Goal: Information Seeking & Learning: Compare options

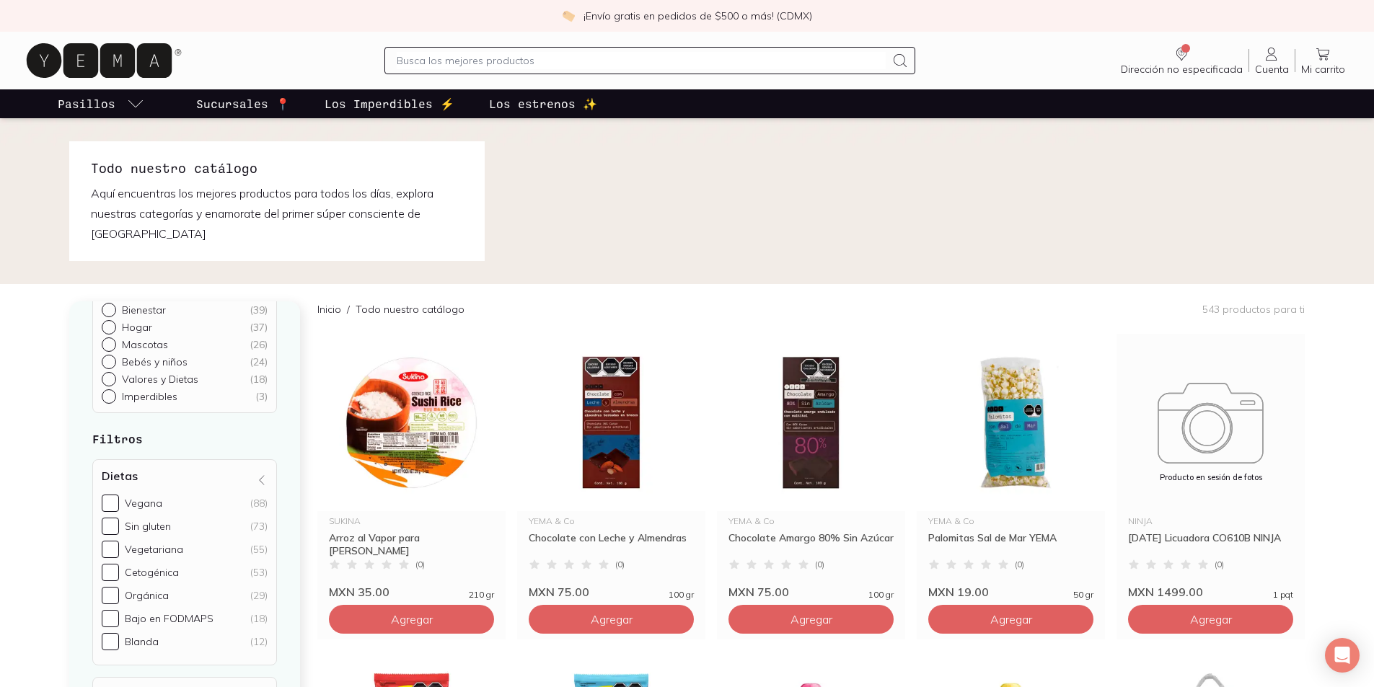
scroll to position [72, 0]
click at [120, 599] on label "Orgánica (29)" at bounding box center [185, 594] width 166 height 17
click at [119, 599] on input "Orgánica (29)" at bounding box center [110, 594] width 17 height 17
checkbox input "true"
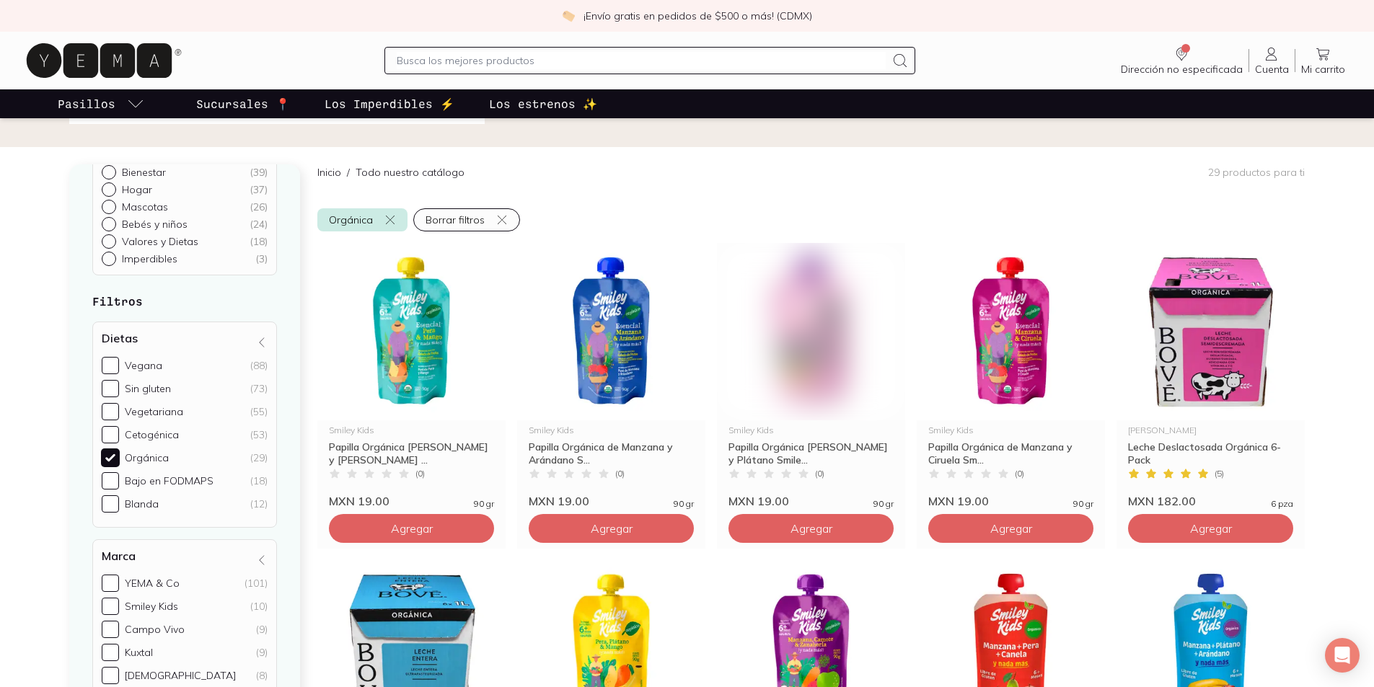
scroll to position [176, 0]
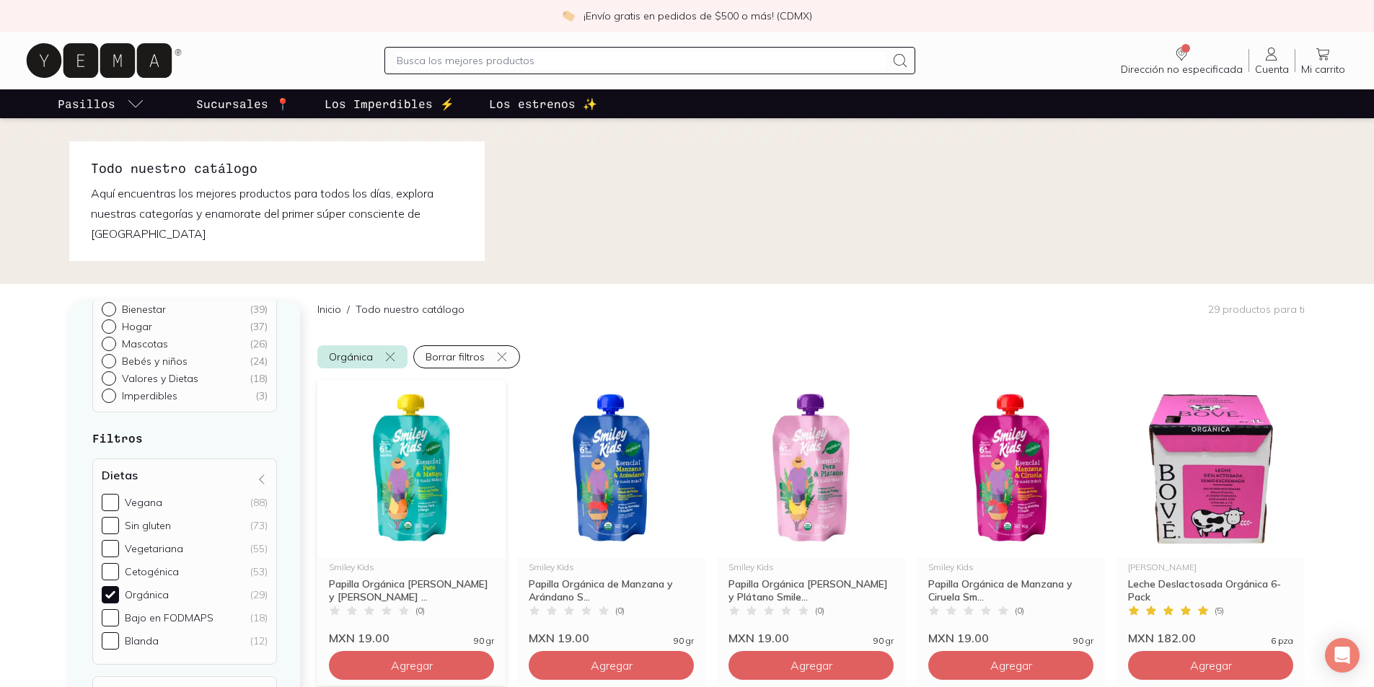
click at [414, 490] on img at bounding box center [411, 468] width 188 height 177
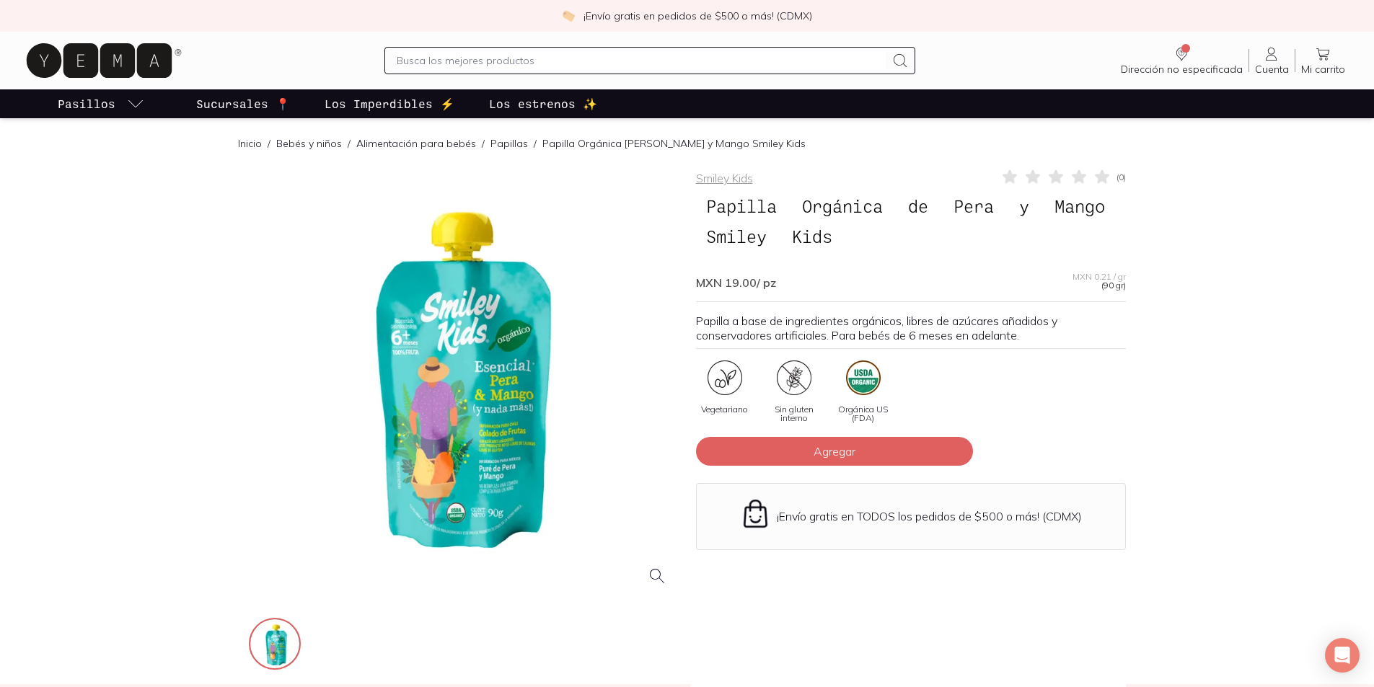
click at [665, 576] on div at bounding box center [464, 383] width 430 height 430
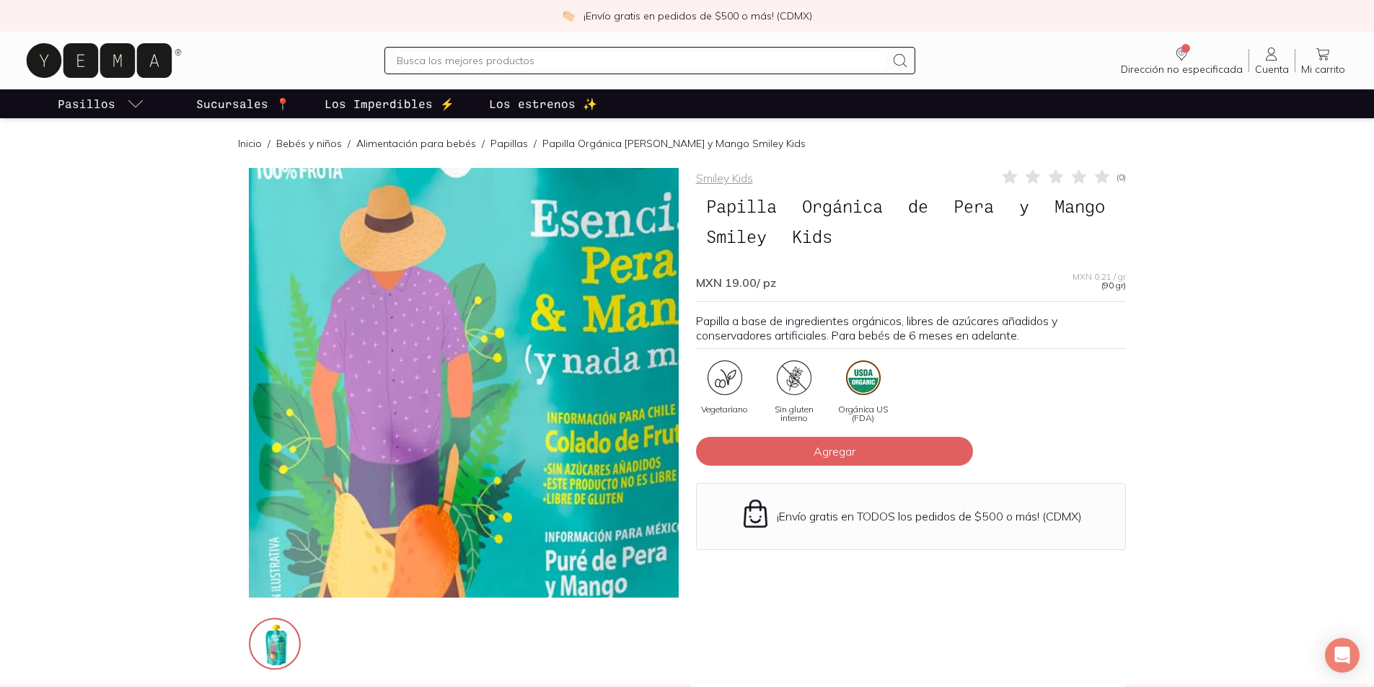
click at [451, 430] on img at bounding box center [493, 272] width 1442 height 1442
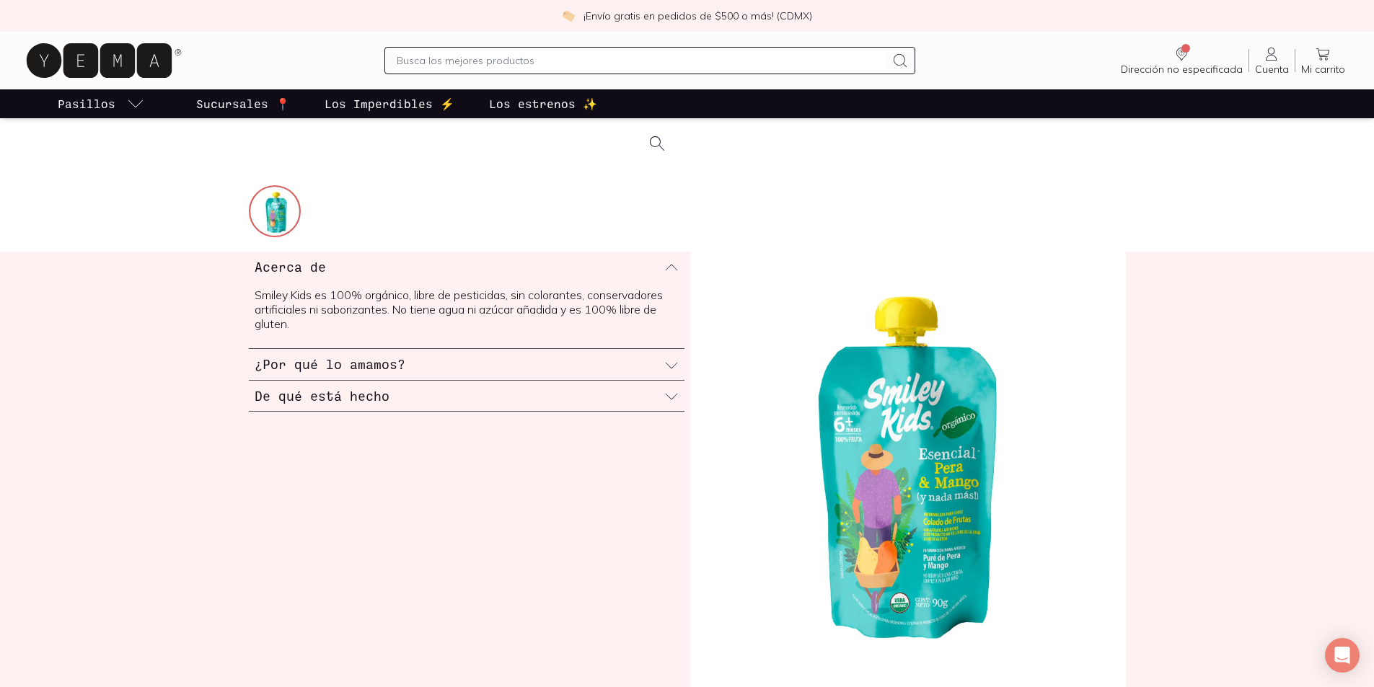
scroll to position [505, 0]
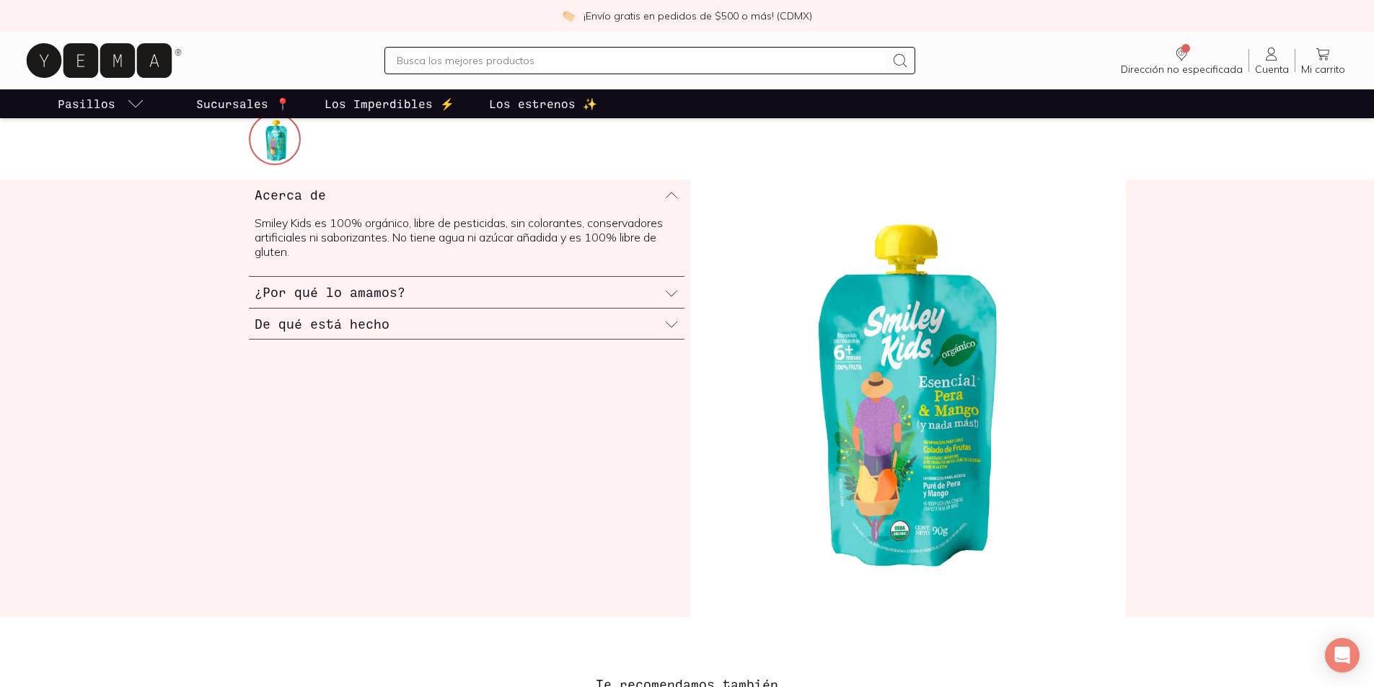
click at [624, 328] on div "De qué está hecho" at bounding box center [467, 324] width 436 height 31
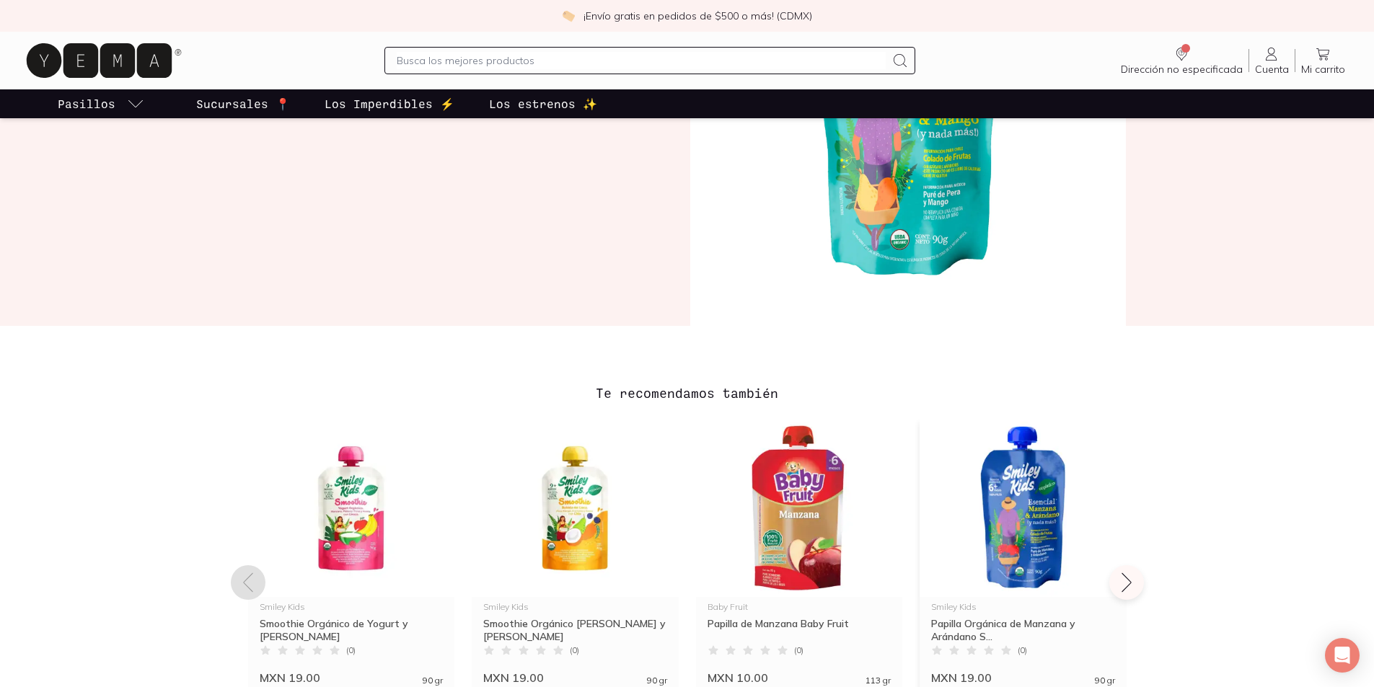
scroll to position [865, 0]
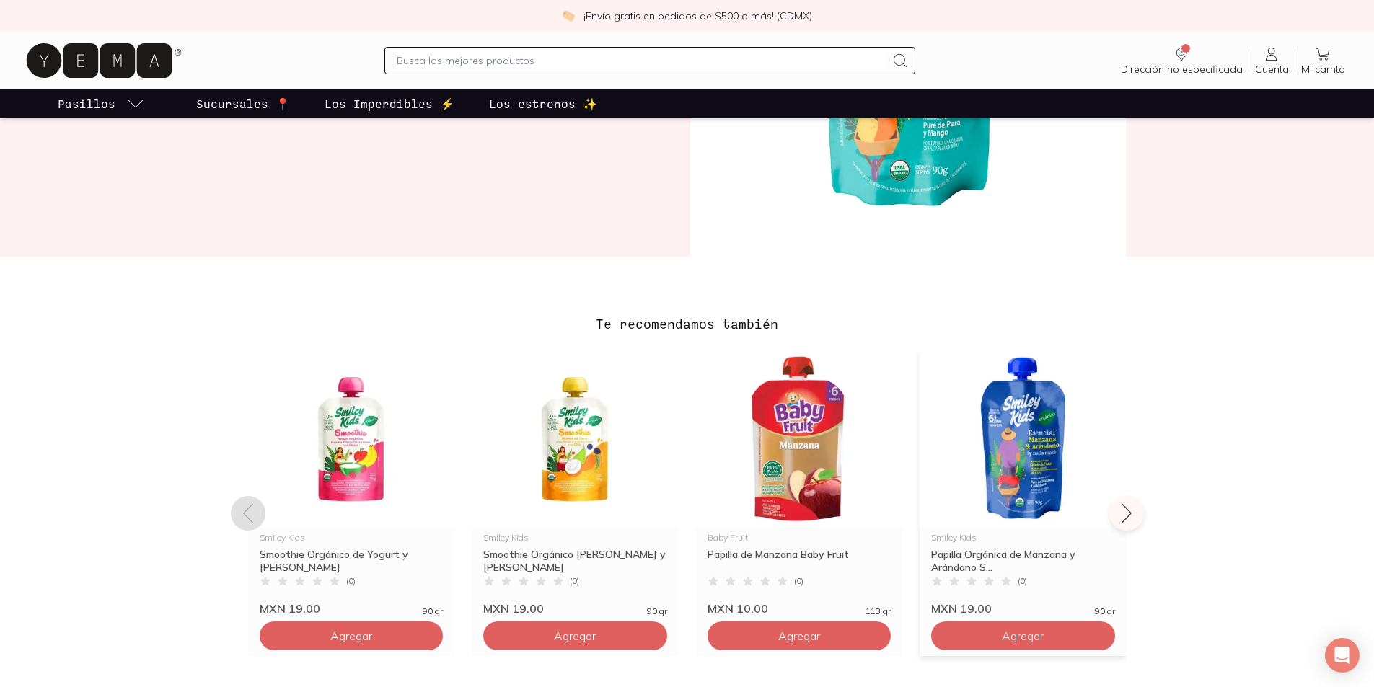
click at [1031, 459] on img at bounding box center [1023, 438] width 207 height 177
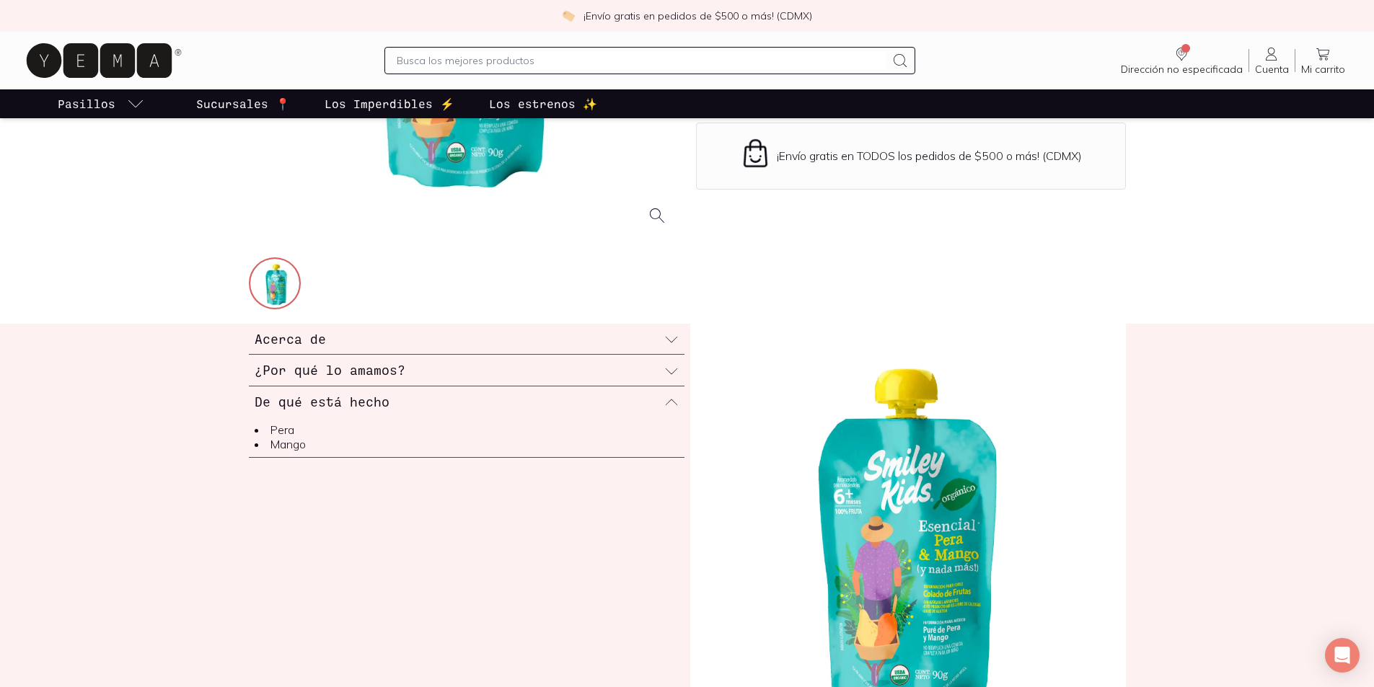
scroll to position [793, 0]
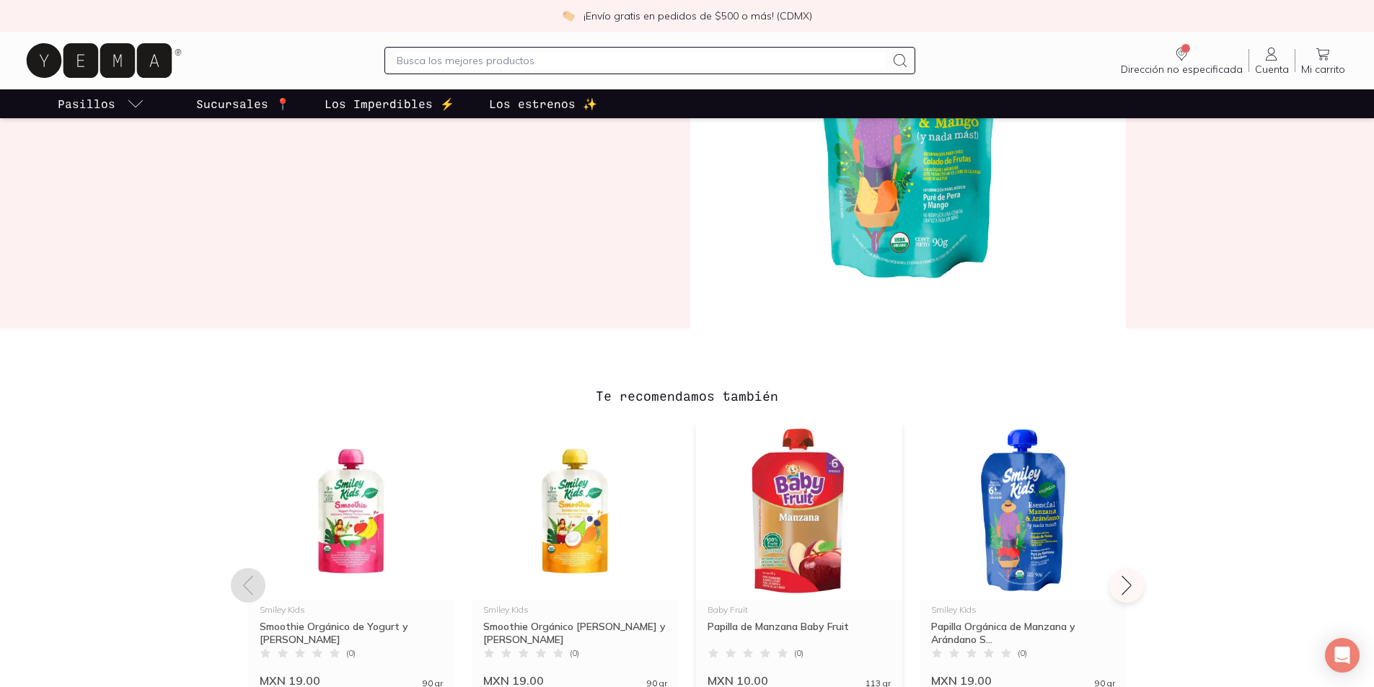
click at [831, 513] on img at bounding box center [799, 511] width 207 height 177
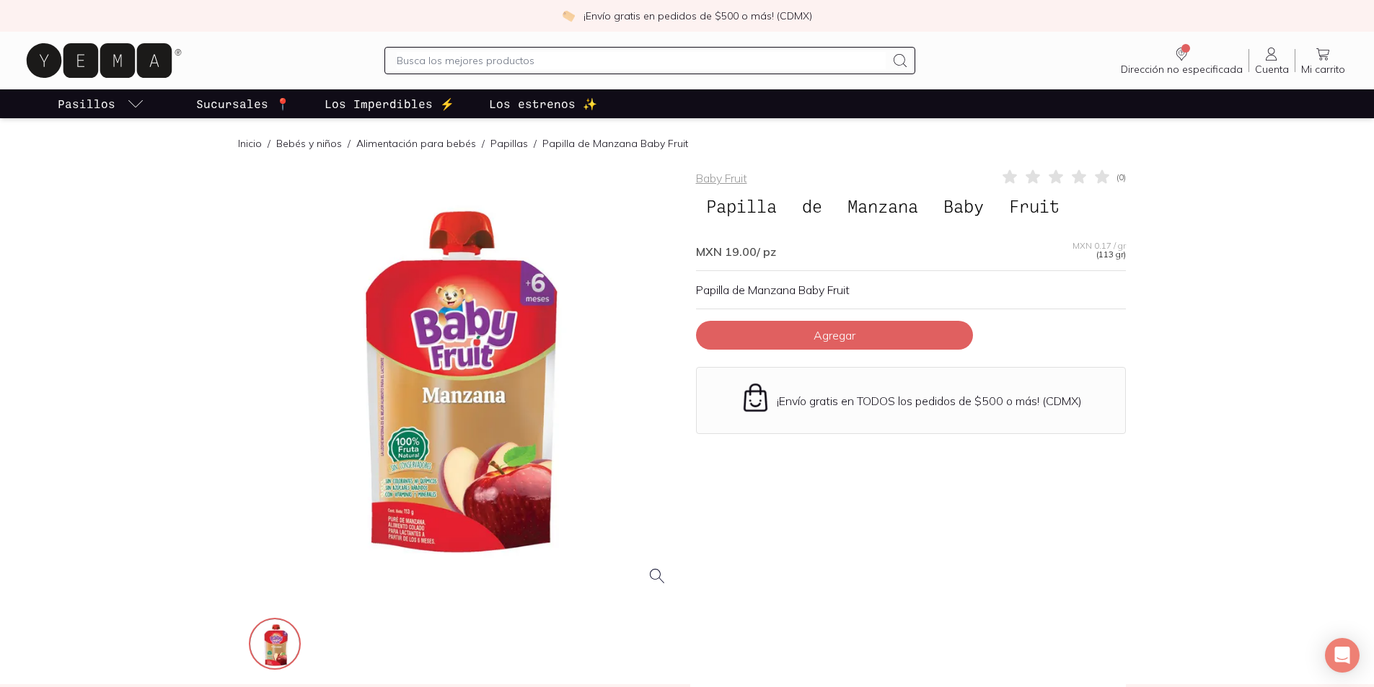
click at [764, 207] on span "Papilla" at bounding box center [741, 206] width 91 height 27
drag, startPoint x: 952, startPoint y: 204, endPoint x: 1084, endPoint y: 206, distance: 132.0
click at [1084, 206] on h1 "Papilla de Manzana Baby Fruit" at bounding box center [911, 206] width 430 height 30
copy h1 "Baby Fruit"
click at [431, 477] on div at bounding box center [464, 383] width 430 height 430
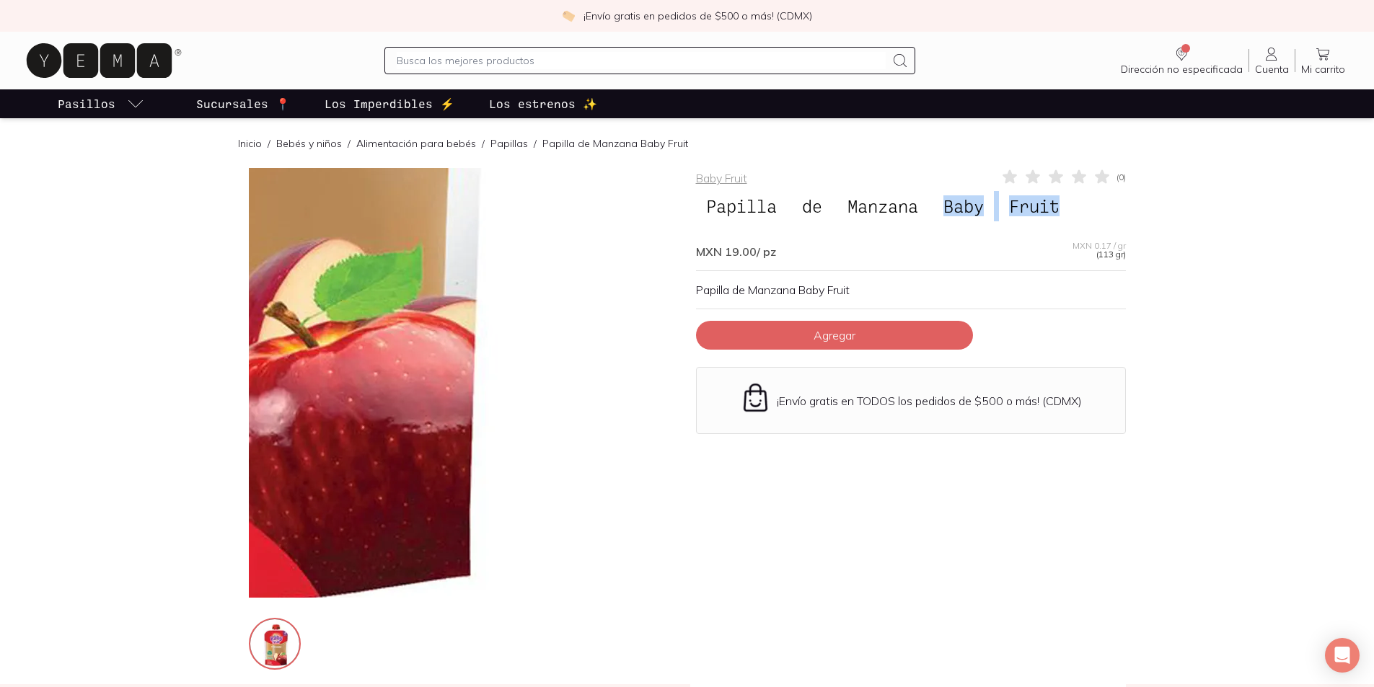
drag, startPoint x: 487, startPoint y: 484, endPoint x: 583, endPoint y: 529, distance: 106.5
click at [583, 529] on img at bounding box center [180, 39] width 1442 height 1442
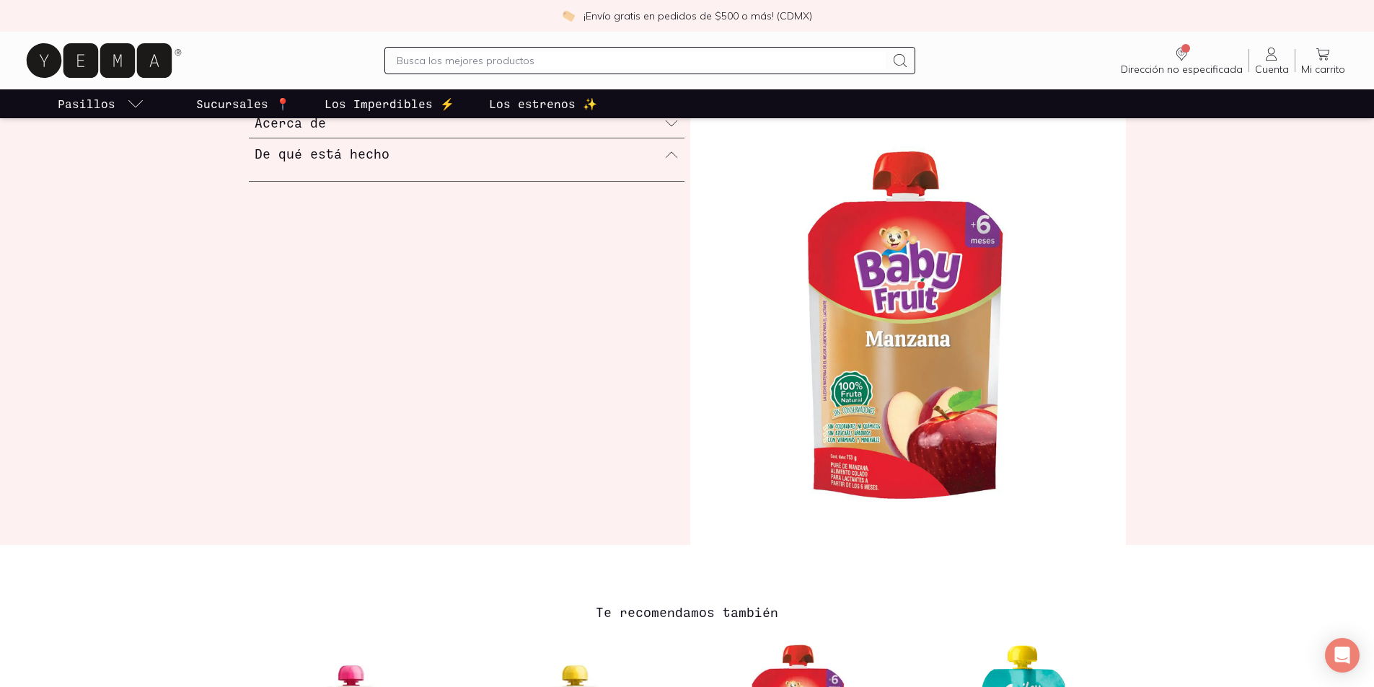
scroll to position [865, 0]
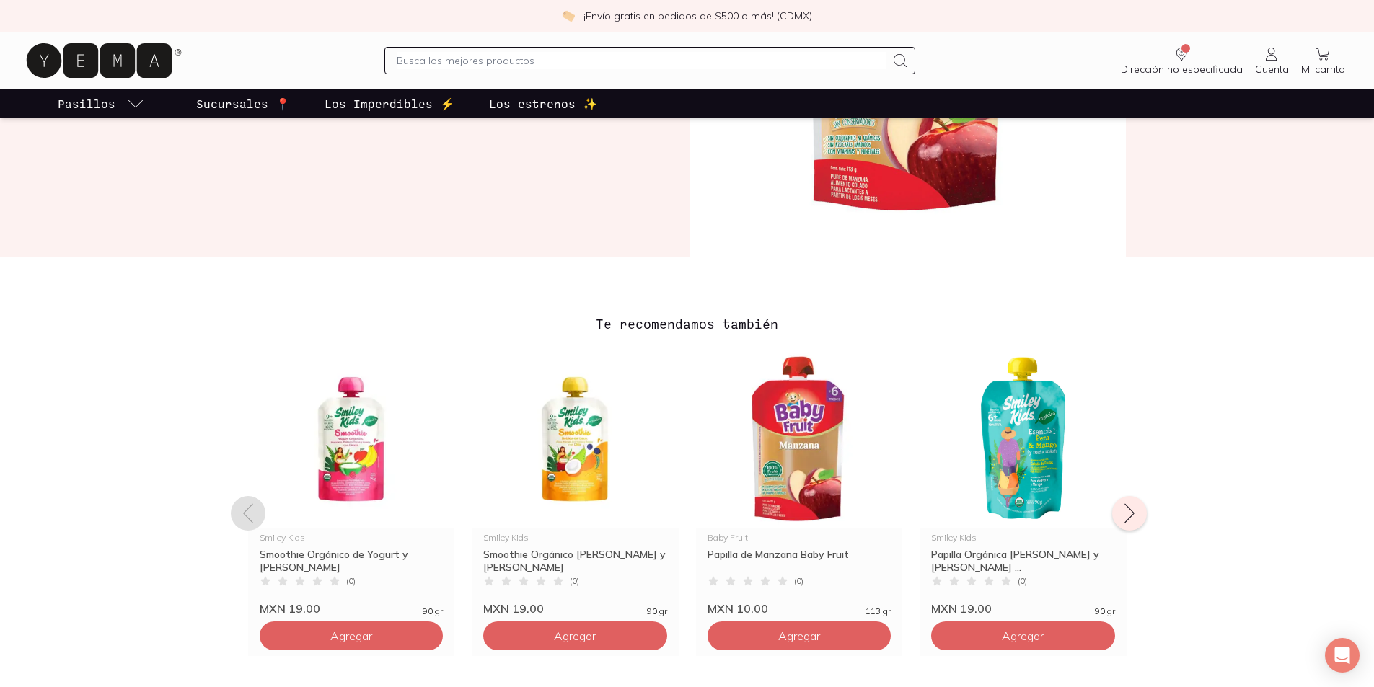
click at [1134, 511] on icon at bounding box center [1129, 513] width 23 height 23
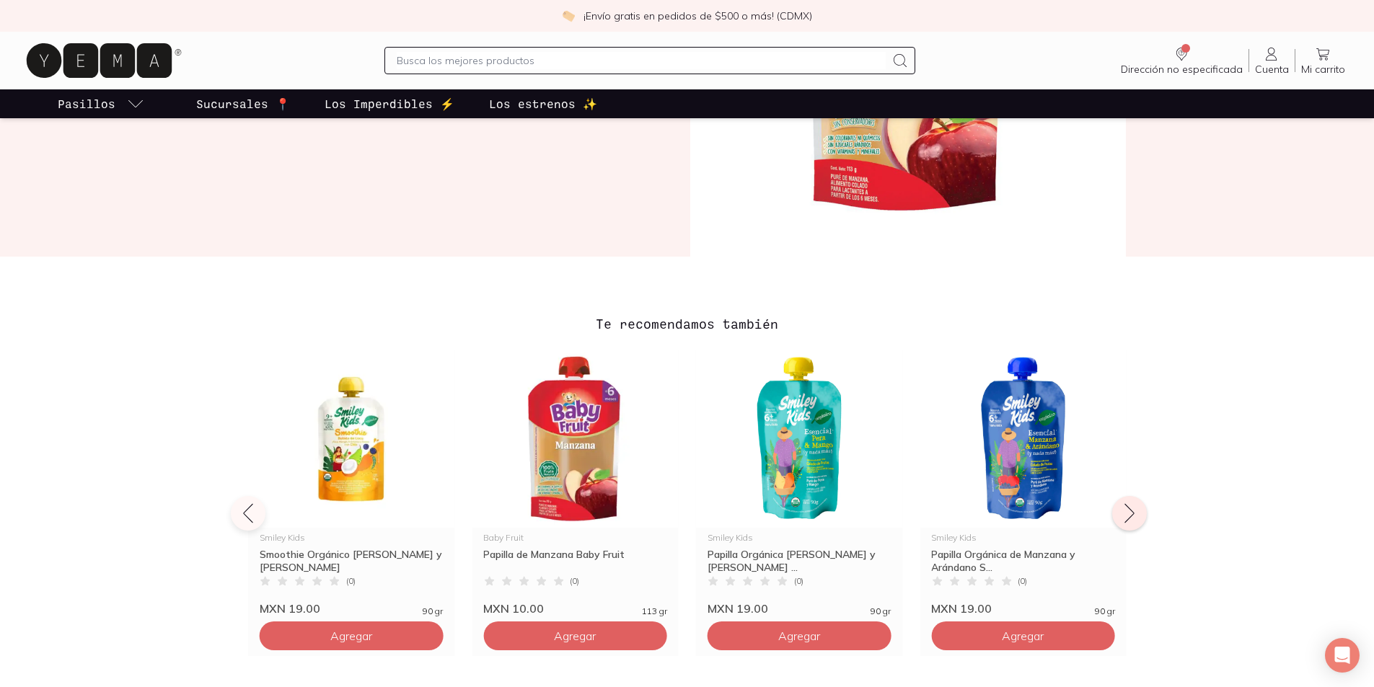
click at [1134, 511] on icon at bounding box center [1129, 513] width 23 height 23
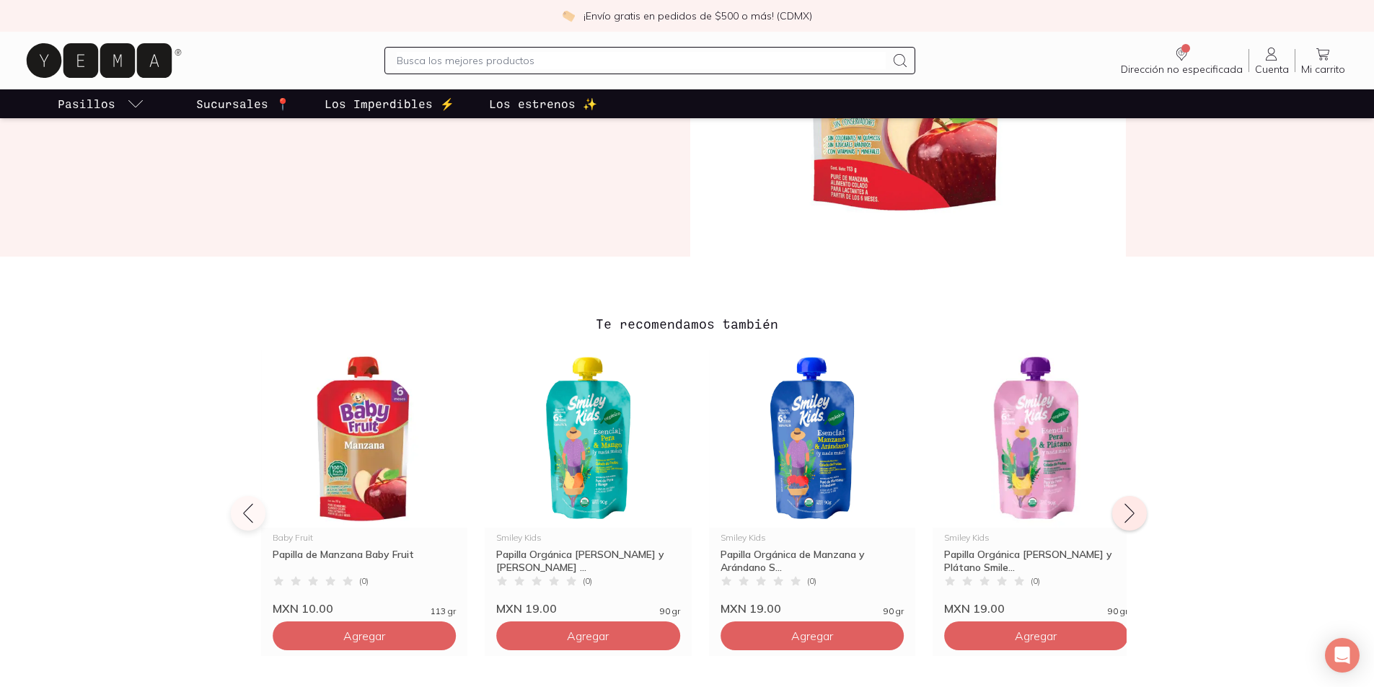
click at [1134, 511] on icon at bounding box center [1129, 513] width 23 height 23
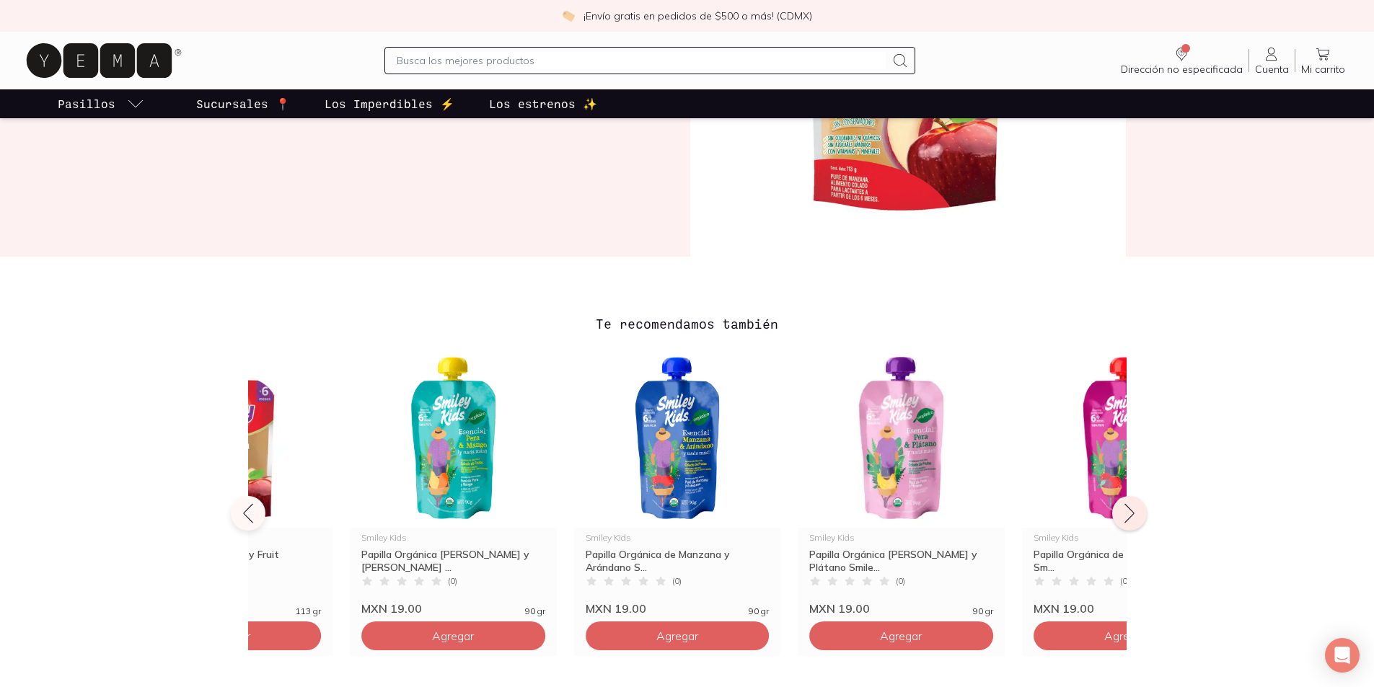
click at [1134, 511] on icon at bounding box center [1129, 513] width 23 height 23
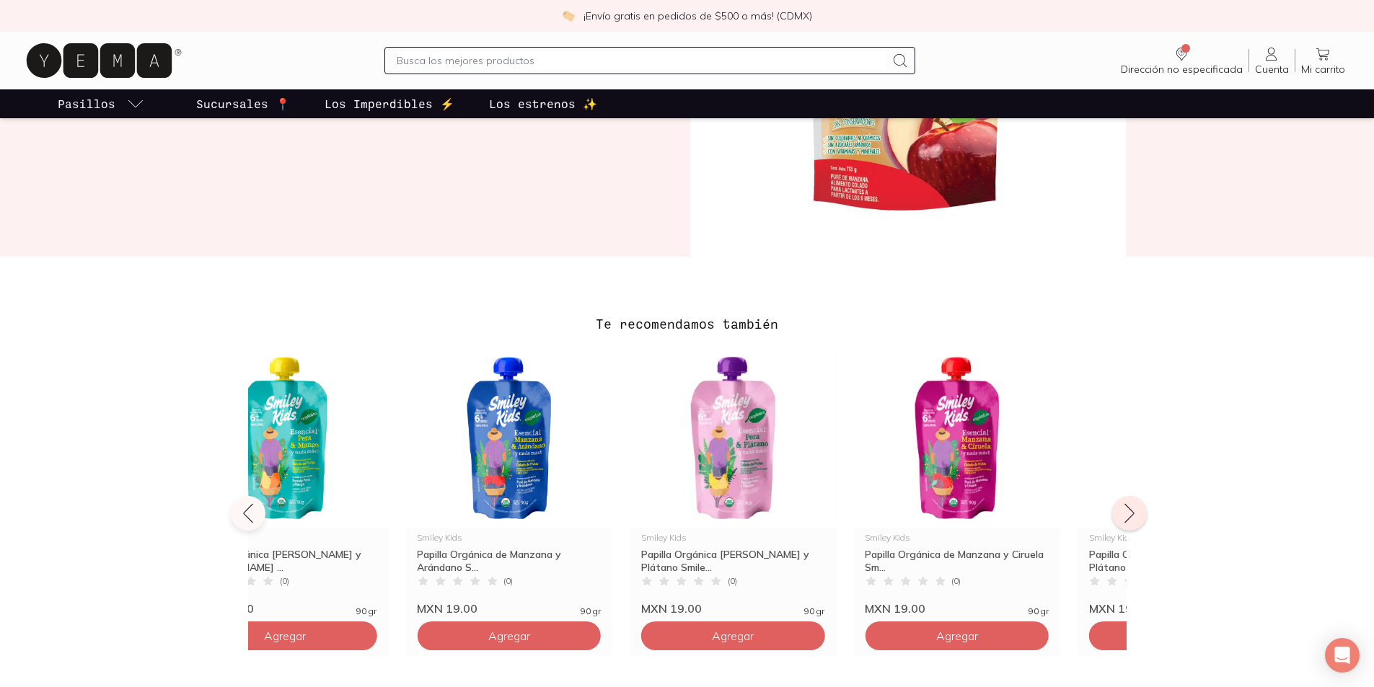
click at [1134, 511] on icon at bounding box center [1129, 513] width 23 height 23
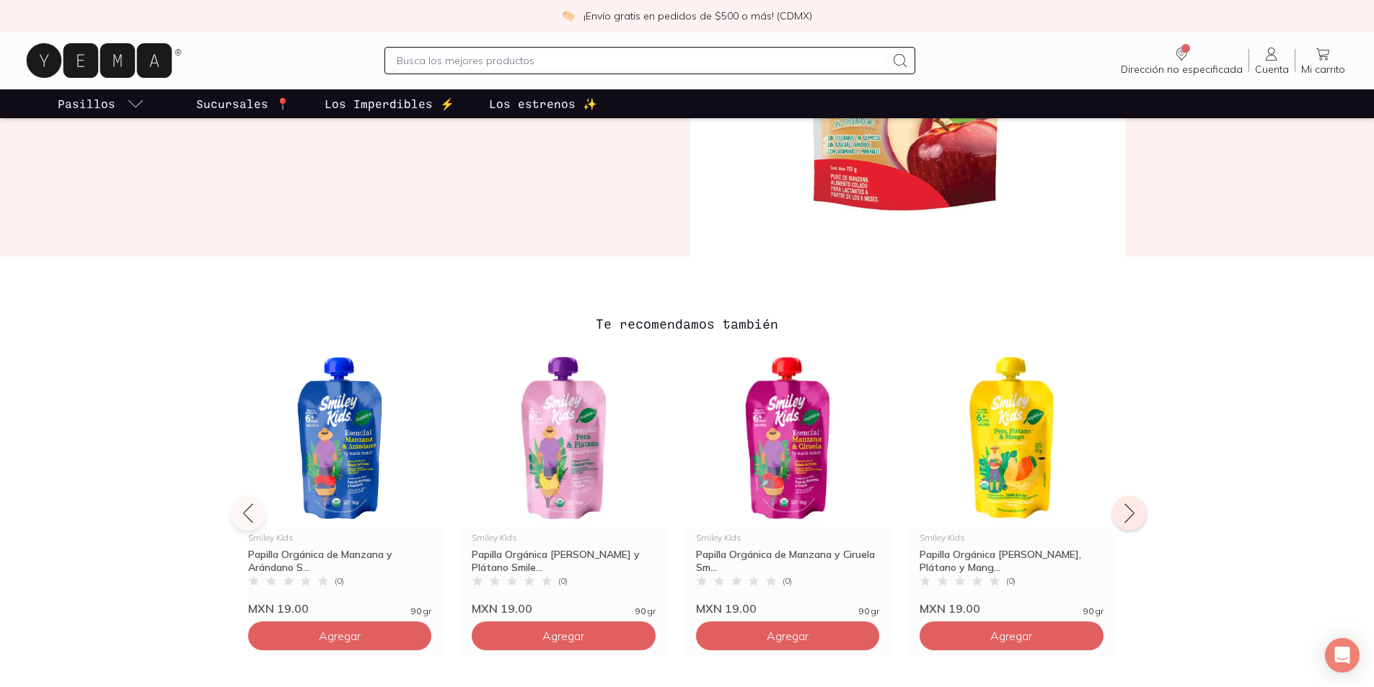
click at [1134, 511] on icon at bounding box center [1129, 513] width 23 height 23
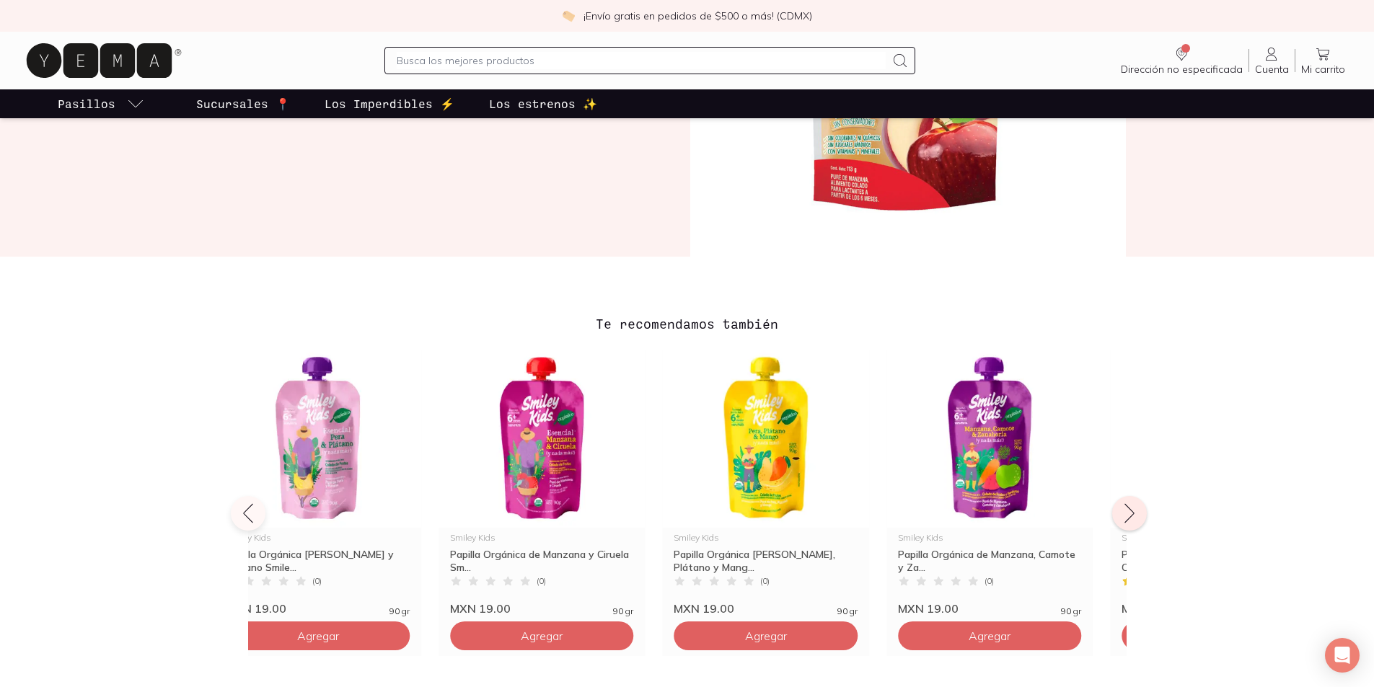
click at [1134, 511] on icon at bounding box center [1129, 513] width 23 height 23
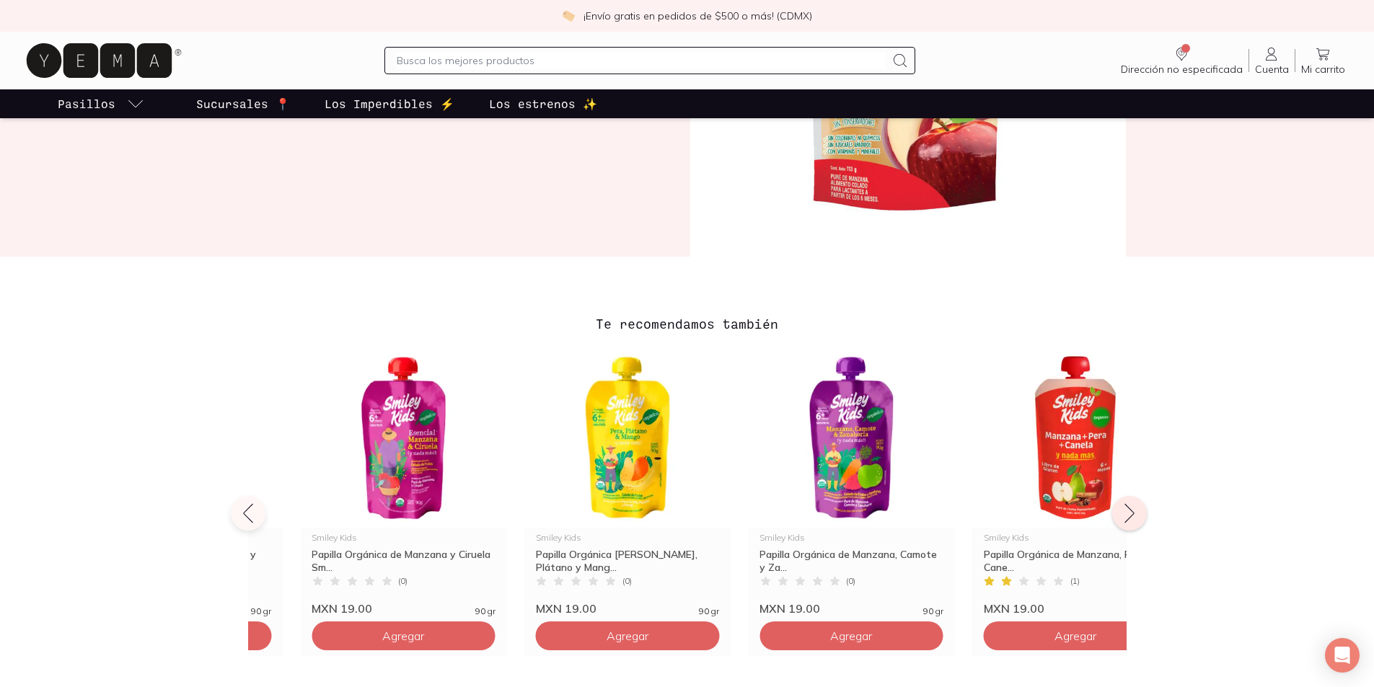
click at [1134, 511] on icon at bounding box center [1129, 513] width 23 height 23
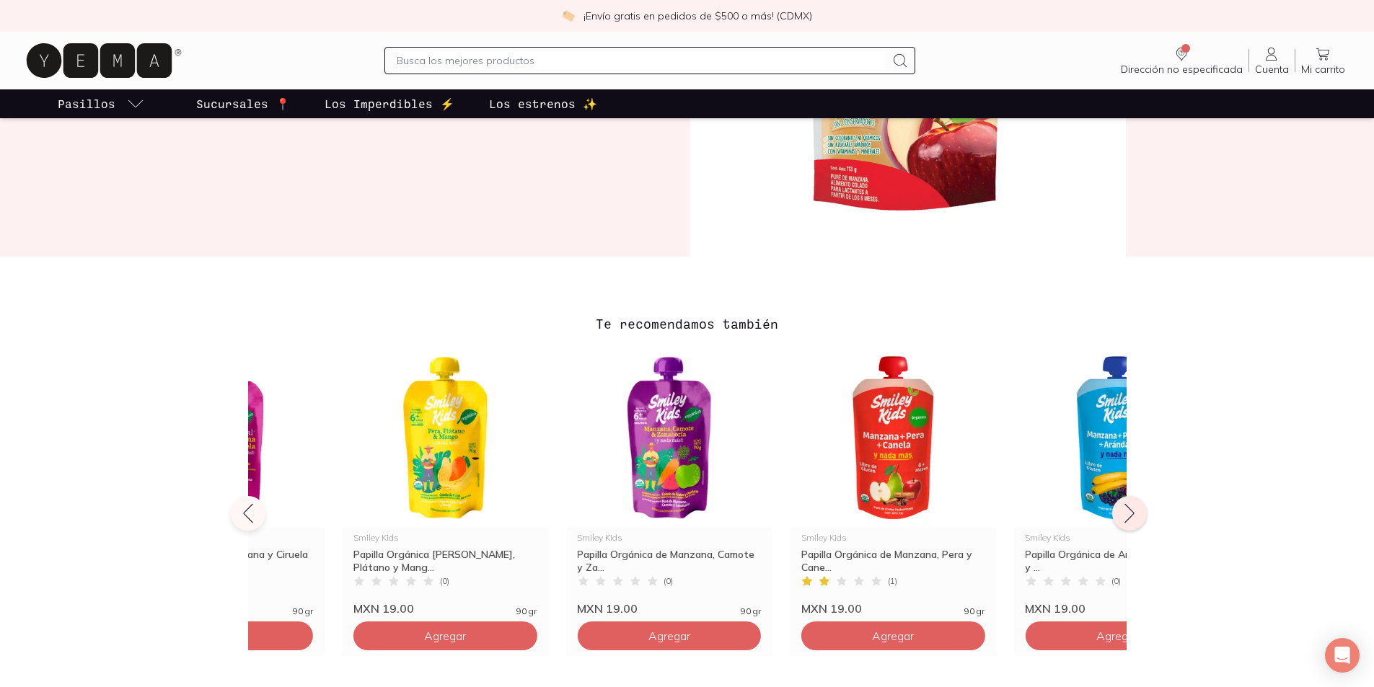
click at [1134, 511] on icon at bounding box center [1129, 513] width 23 height 23
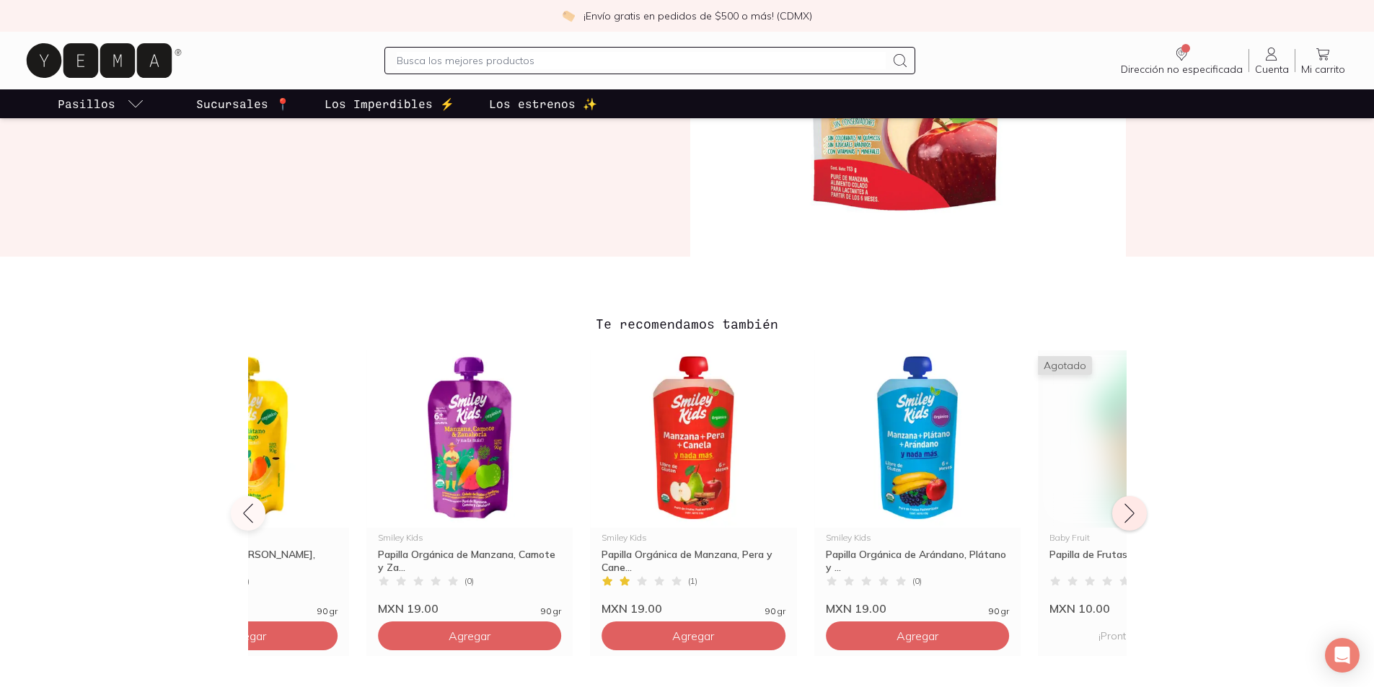
click at [1134, 511] on icon at bounding box center [1129, 513] width 23 height 23
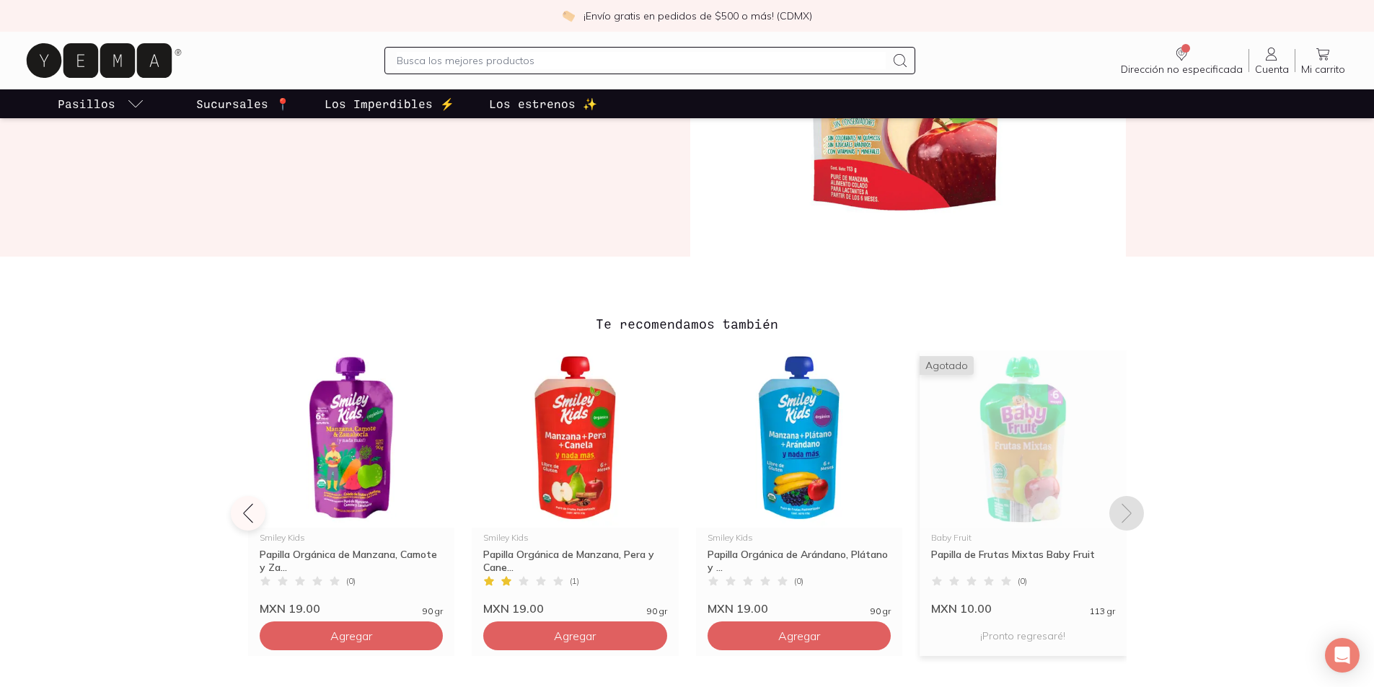
click at [1032, 497] on img at bounding box center [1023, 438] width 207 height 177
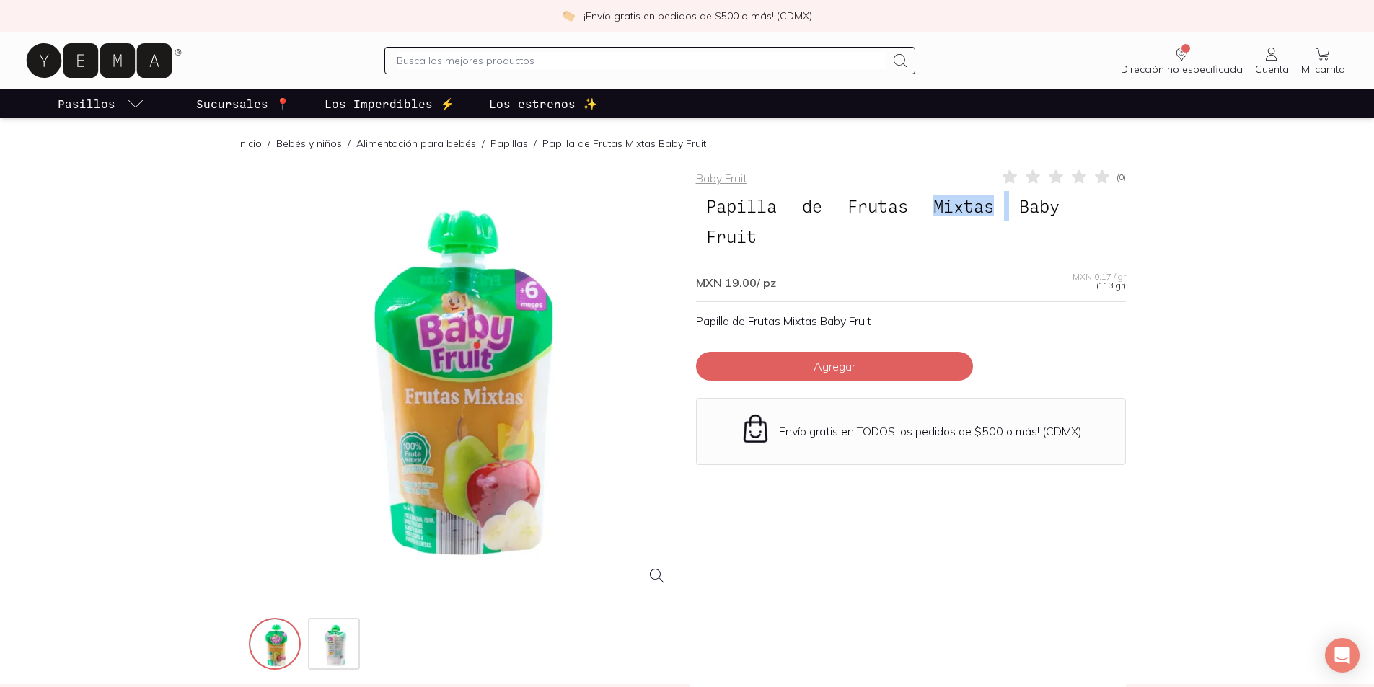
click at [433, 538] on div at bounding box center [464, 383] width 430 height 430
click at [434, 516] on div at bounding box center [464, 383] width 430 height 430
click at [344, 632] on img at bounding box center [335, 645] width 52 height 52
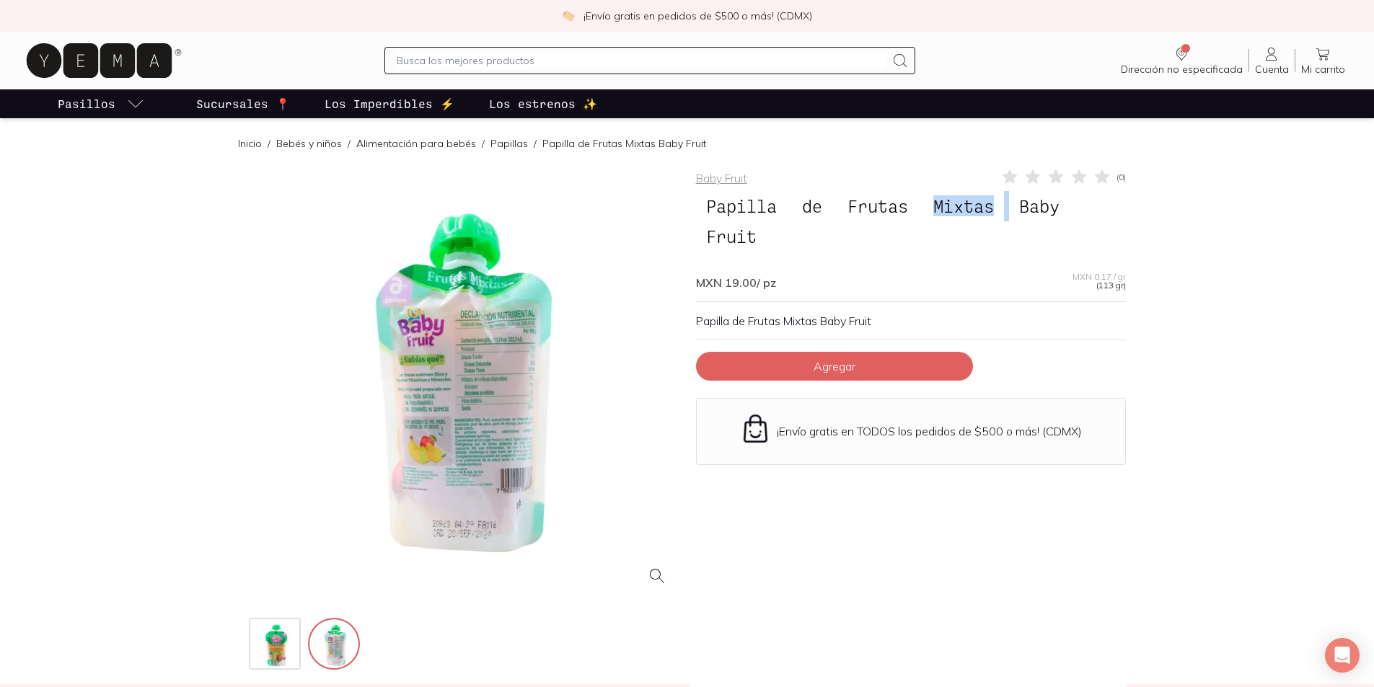
click at [464, 462] on div at bounding box center [464, 383] width 430 height 430
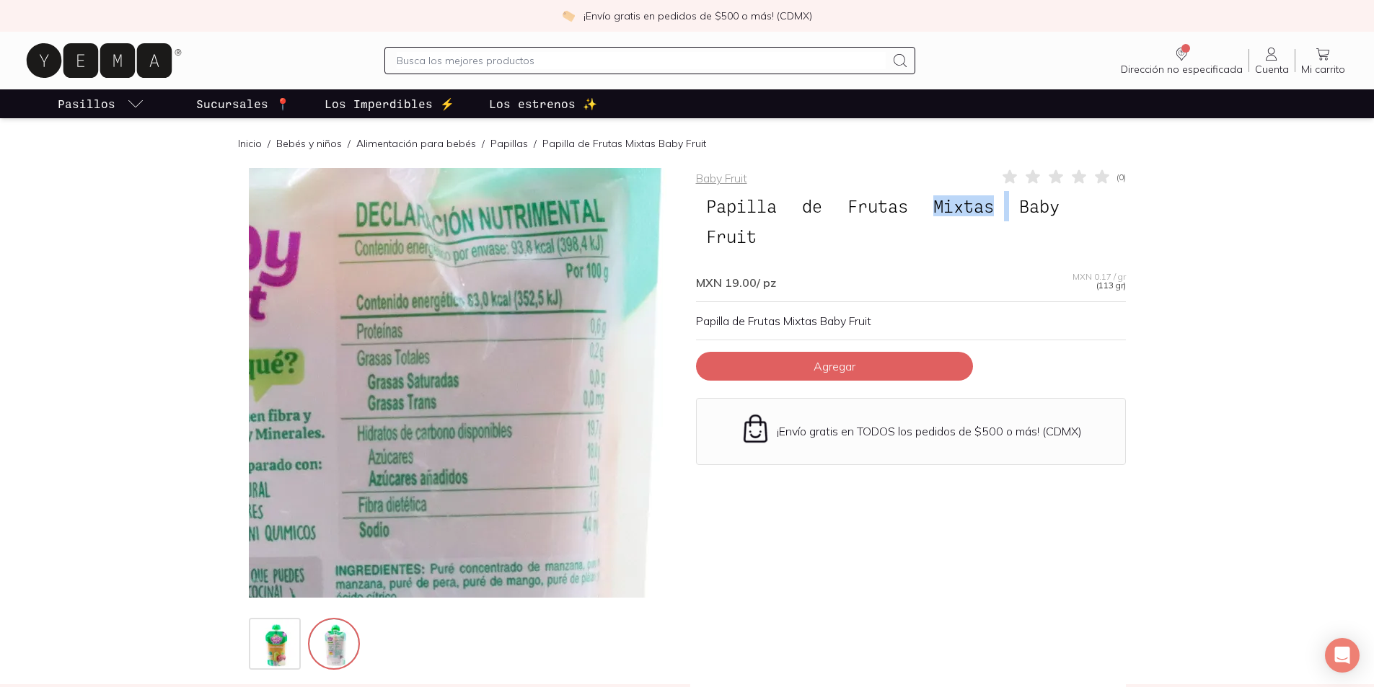
click at [506, 357] on img at bounding box center [365, 444] width 1442 height 1442
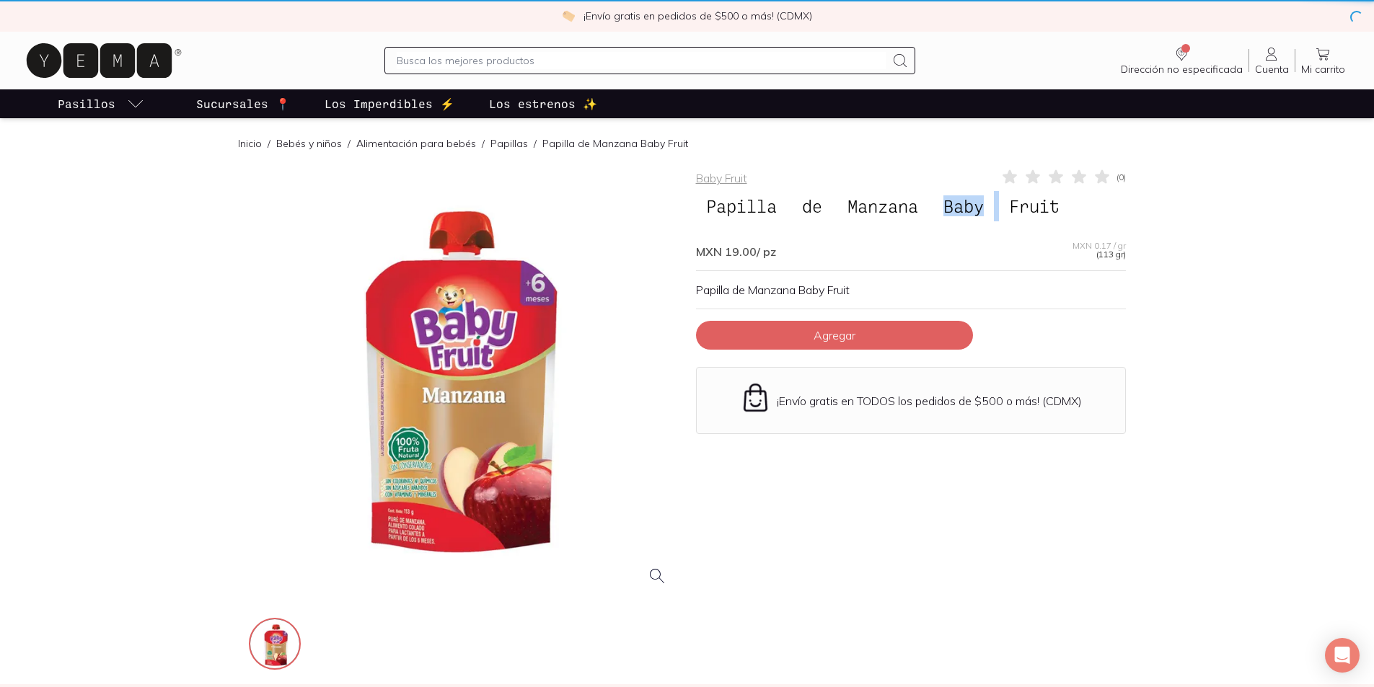
scroll to position [865, 0]
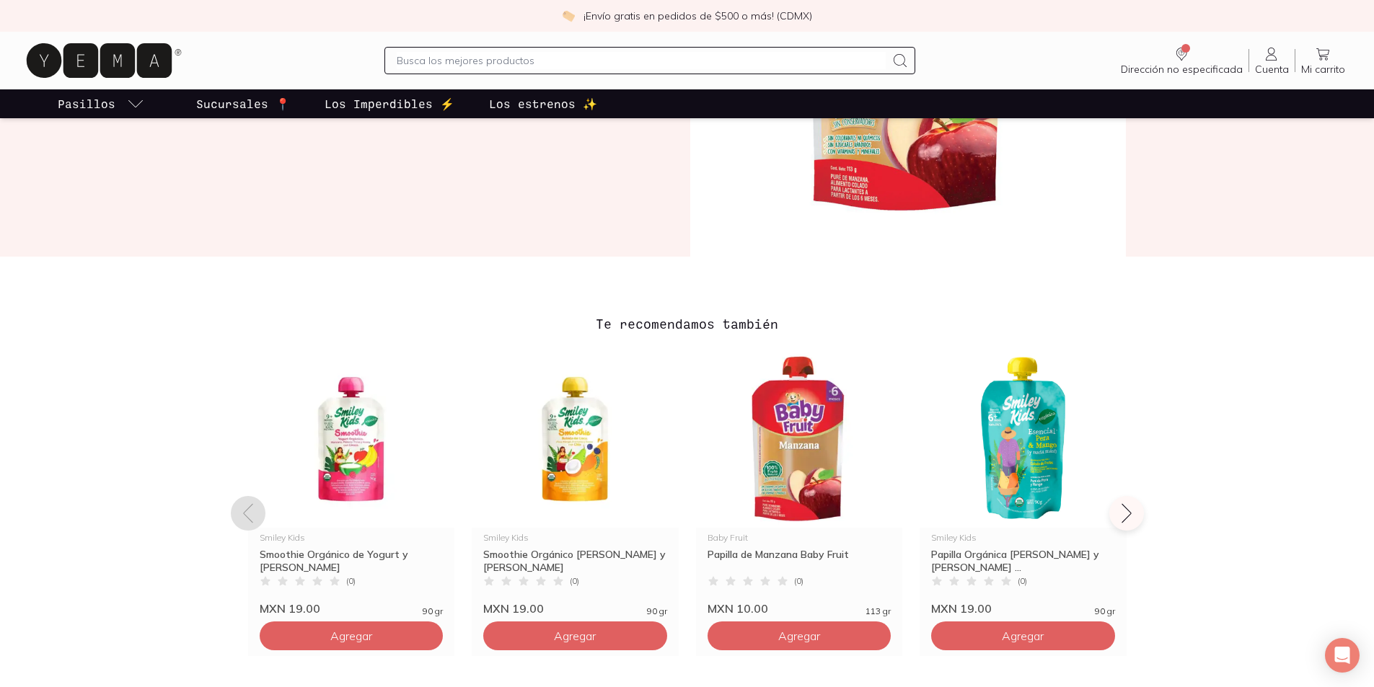
click at [84, 56] on icon at bounding box center [99, 60] width 145 height 35
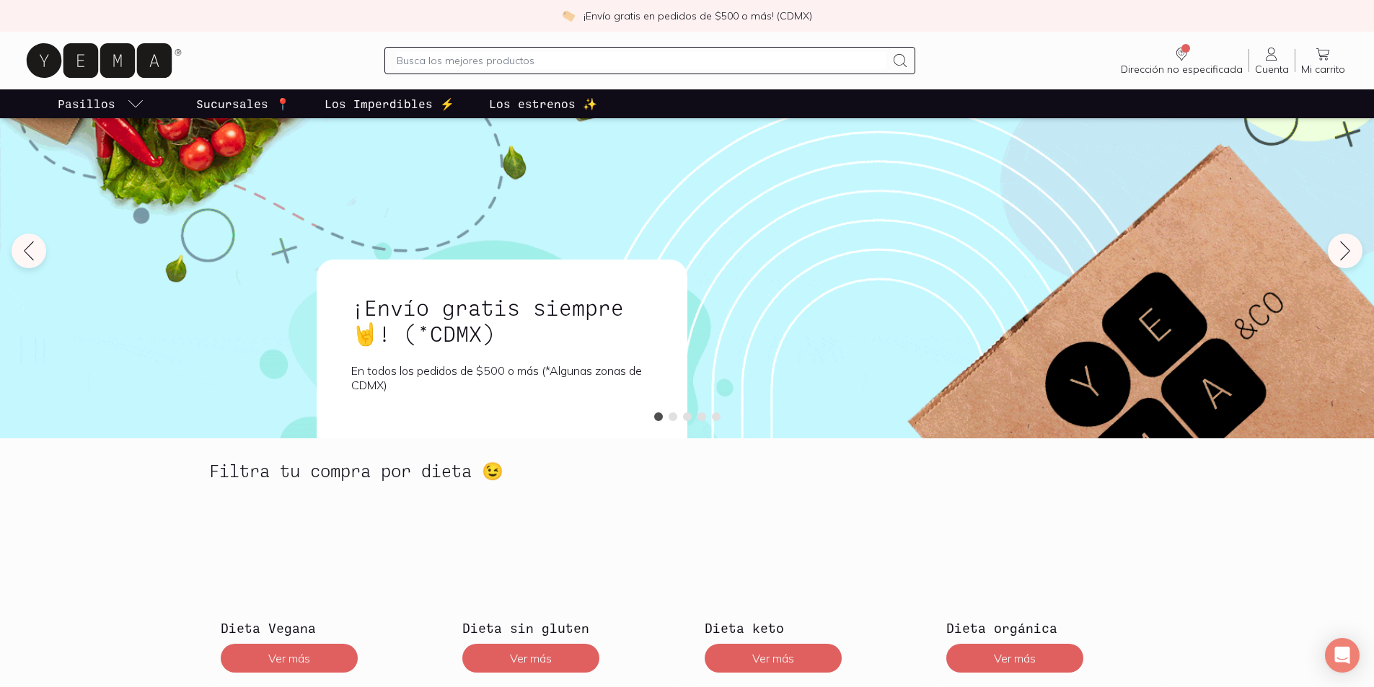
scroll to position [288, 0]
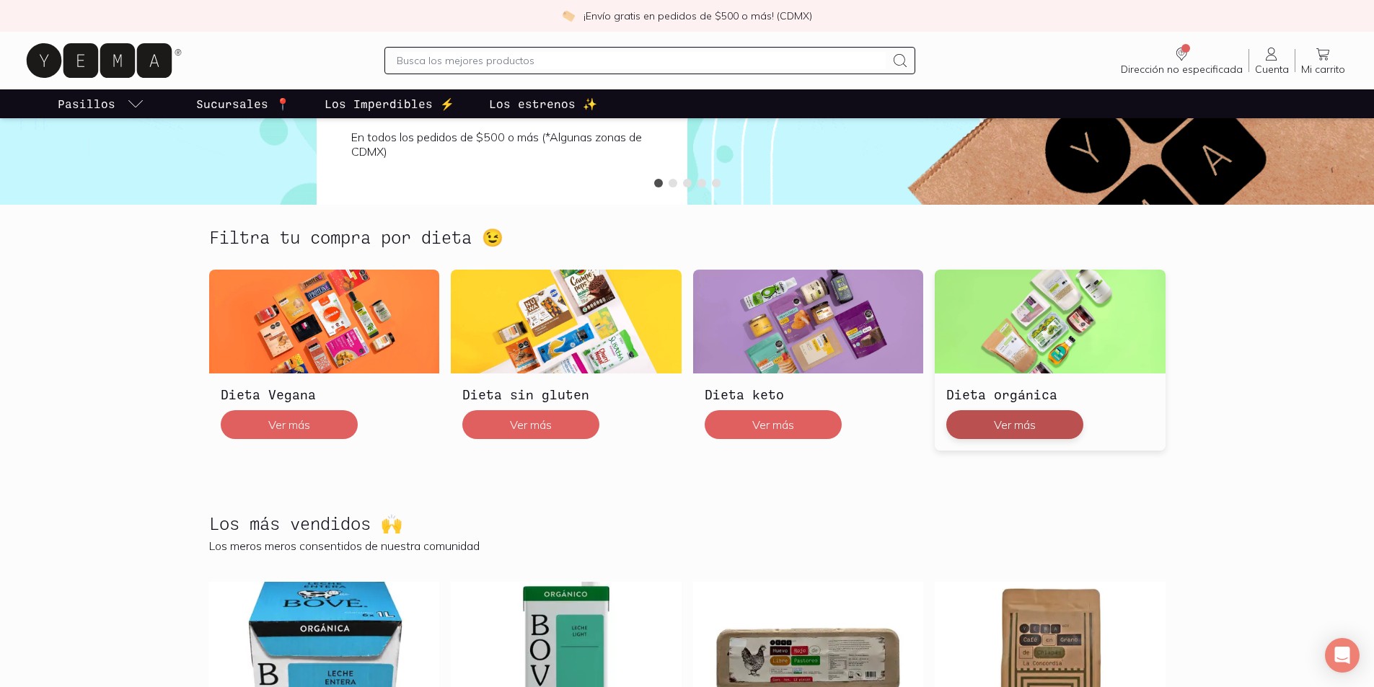
click at [984, 417] on button "Ver más" at bounding box center [1014, 424] width 137 height 29
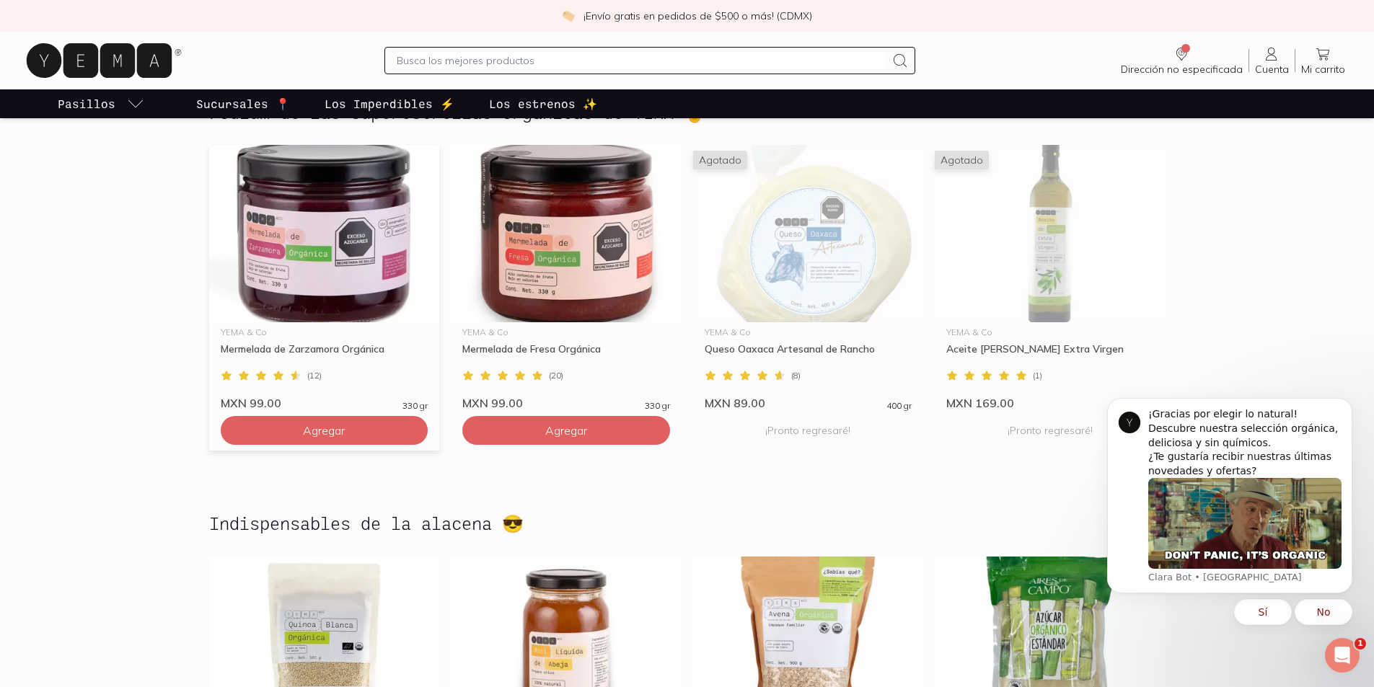
scroll to position [793, 0]
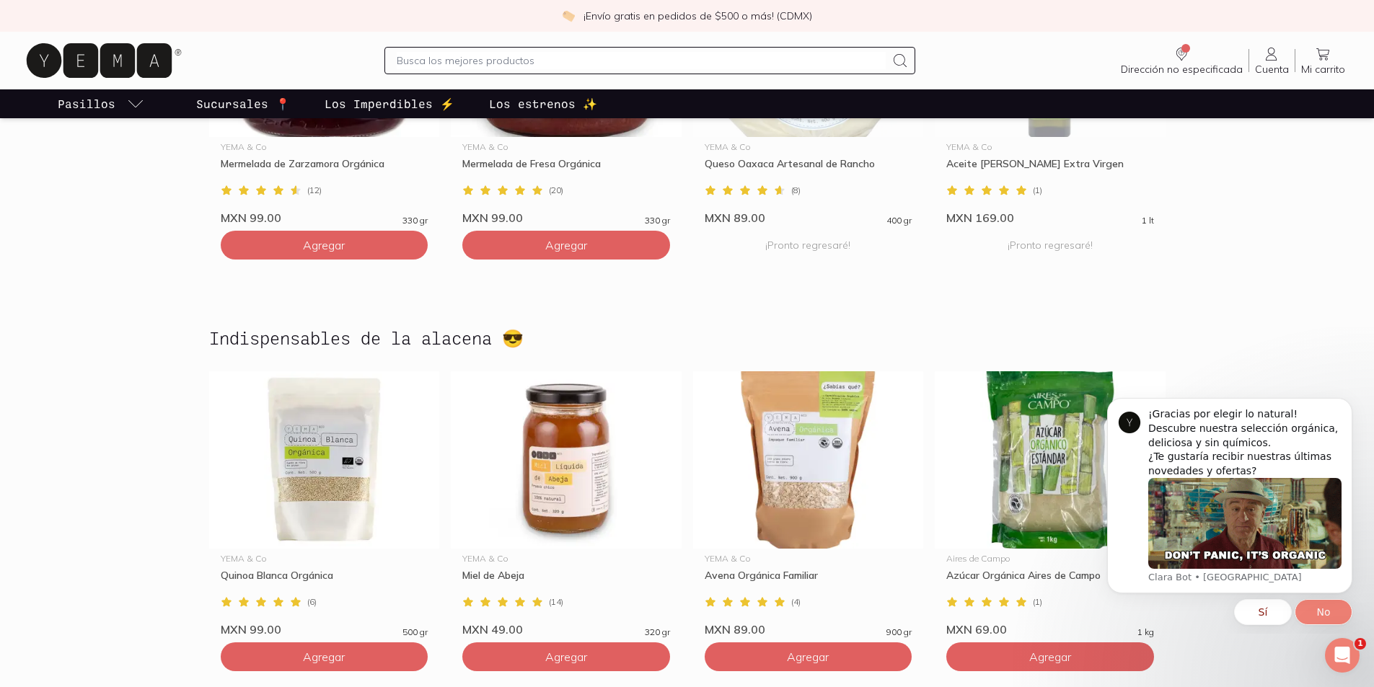
click at [1319, 611] on button "No" at bounding box center [1324, 612] width 58 height 26
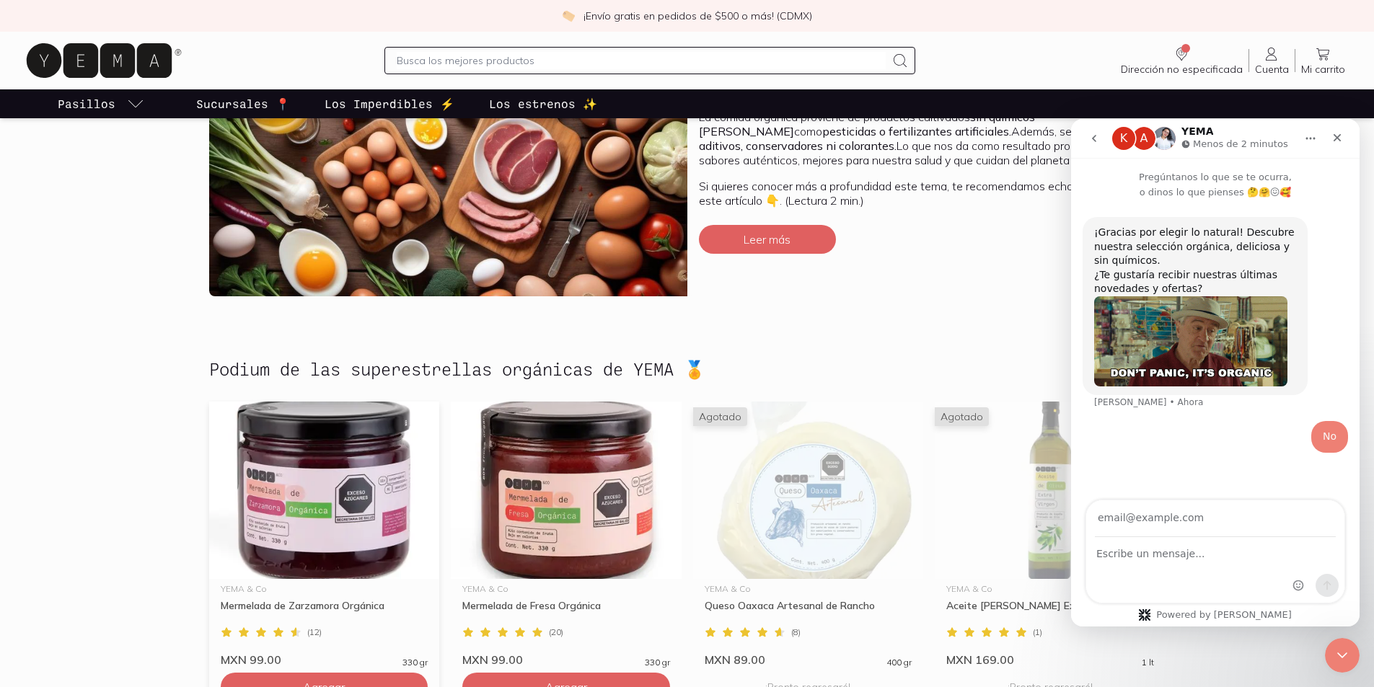
scroll to position [361, 0]
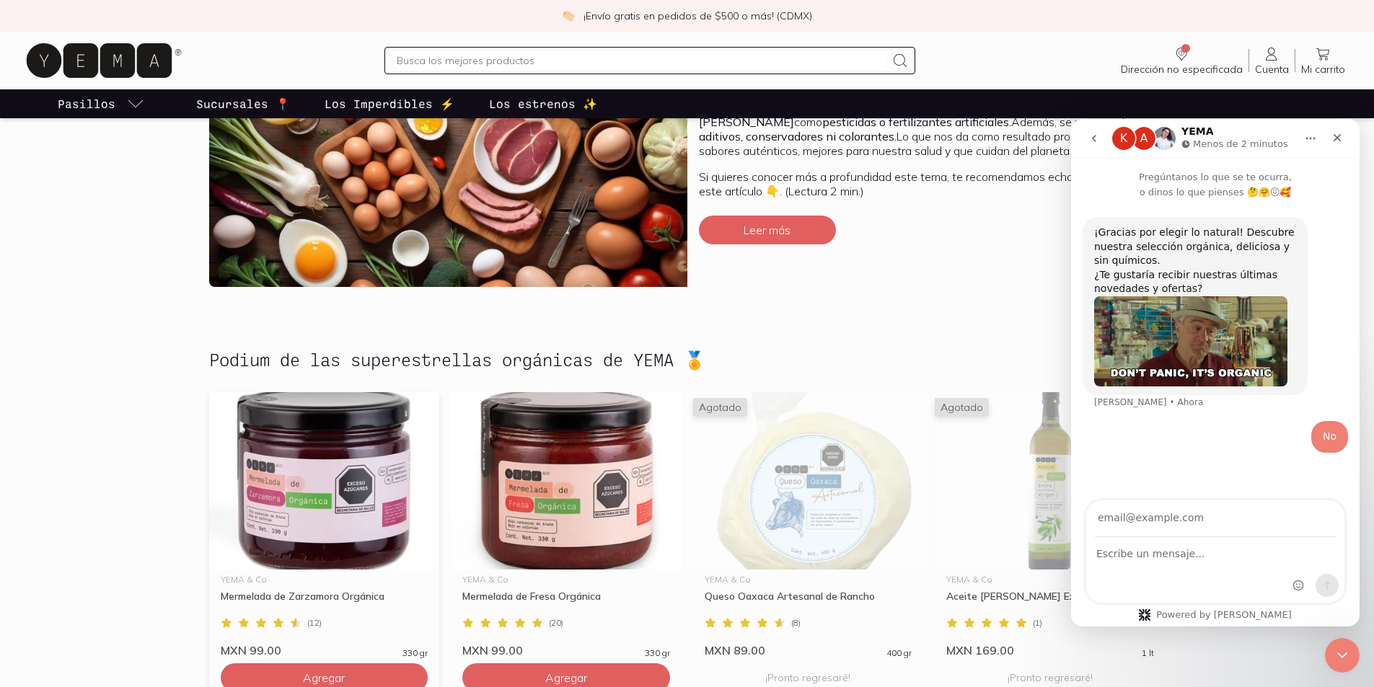
click at [293, 492] on img at bounding box center [324, 480] width 231 height 177
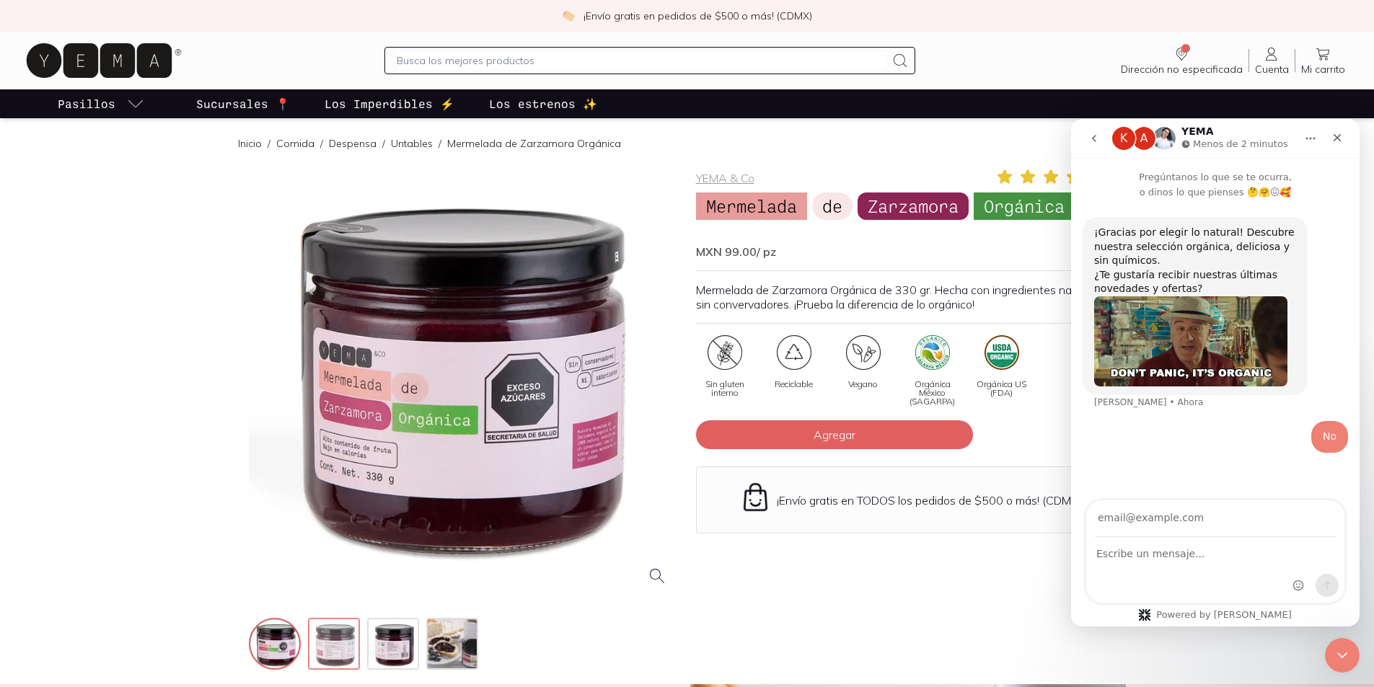
click at [340, 637] on img at bounding box center [335, 645] width 52 height 52
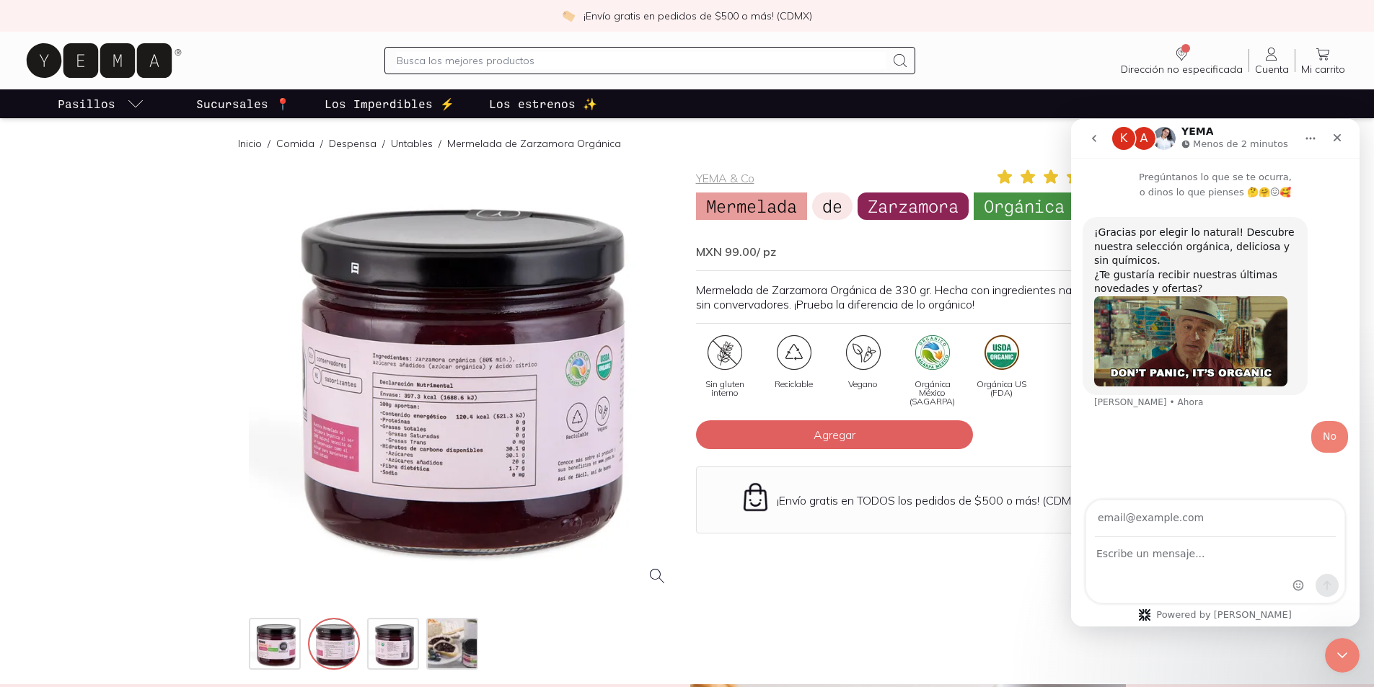
click at [550, 439] on div at bounding box center [464, 383] width 430 height 430
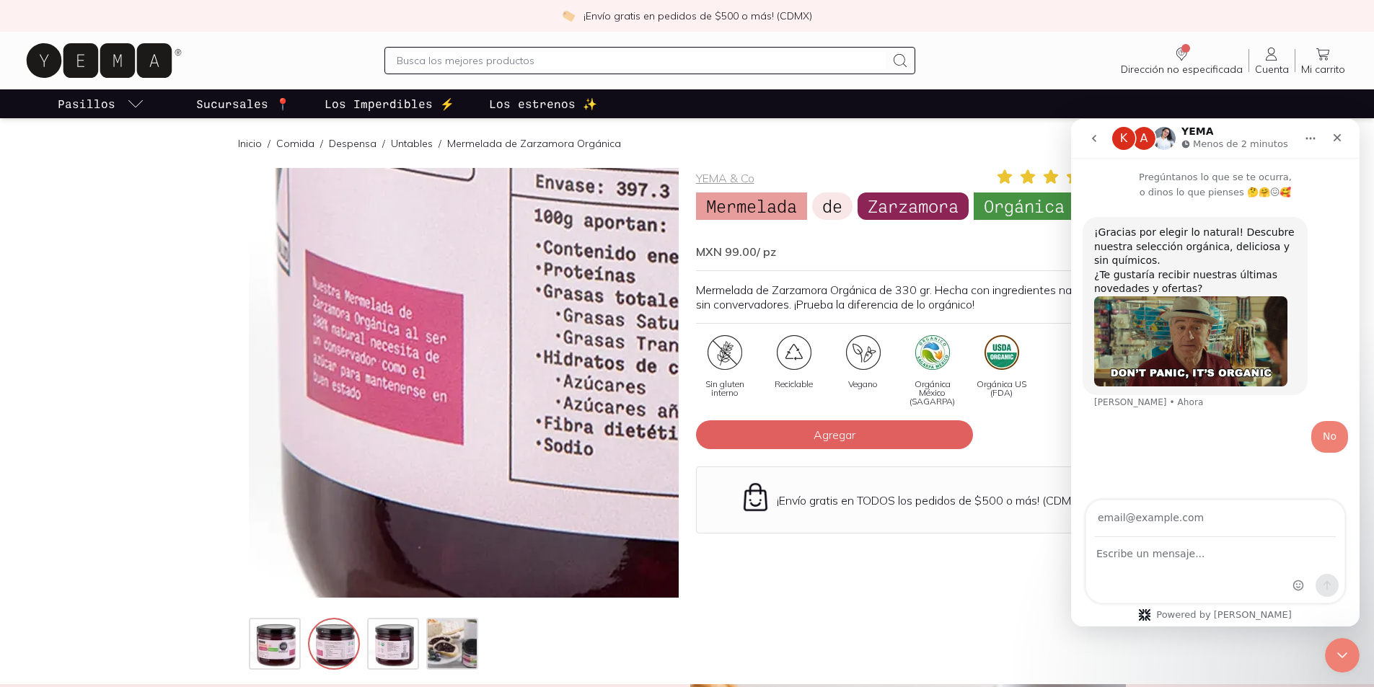
click at [314, 484] on img at bounding box center [815, 145] width 1442 height 1442
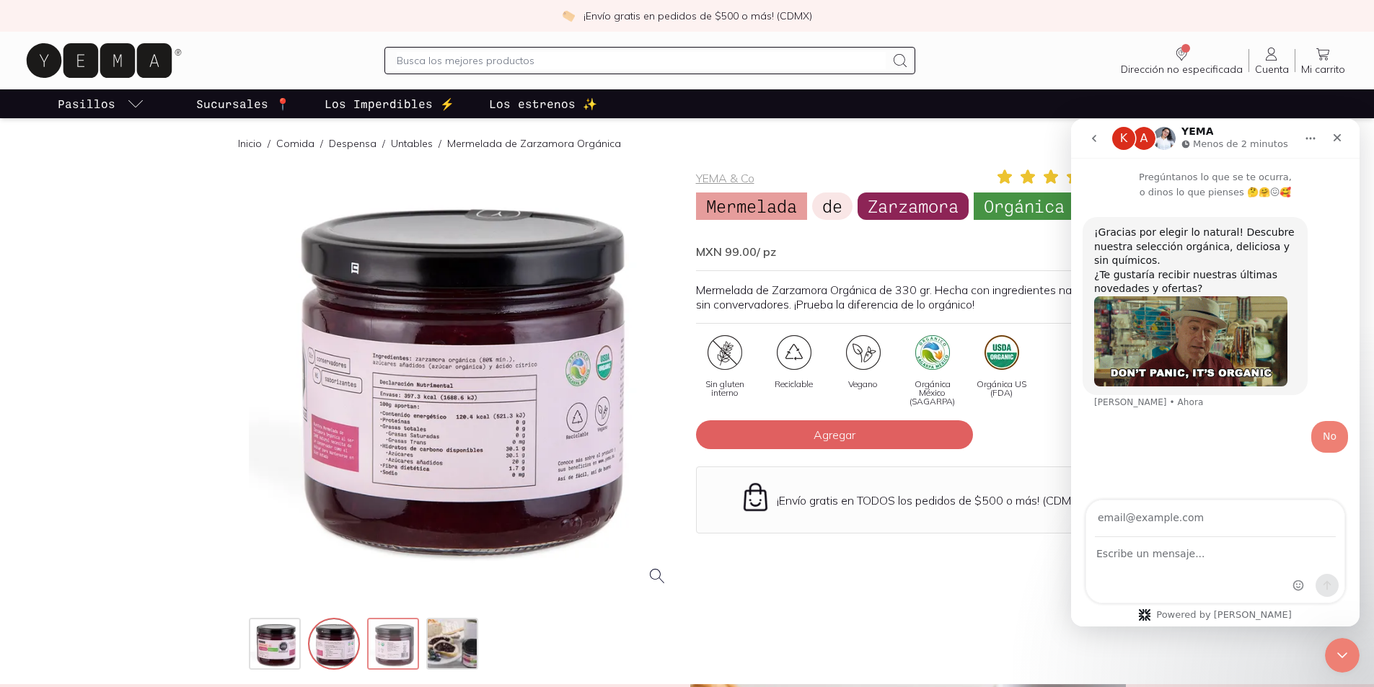
click at [399, 638] on img at bounding box center [395, 645] width 52 height 52
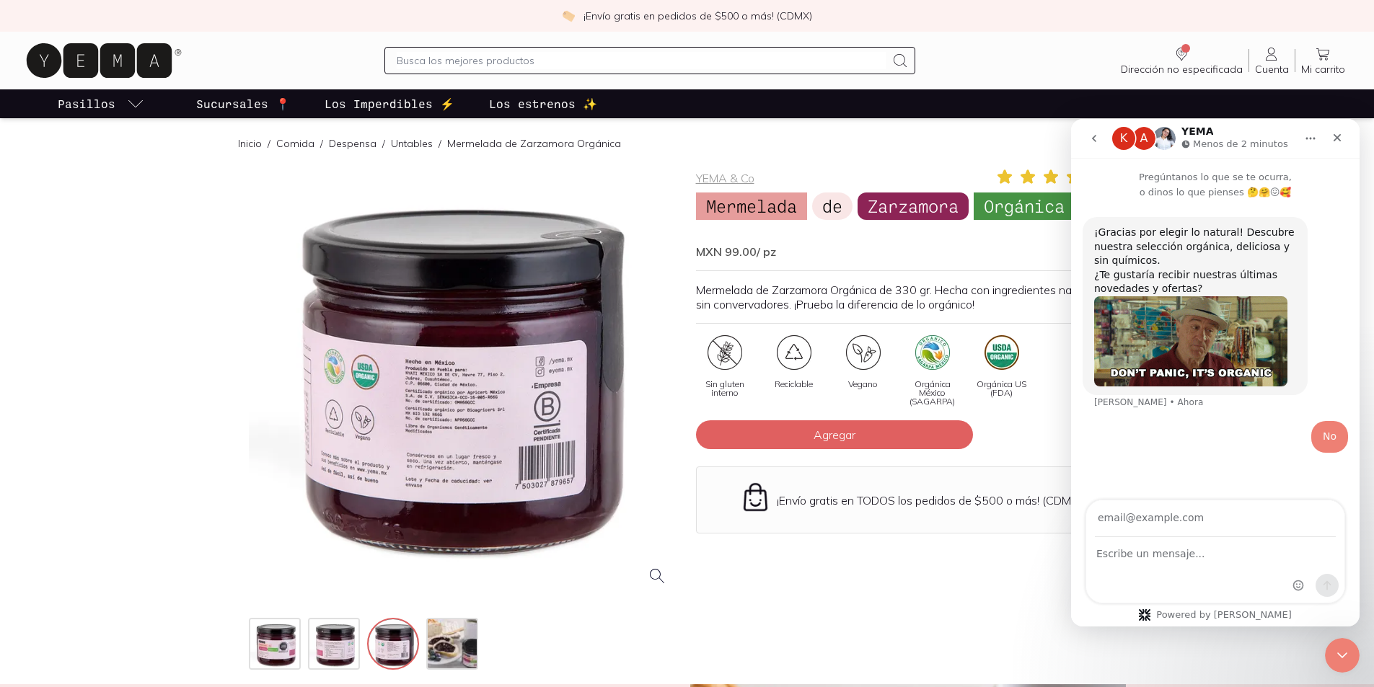
click at [475, 453] on div at bounding box center [464, 383] width 430 height 430
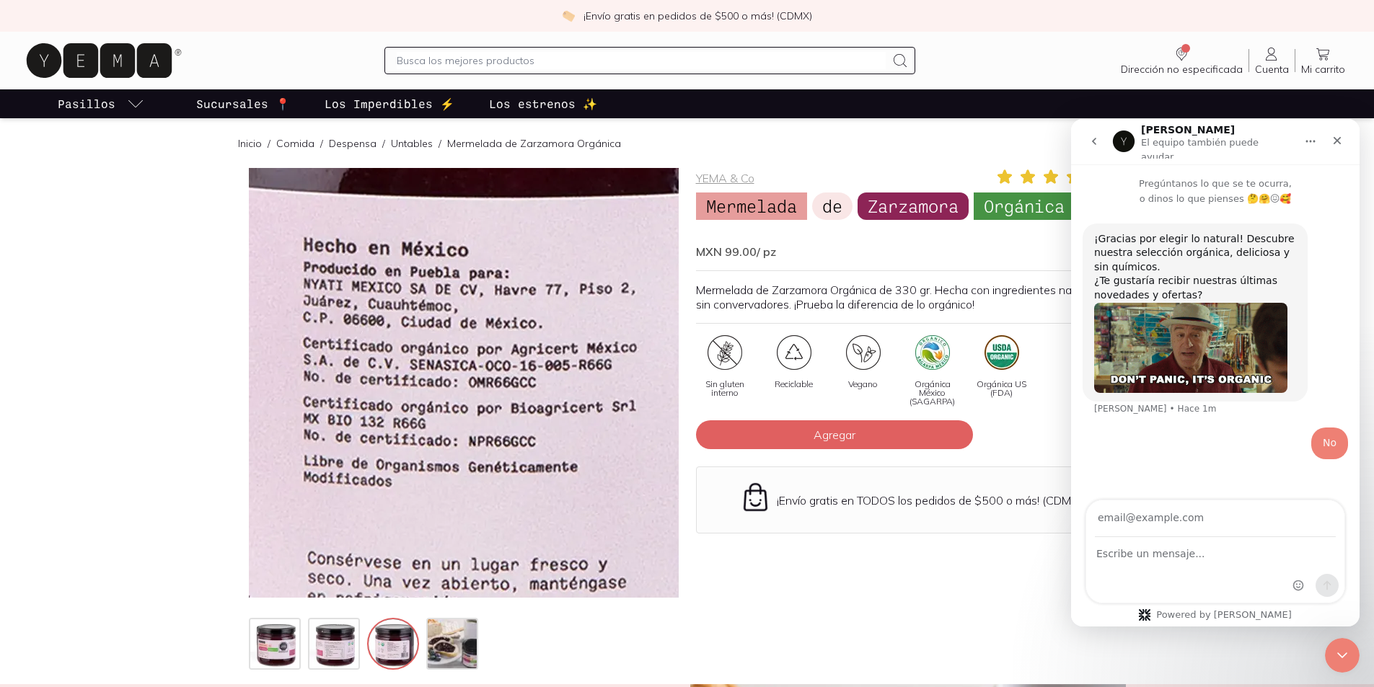
click at [449, 411] on img at bounding box center [498, 316] width 1442 height 1442
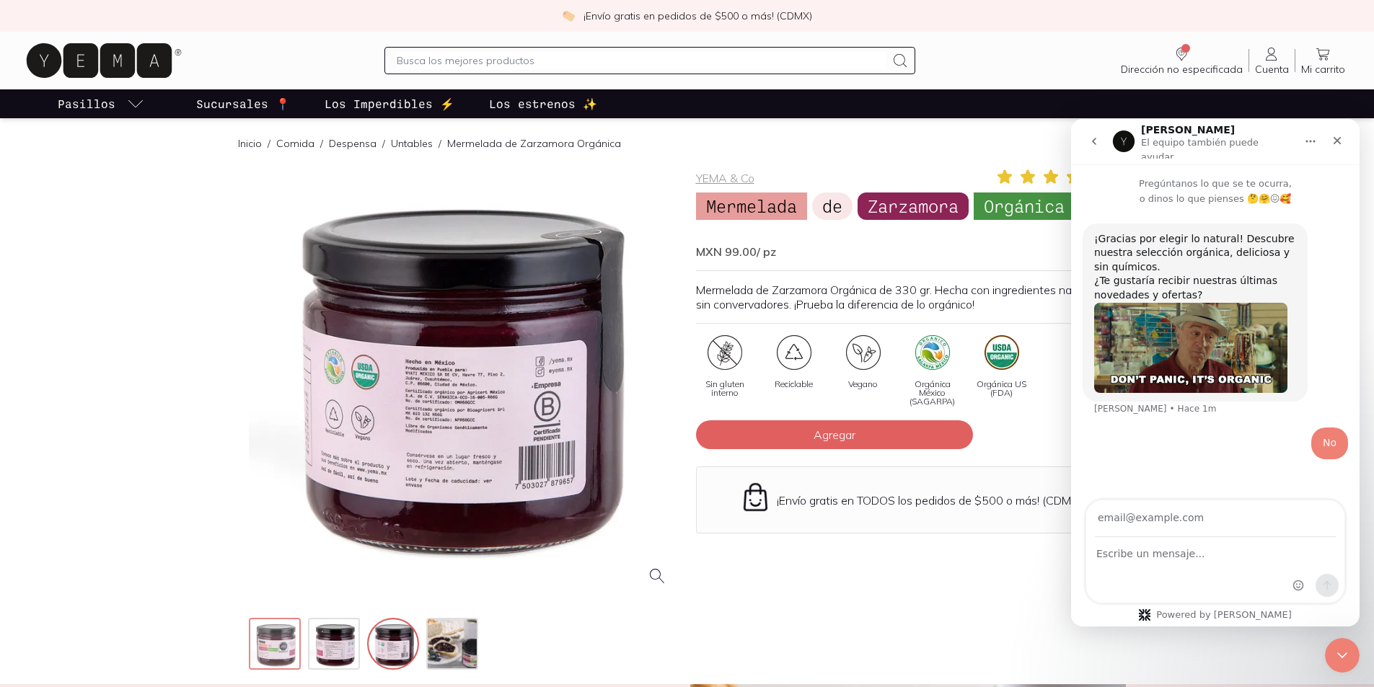
click at [283, 643] on img at bounding box center [276, 645] width 52 height 52
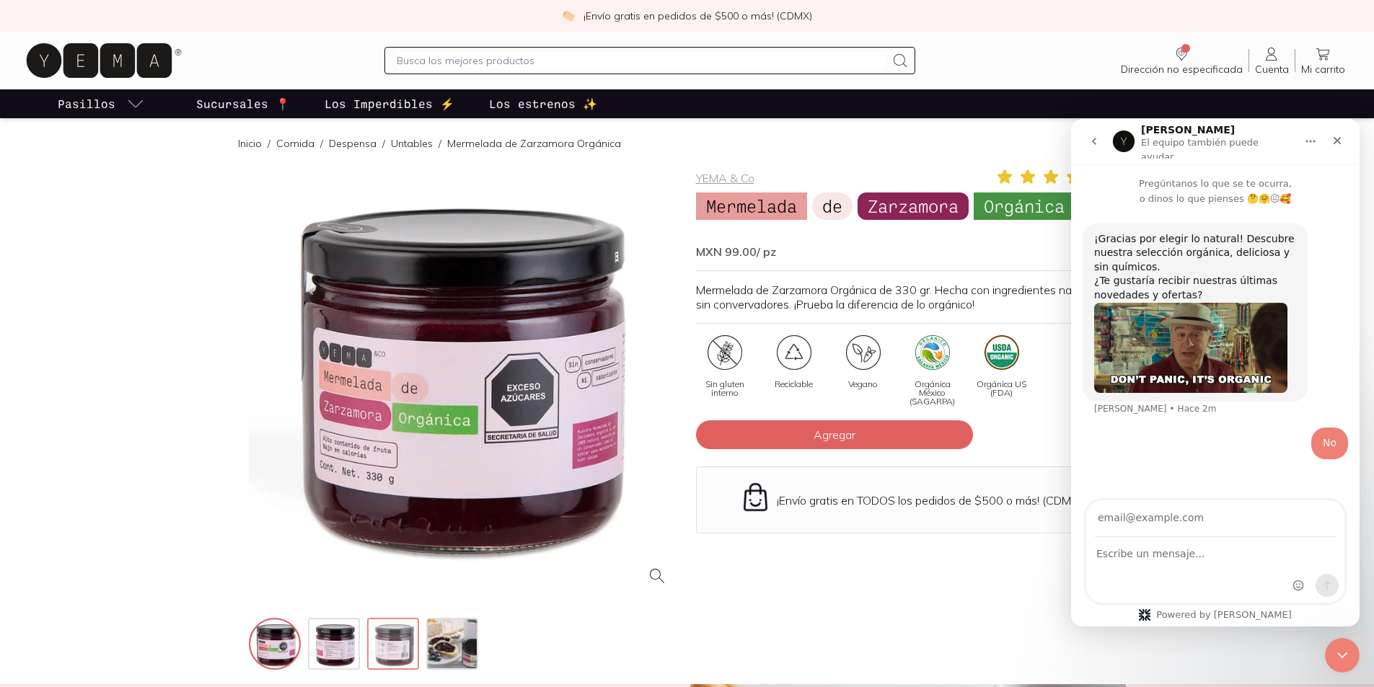
click at [412, 643] on img at bounding box center [395, 645] width 52 height 52
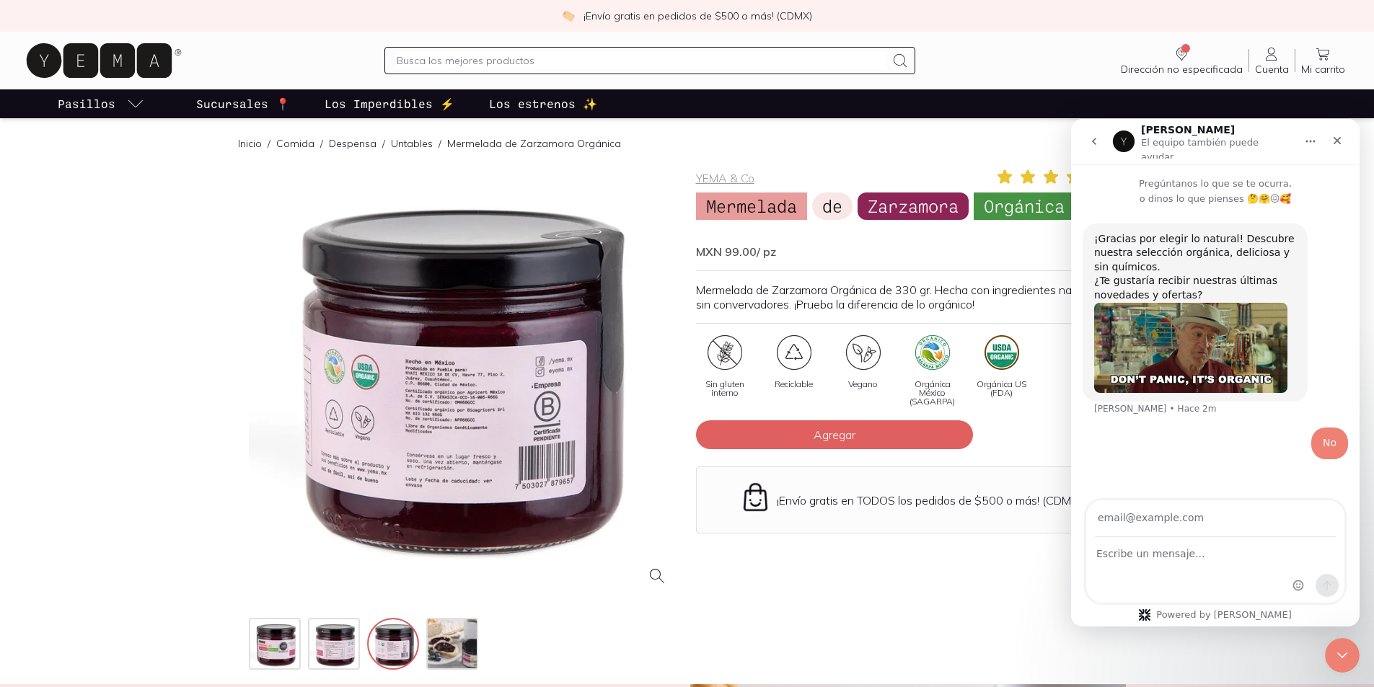
click at [542, 459] on div at bounding box center [464, 383] width 430 height 430
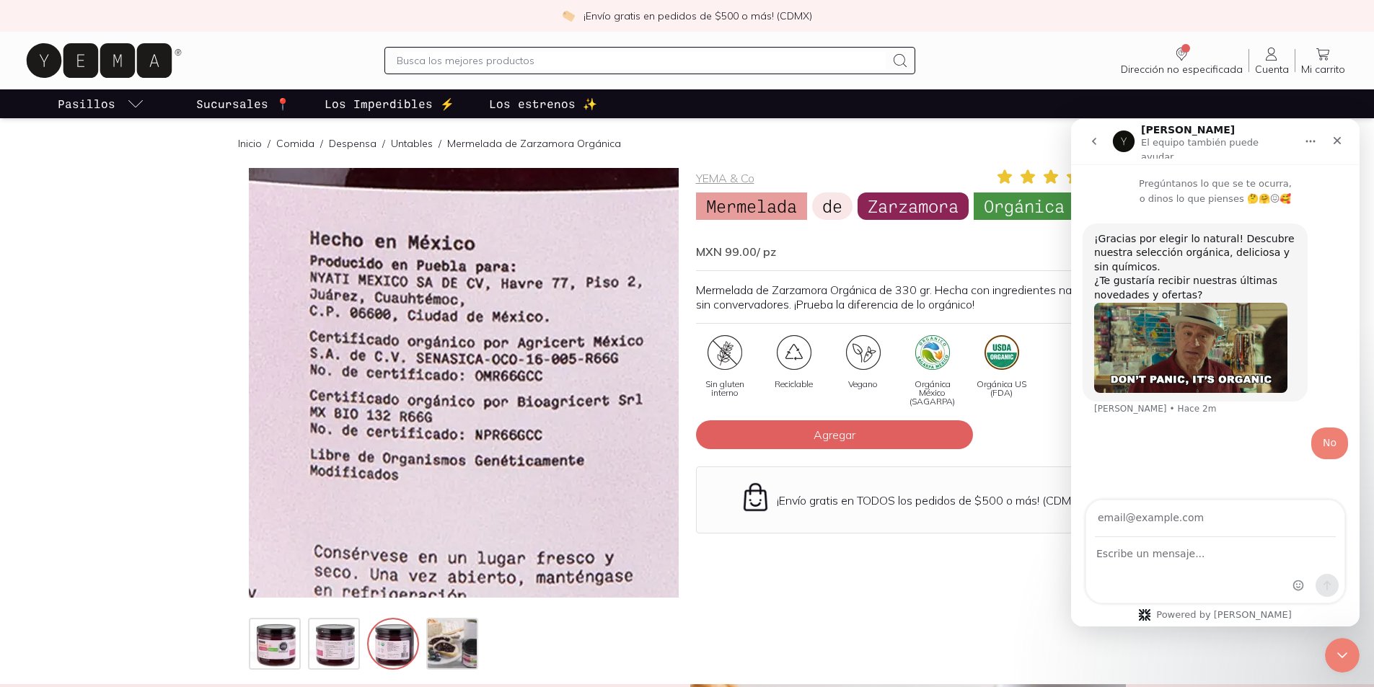
click at [446, 414] on img at bounding box center [505, 310] width 1442 height 1442
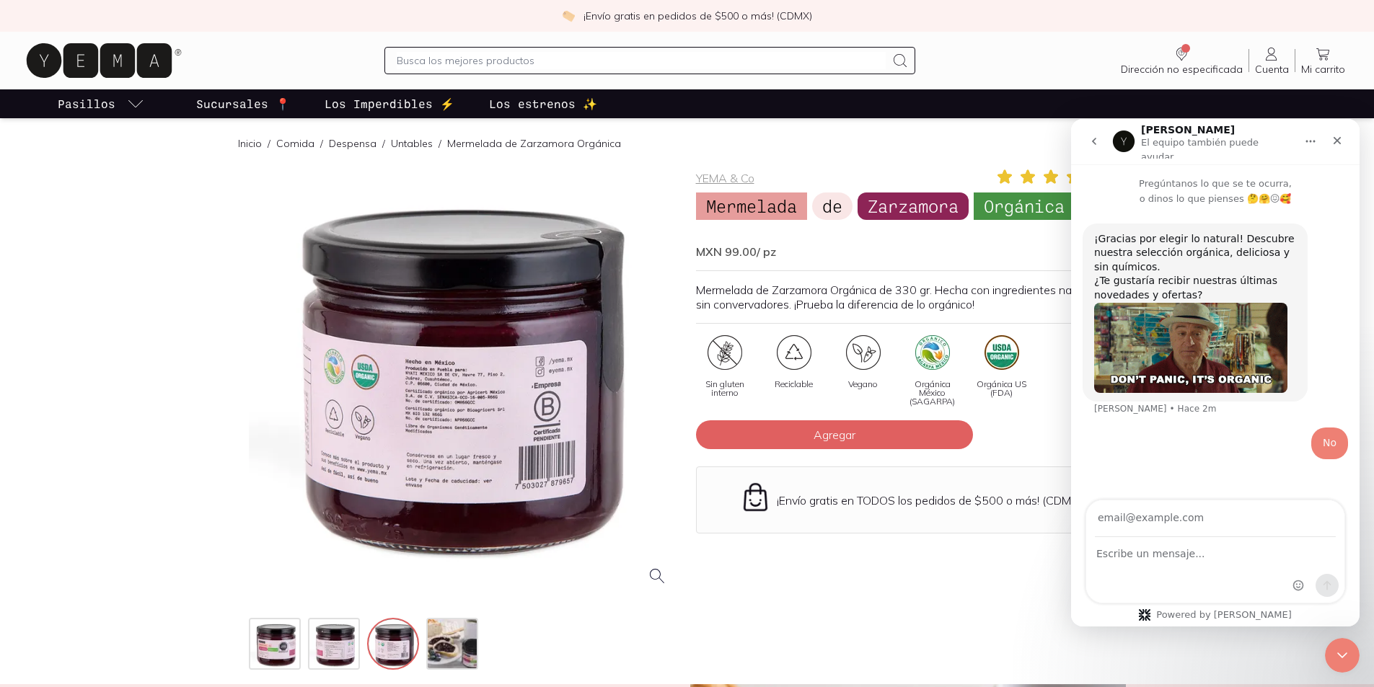
click at [446, 414] on div at bounding box center [464, 383] width 430 height 430
click at [361, 648] on div at bounding box center [363, 644] width 229 height 52
click at [325, 641] on img at bounding box center [335, 645] width 52 height 52
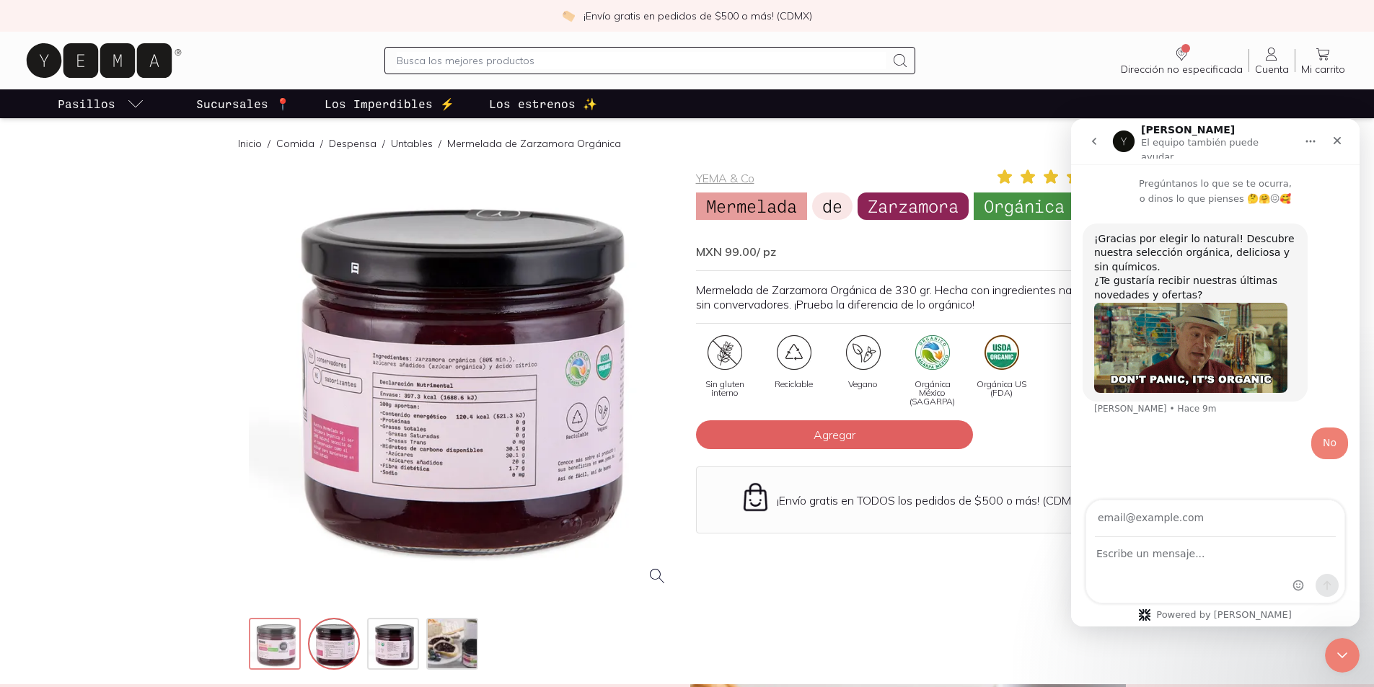
click at [278, 657] on img at bounding box center [276, 645] width 52 height 52
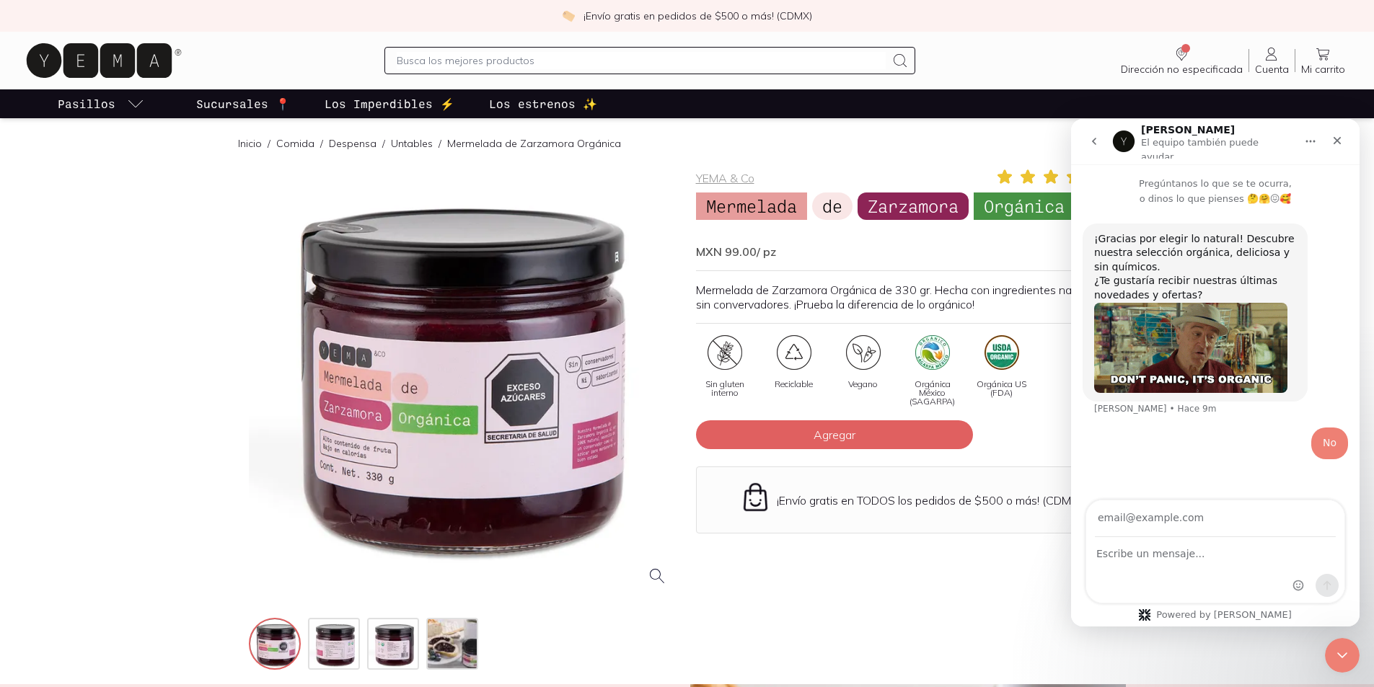
click at [607, 425] on div at bounding box center [464, 383] width 430 height 430
click at [383, 651] on img at bounding box center [395, 645] width 52 height 52
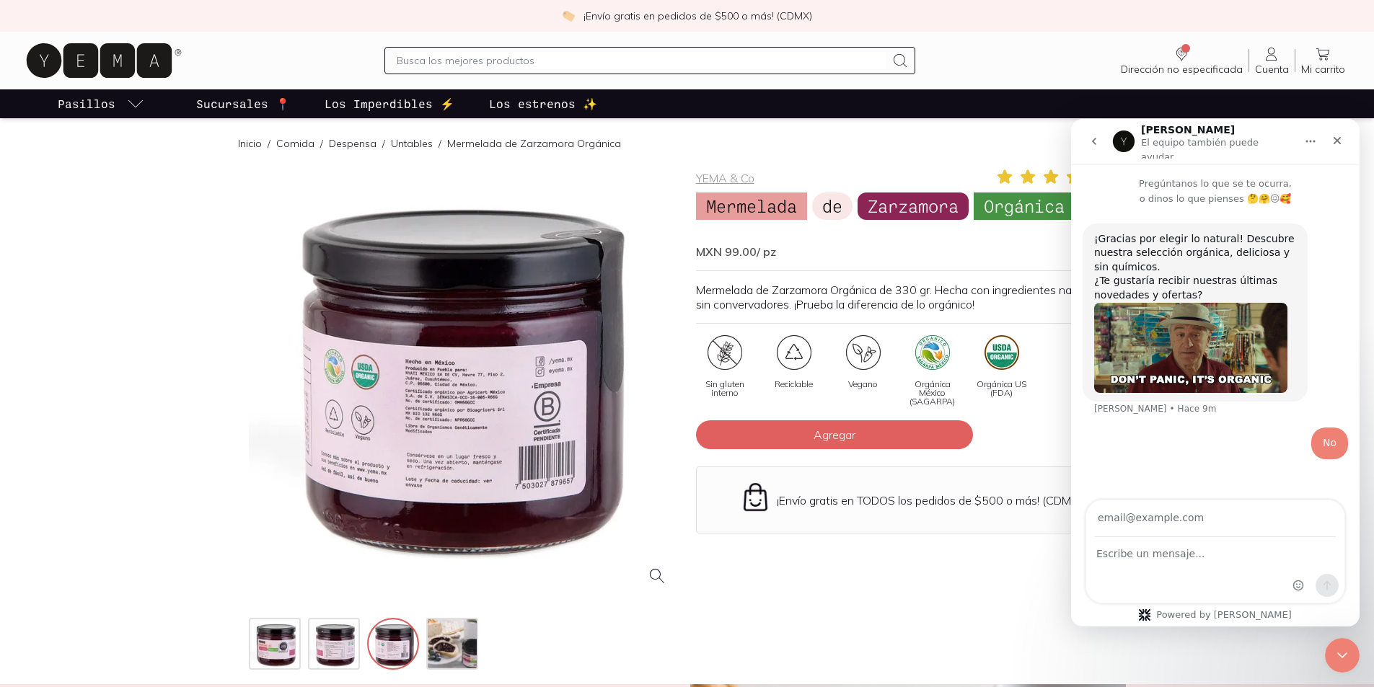
click at [432, 465] on div at bounding box center [464, 383] width 430 height 430
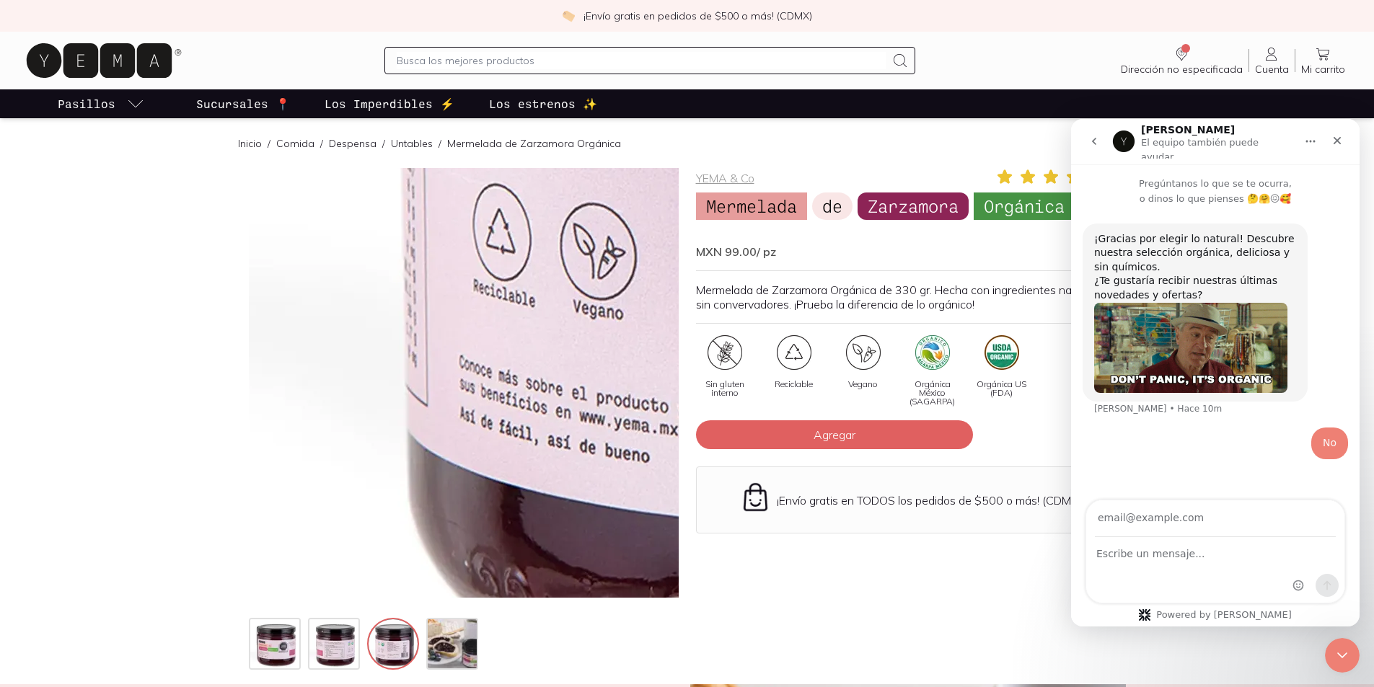
click at [263, 492] on img at bounding box center [937, 126] width 1442 height 1442
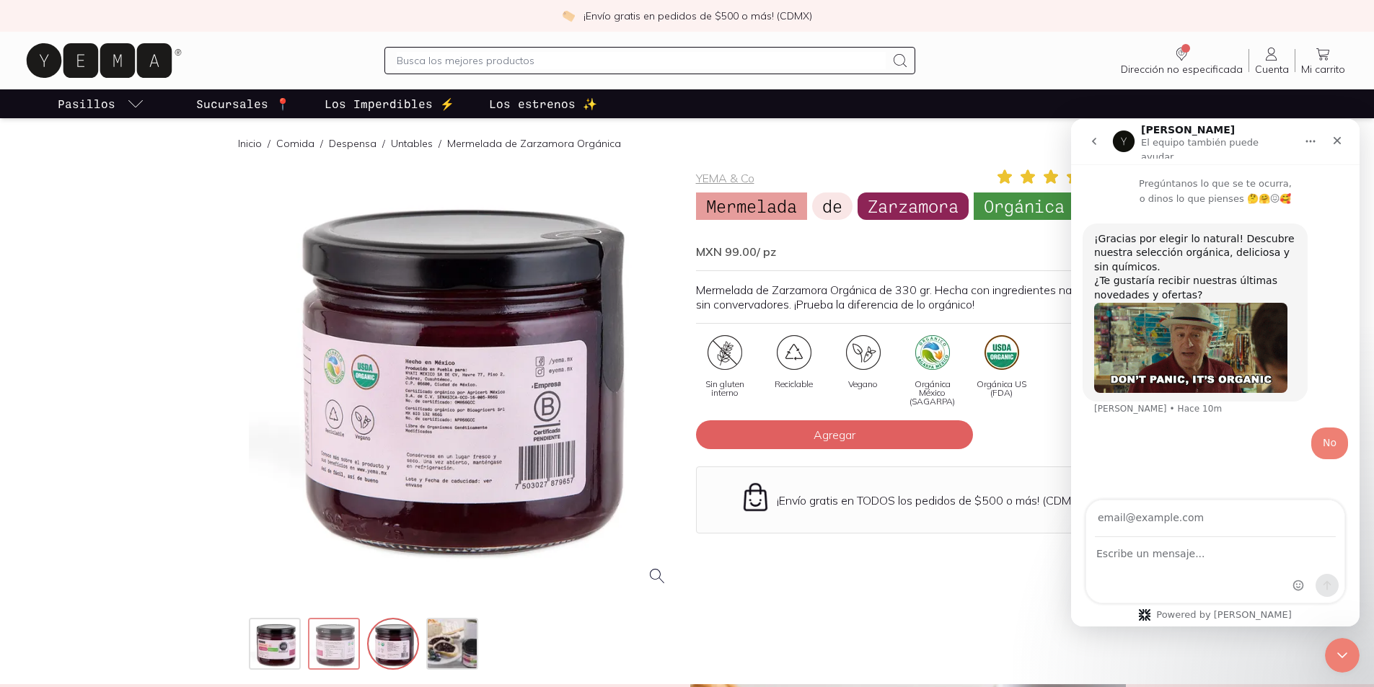
click at [348, 642] on img at bounding box center [335, 645] width 52 height 52
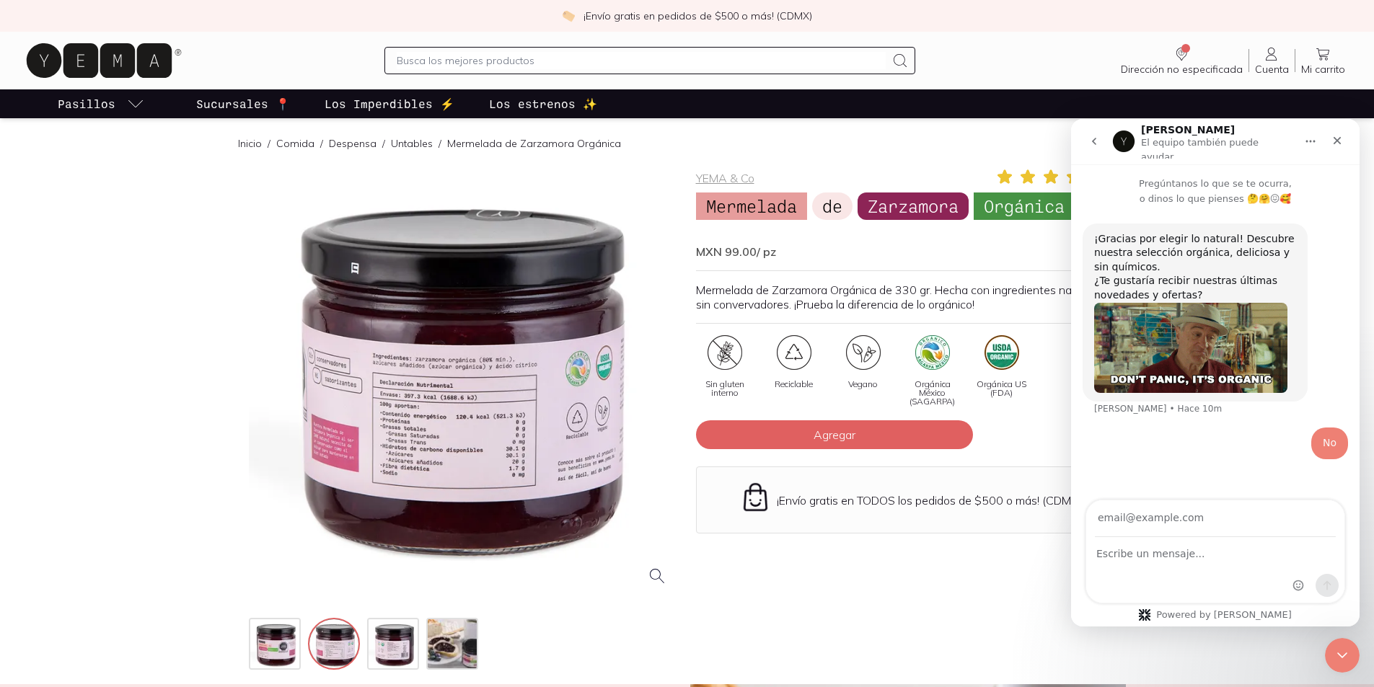
click at [440, 411] on div at bounding box center [464, 383] width 430 height 430
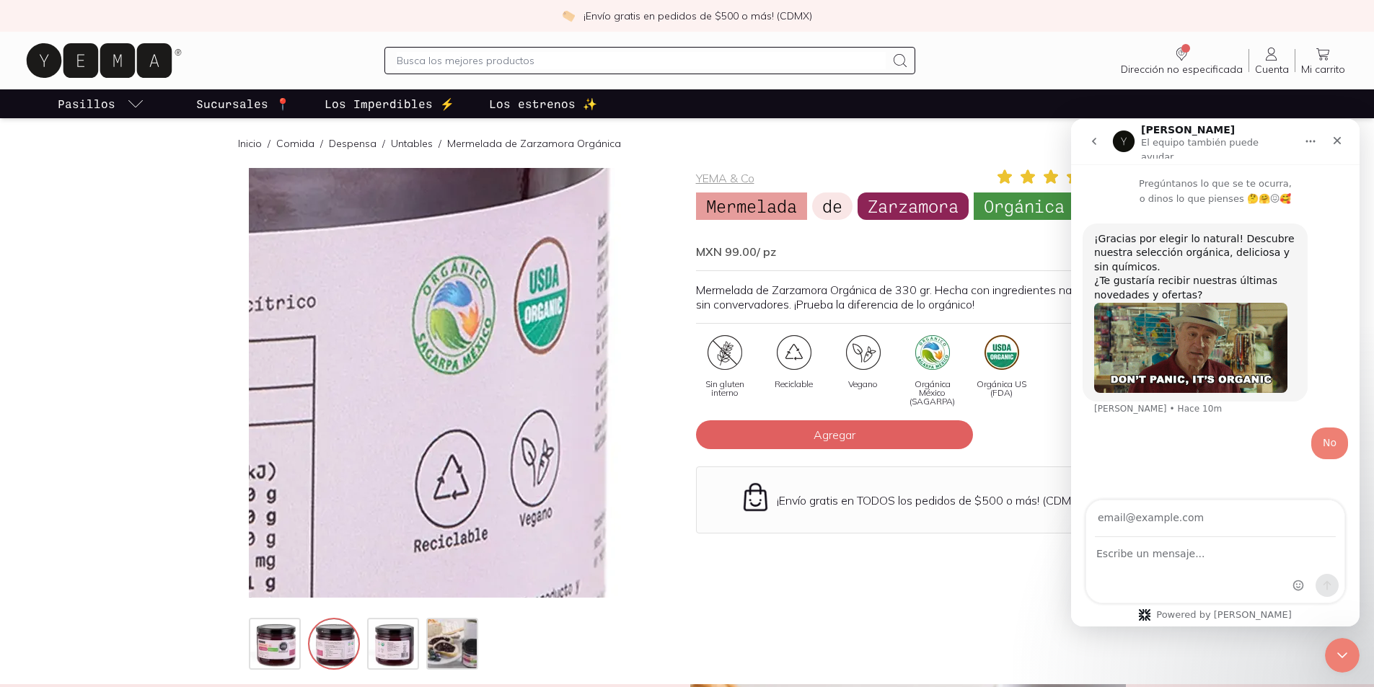
click at [630, 392] on img at bounding box center [70, 363] width 1442 height 1442
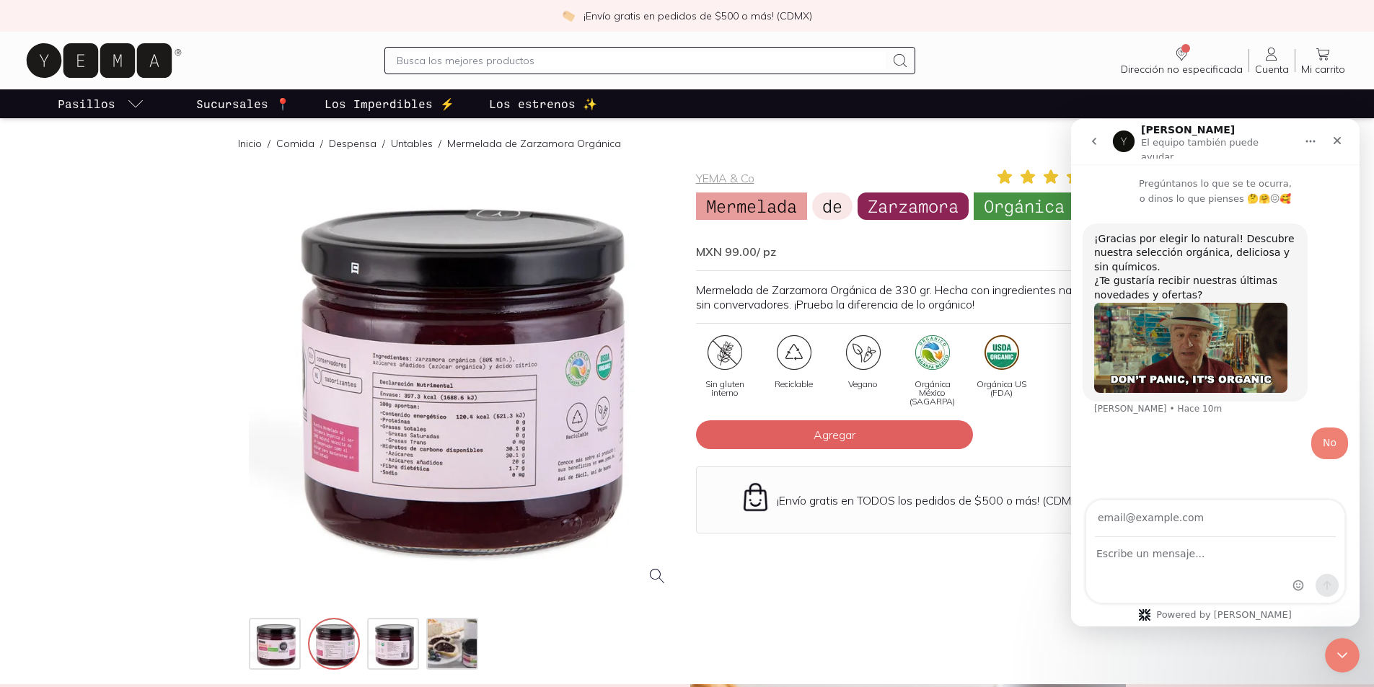
click at [878, 294] on p "Mermelada de Zarzamora Orgánica de 330 gr. Hecha con ingredientes naturales y s…" at bounding box center [911, 297] width 430 height 29
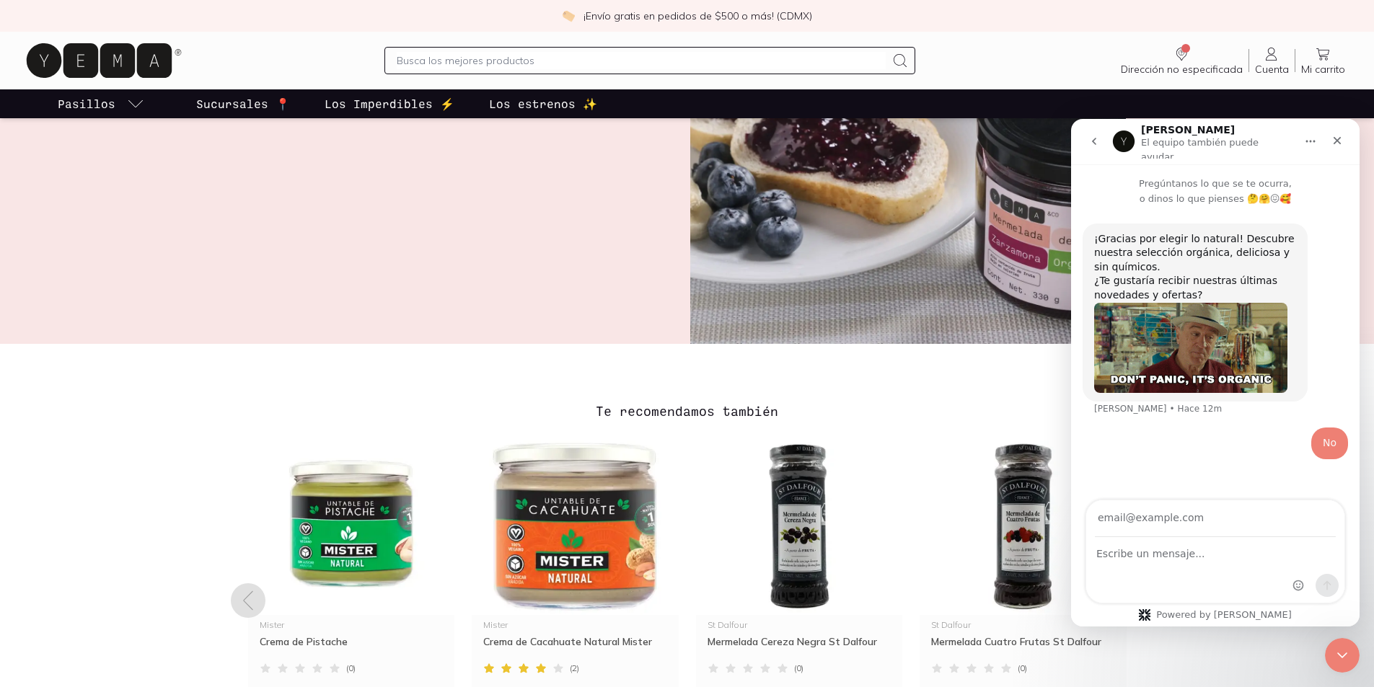
scroll to position [649, 0]
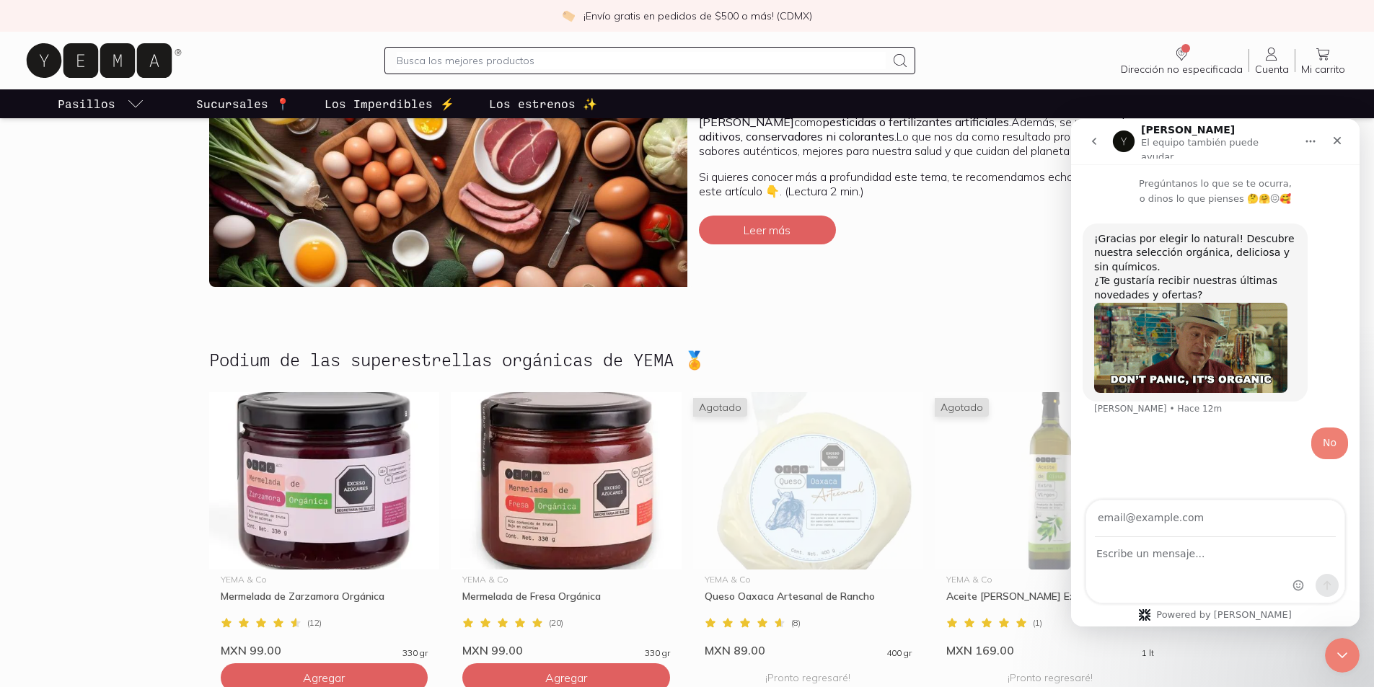
scroll to position [362, 0]
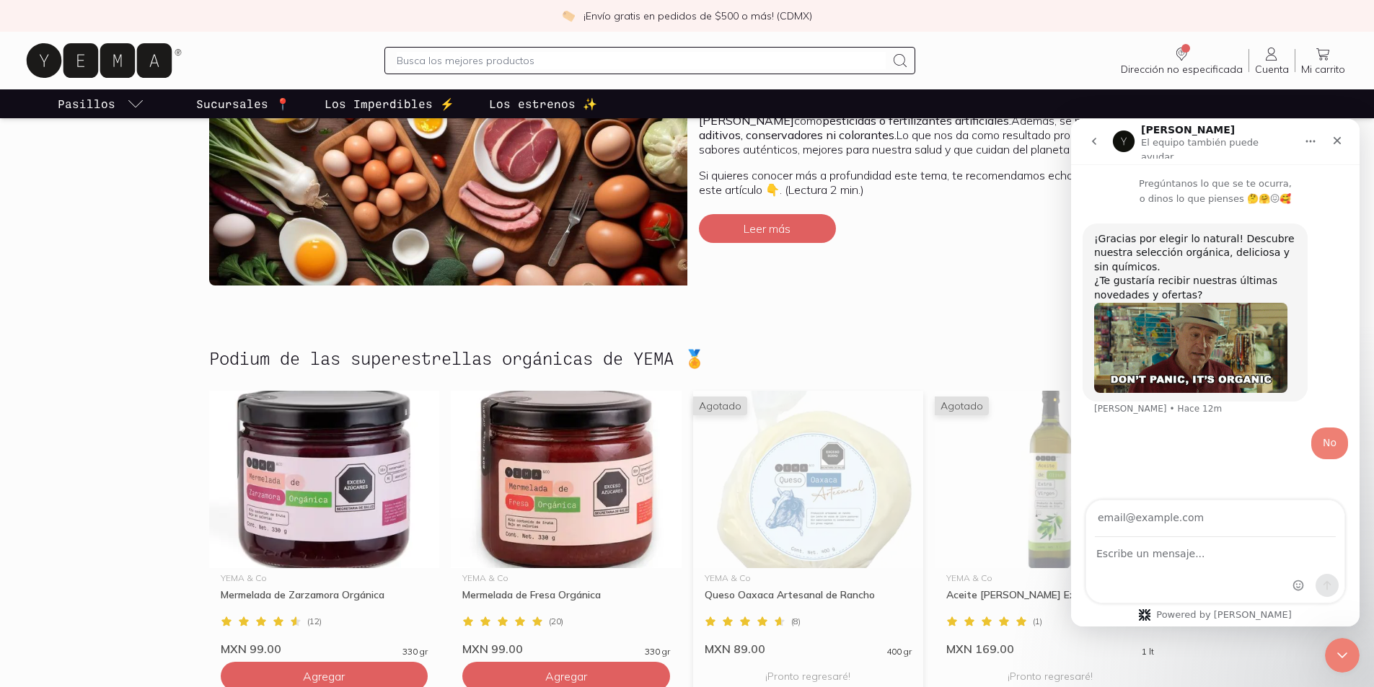
click at [863, 532] on img at bounding box center [808, 479] width 231 height 177
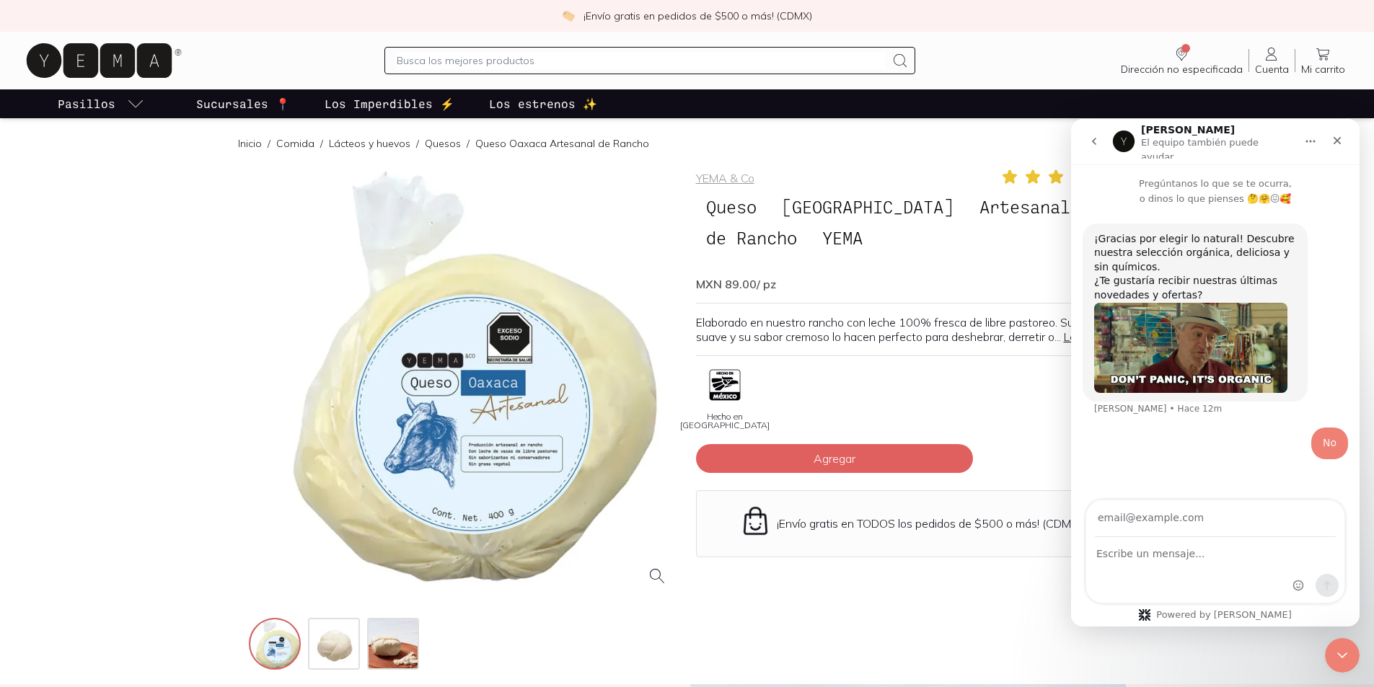
click at [482, 467] on div at bounding box center [464, 383] width 430 height 430
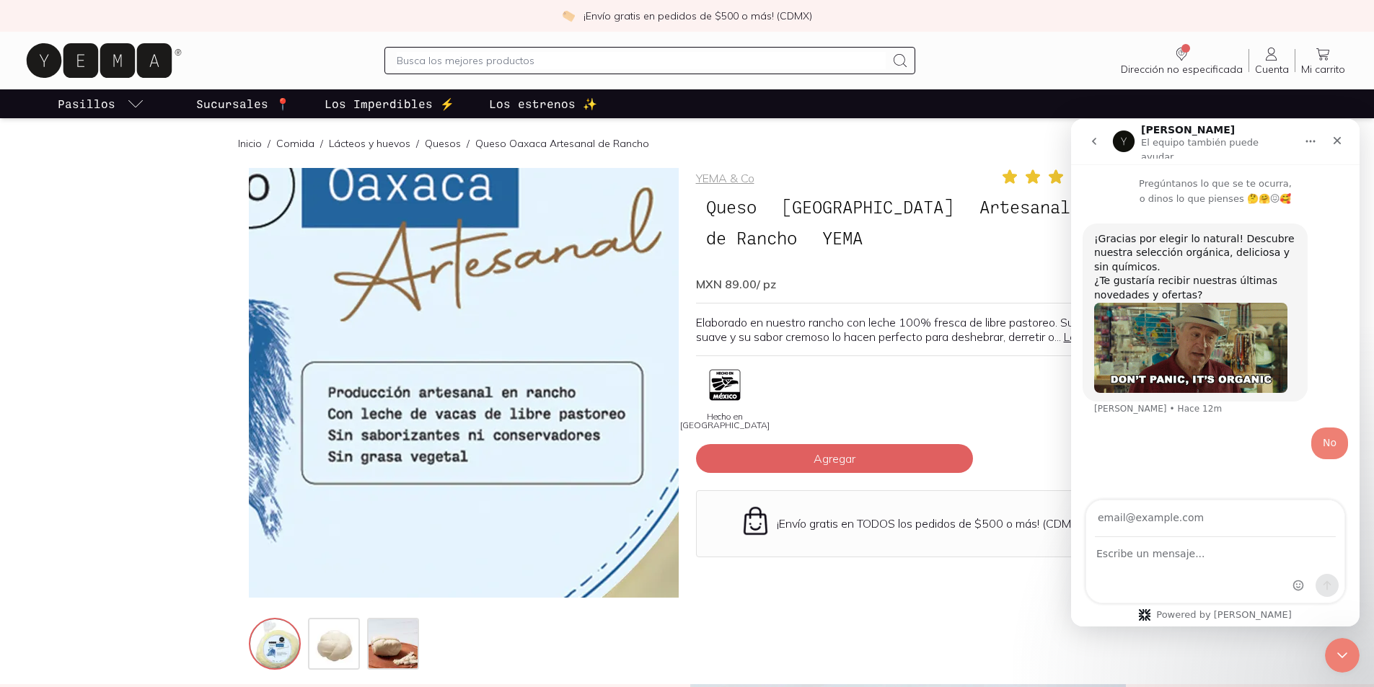
click at [528, 467] on img at bounding box center [311, 184] width 1442 height 1442
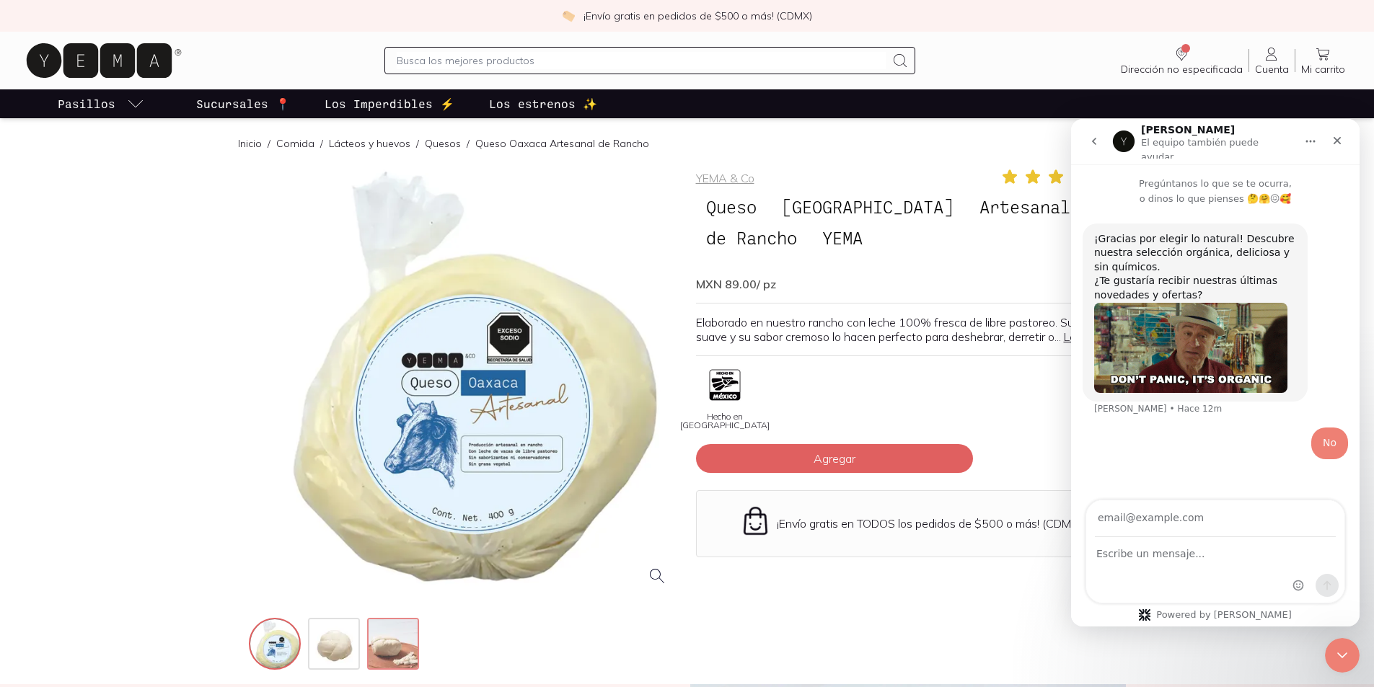
click at [402, 645] on img at bounding box center [395, 645] width 52 height 52
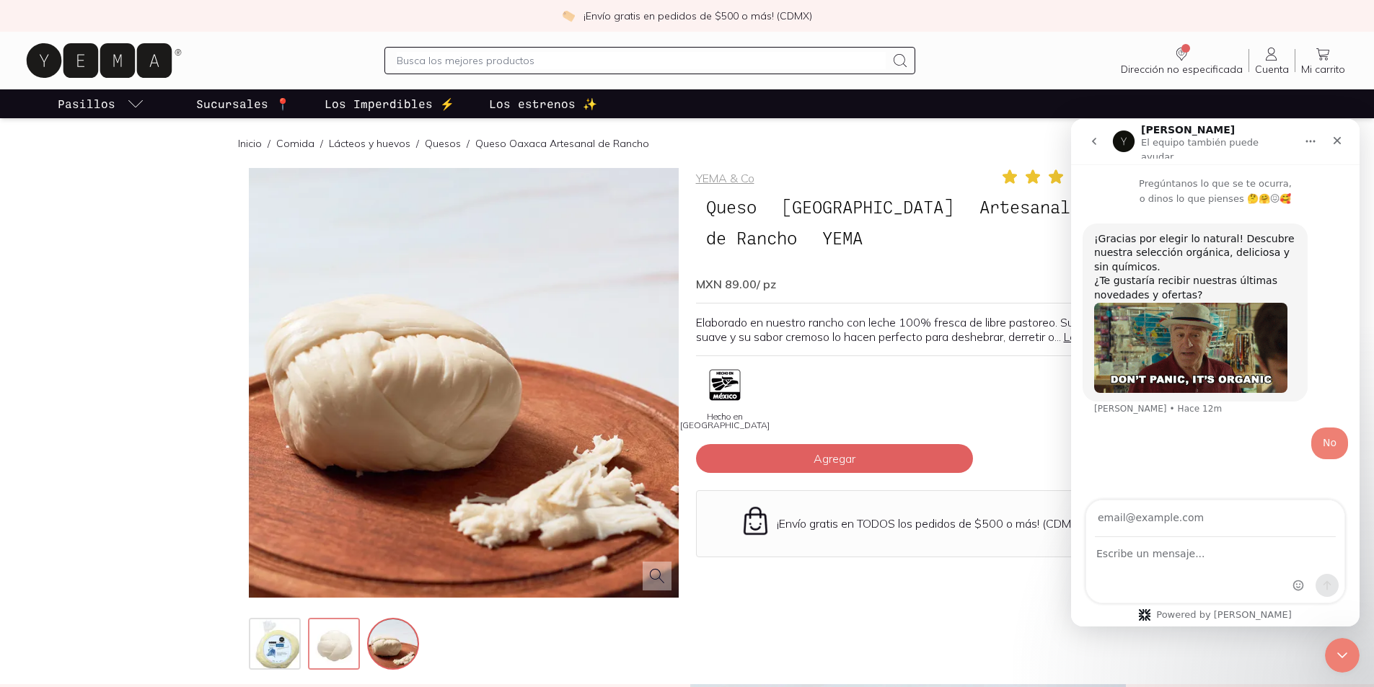
click at [326, 644] on img at bounding box center [335, 645] width 52 height 52
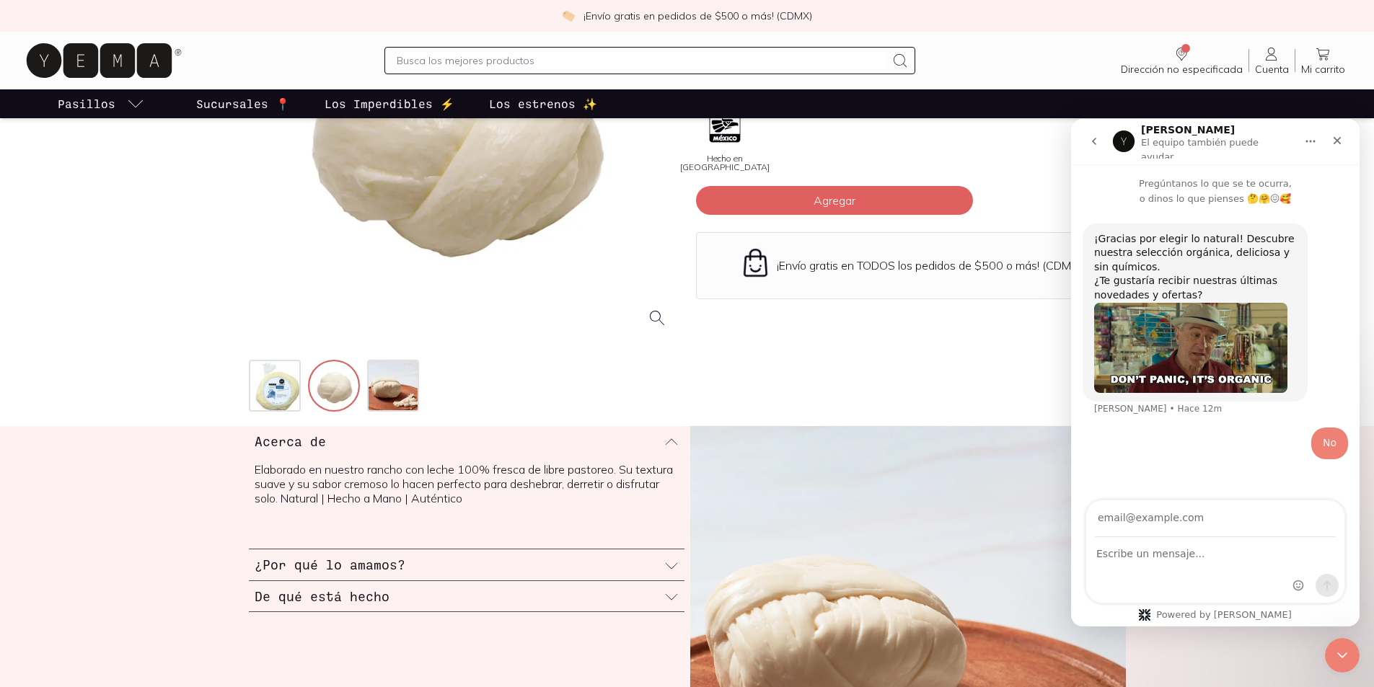
scroll to position [361, 0]
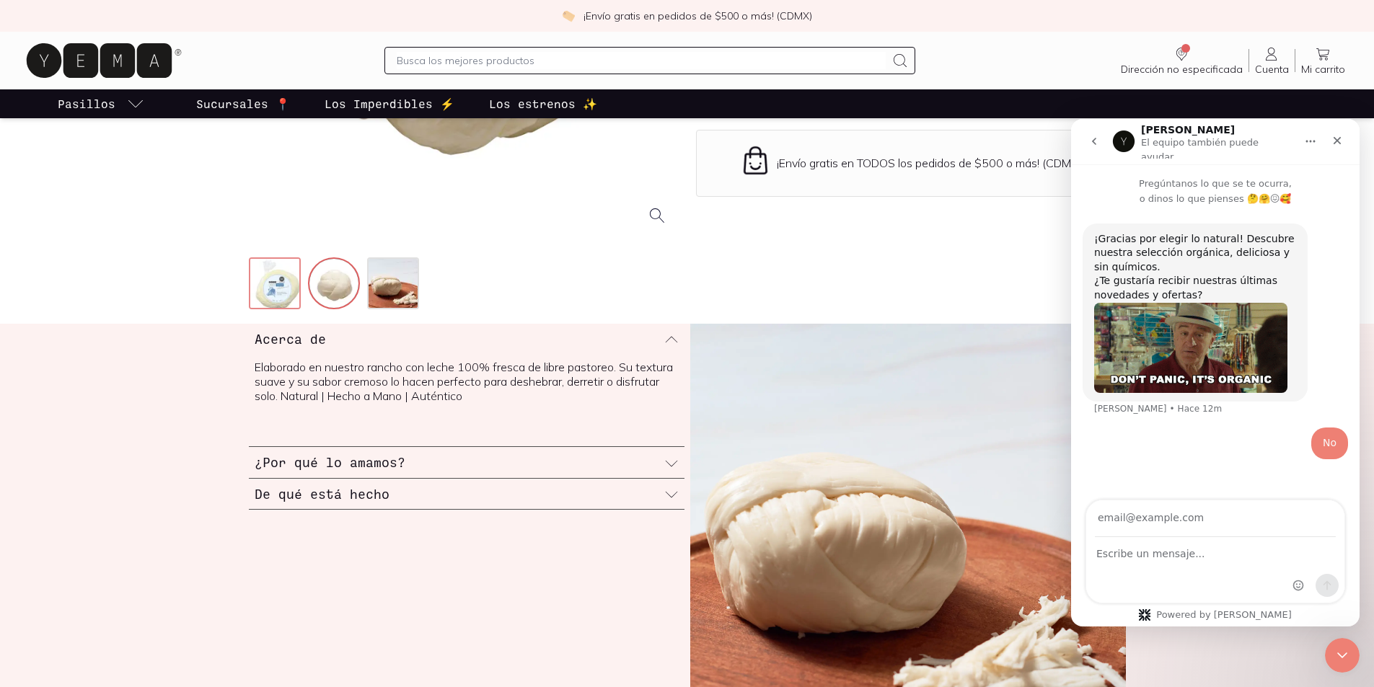
click at [288, 303] on img at bounding box center [276, 285] width 52 height 52
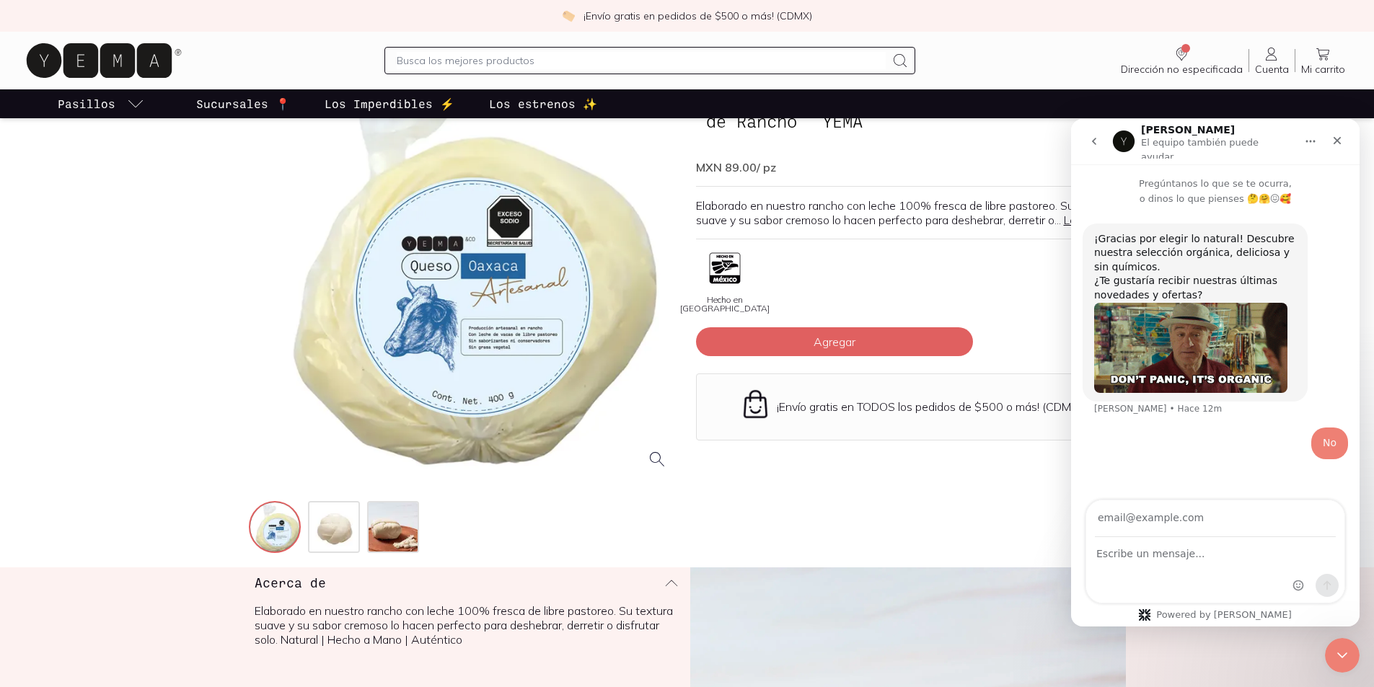
scroll to position [72, 0]
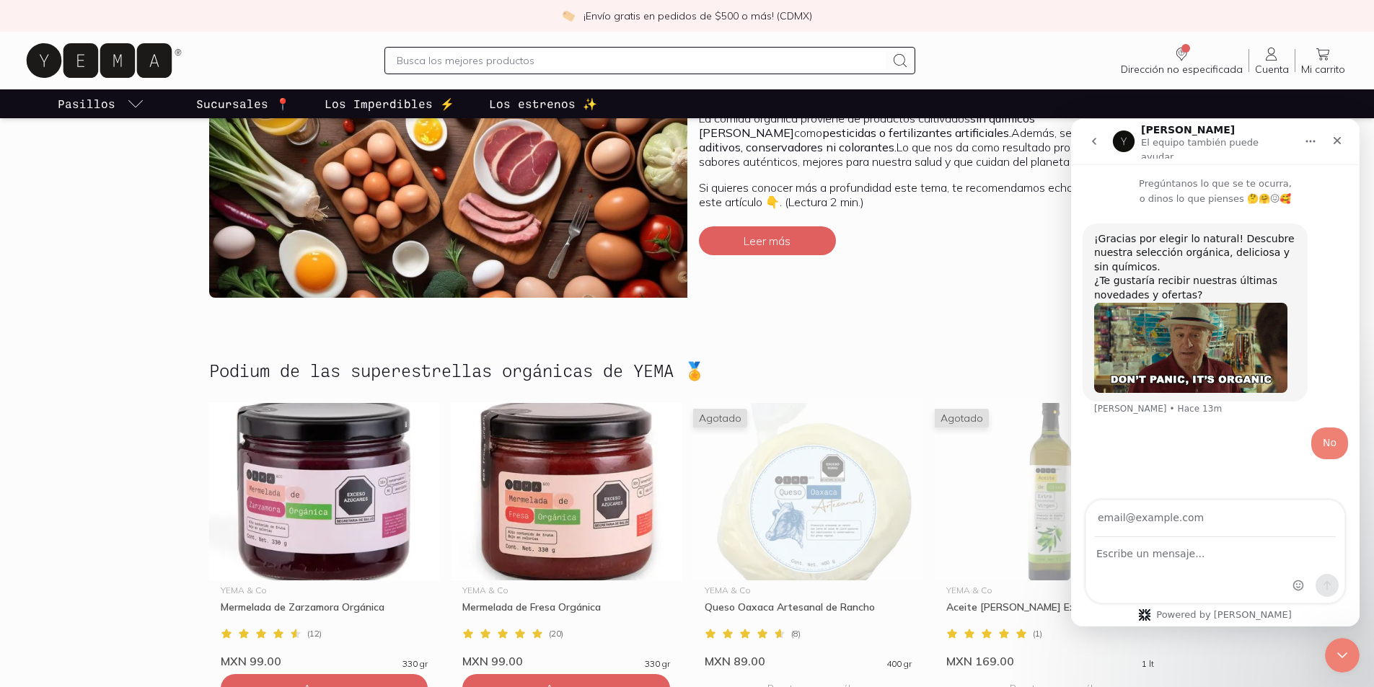
scroll to position [361, 0]
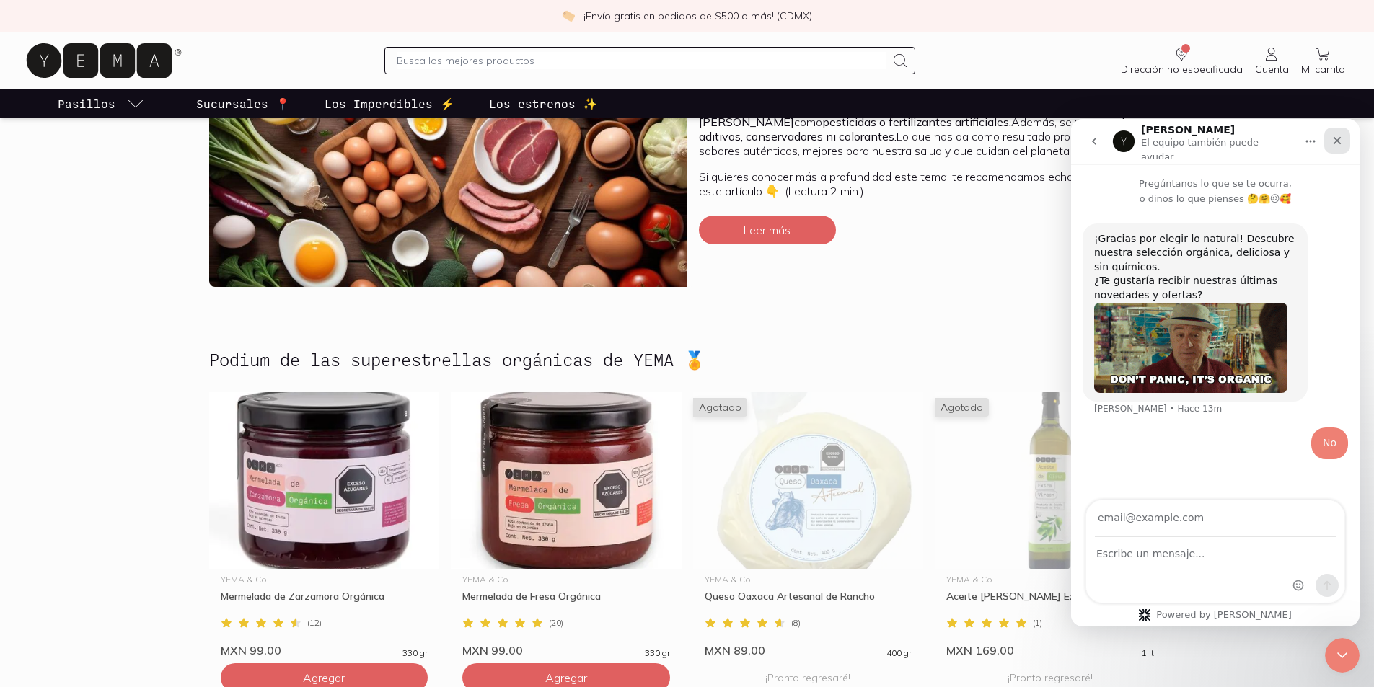
click at [1344, 132] on div "Cerrar" at bounding box center [1337, 141] width 26 height 26
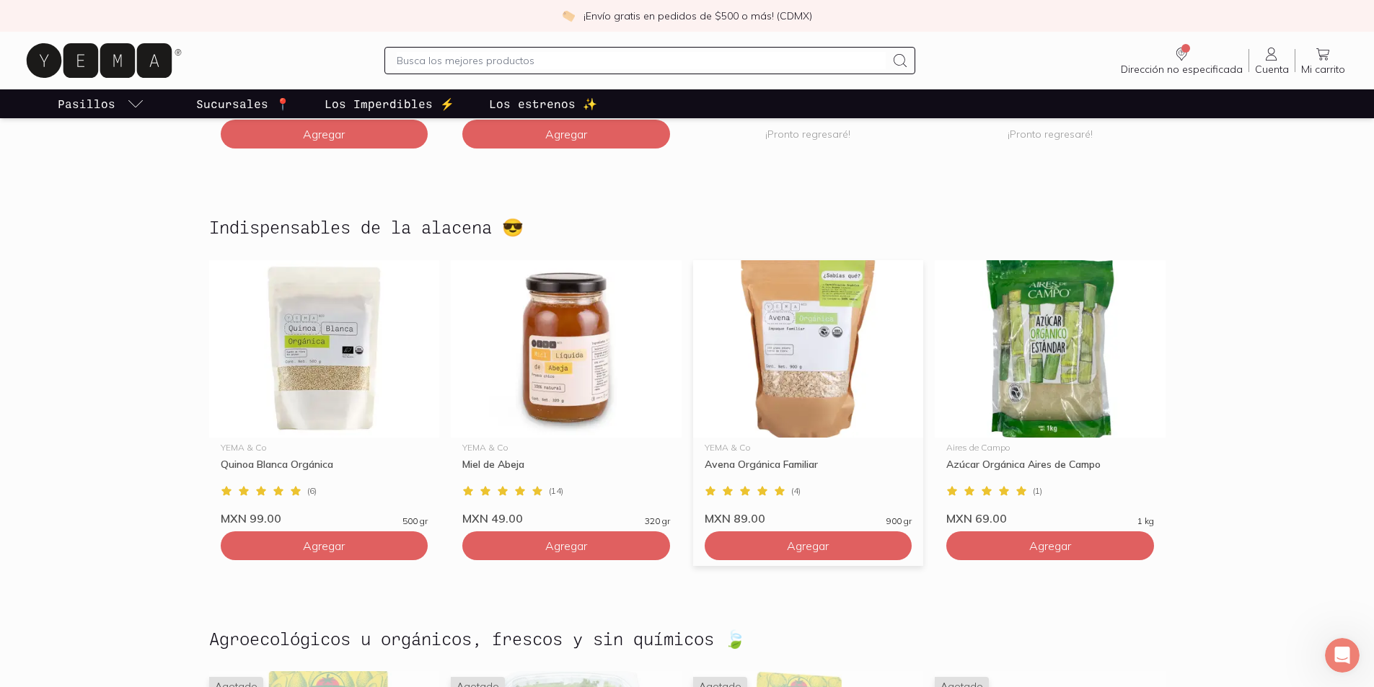
scroll to position [938, 0]
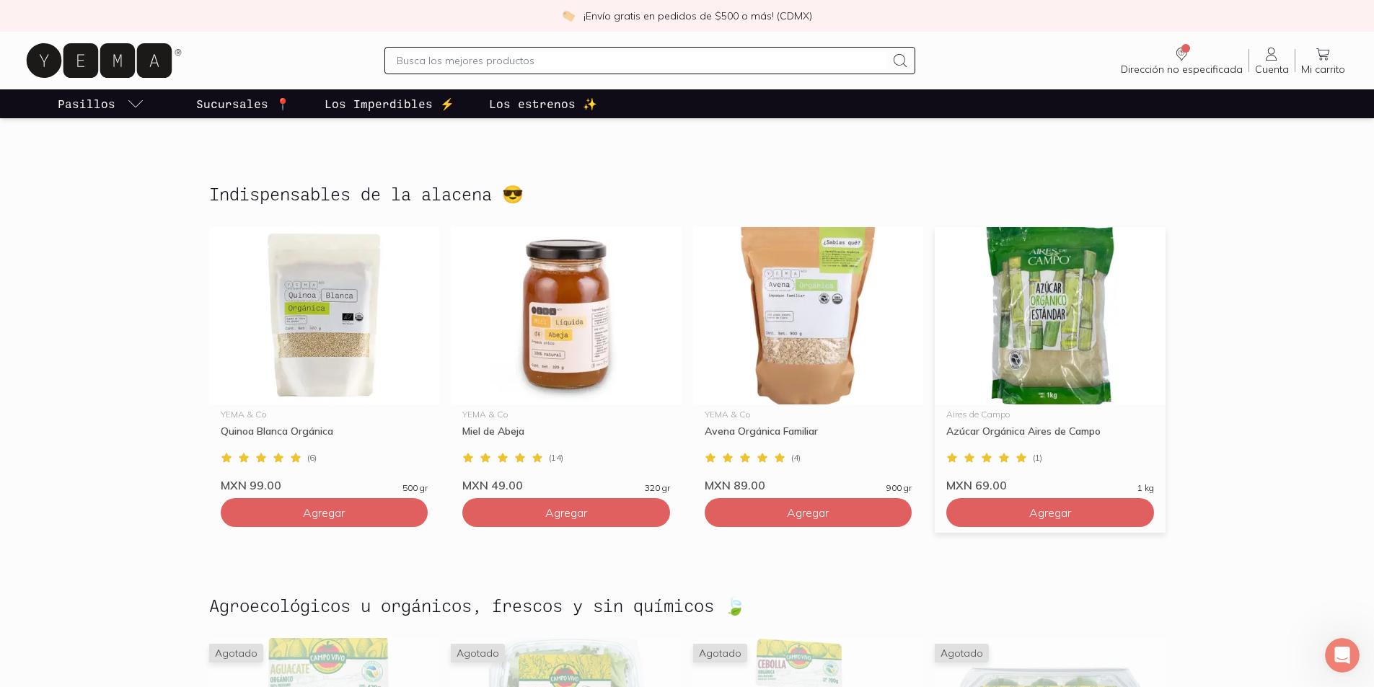
click at [1027, 343] on img at bounding box center [1050, 315] width 231 height 177
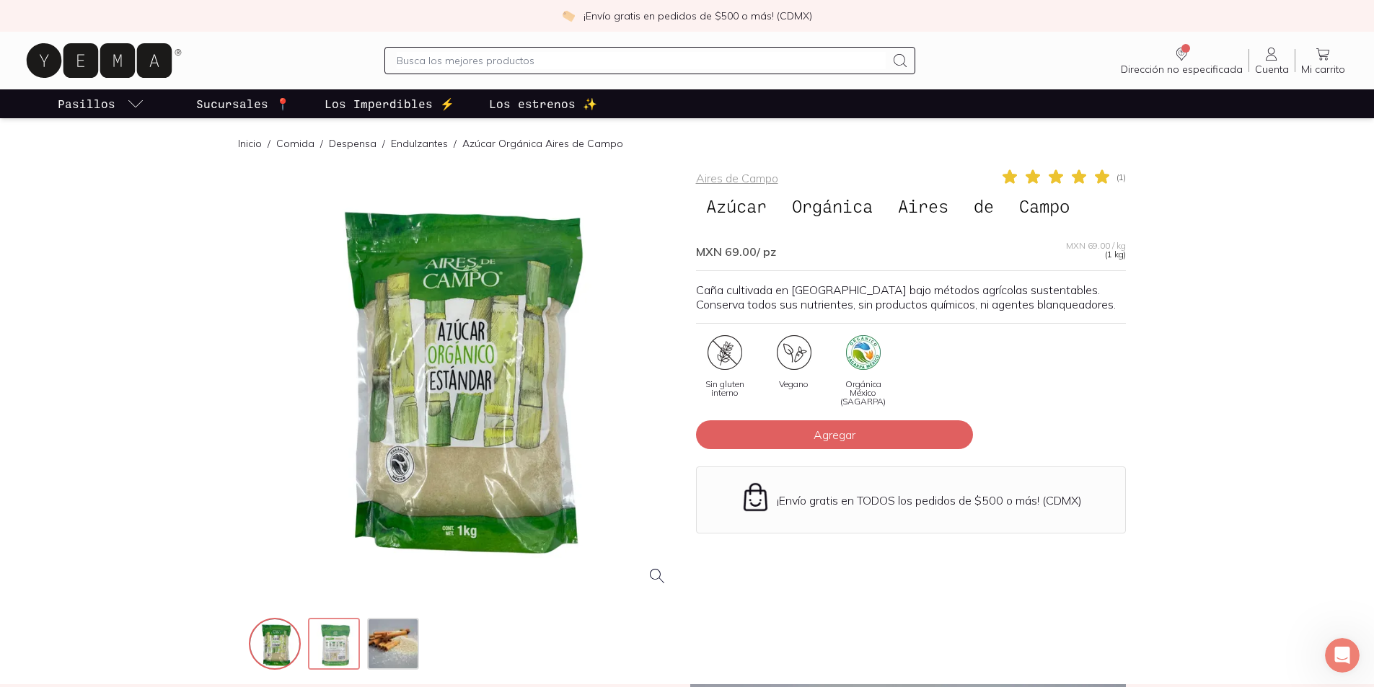
click at [335, 645] on img at bounding box center [335, 645] width 52 height 52
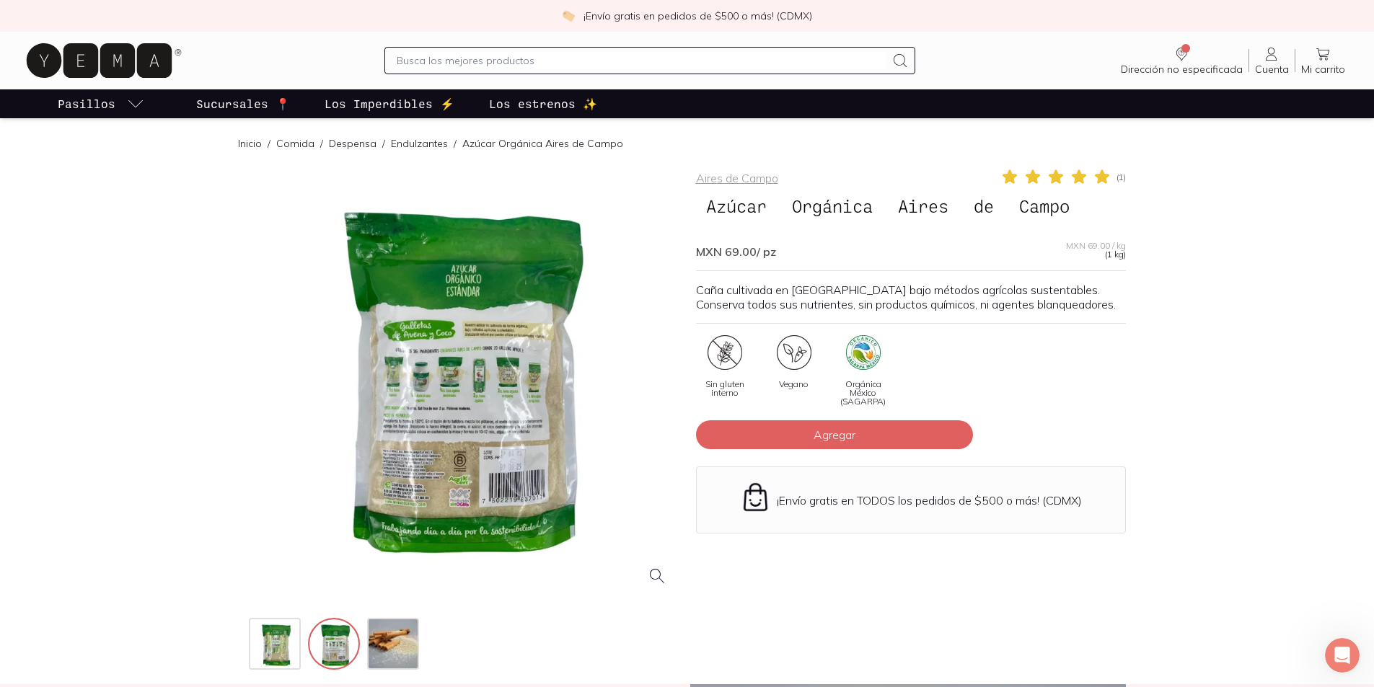
click at [456, 384] on div at bounding box center [464, 383] width 430 height 430
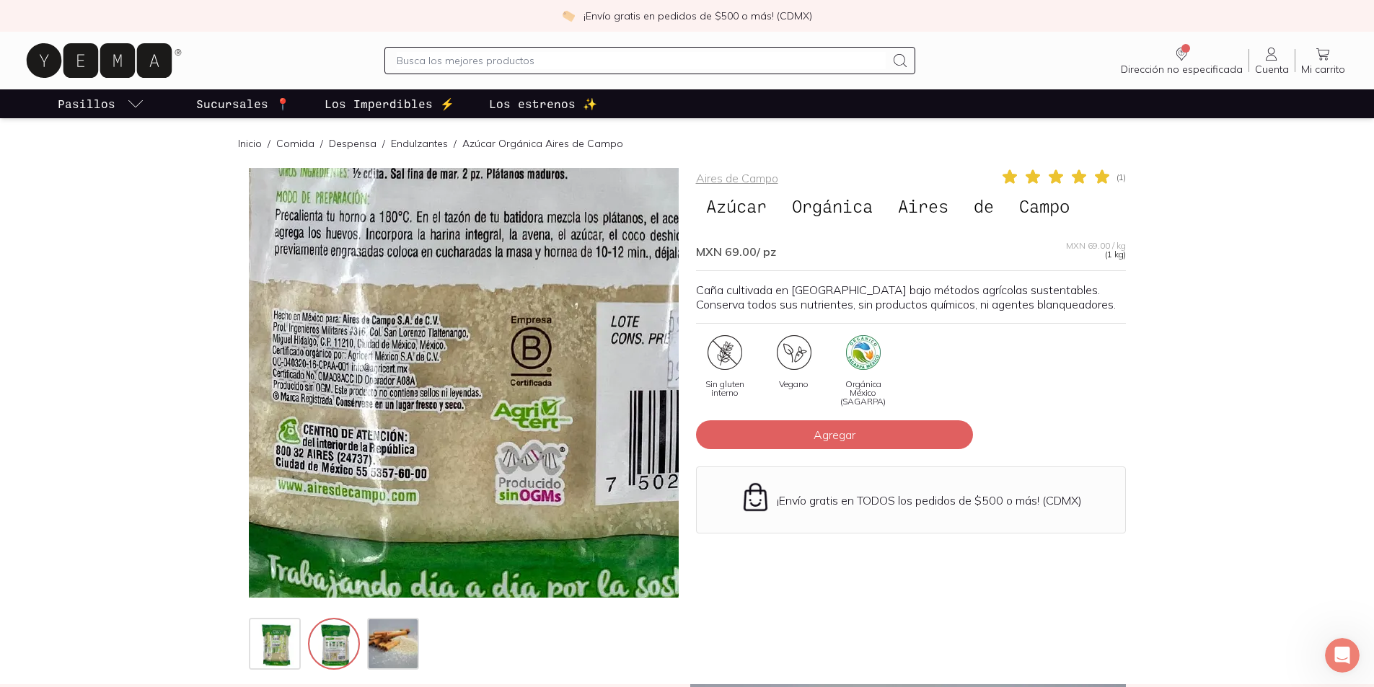
click at [430, 508] on img at bounding box center [544, 87] width 1442 height 1442
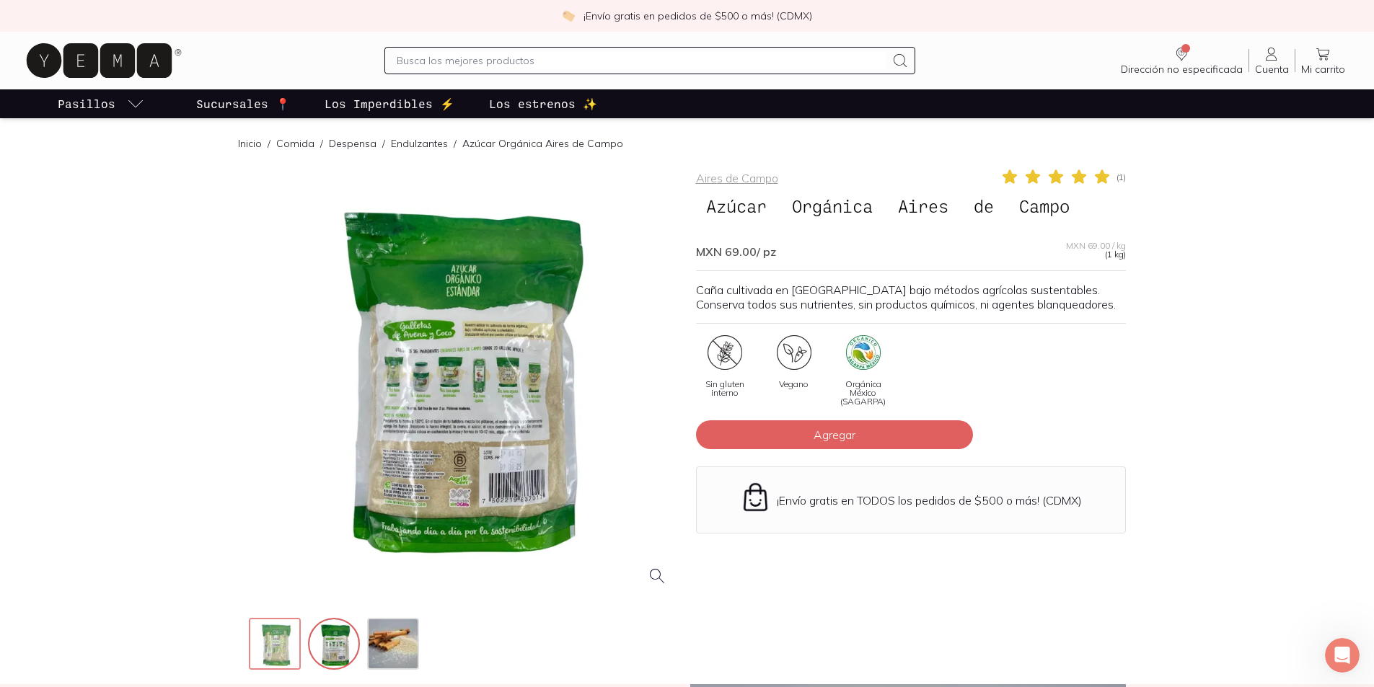
click at [274, 642] on img at bounding box center [276, 645] width 52 height 52
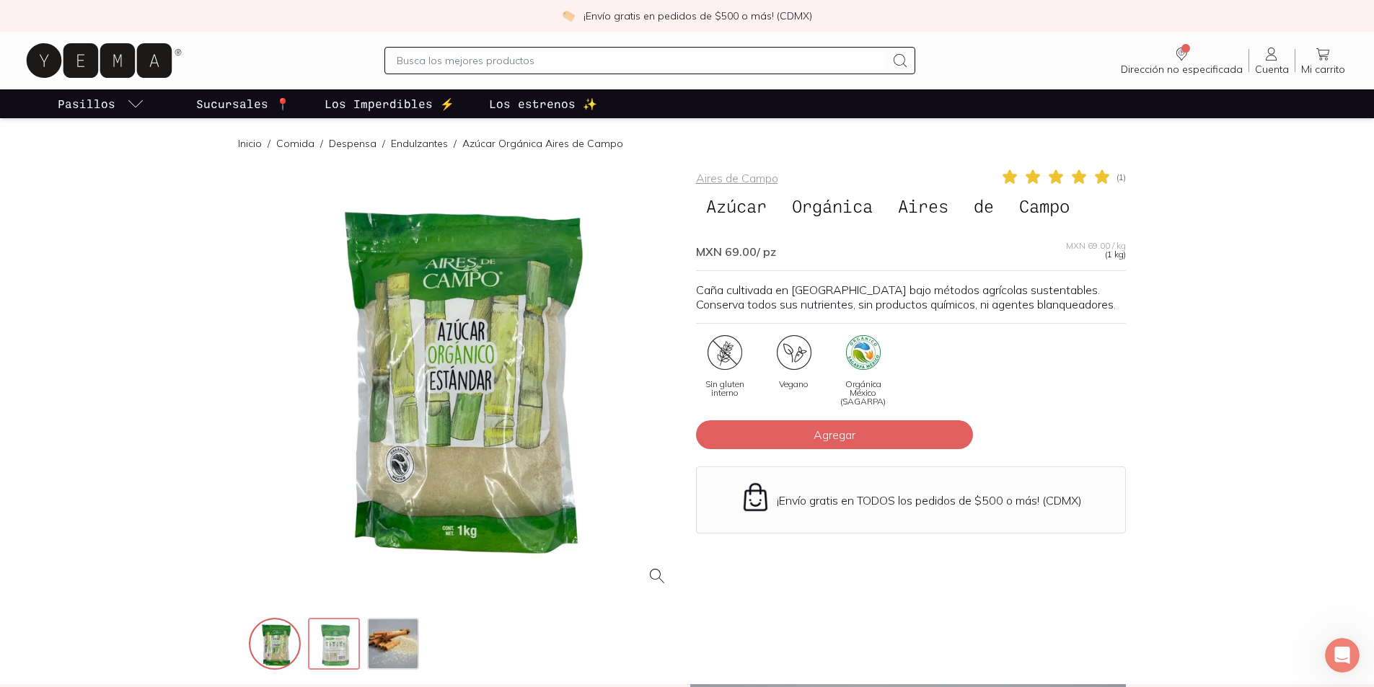
click at [325, 644] on img at bounding box center [335, 645] width 52 height 52
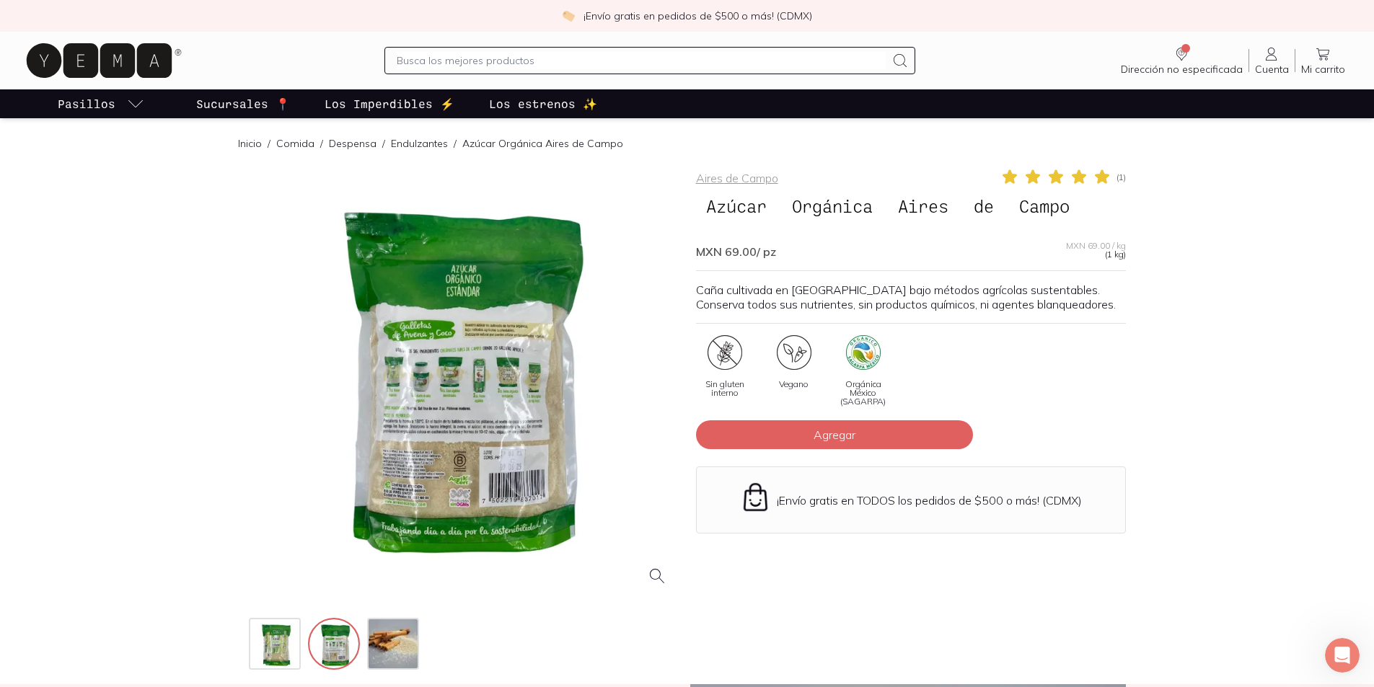
click at [463, 375] on div at bounding box center [464, 383] width 430 height 430
click at [480, 498] on div at bounding box center [464, 383] width 430 height 430
click at [455, 423] on div at bounding box center [464, 383] width 430 height 430
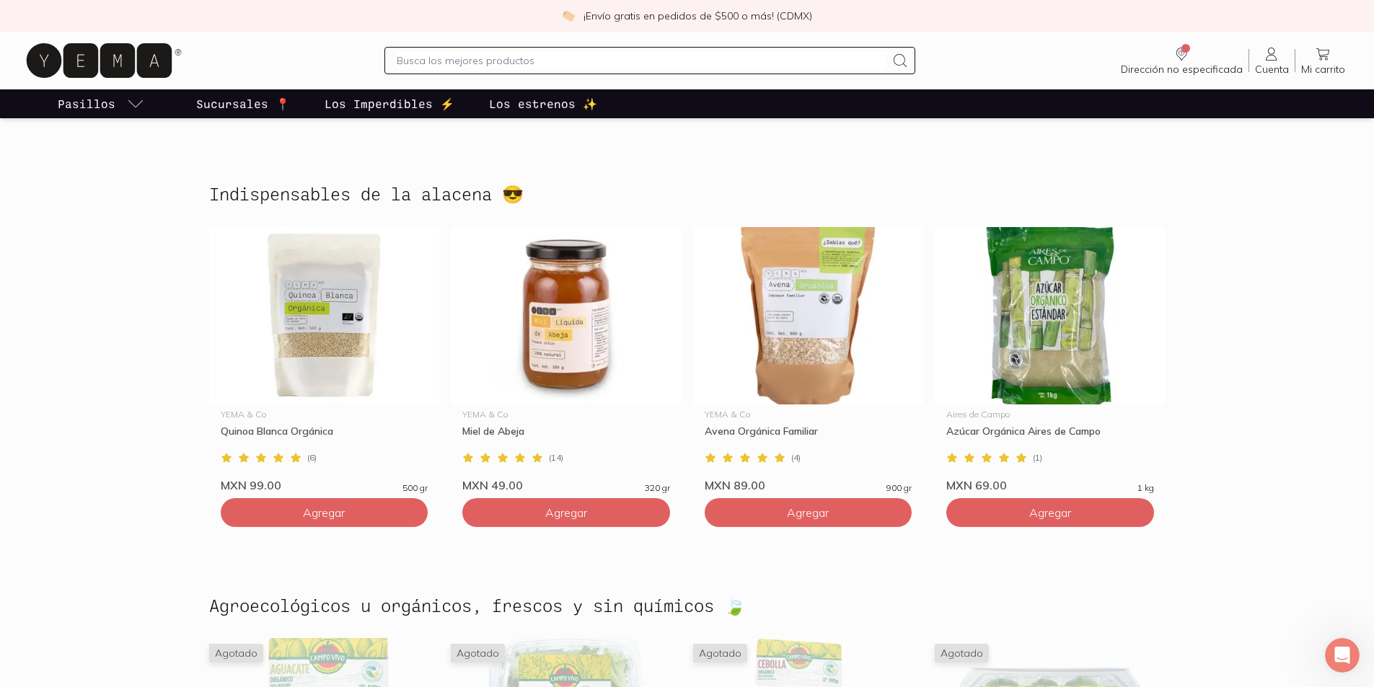
scroll to position [939, 0]
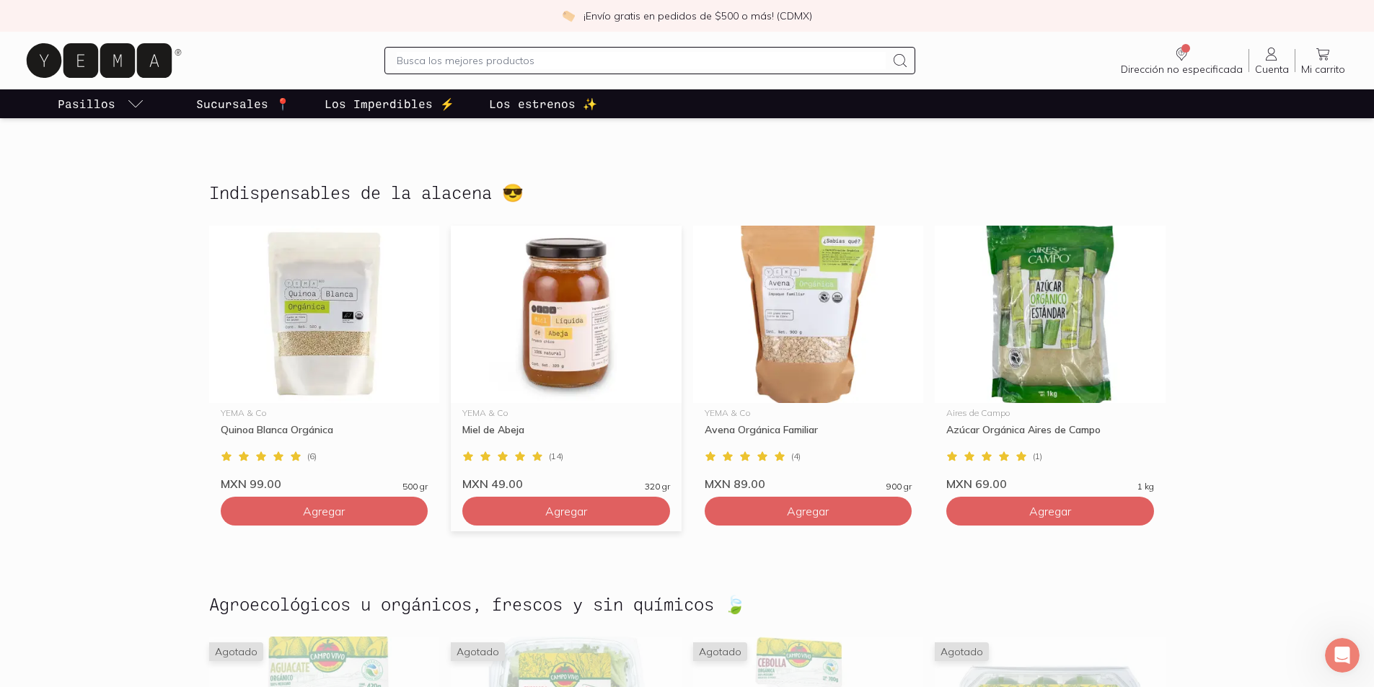
click at [620, 362] on img at bounding box center [566, 314] width 231 height 177
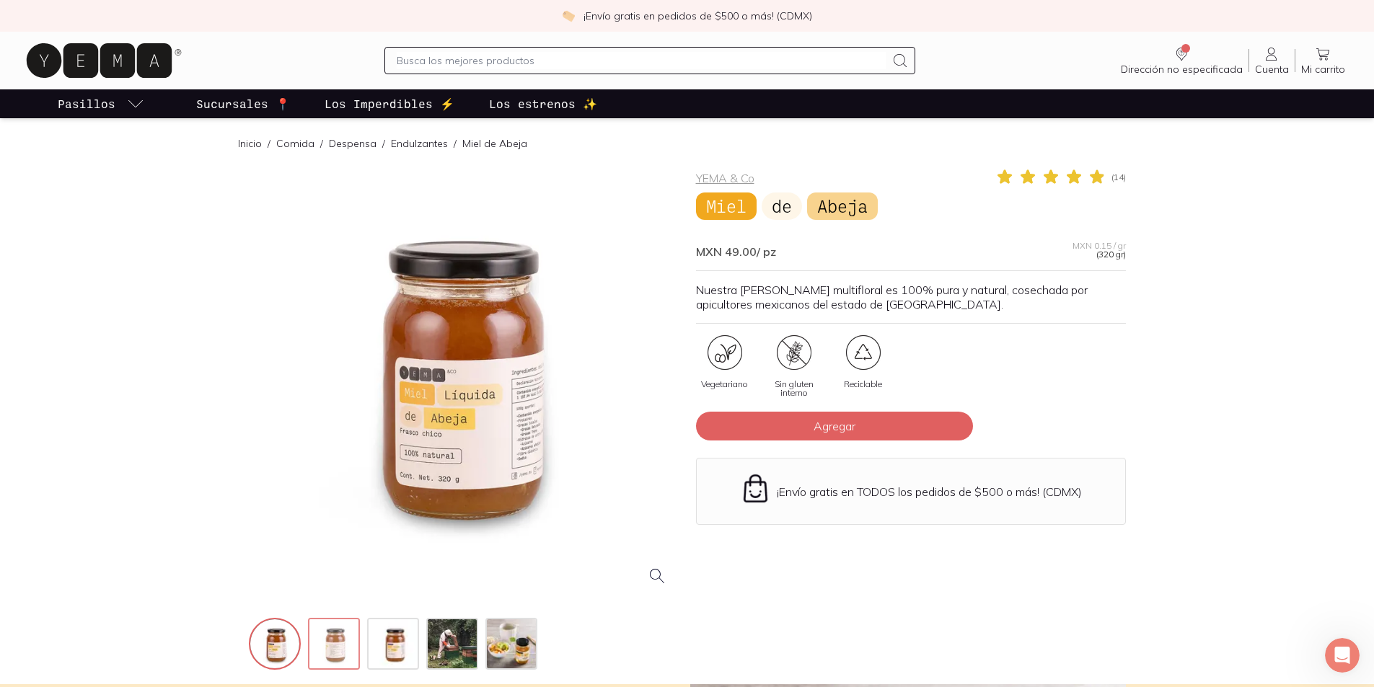
click at [334, 653] on img at bounding box center [335, 645] width 52 height 52
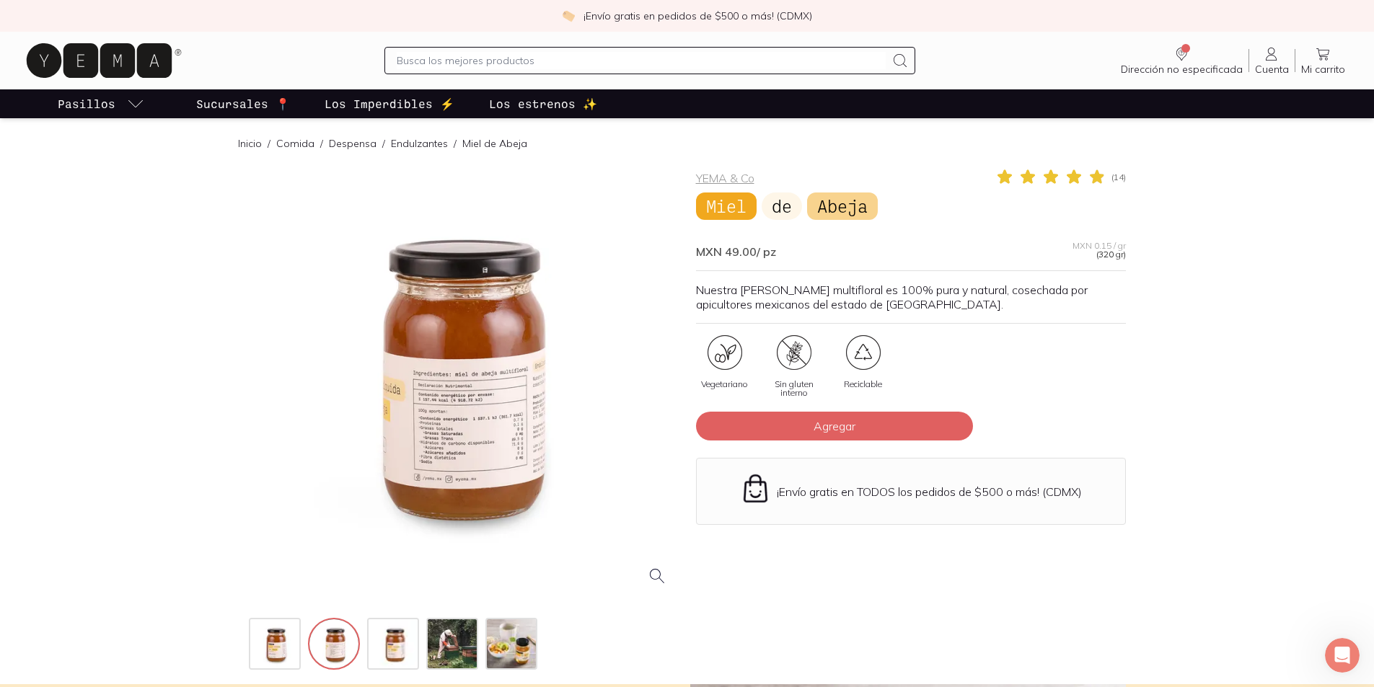
click at [482, 353] on div at bounding box center [464, 383] width 430 height 430
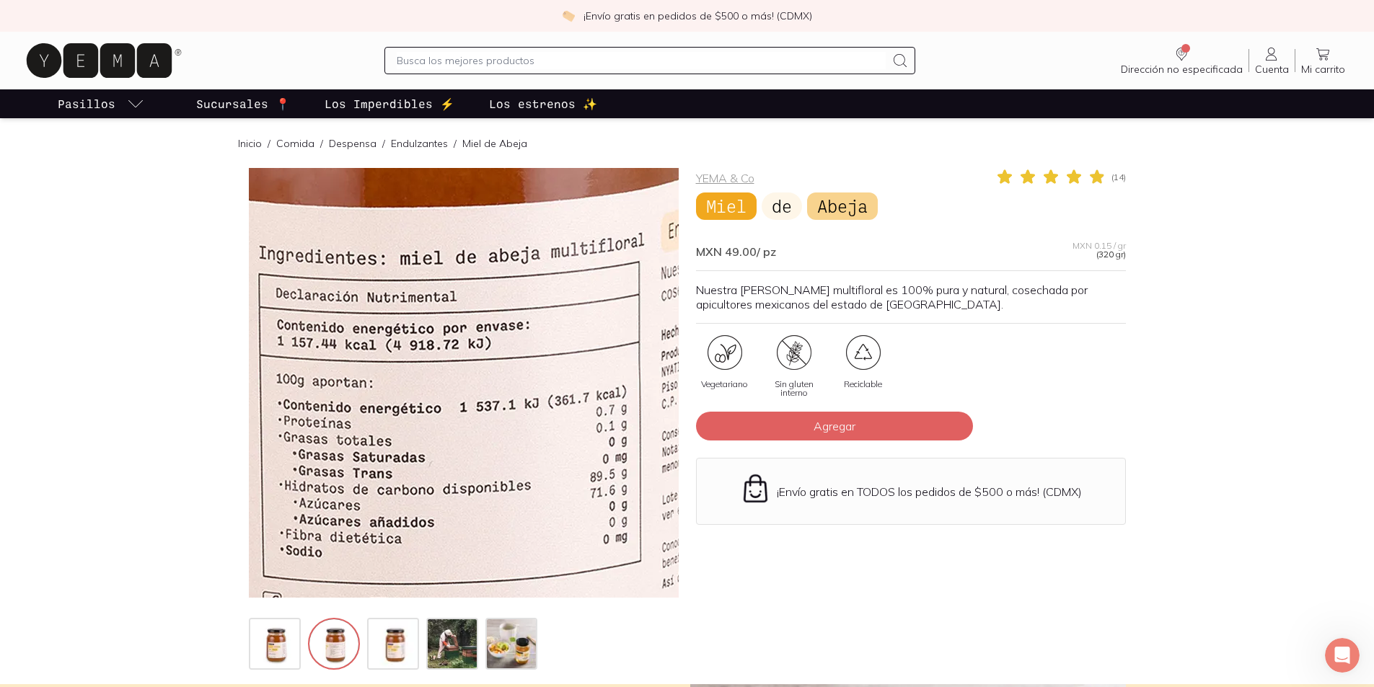
click at [478, 424] on img at bounding box center [428, 286] width 1442 height 1442
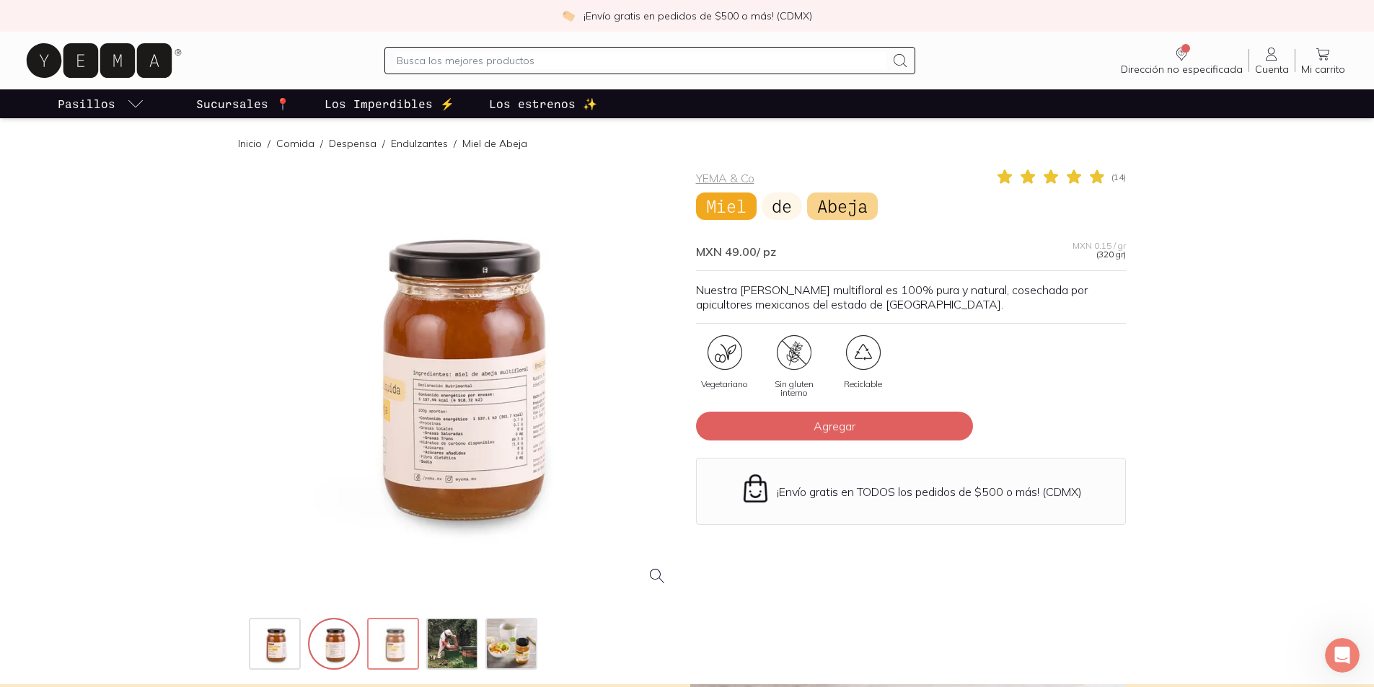
click at [402, 638] on img at bounding box center [395, 645] width 52 height 52
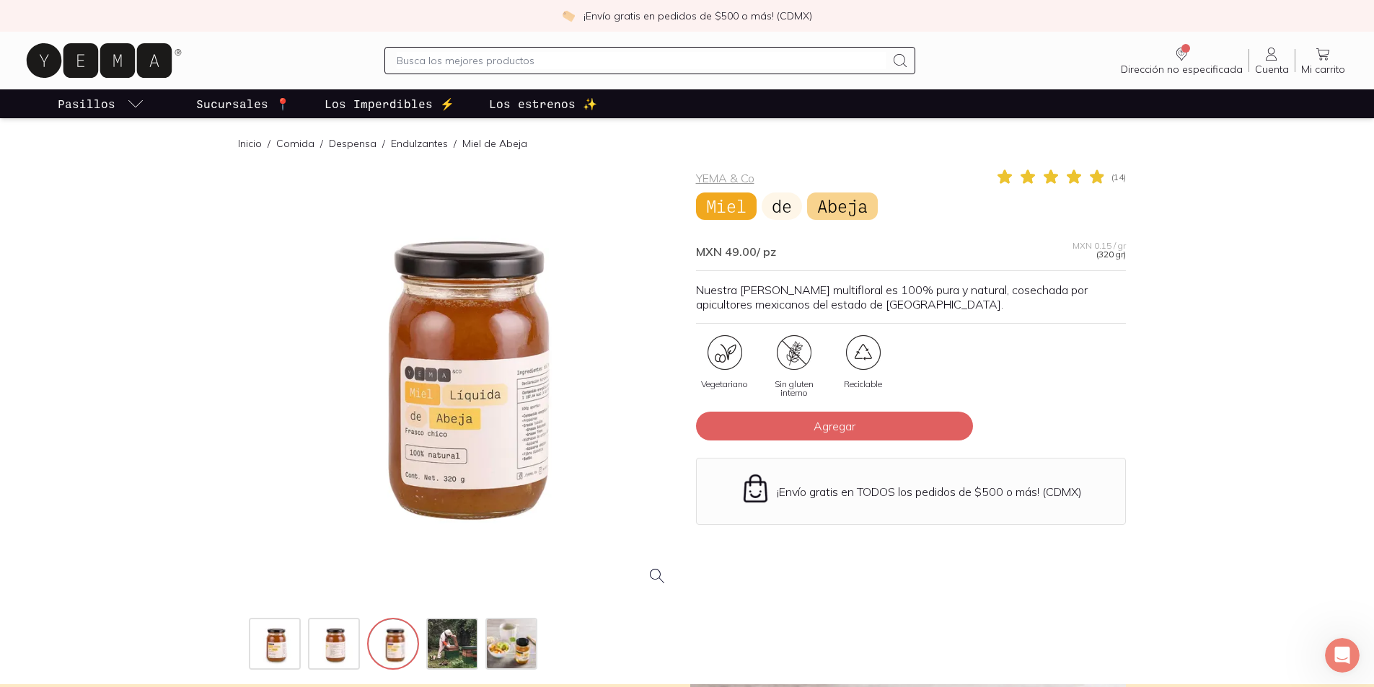
click at [506, 445] on div at bounding box center [464, 383] width 430 height 430
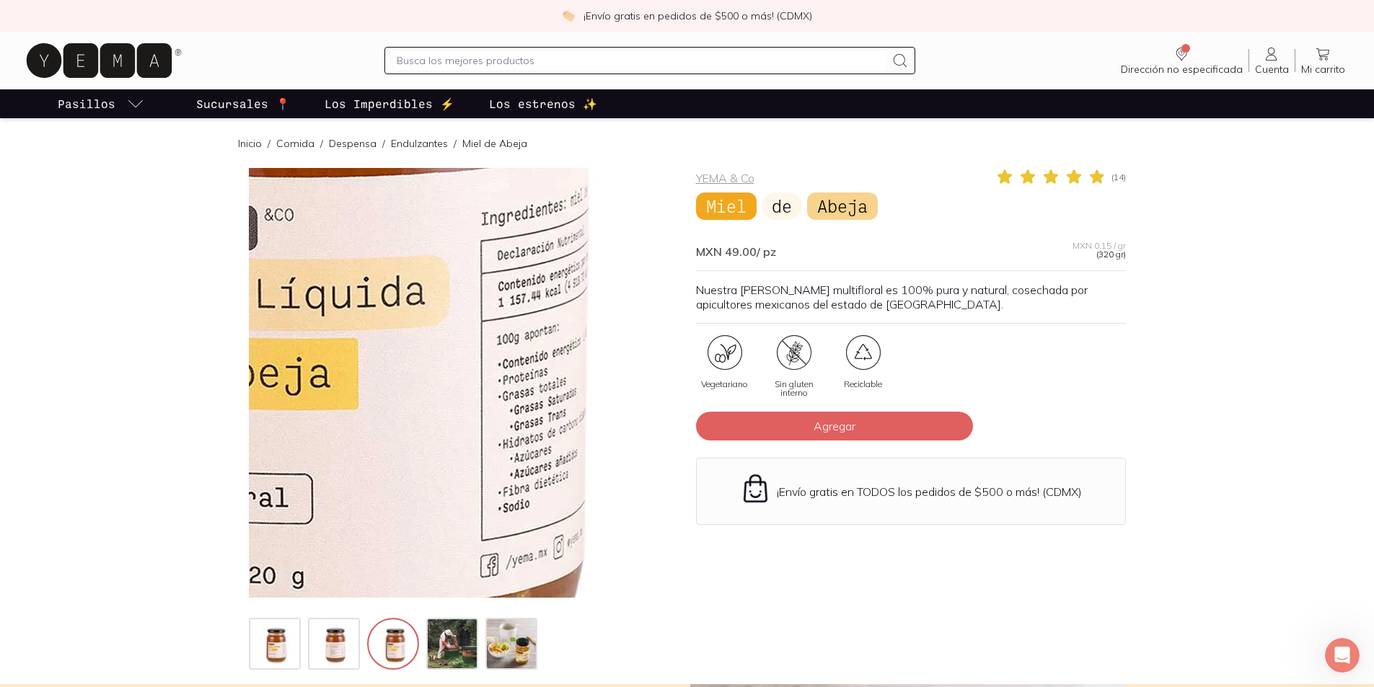
click at [532, 438] on img at bounding box center [301, 252] width 1442 height 1442
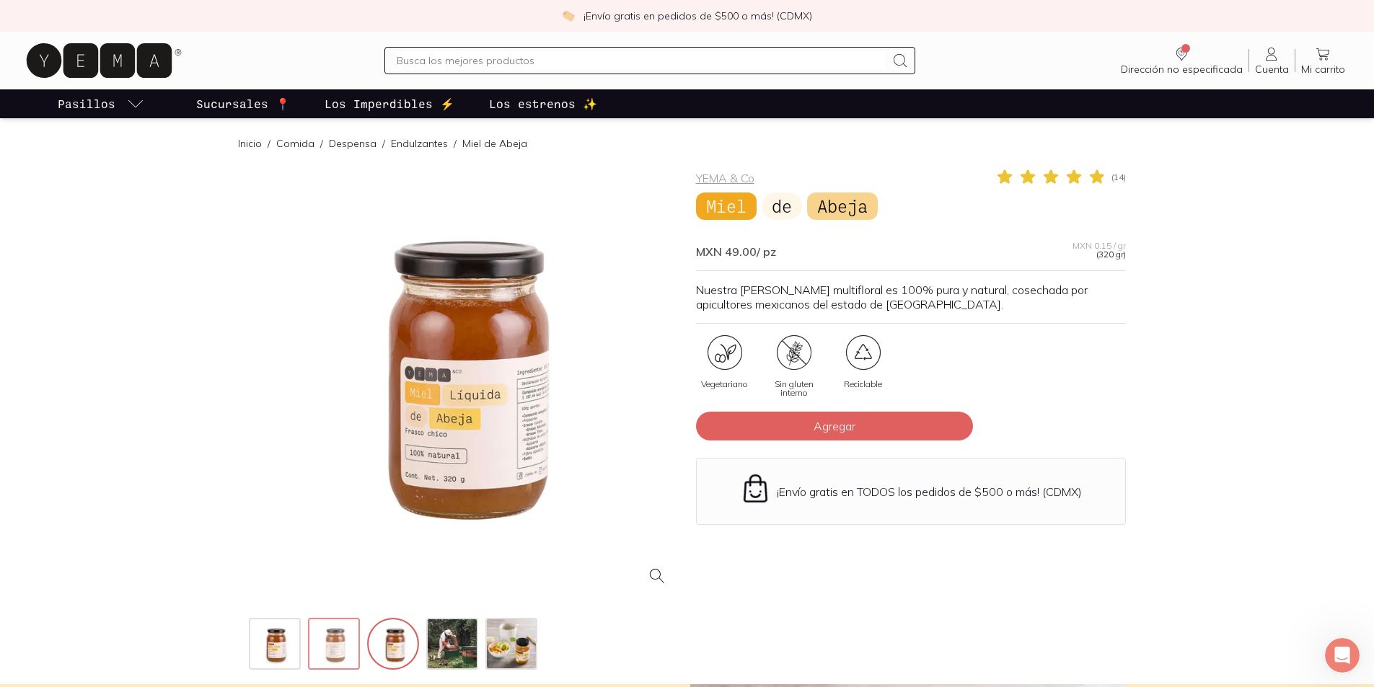
click at [350, 650] on img at bounding box center [335, 645] width 52 height 52
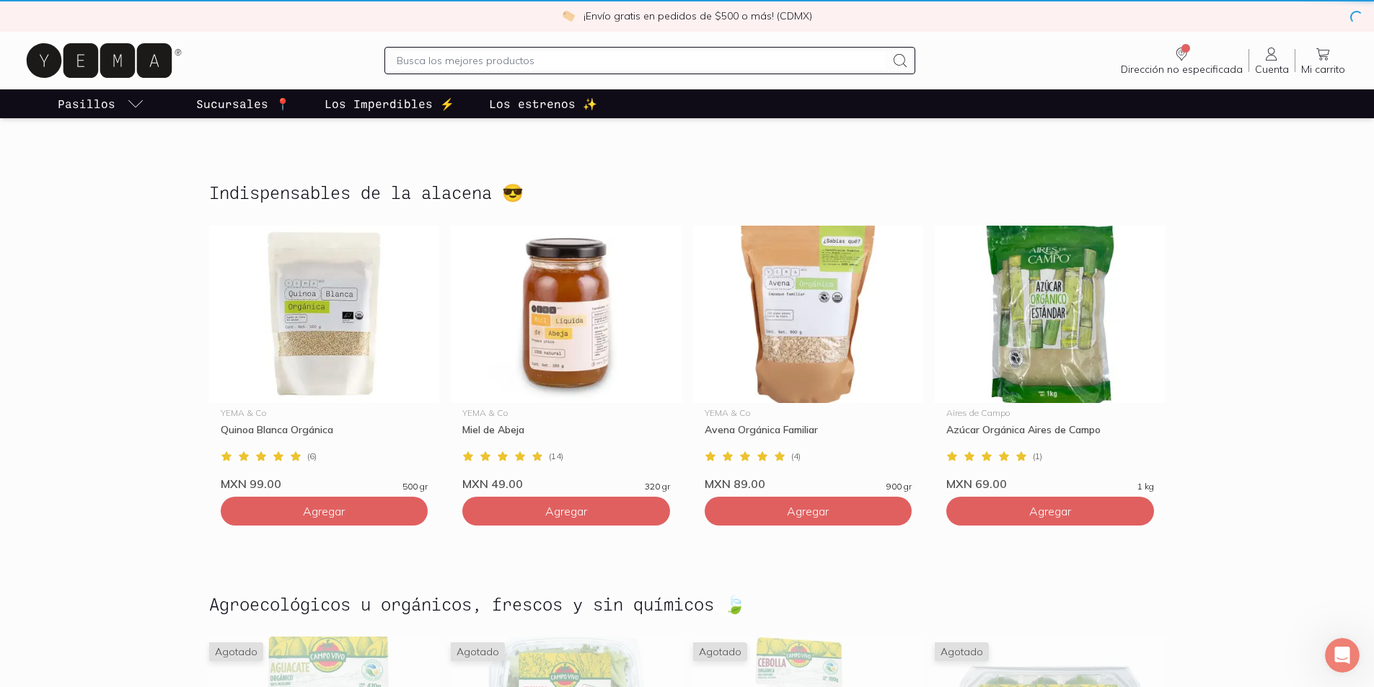
scroll to position [940, 0]
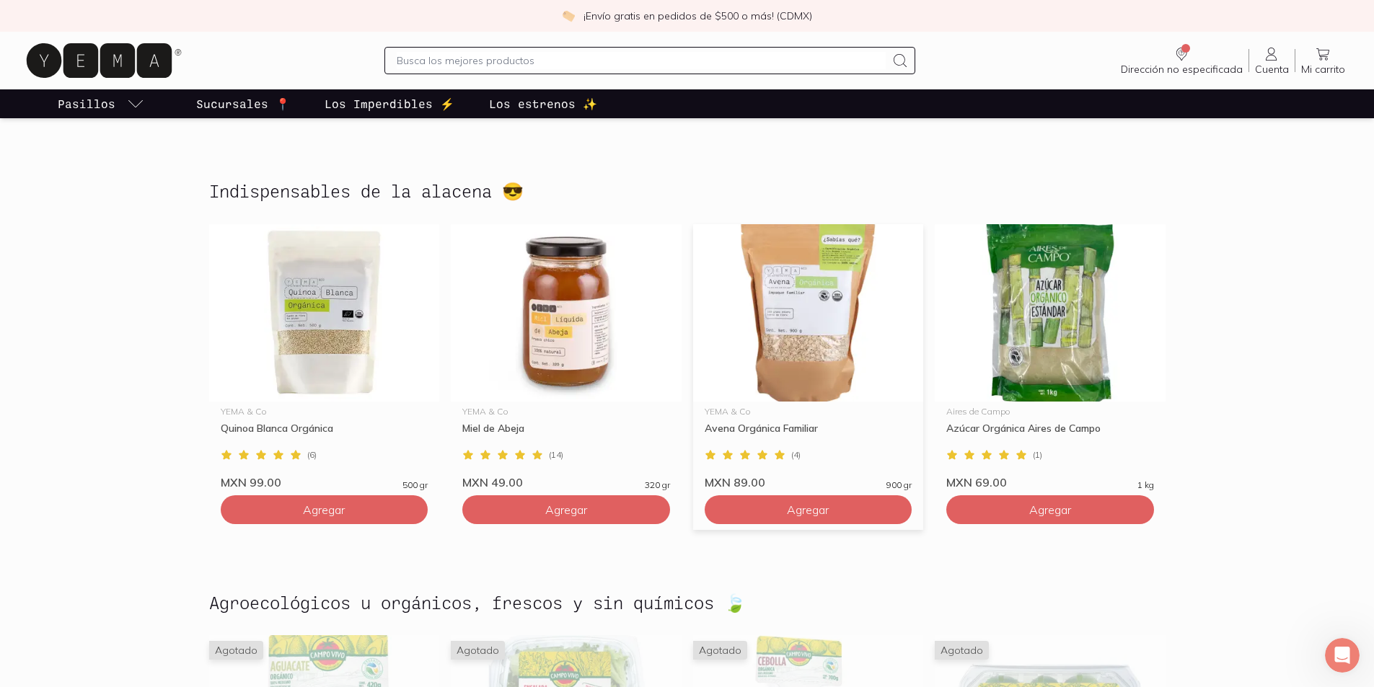
click at [850, 302] on img at bounding box center [808, 312] width 231 height 177
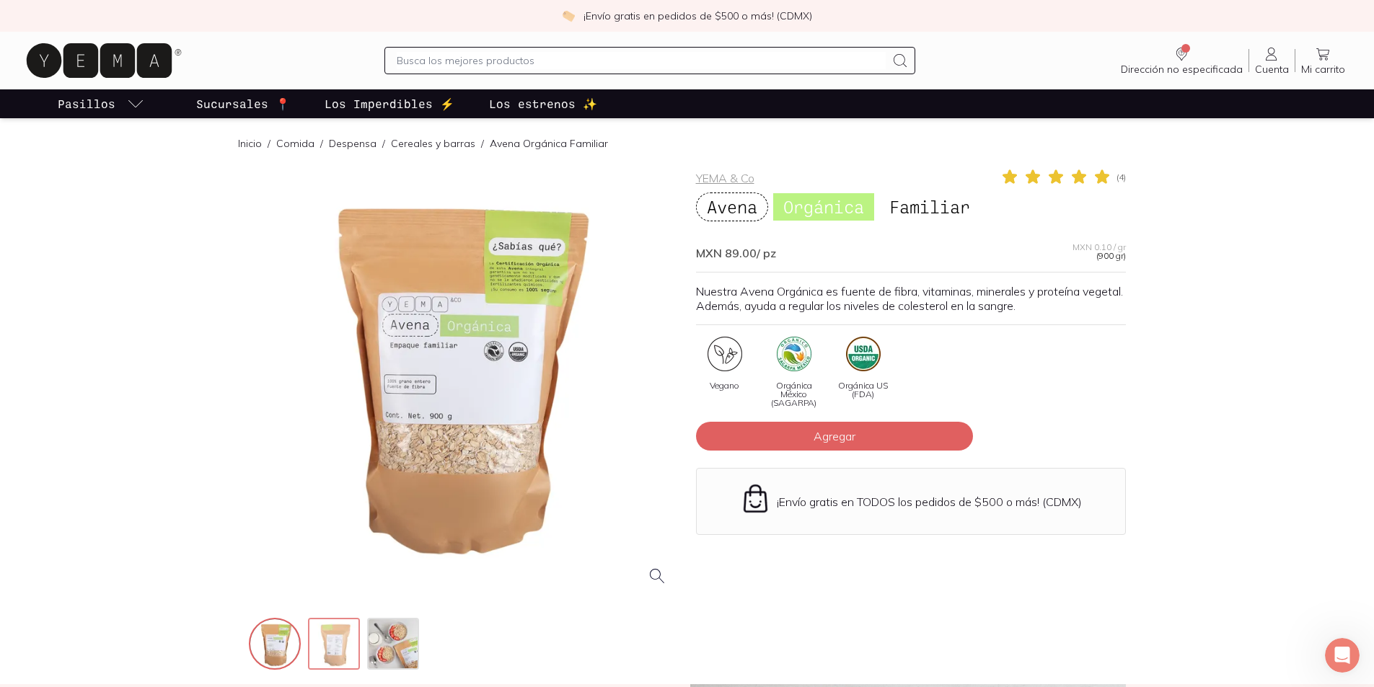
click at [340, 656] on img at bounding box center [335, 645] width 52 height 52
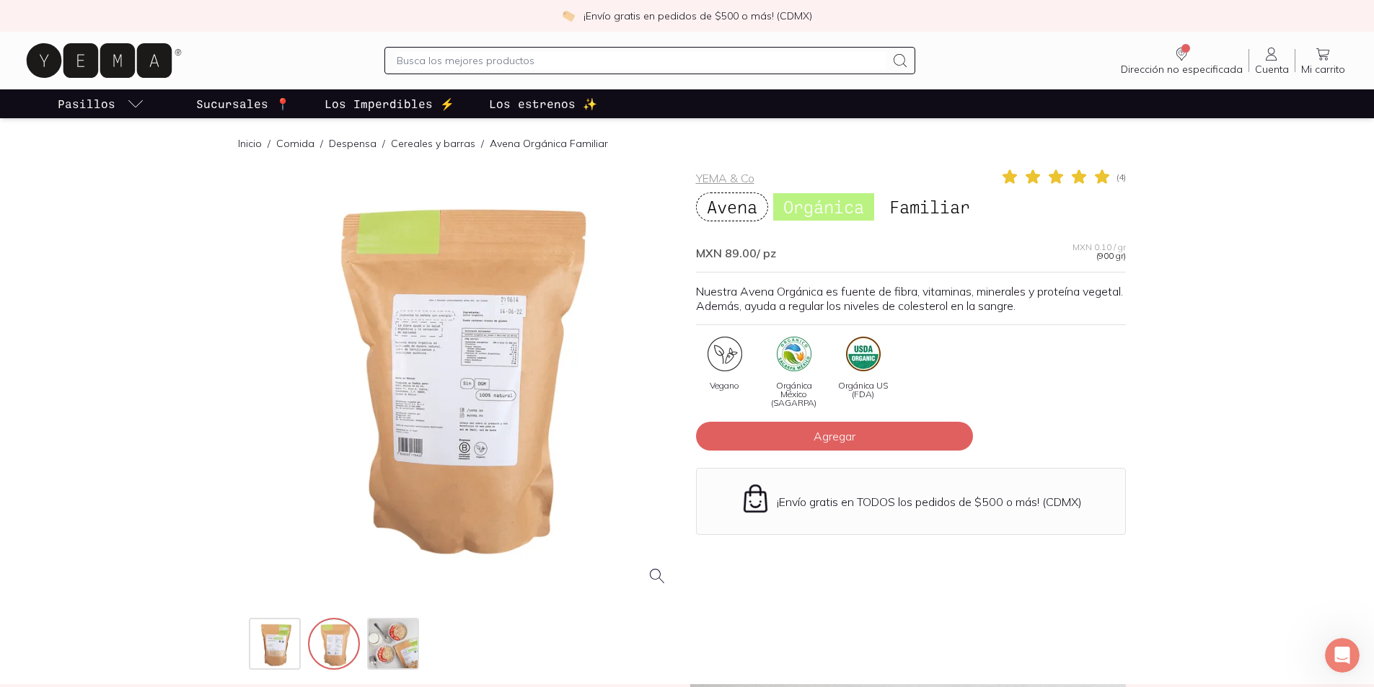
click at [452, 363] on div at bounding box center [464, 383] width 430 height 430
click at [273, 651] on img at bounding box center [276, 645] width 52 height 52
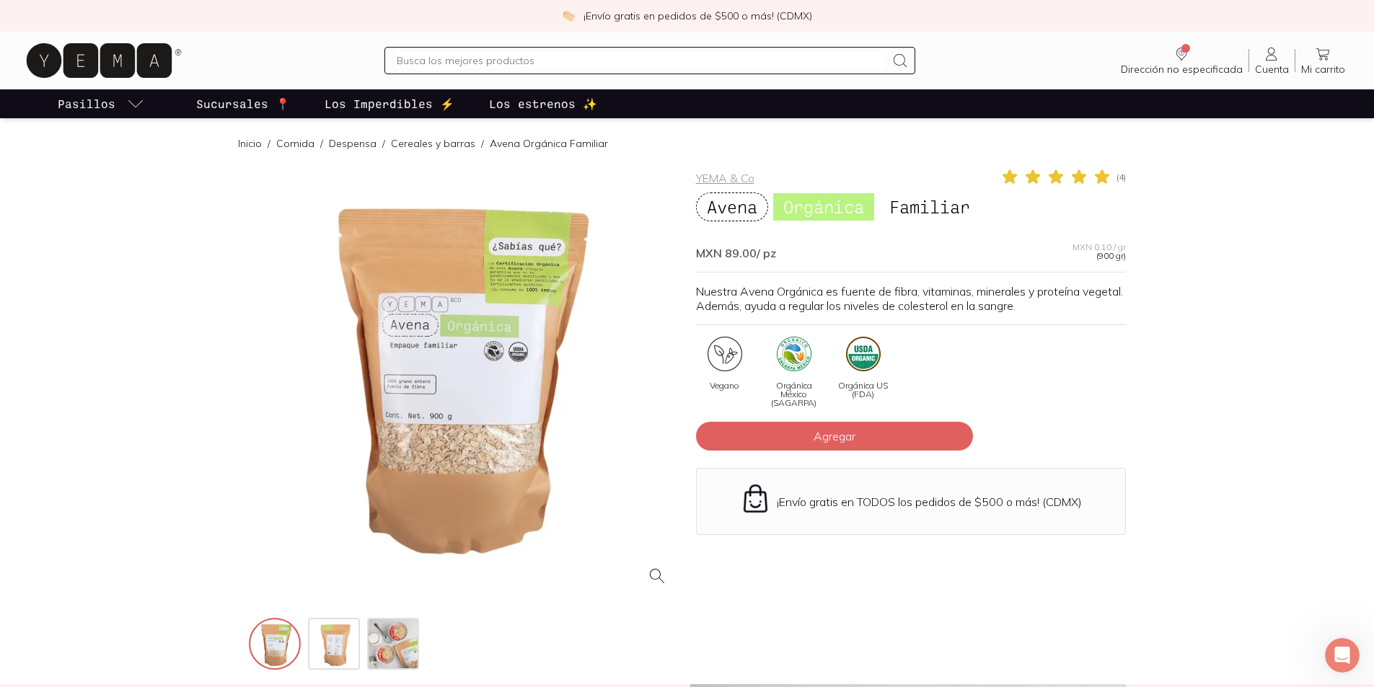
click at [472, 424] on div at bounding box center [464, 383] width 430 height 430
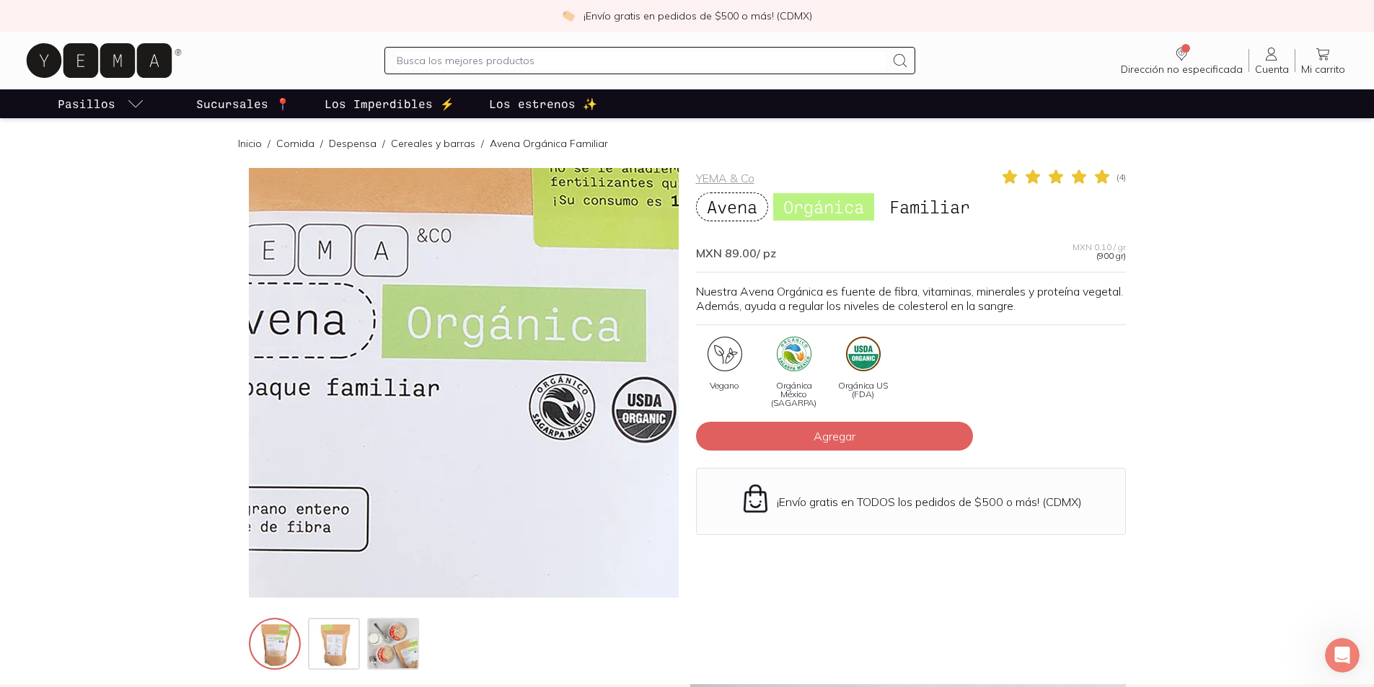
click at [464, 327] on img at bounding box center [461, 513] width 1442 height 1442
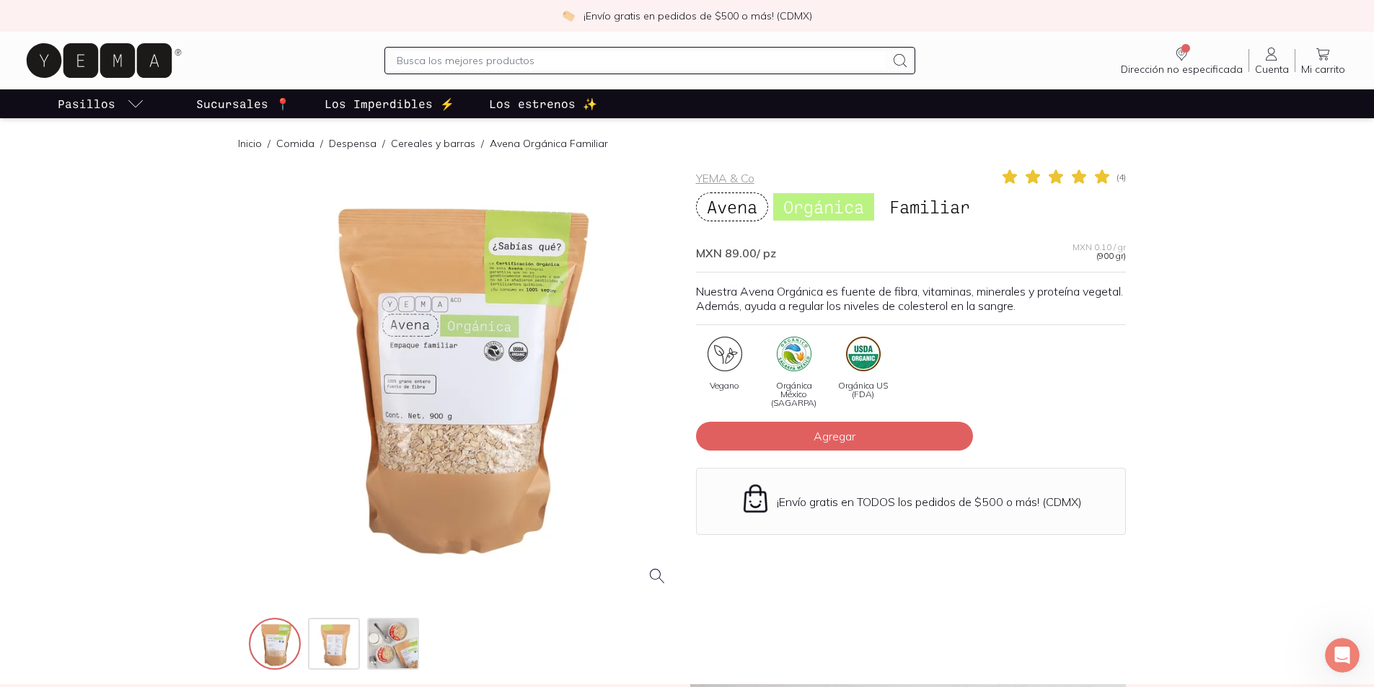
click at [464, 327] on div at bounding box center [464, 383] width 430 height 430
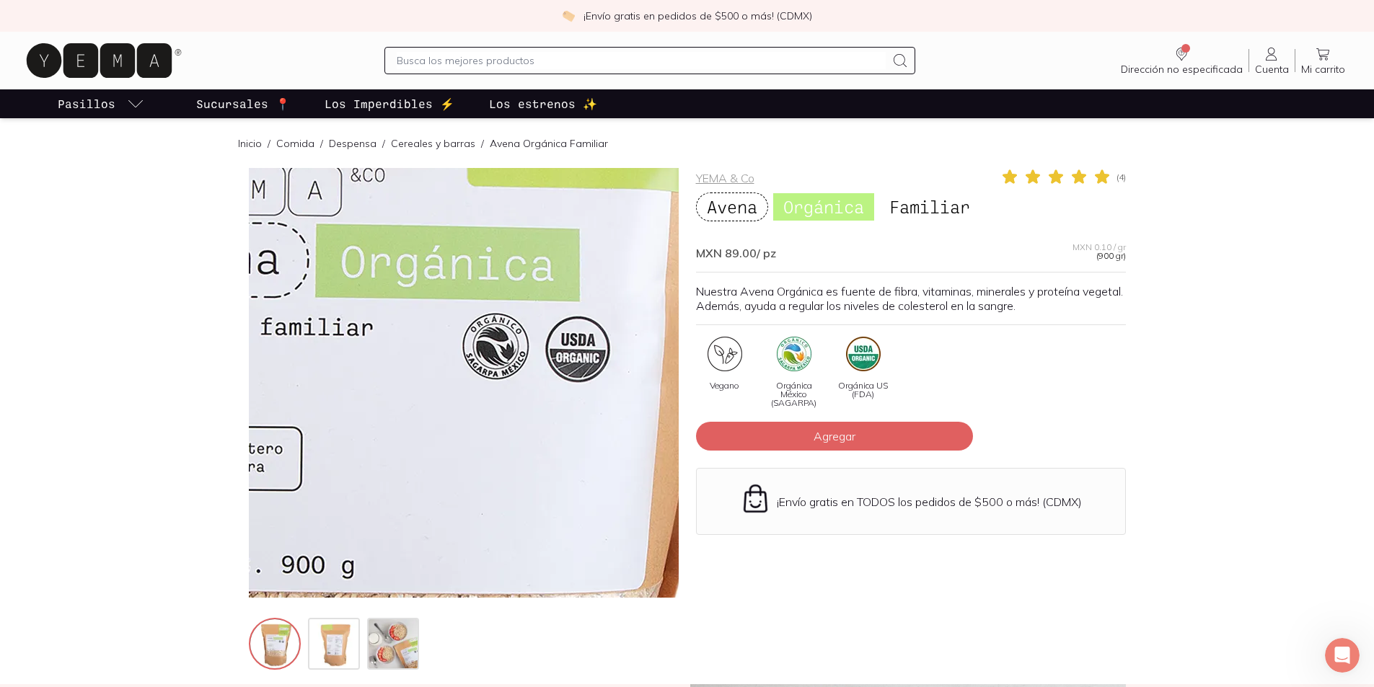
click at [493, 354] on img at bounding box center [394, 453] width 1442 height 1442
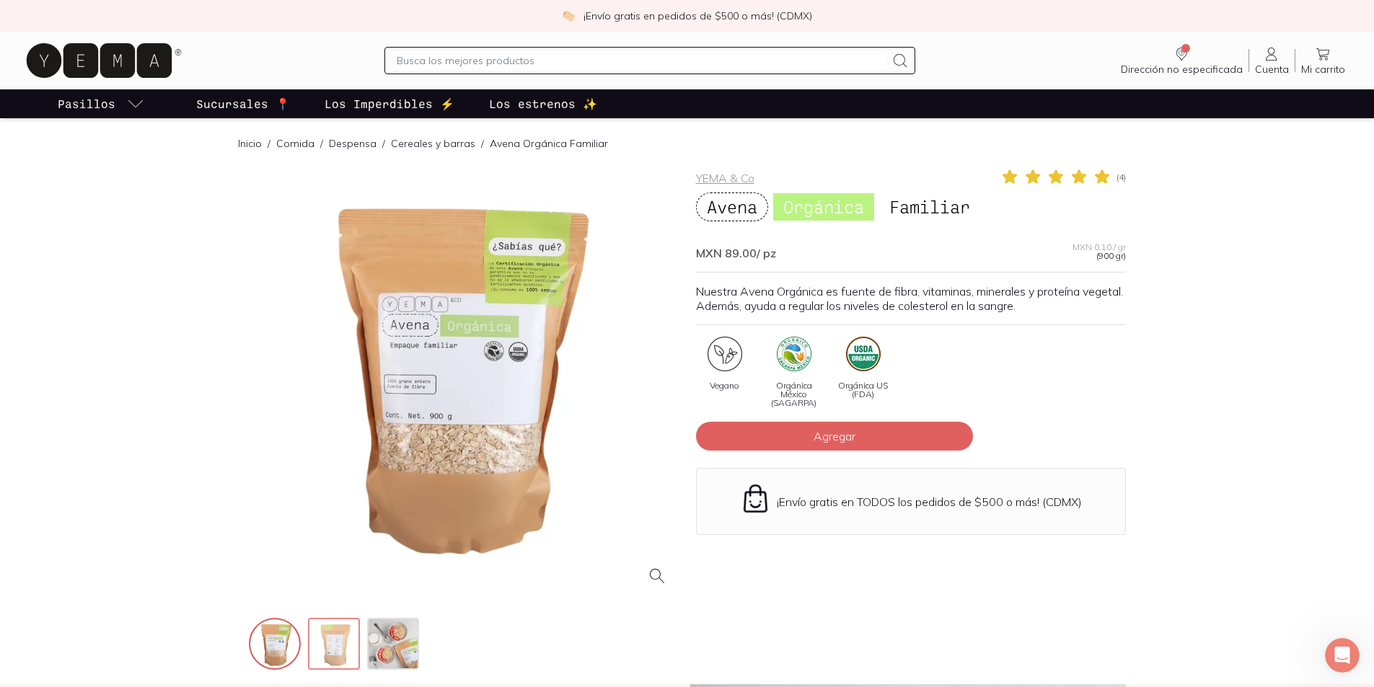
click at [343, 649] on img at bounding box center [335, 645] width 52 height 52
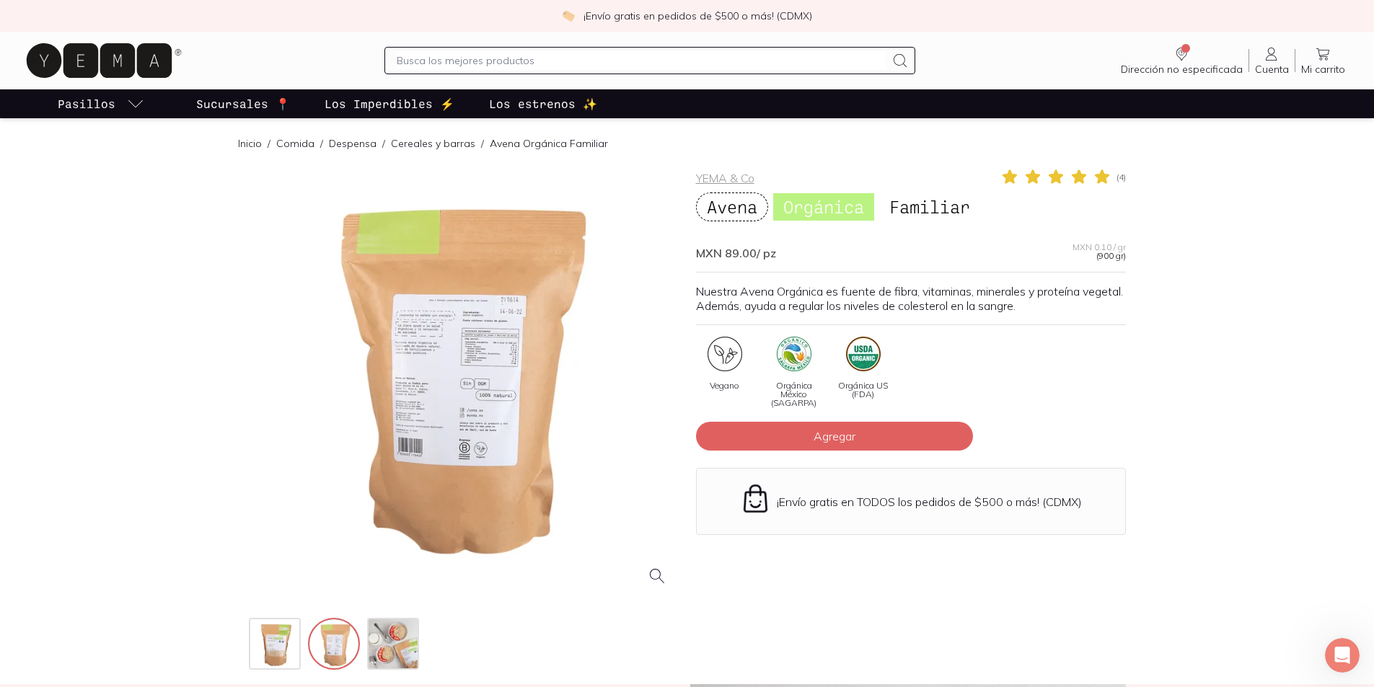
click at [444, 384] on div at bounding box center [464, 383] width 430 height 430
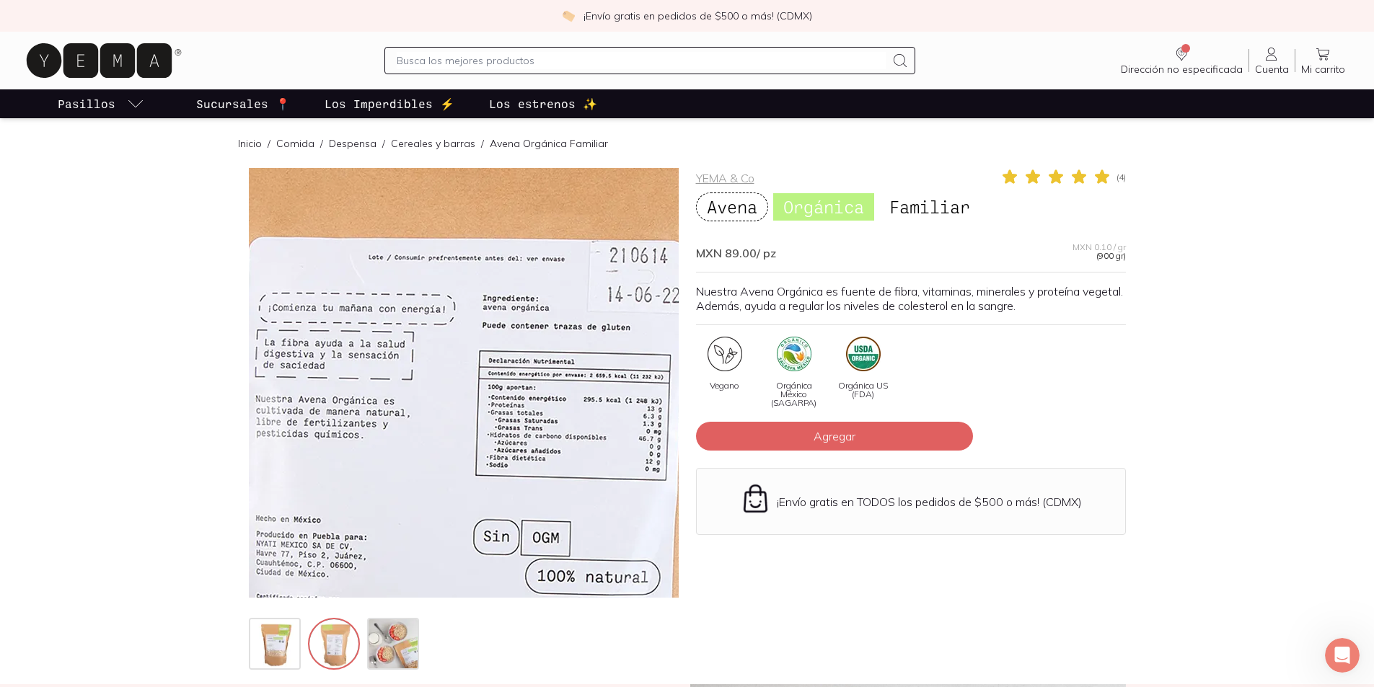
click at [454, 319] on img at bounding box center [484, 534] width 1442 height 1442
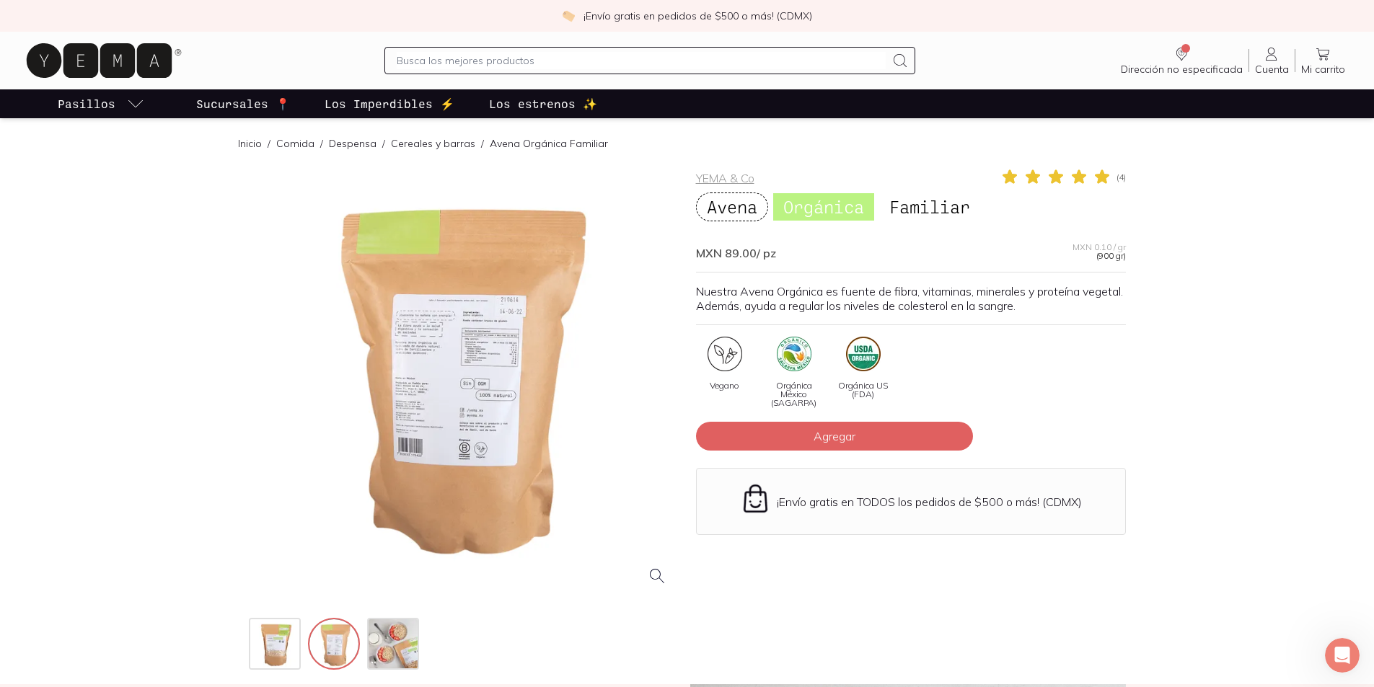
click at [302, 660] on div at bounding box center [334, 644] width 170 height 52
click at [296, 657] on img at bounding box center [276, 645] width 52 height 52
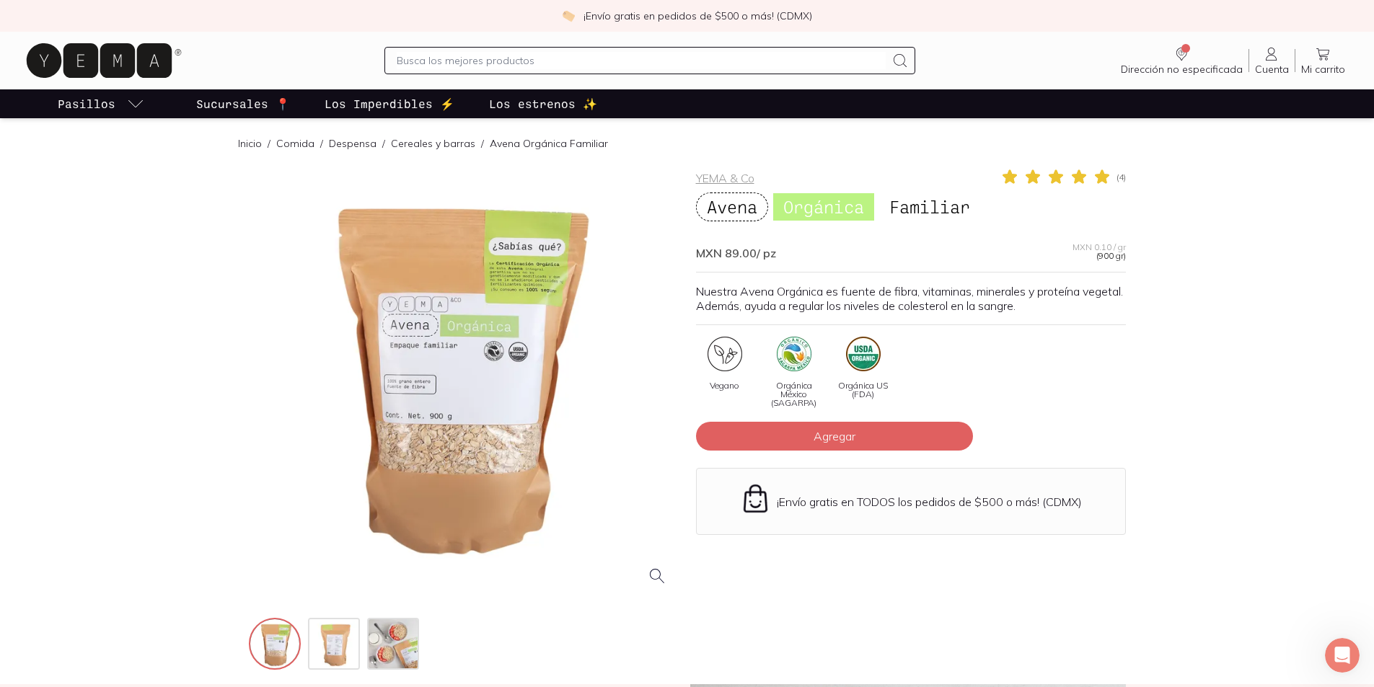
click at [487, 417] on div at bounding box center [464, 383] width 430 height 430
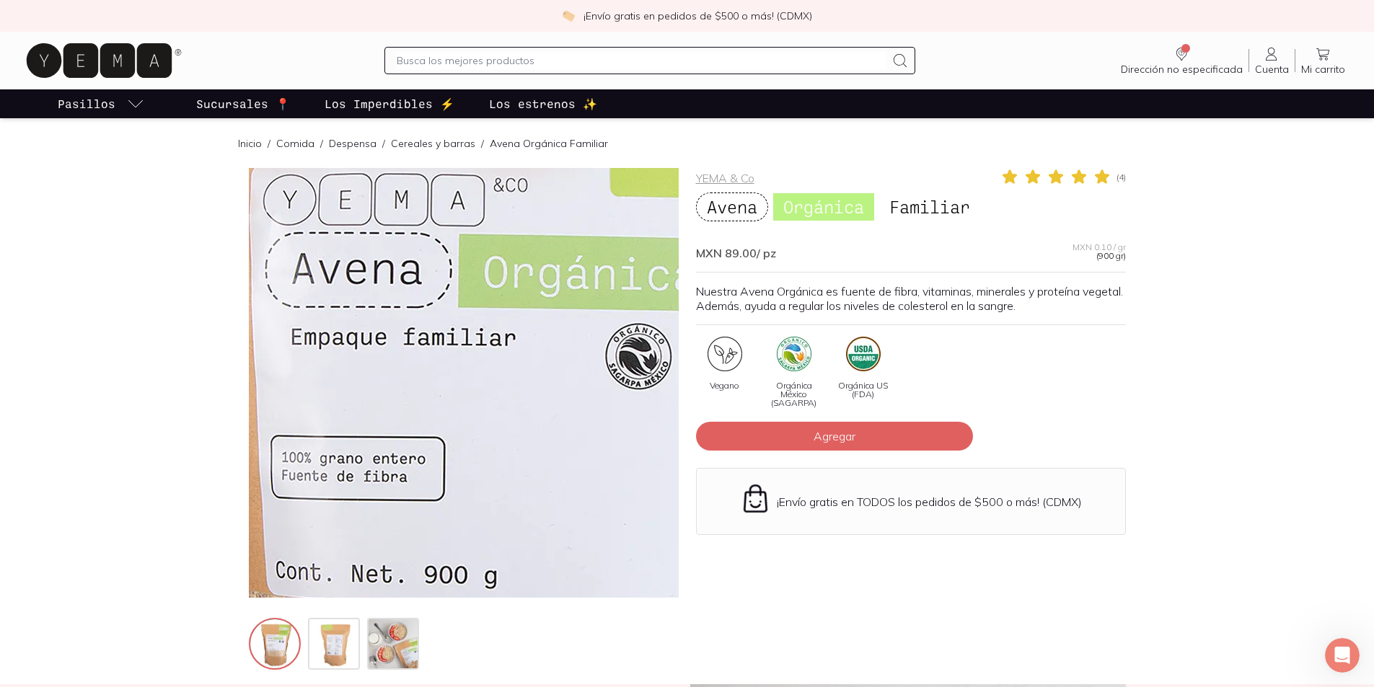
click at [432, 349] on img at bounding box center [537, 463] width 1442 height 1442
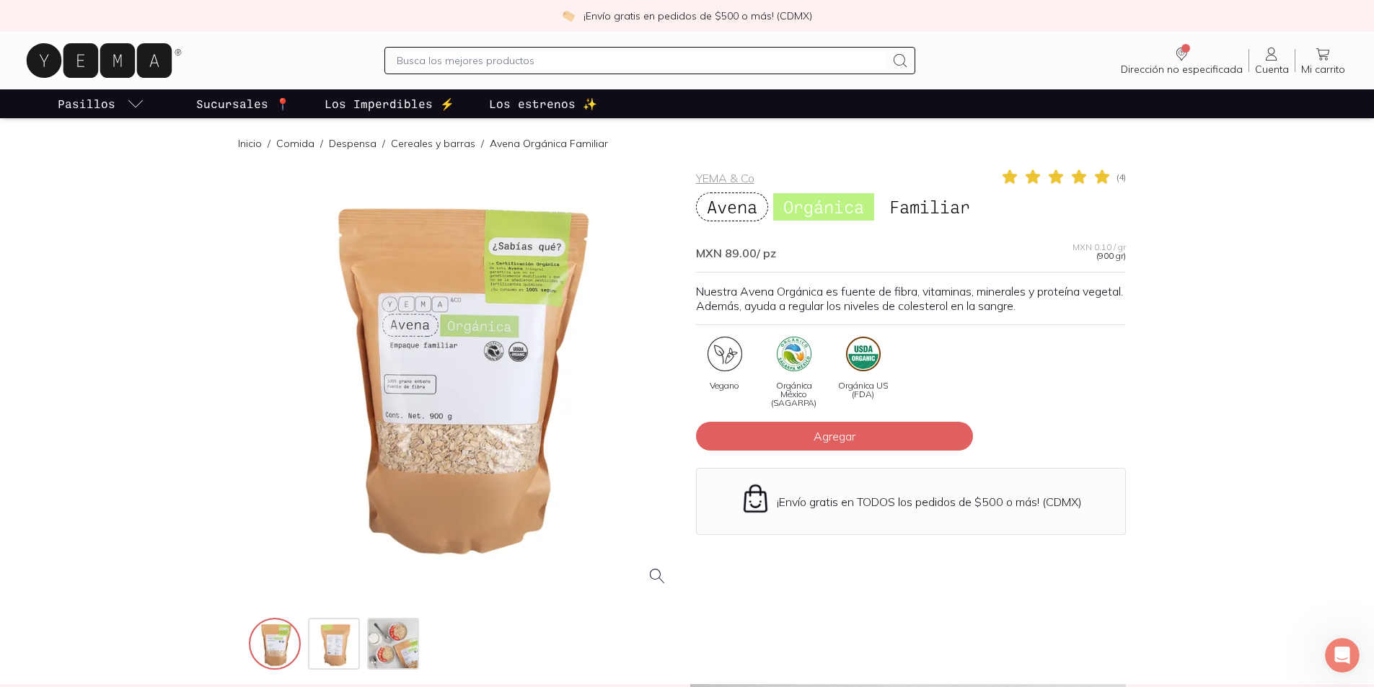
click at [468, 450] on div at bounding box center [464, 383] width 430 height 430
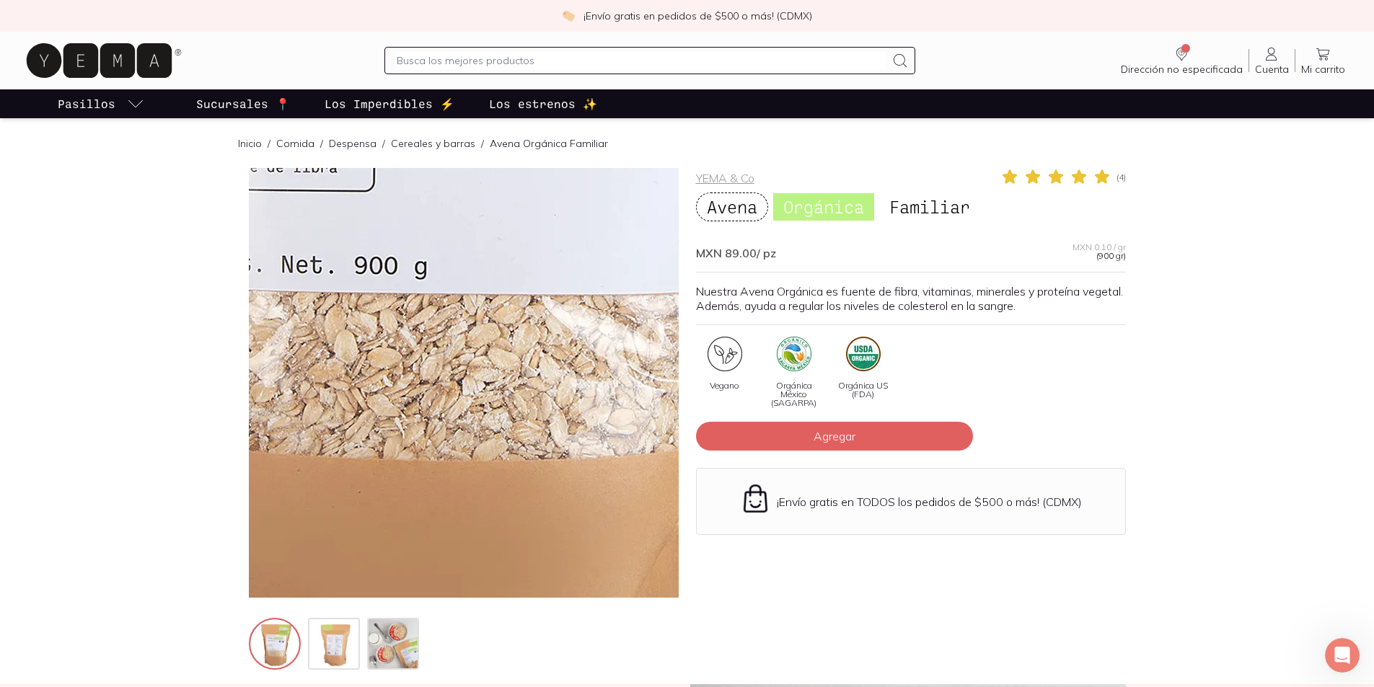
click at [463, 480] on img at bounding box center [467, 153] width 1442 height 1442
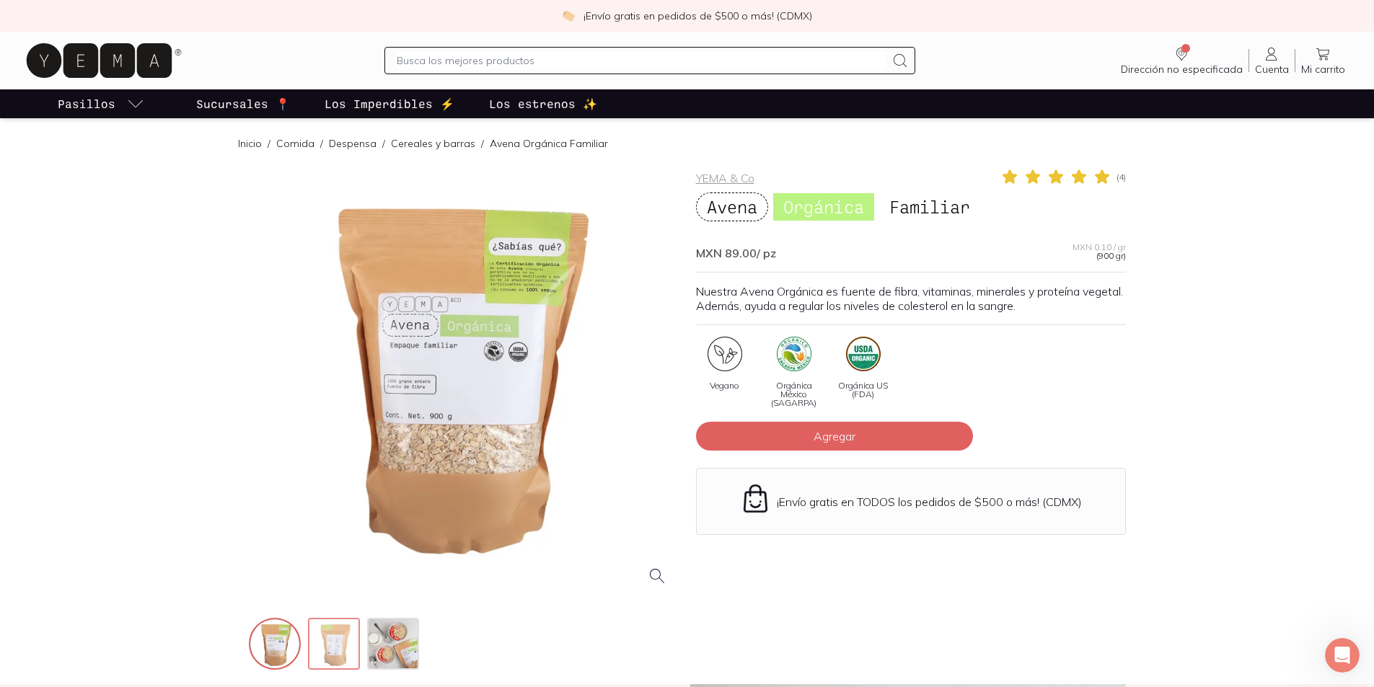
click at [350, 648] on img at bounding box center [335, 645] width 52 height 52
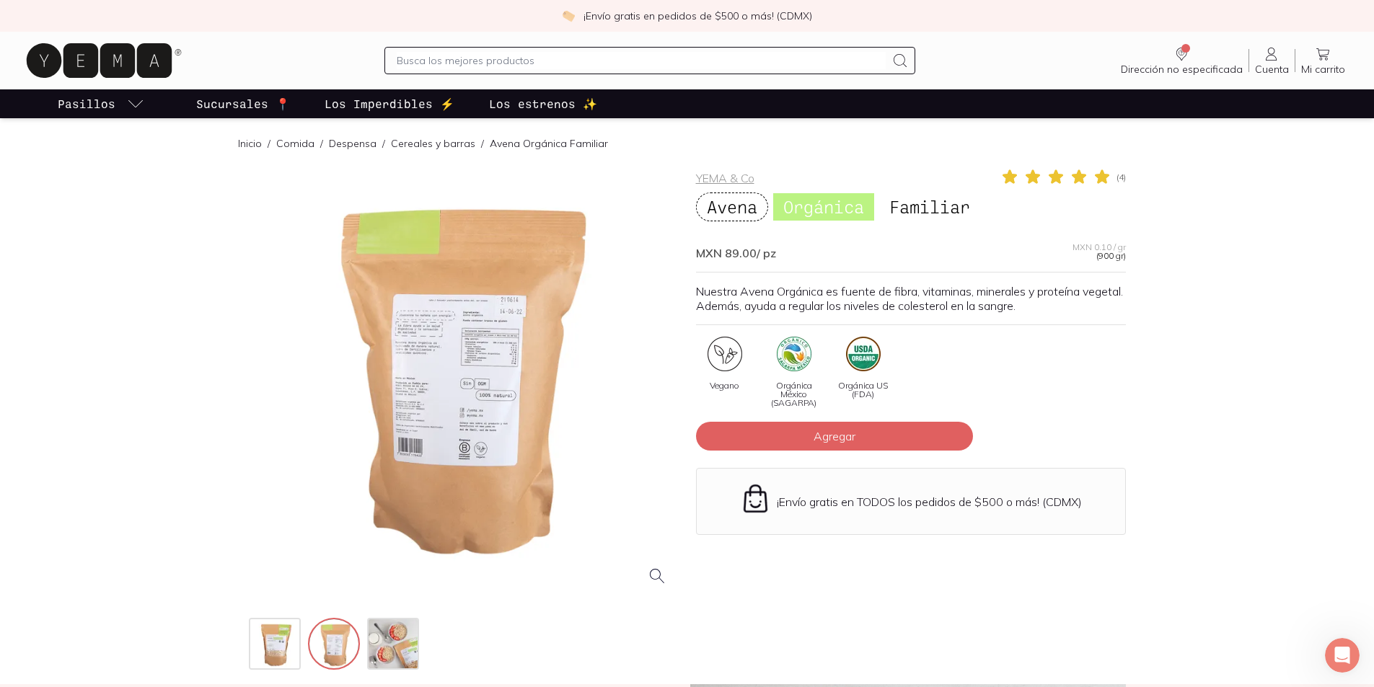
click at [491, 391] on div at bounding box center [464, 383] width 430 height 430
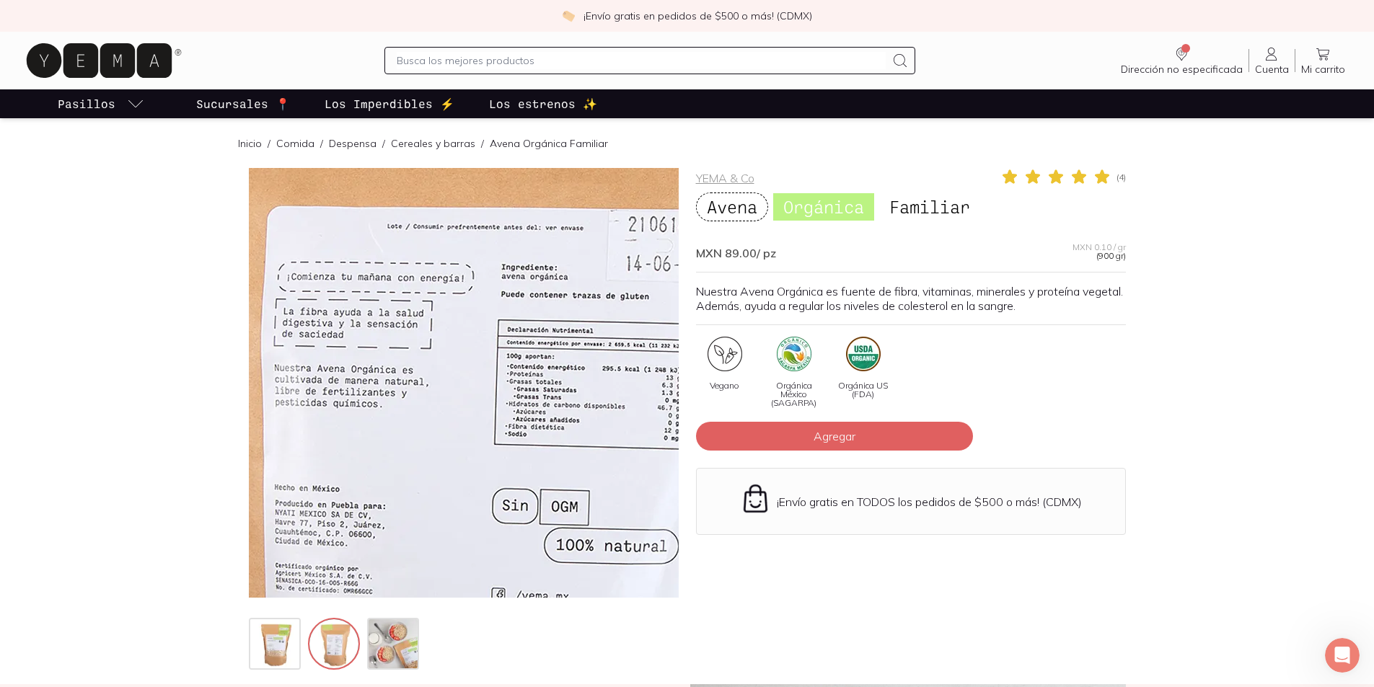
click at [446, 332] on img at bounding box center [503, 503] width 1442 height 1442
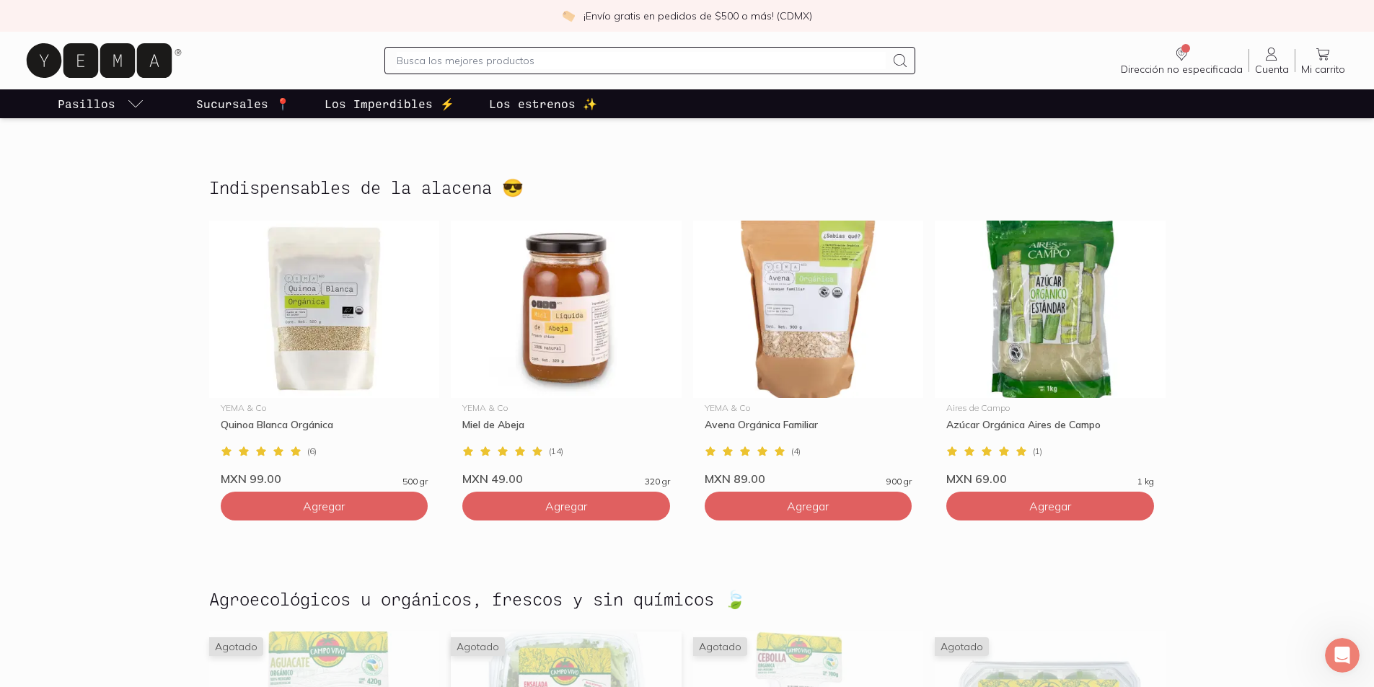
scroll to position [942, 0]
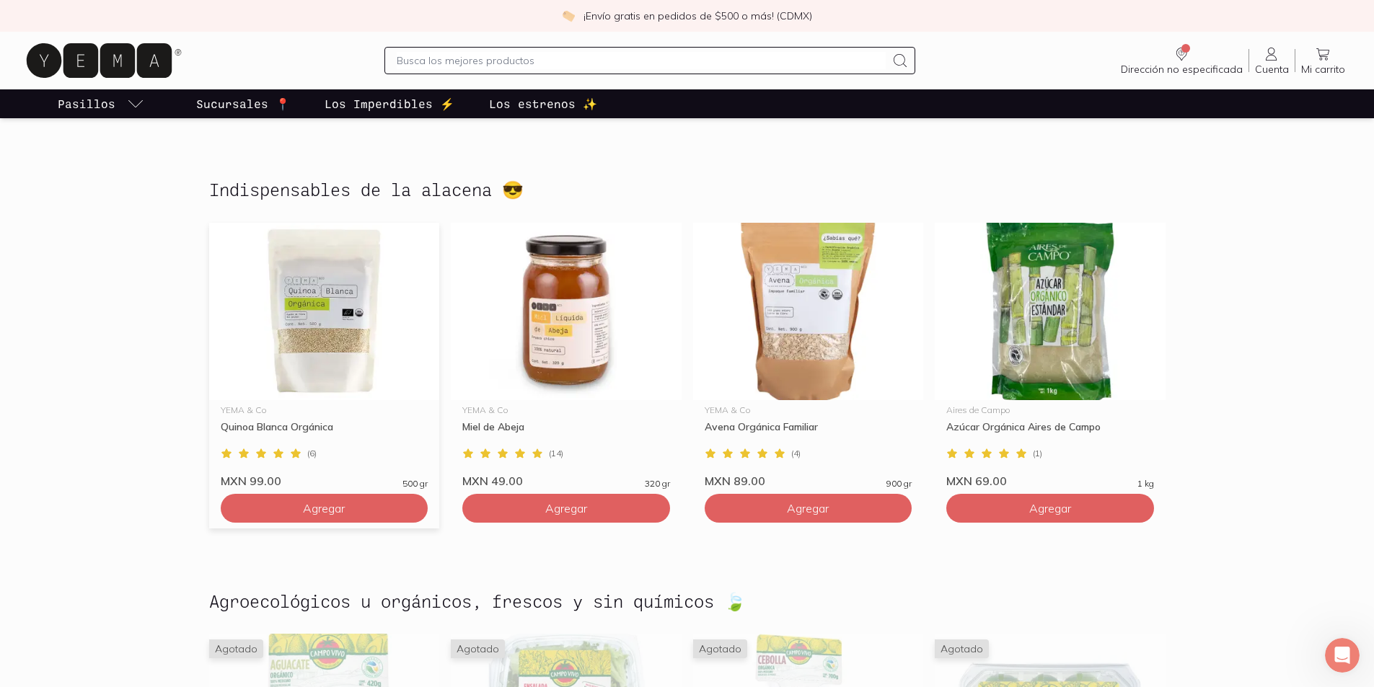
click at [353, 332] on img at bounding box center [324, 311] width 231 height 177
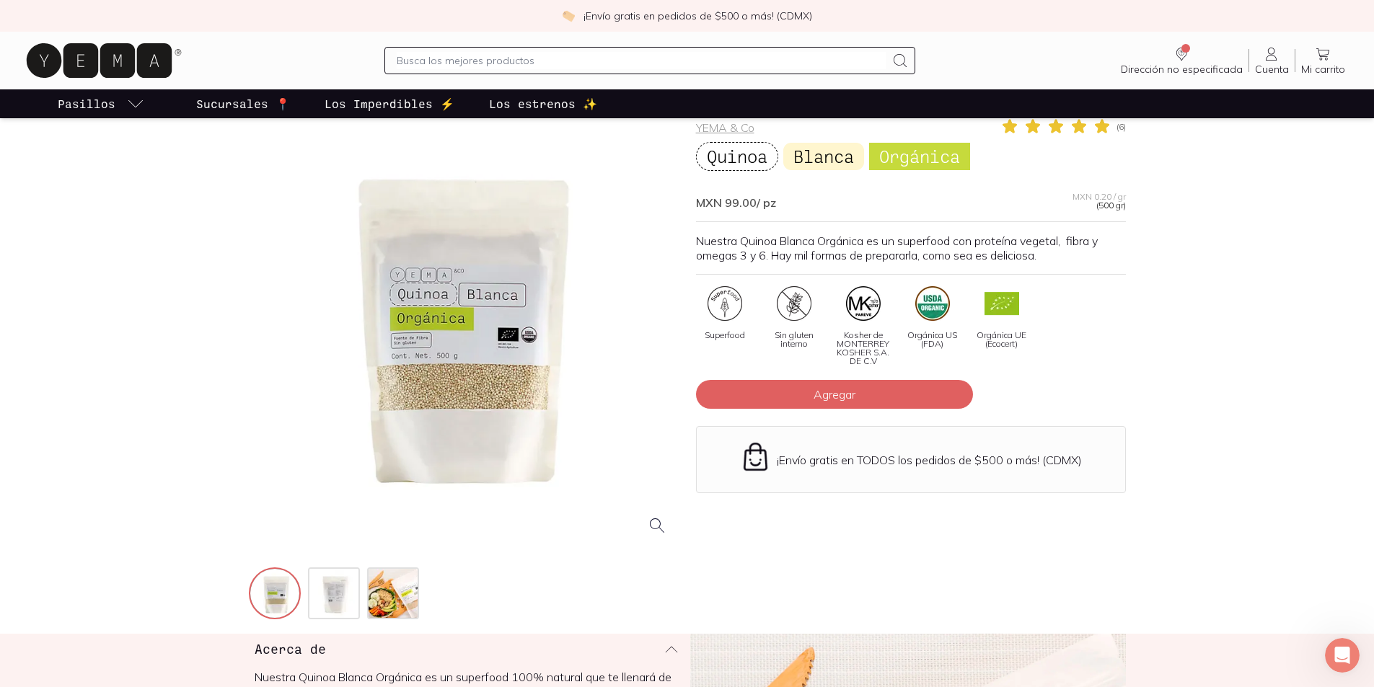
scroll to position [72, 0]
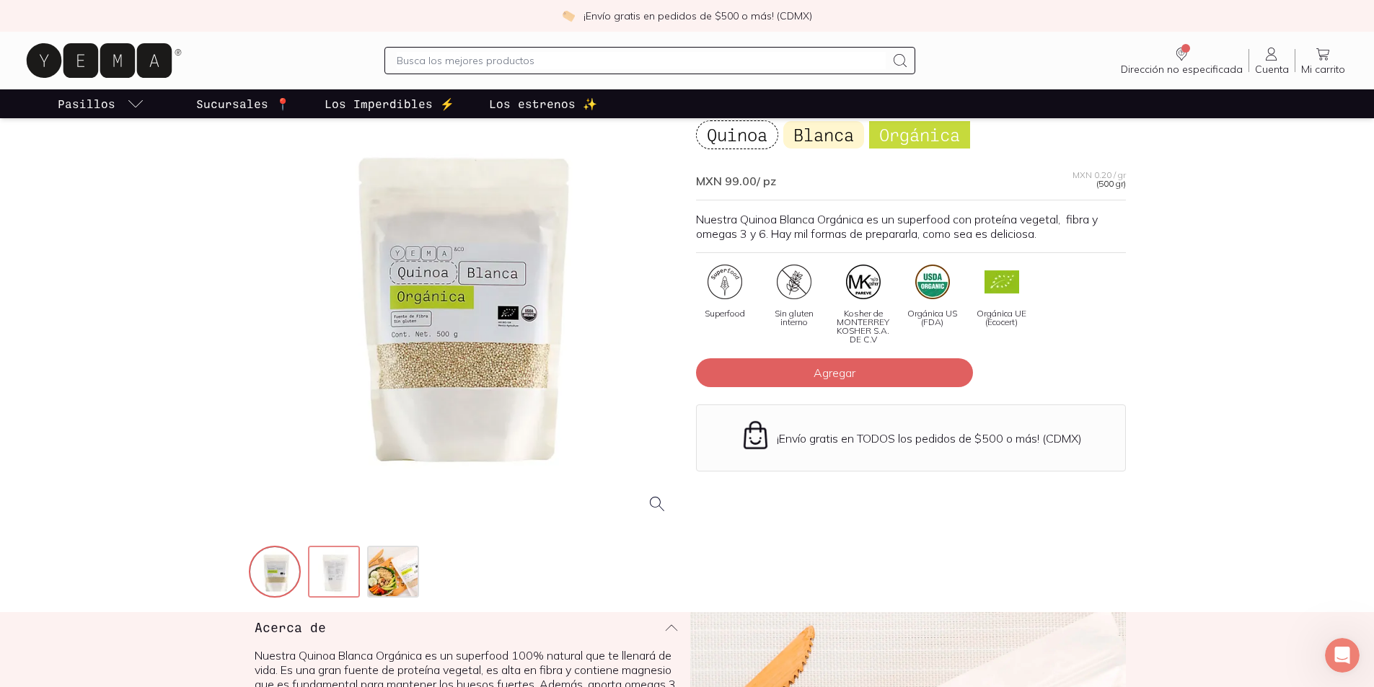
click at [336, 573] on img at bounding box center [335, 573] width 52 height 52
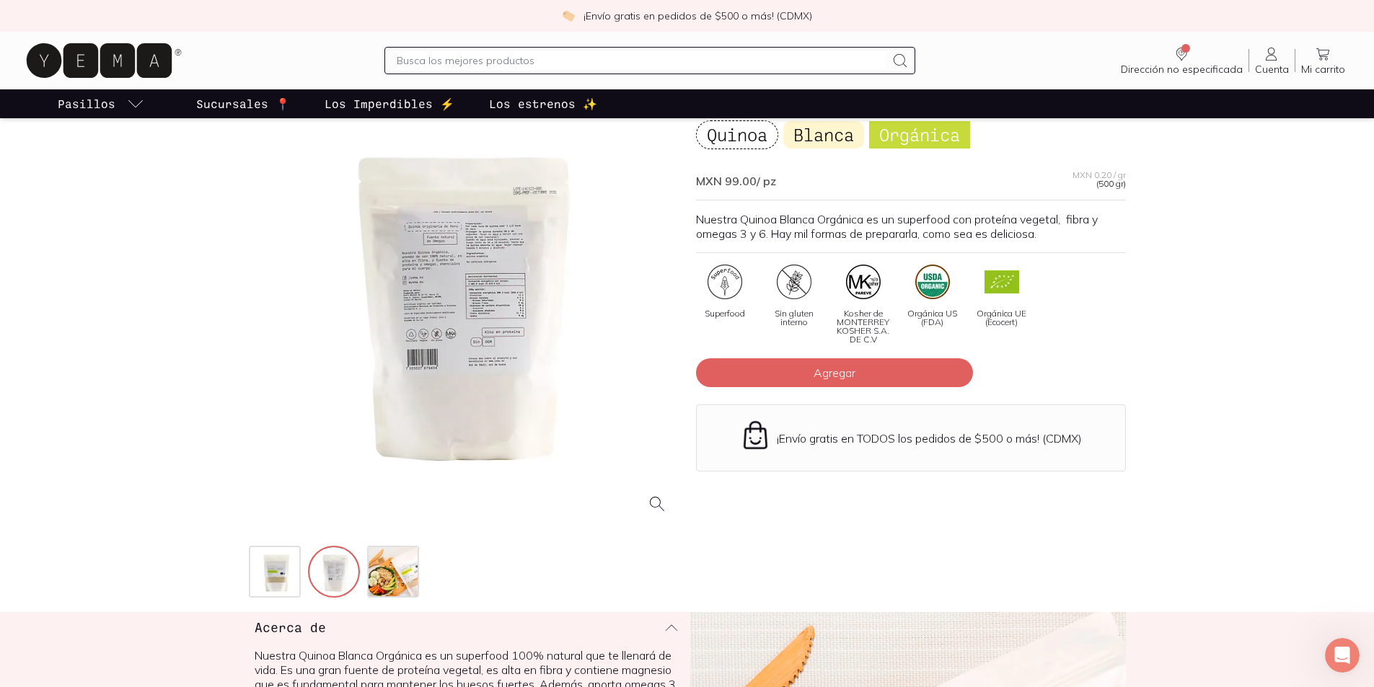
click at [496, 330] on div at bounding box center [464, 311] width 430 height 430
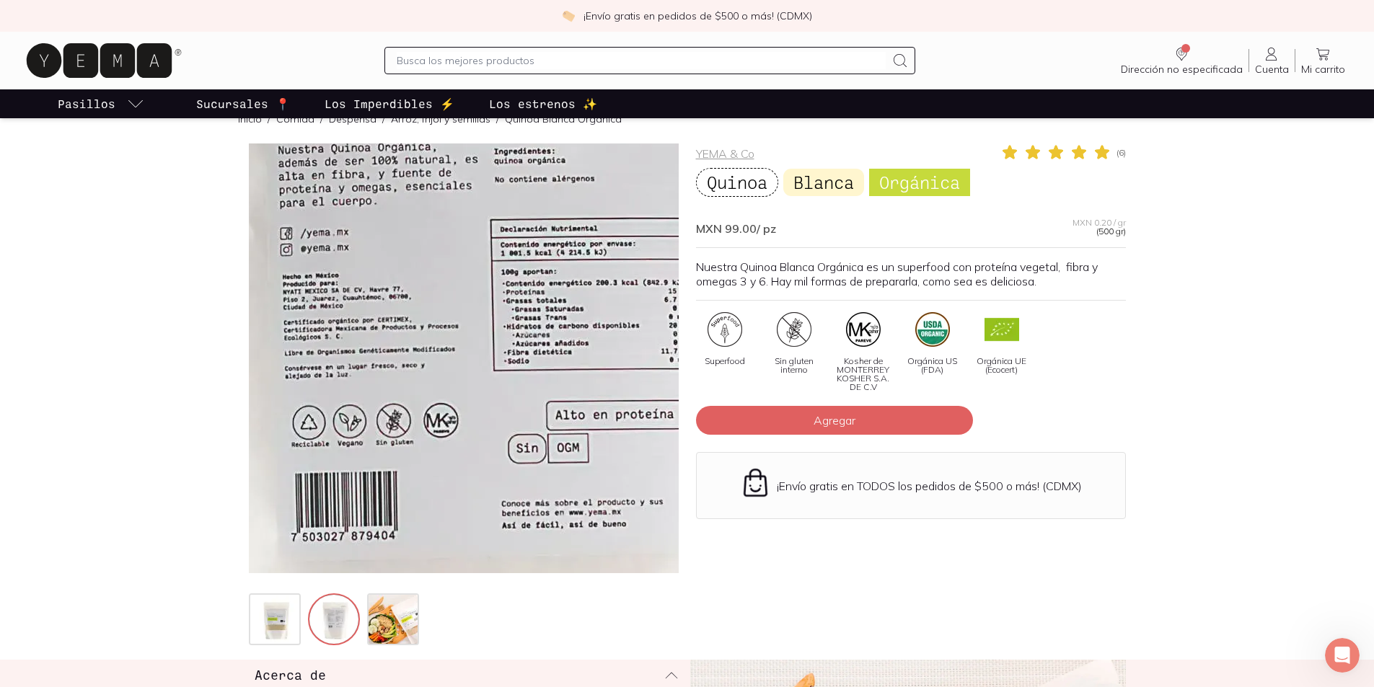
scroll to position [0, 0]
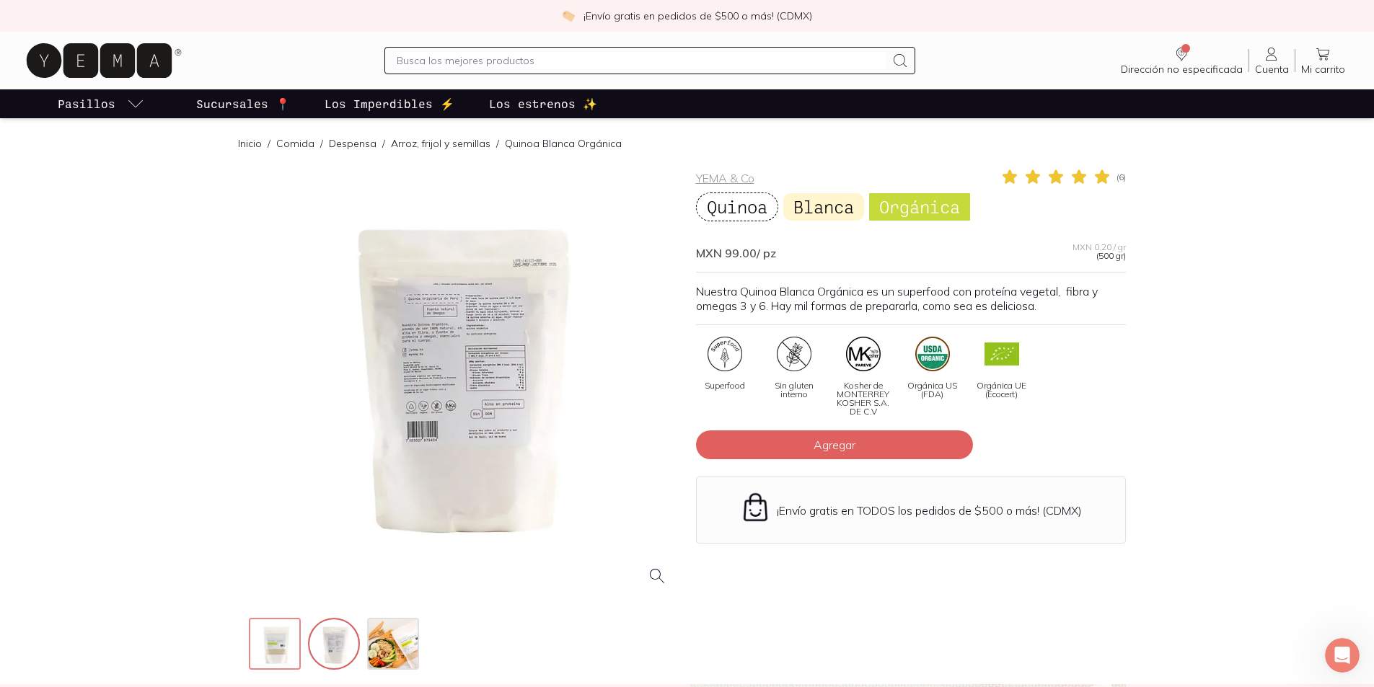
click at [283, 650] on img at bounding box center [276, 645] width 52 height 52
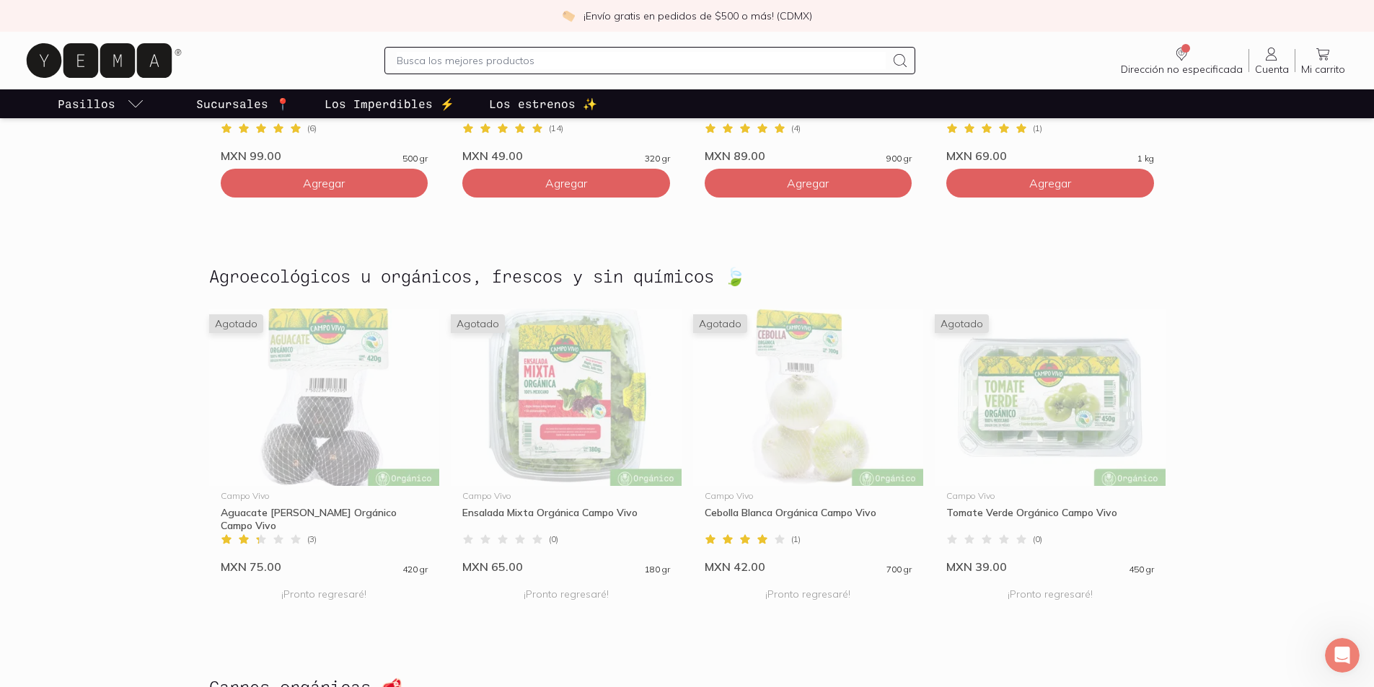
scroll to position [1304, 0]
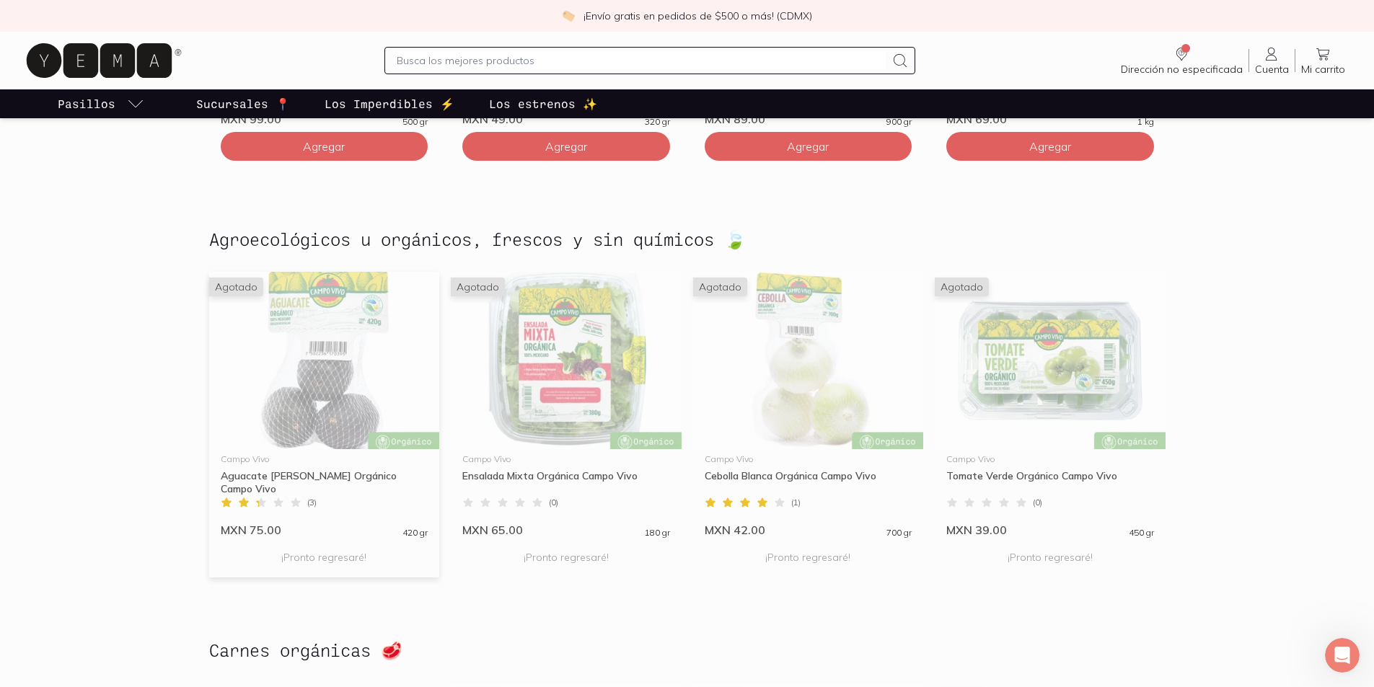
click at [327, 387] on img at bounding box center [324, 360] width 231 height 177
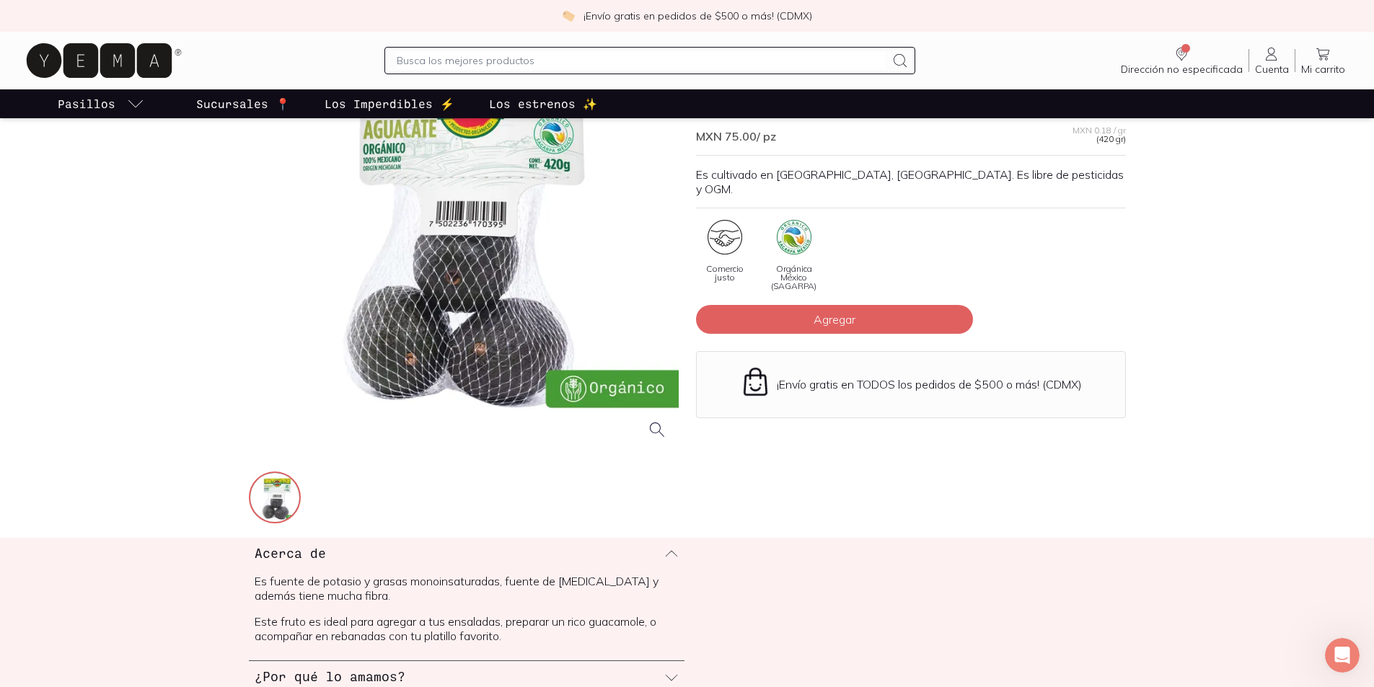
scroll to position [72, 0]
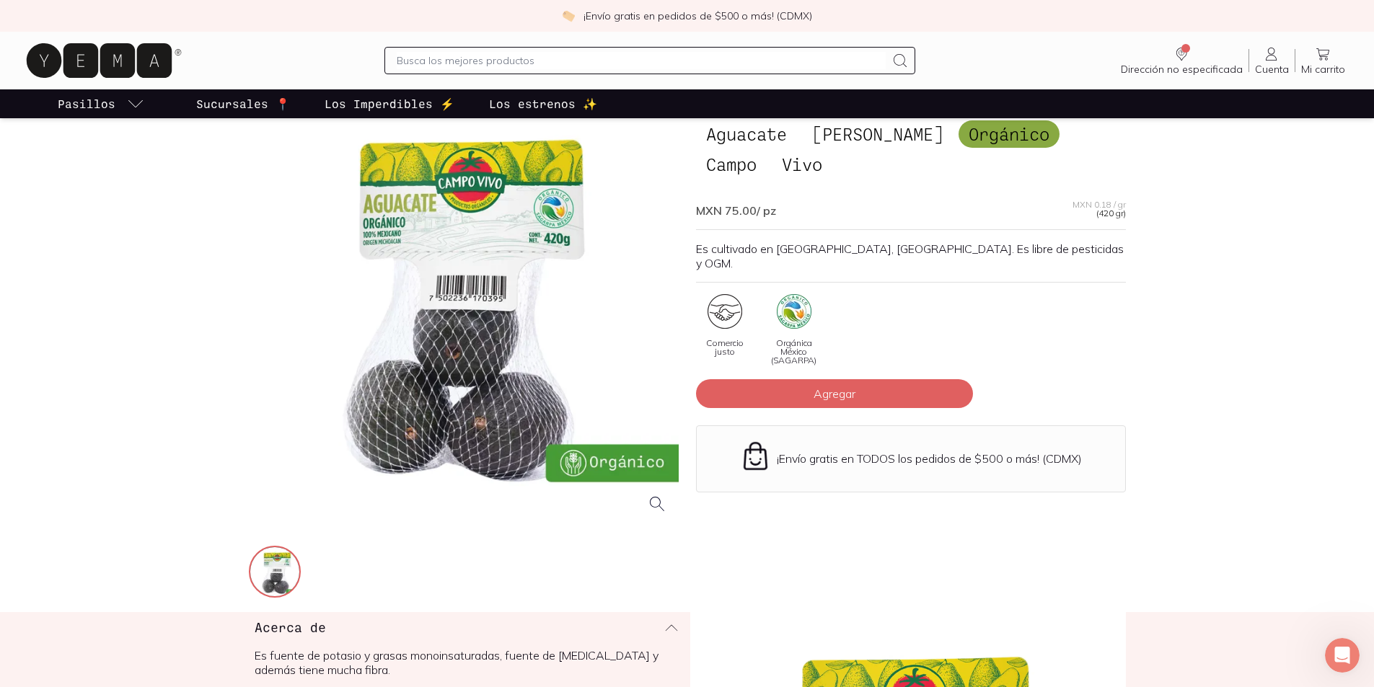
click at [503, 221] on div at bounding box center [464, 311] width 430 height 430
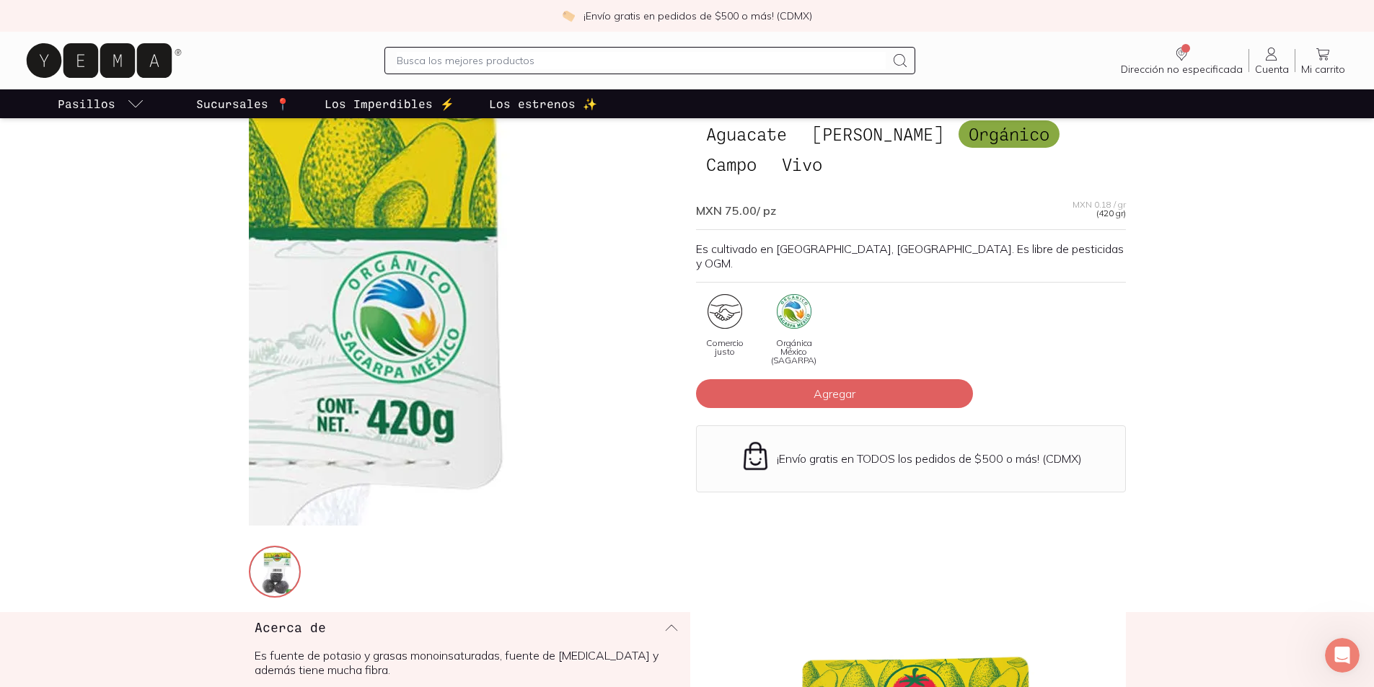
click at [619, 162] on img at bounding box center [97, 660] width 1442 height 1442
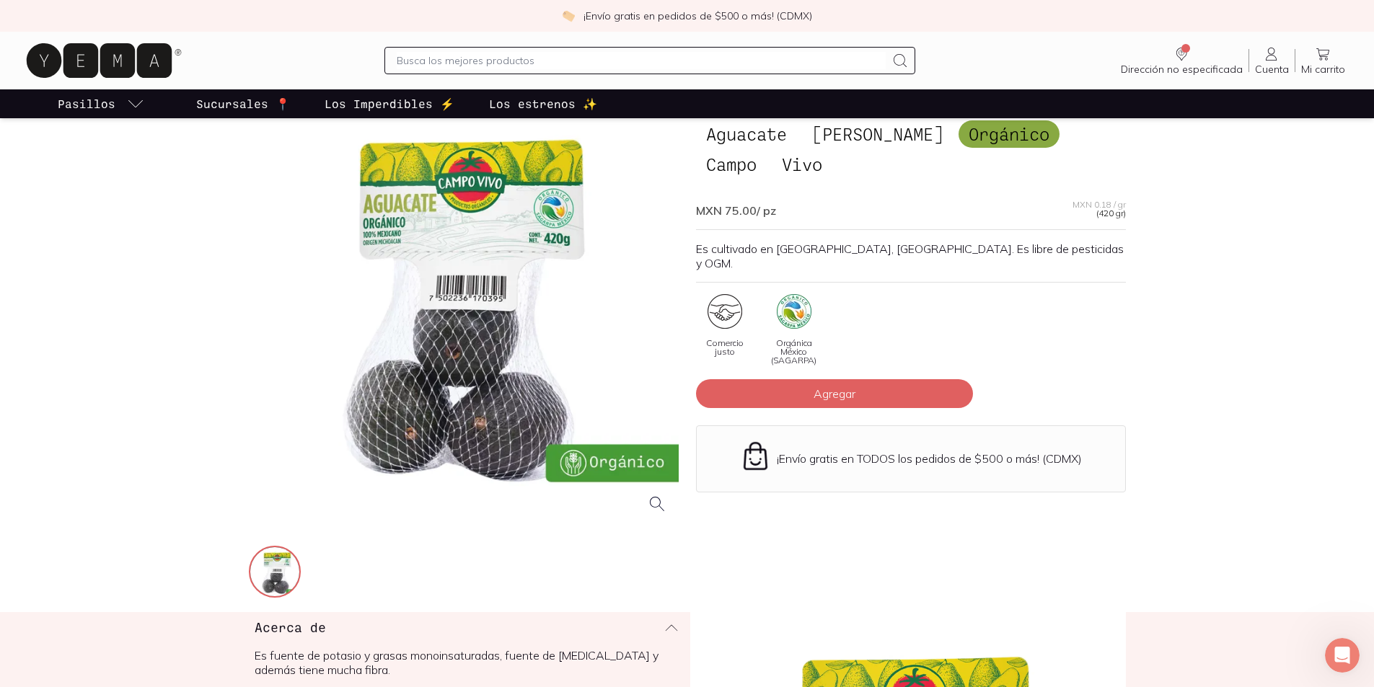
click at [506, 224] on div at bounding box center [464, 311] width 430 height 430
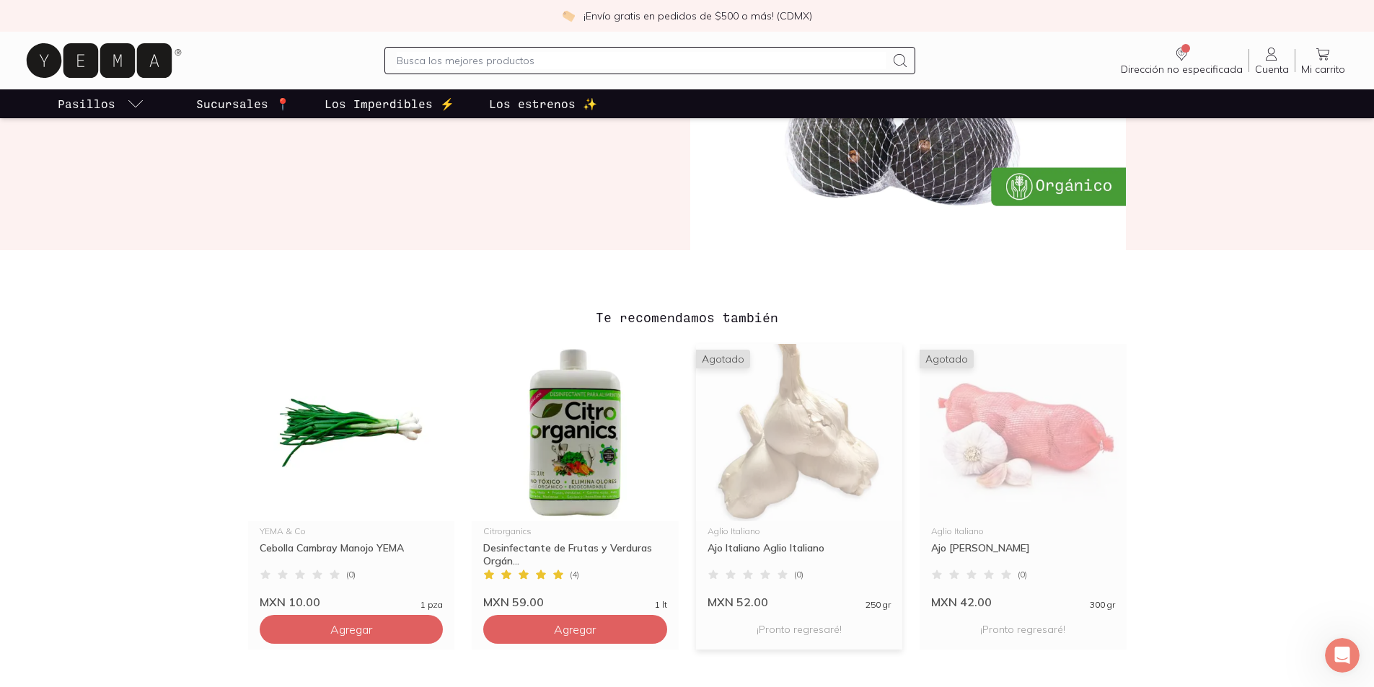
scroll to position [1010, 0]
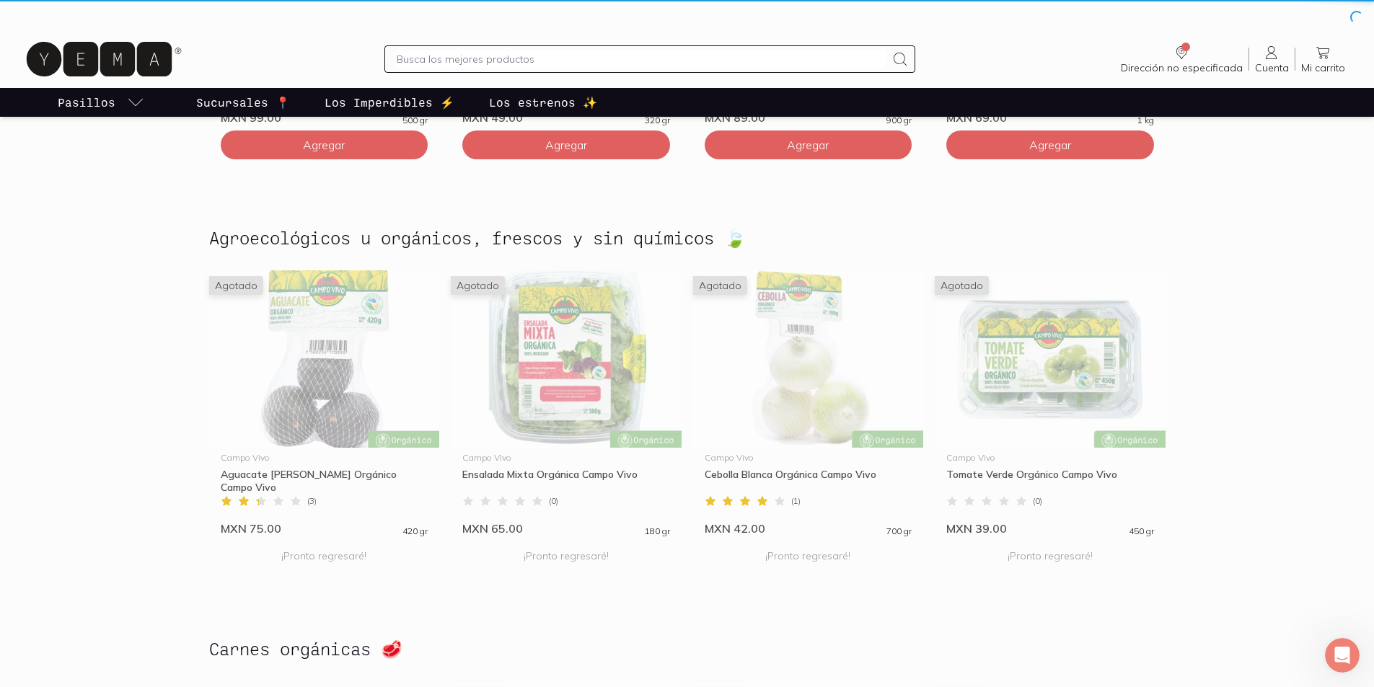
scroll to position [1305, 0]
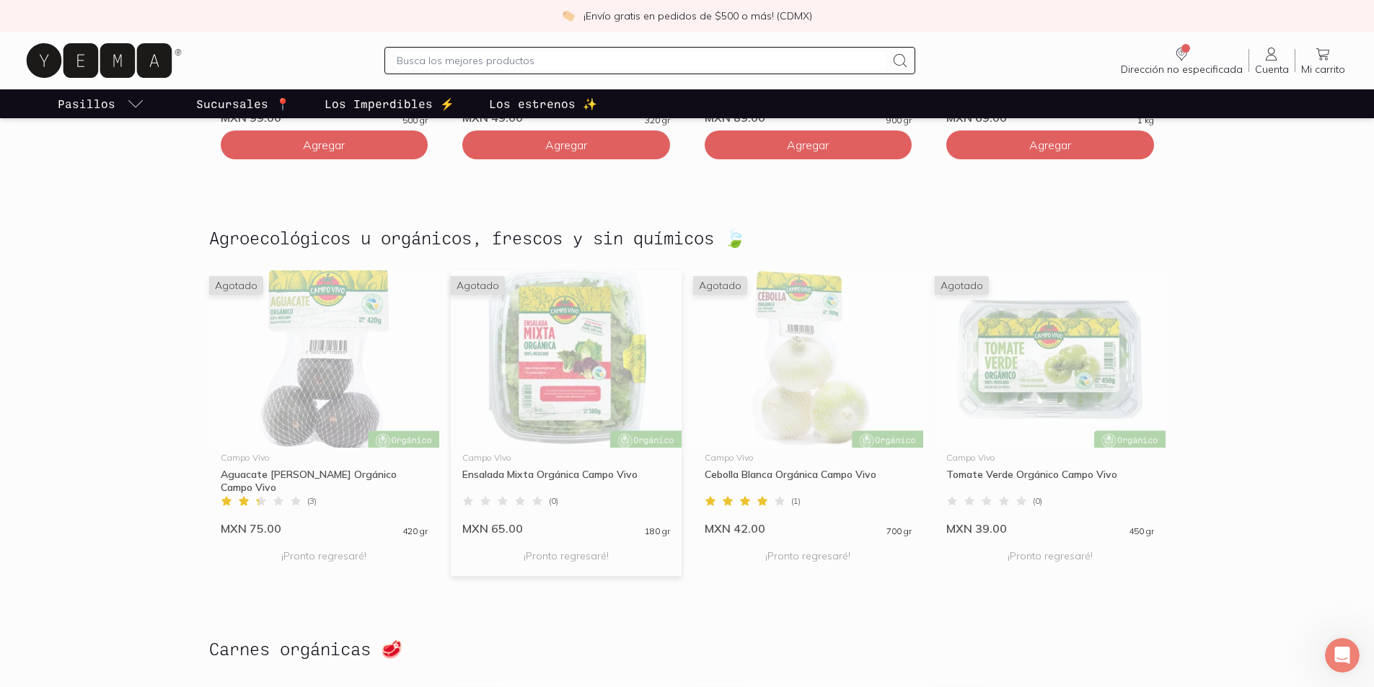
click at [556, 385] on img at bounding box center [566, 358] width 231 height 177
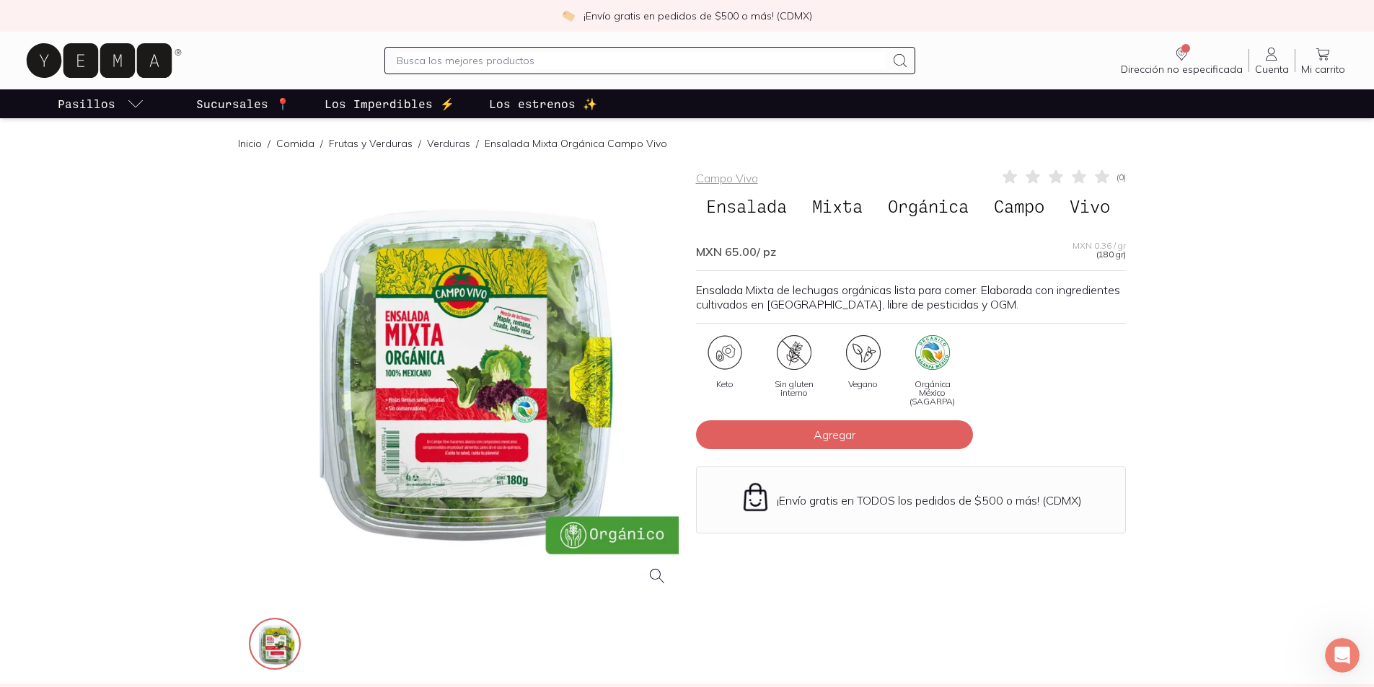
scroll to position [72, 0]
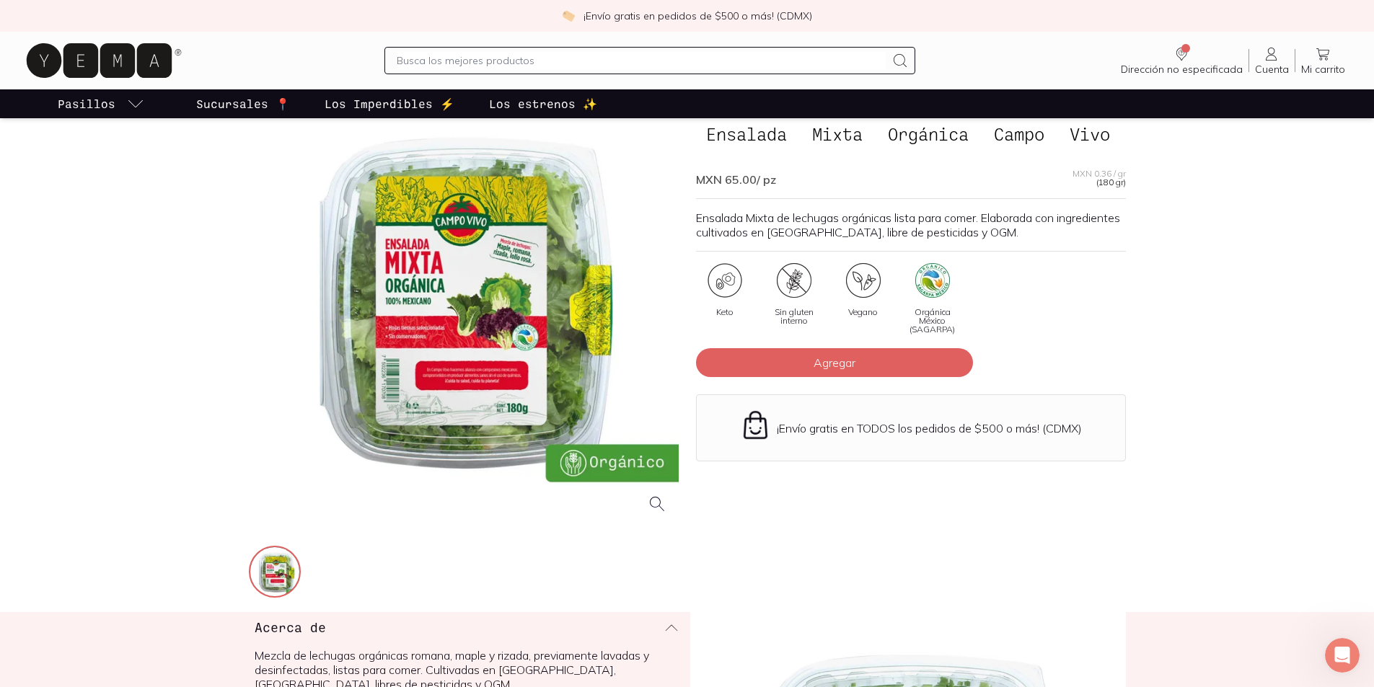
click at [506, 377] on div at bounding box center [464, 311] width 430 height 430
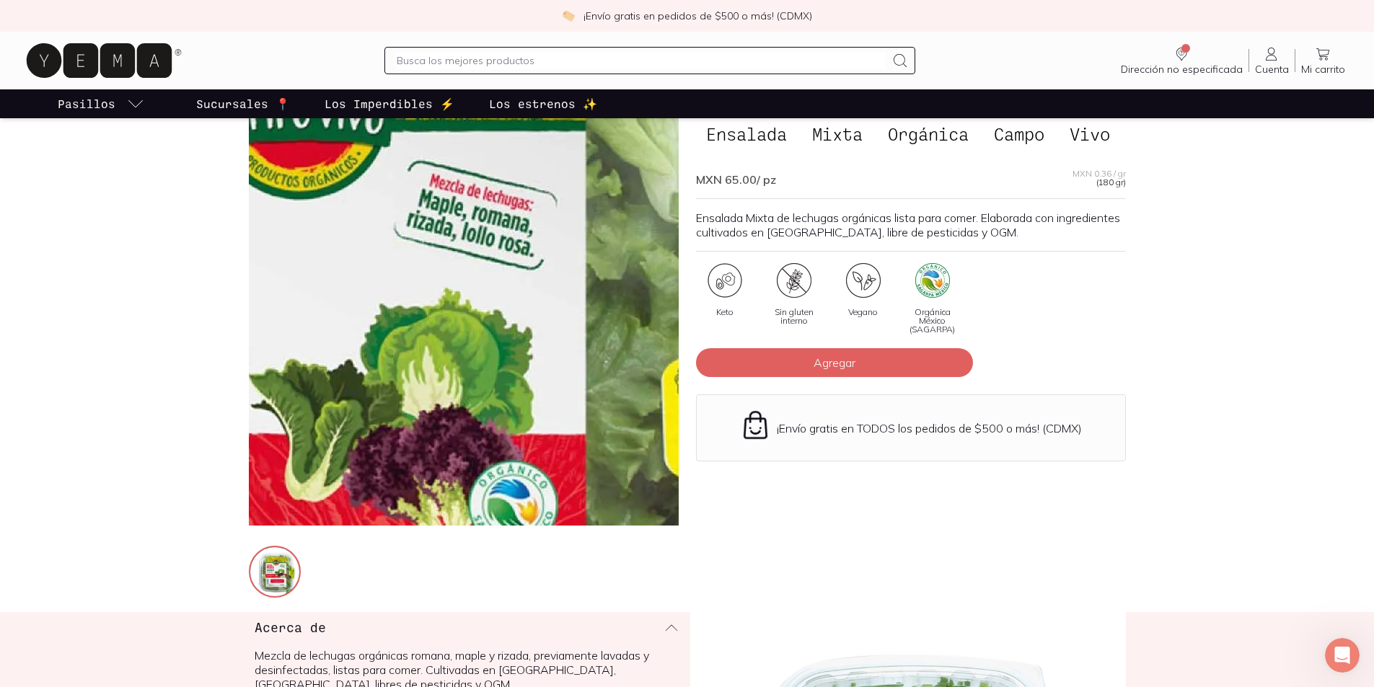
click at [530, 266] on img at bounding box center [306, 416] width 1442 height 1442
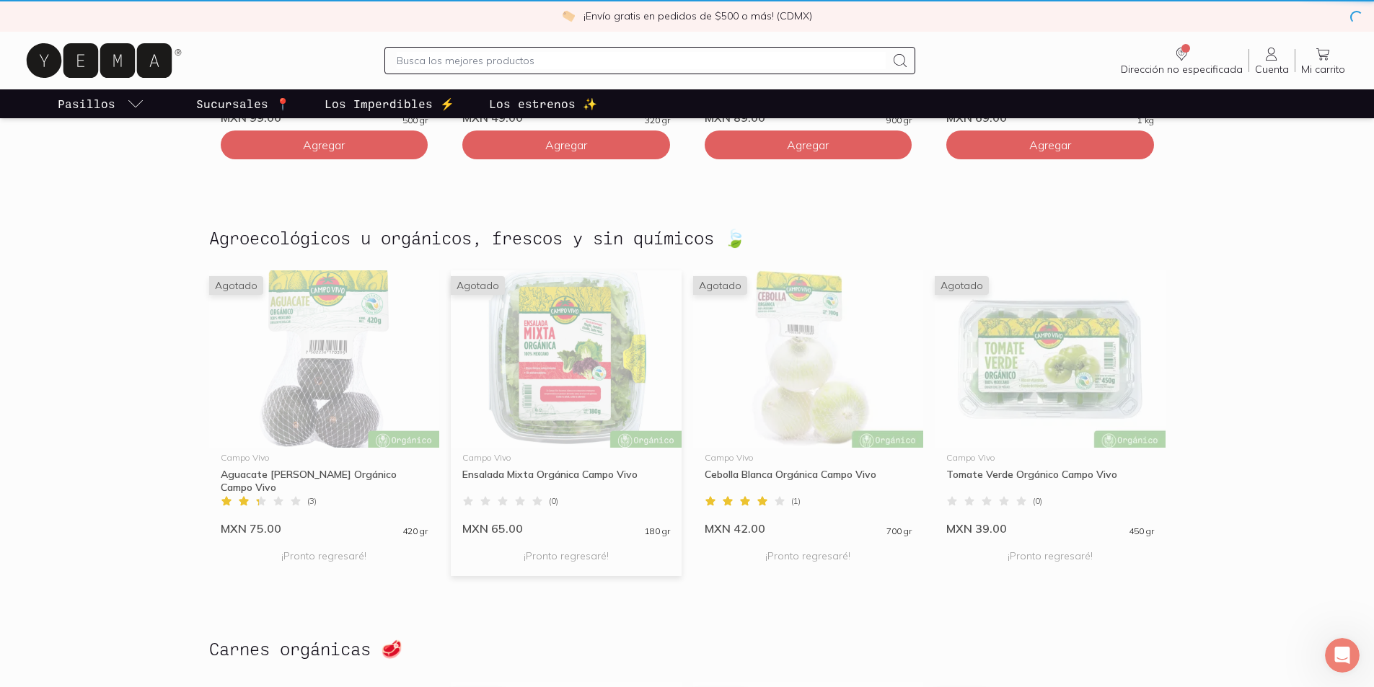
scroll to position [1307, 0]
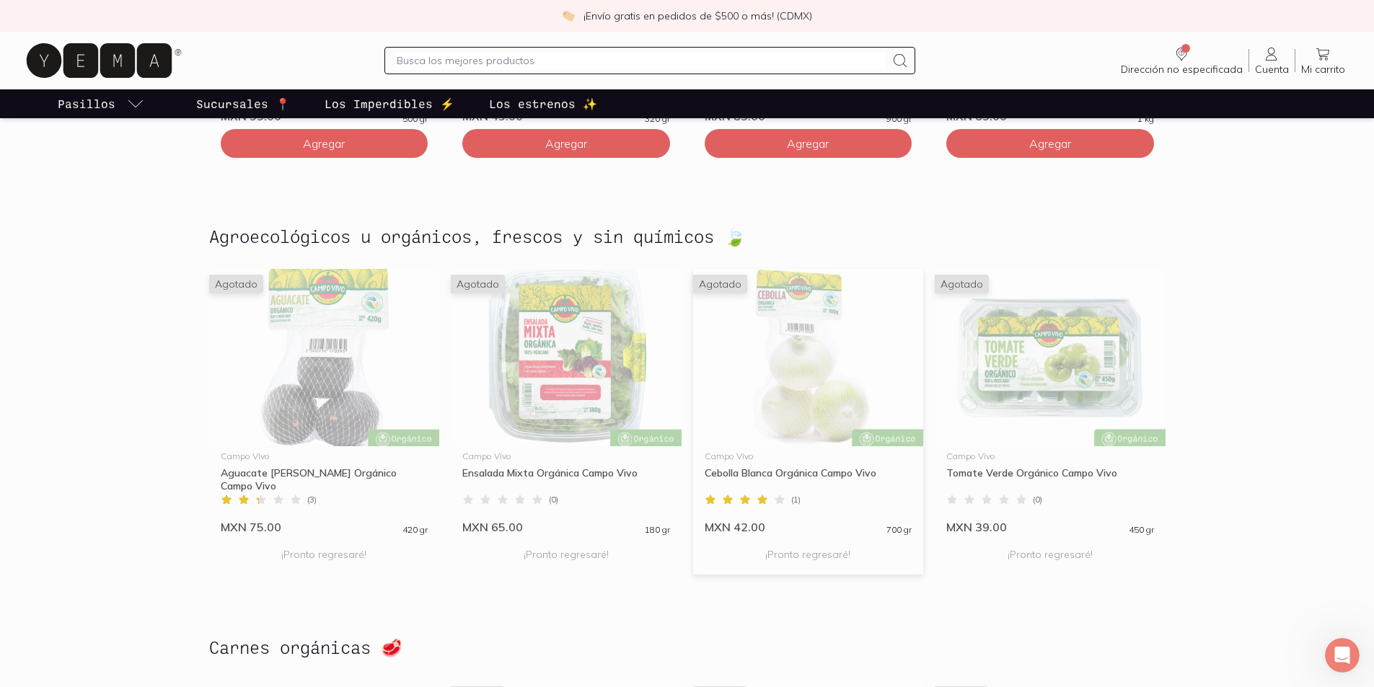
click at [857, 373] on img at bounding box center [808, 357] width 231 height 177
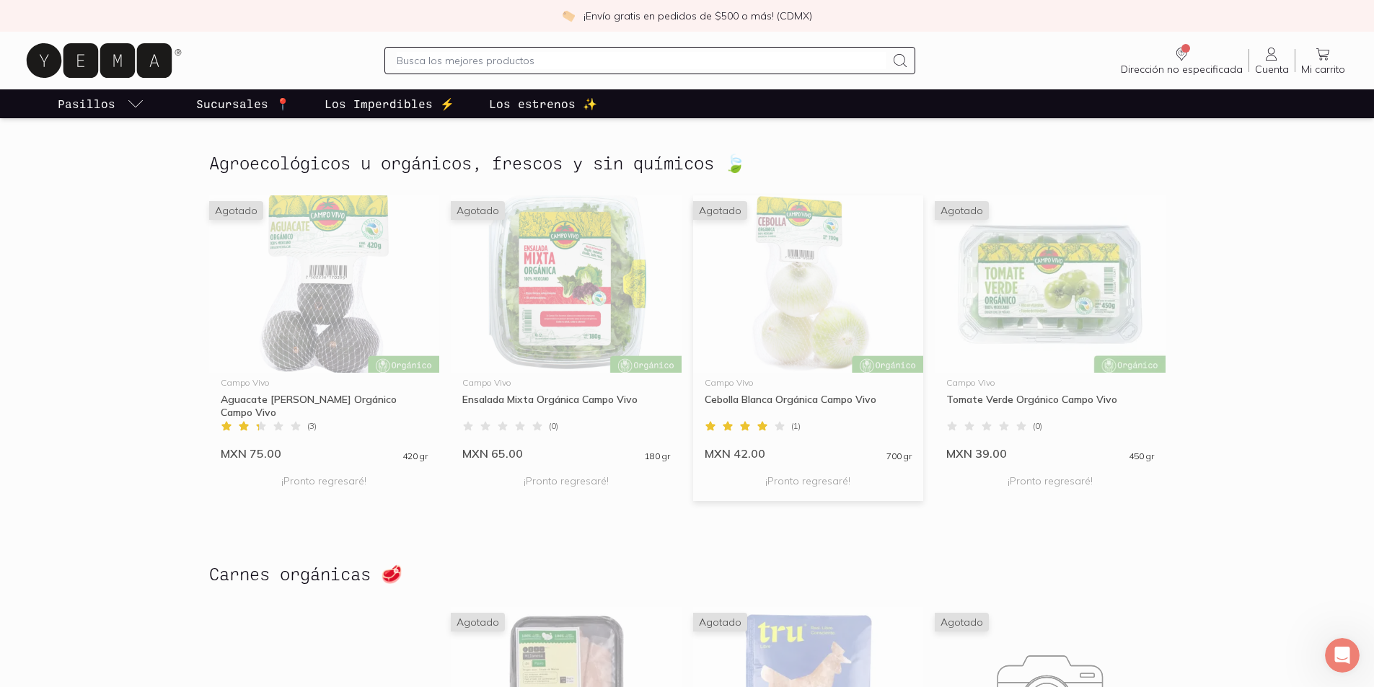
scroll to position [1452, 0]
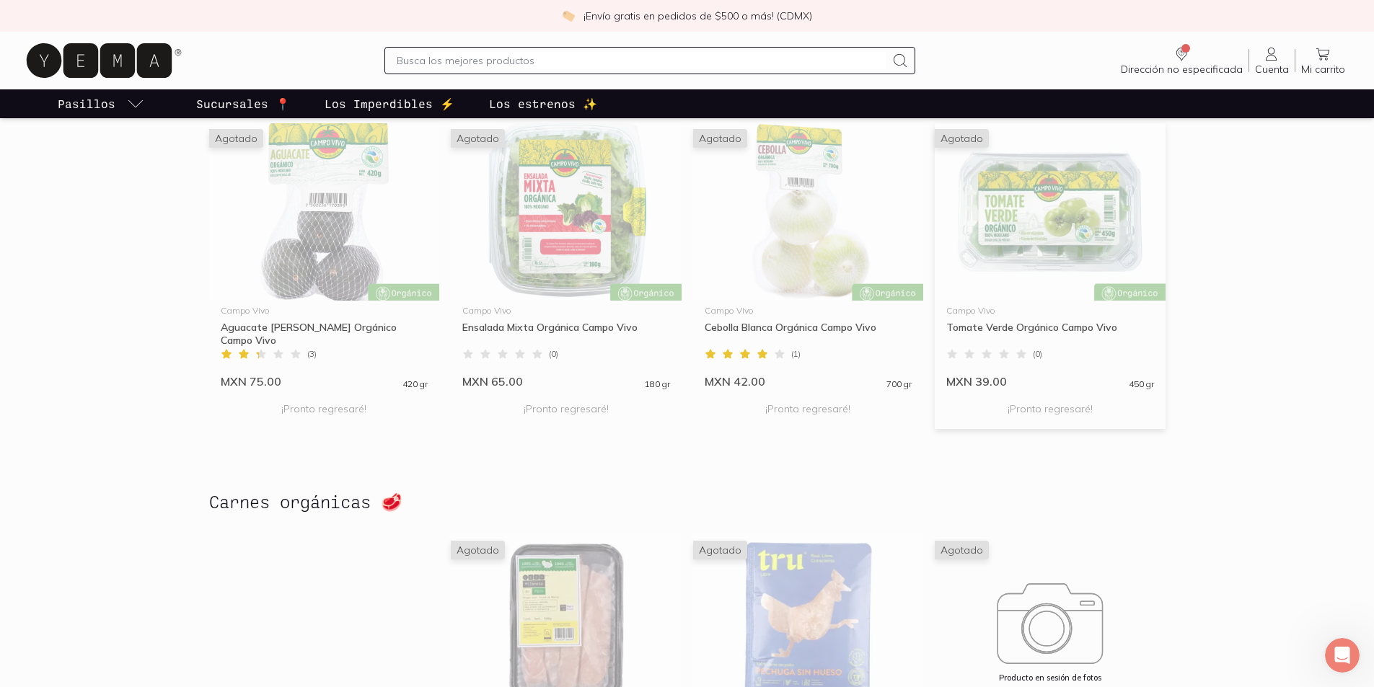
click at [1132, 222] on img at bounding box center [1050, 211] width 231 height 177
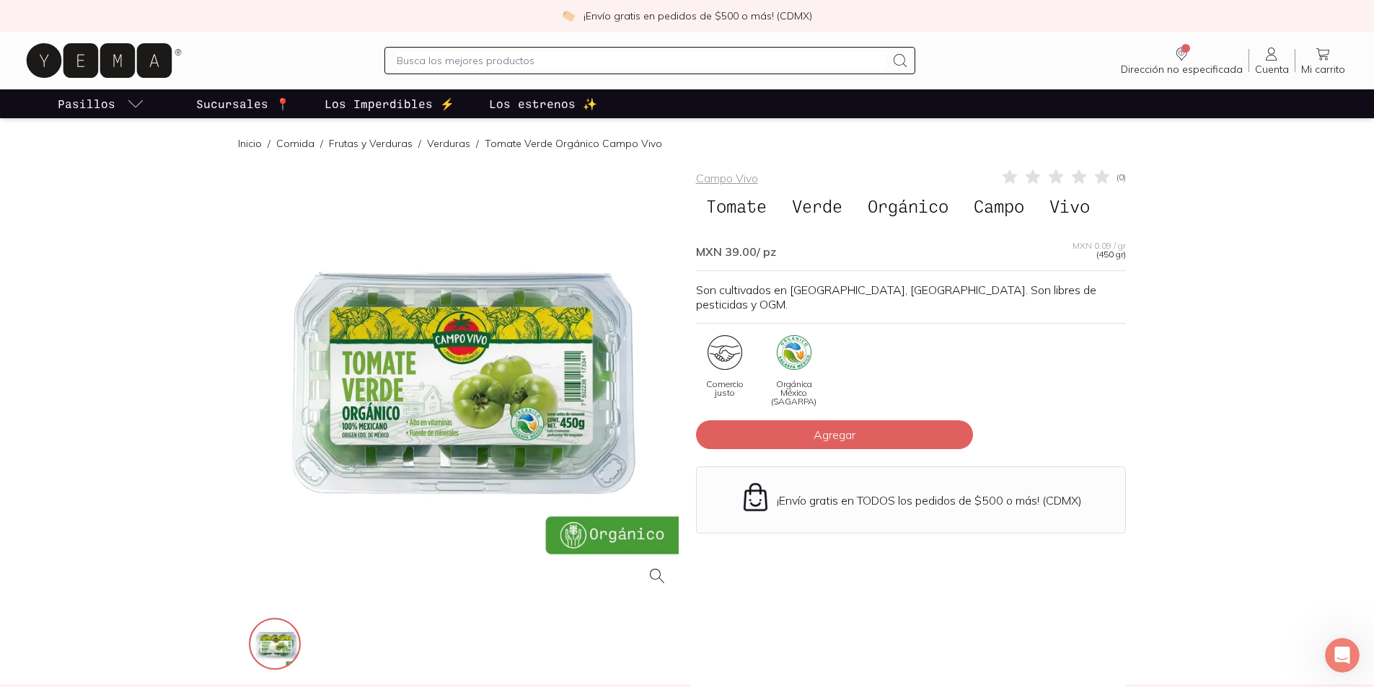
click at [420, 424] on div at bounding box center [464, 383] width 430 height 430
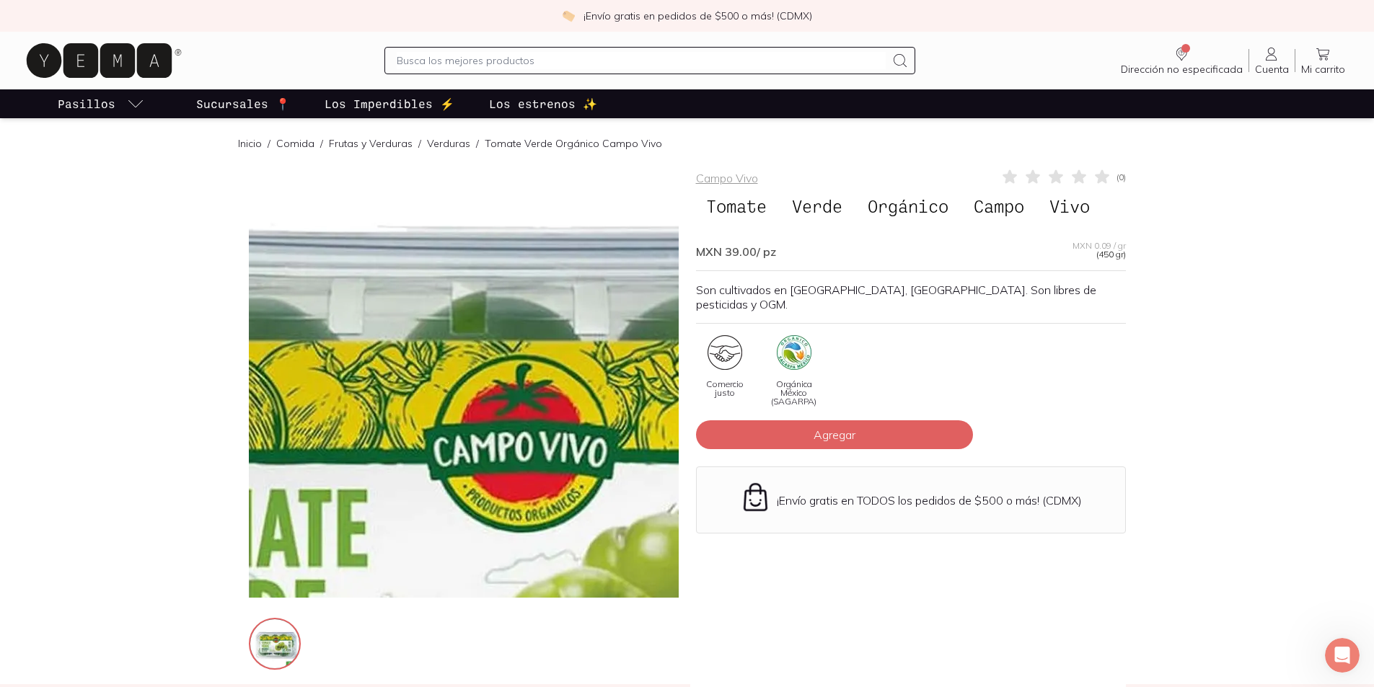
click at [436, 293] on img at bounding box center [528, 595] width 1442 height 1442
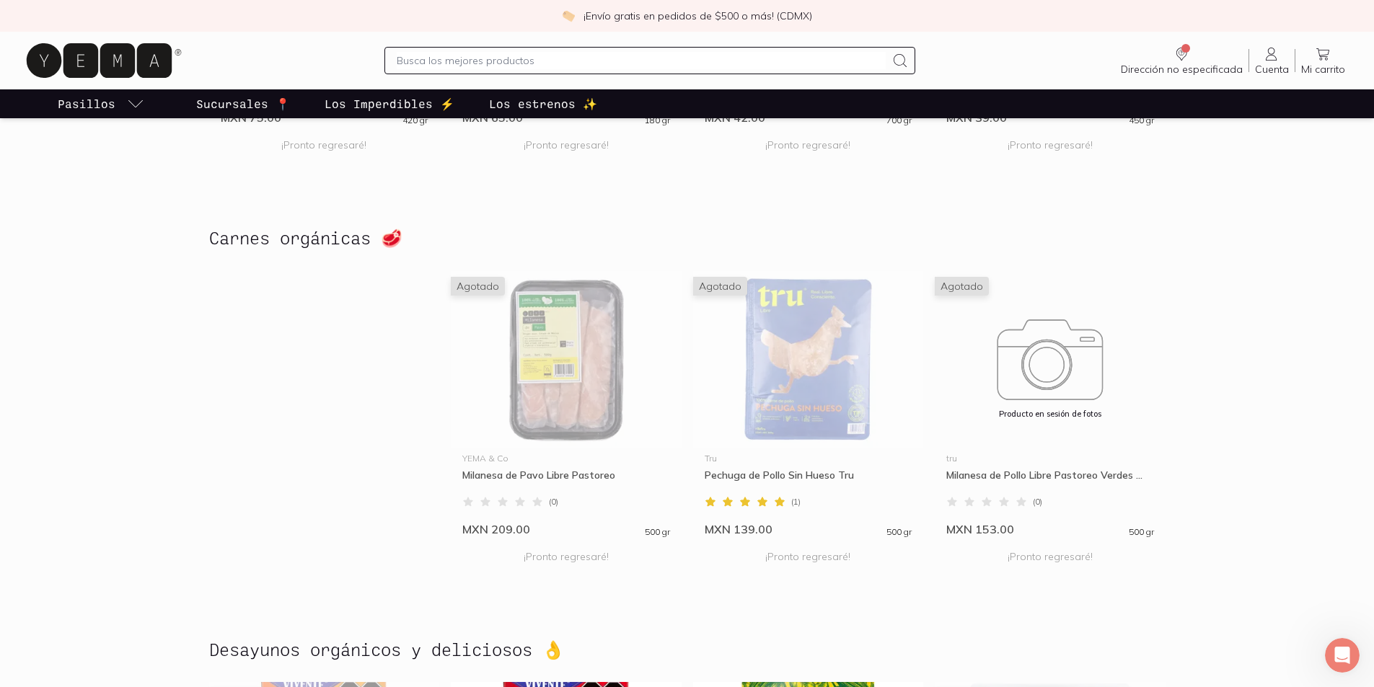
scroll to position [1742, 0]
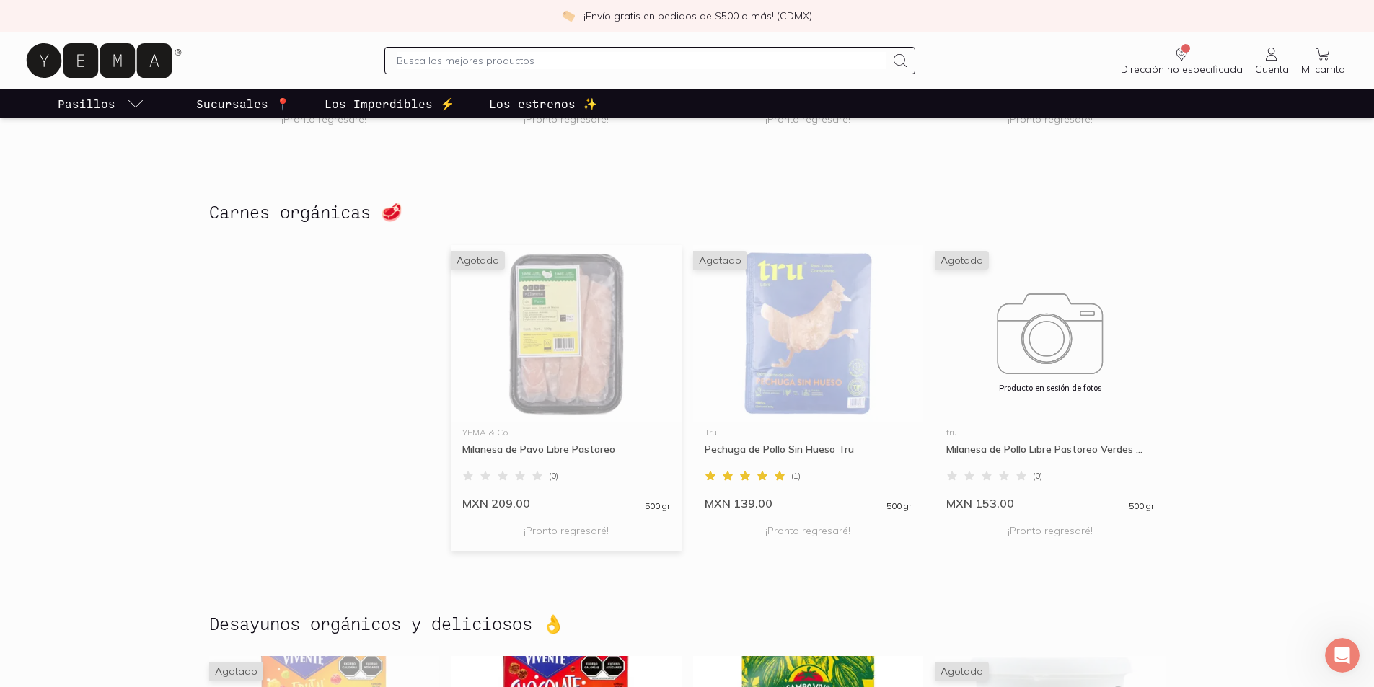
click at [604, 365] on img at bounding box center [566, 333] width 231 height 177
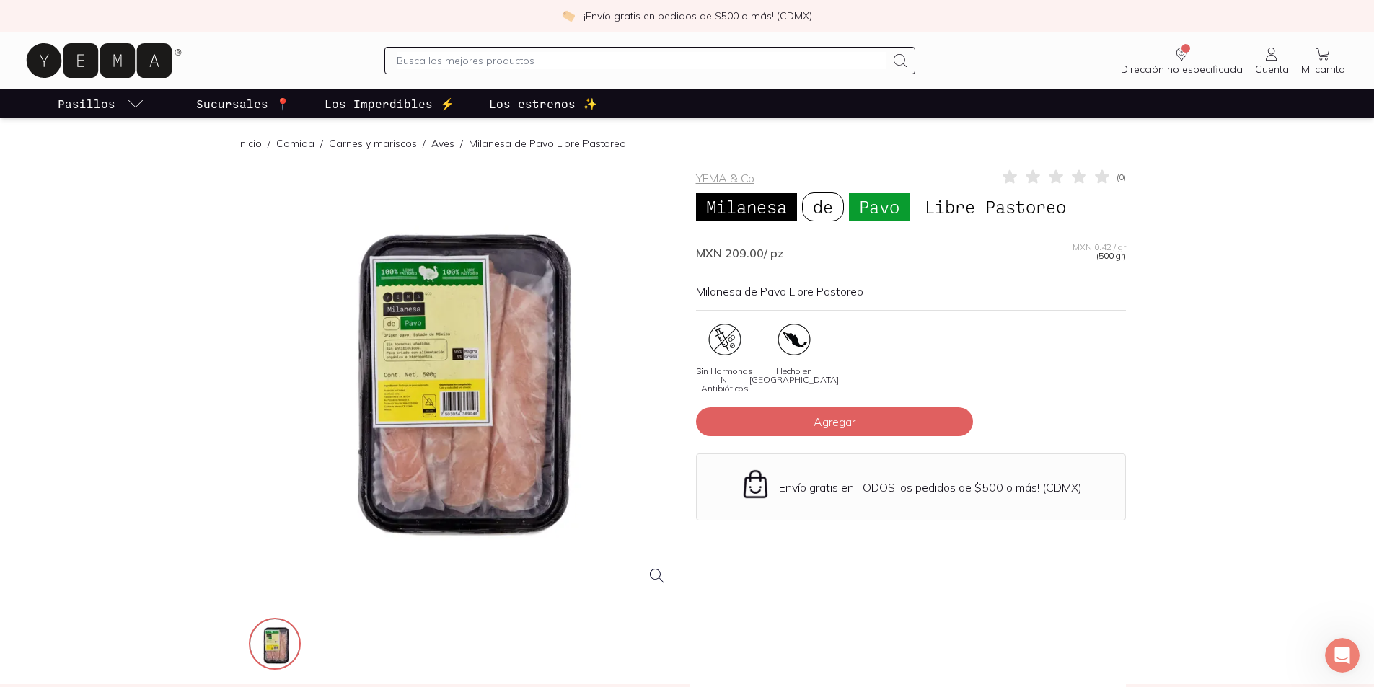
click at [459, 366] on div at bounding box center [464, 383] width 430 height 430
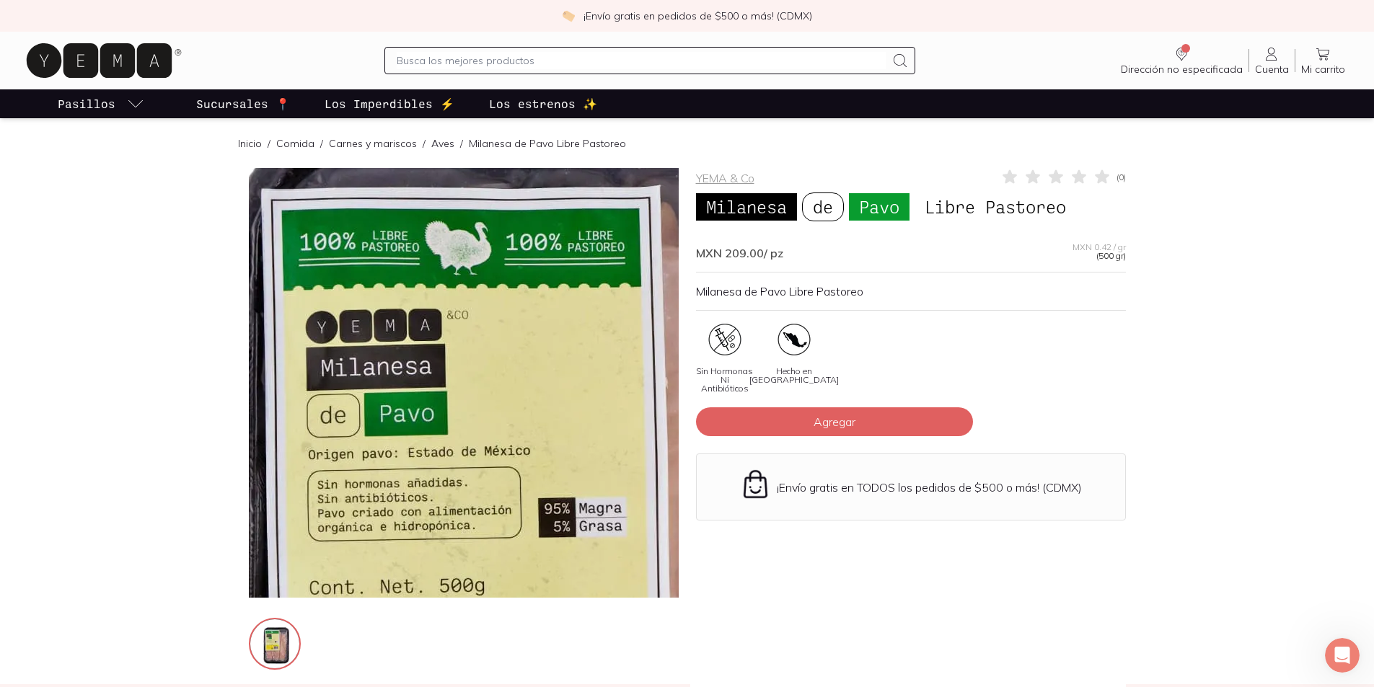
click at [415, 285] on img at bounding box center [576, 614] width 1442 height 1442
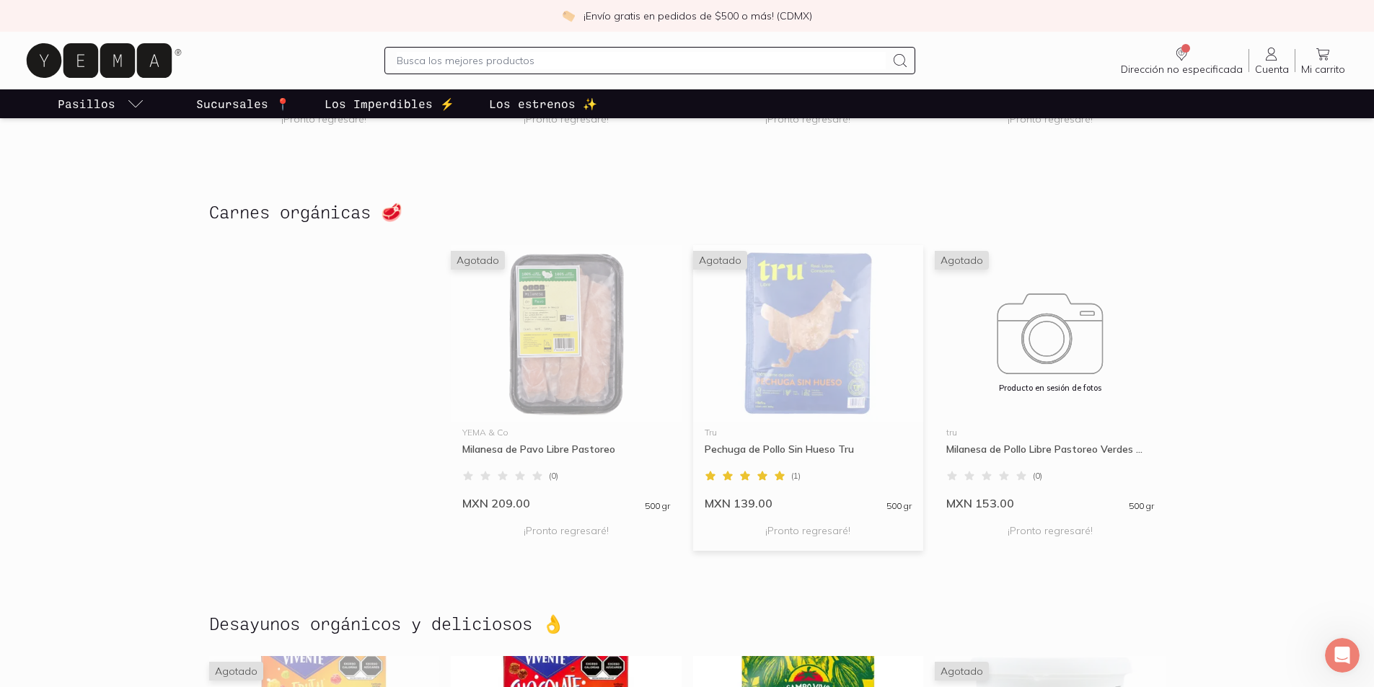
scroll to position [1744, 0]
click at [824, 377] on img at bounding box center [808, 332] width 231 height 177
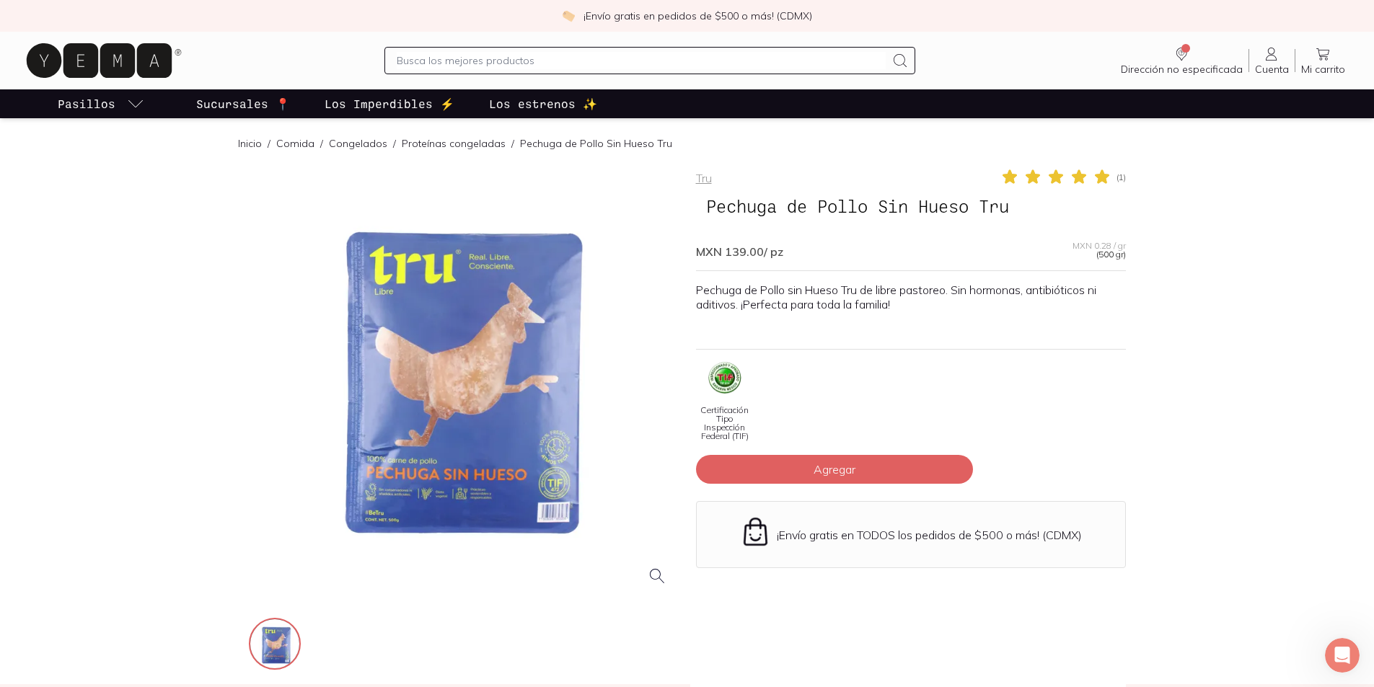
click at [540, 489] on div at bounding box center [464, 383] width 430 height 430
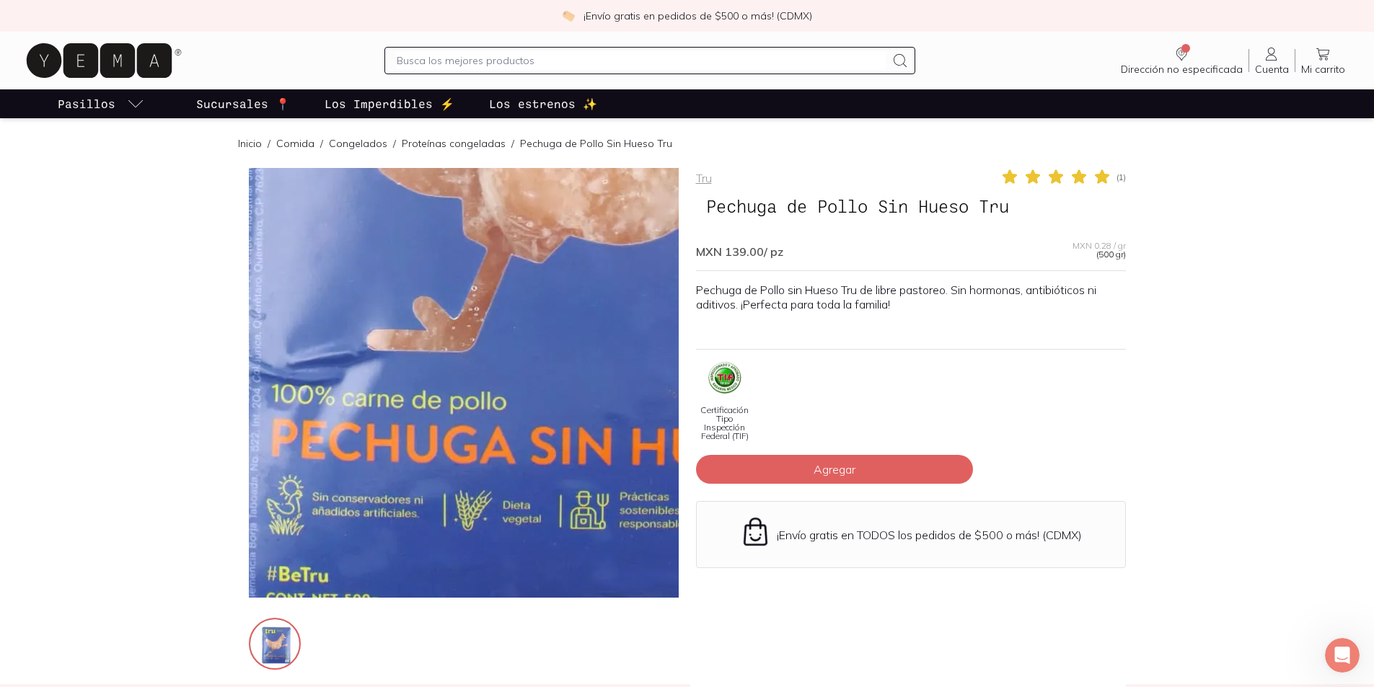
click at [405, 486] on img at bounding box center [596, 138] width 1442 height 1442
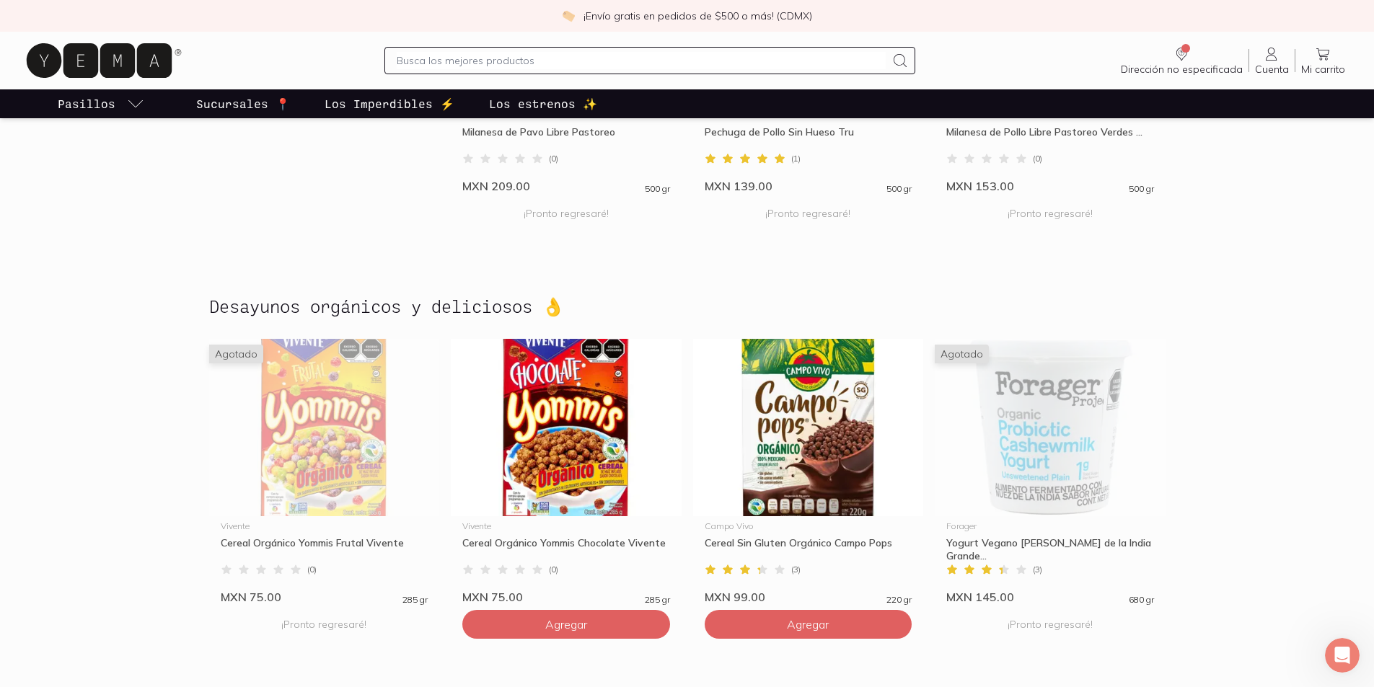
scroll to position [2106, 0]
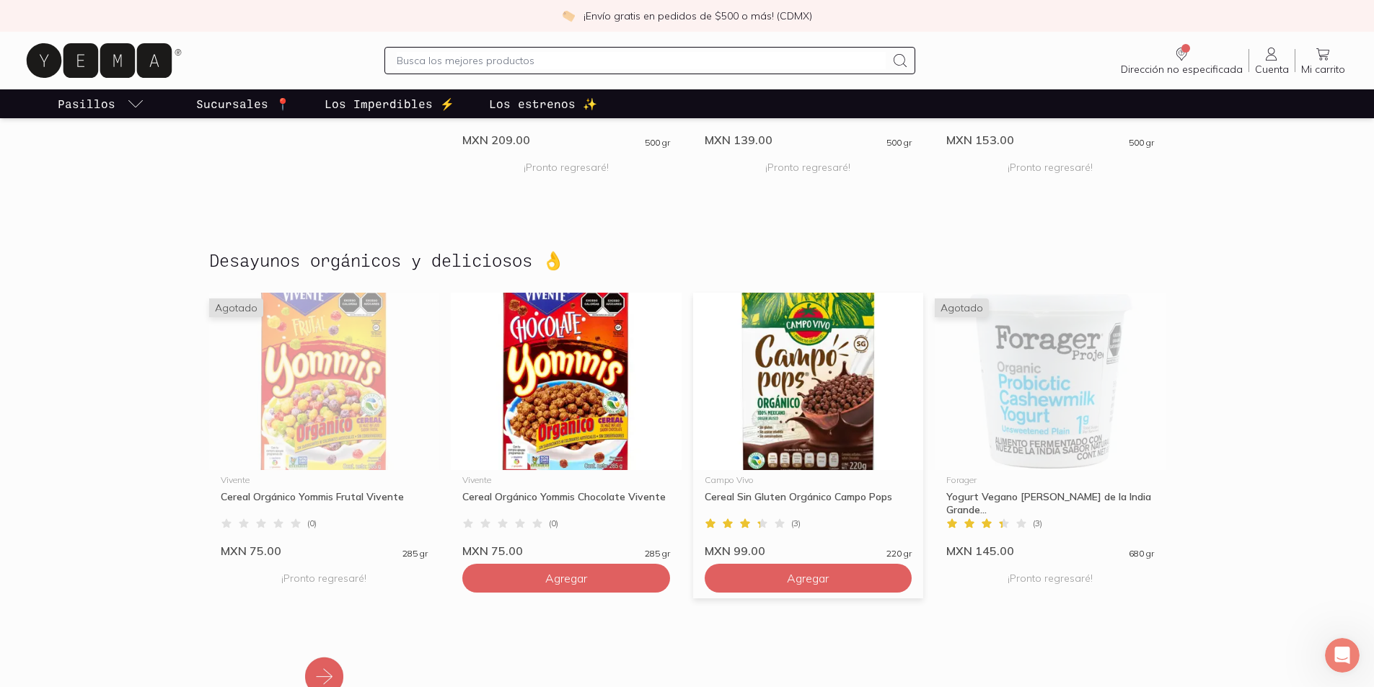
click at [837, 380] on img at bounding box center [808, 381] width 231 height 177
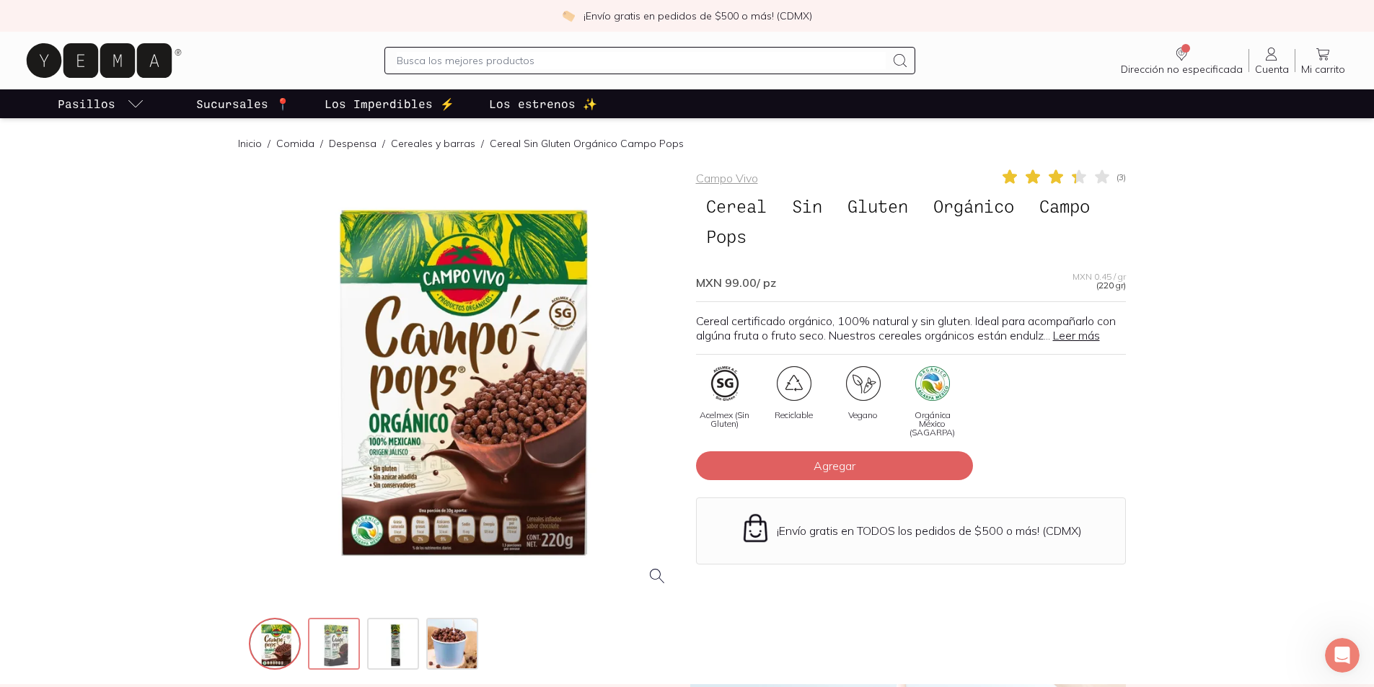
click at [345, 653] on img at bounding box center [335, 645] width 52 height 52
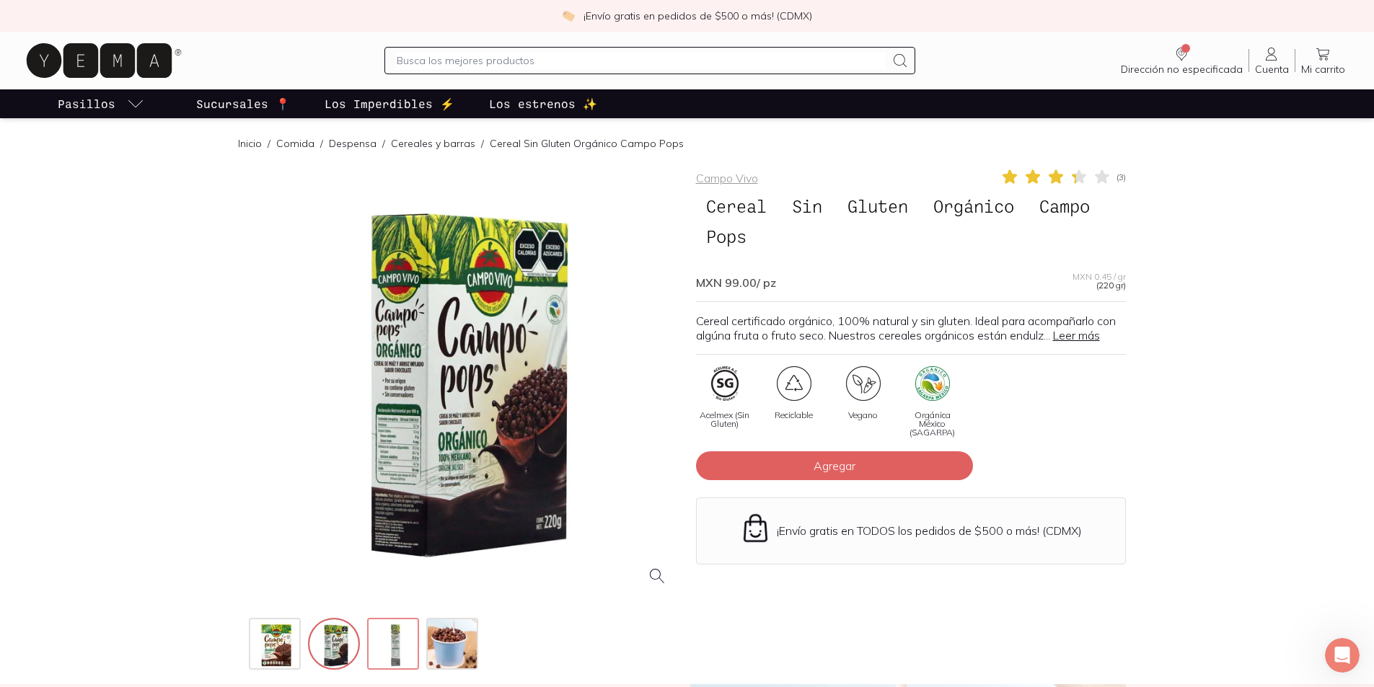
click at [393, 653] on img at bounding box center [395, 645] width 52 height 52
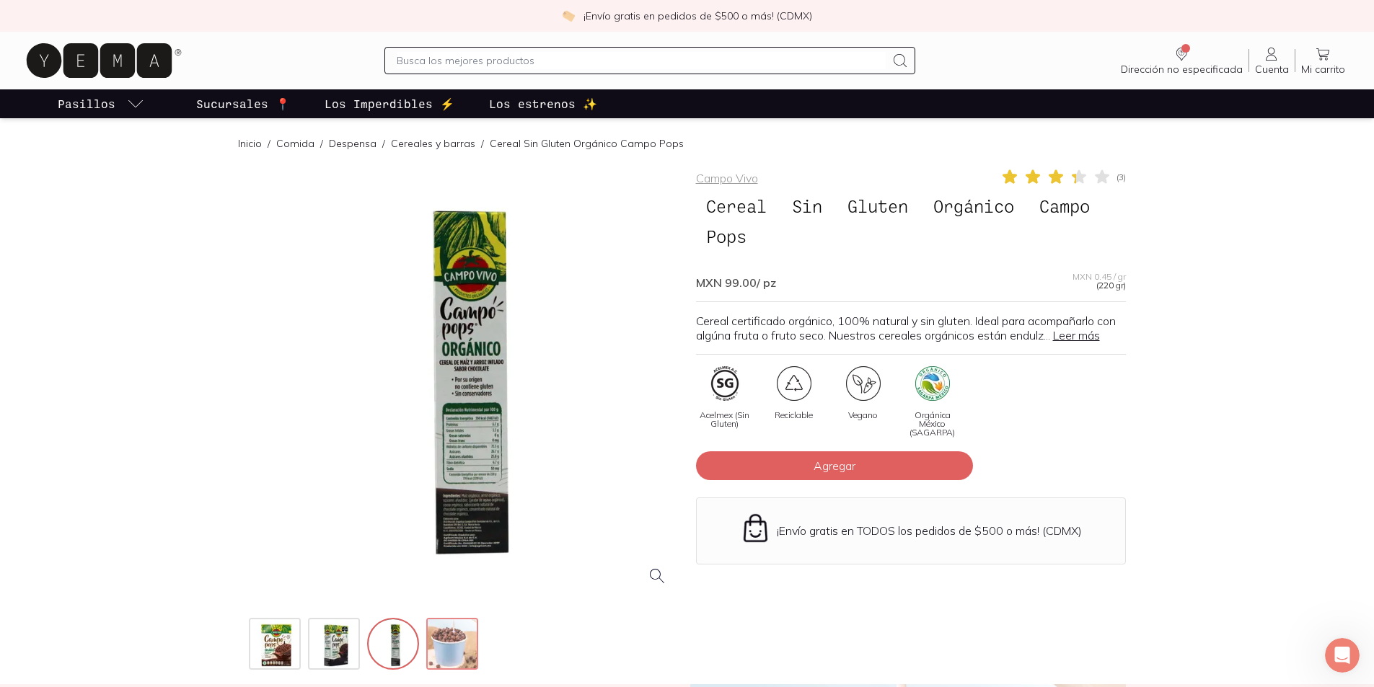
click at [438, 648] on img at bounding box center [454, 645] width 52 height 52
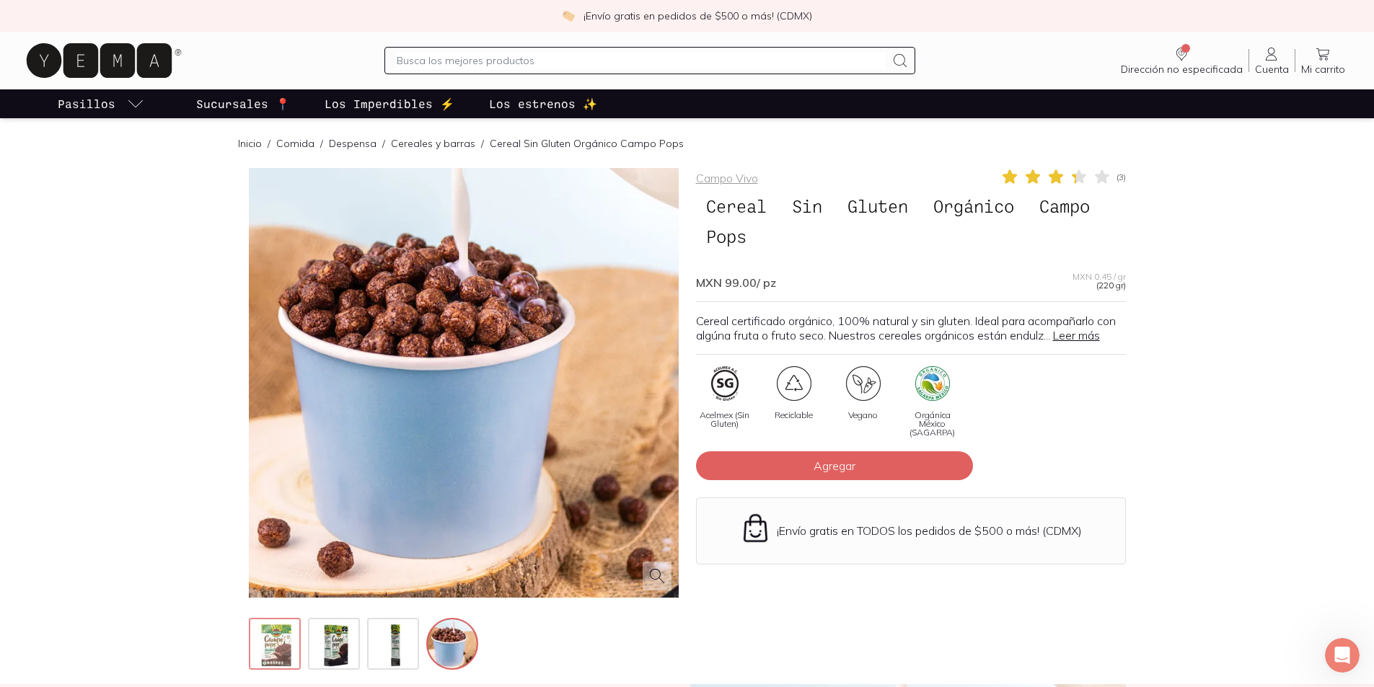
click at [282, 648] on img at bounding box center [276, 645] width 52 height 52
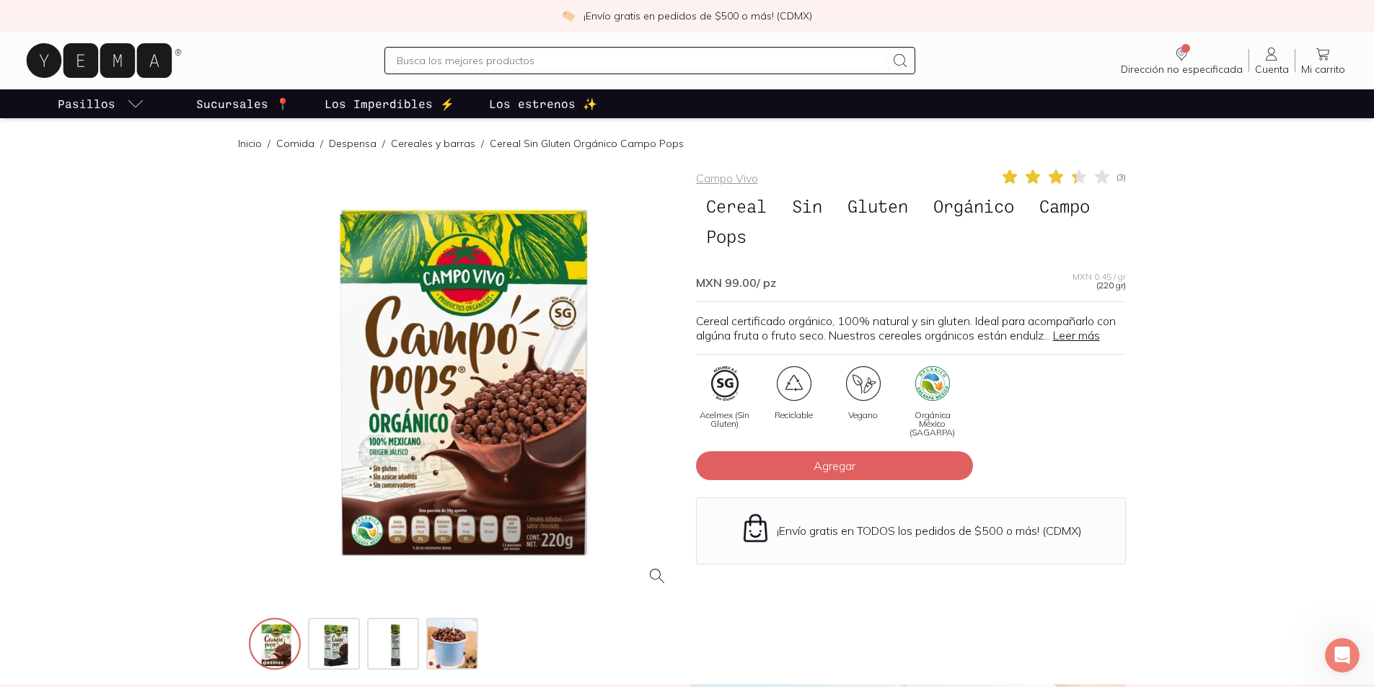
click at [498, 376] on div at bounding box center [464, 383] width 430 height 430
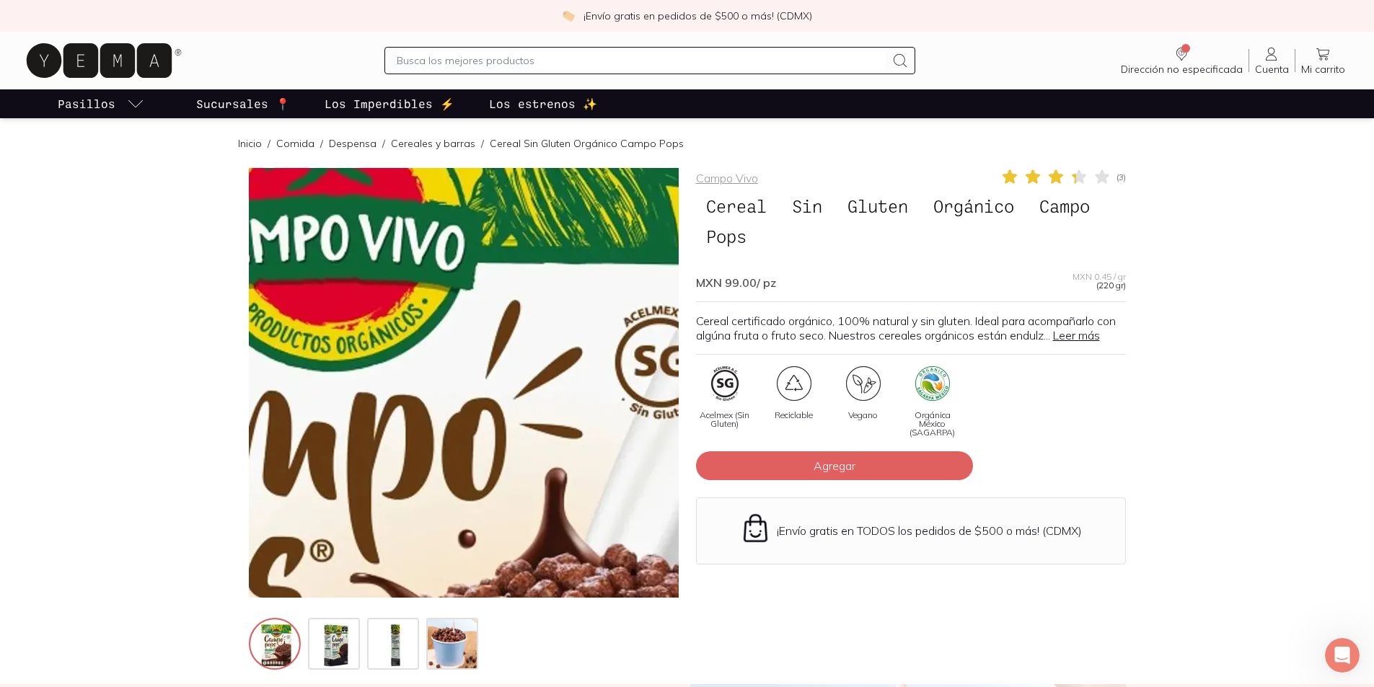
click at [521, 293] on img at bounding box center [328, 595] width 1442 height 1442
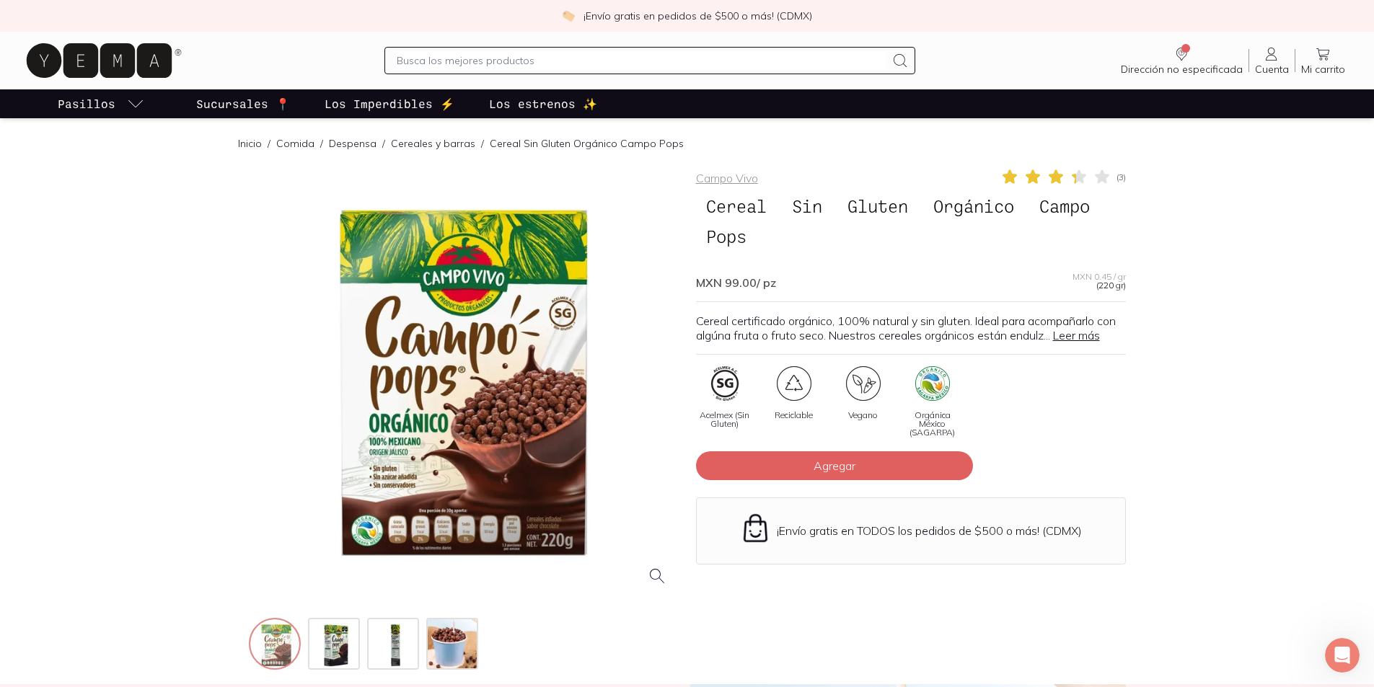
click at [287, 638] on img at bounding box center [276, 645] width 52 height 52
click at [567, 314] on div at bounding box center [464, 383] width 430 height 430
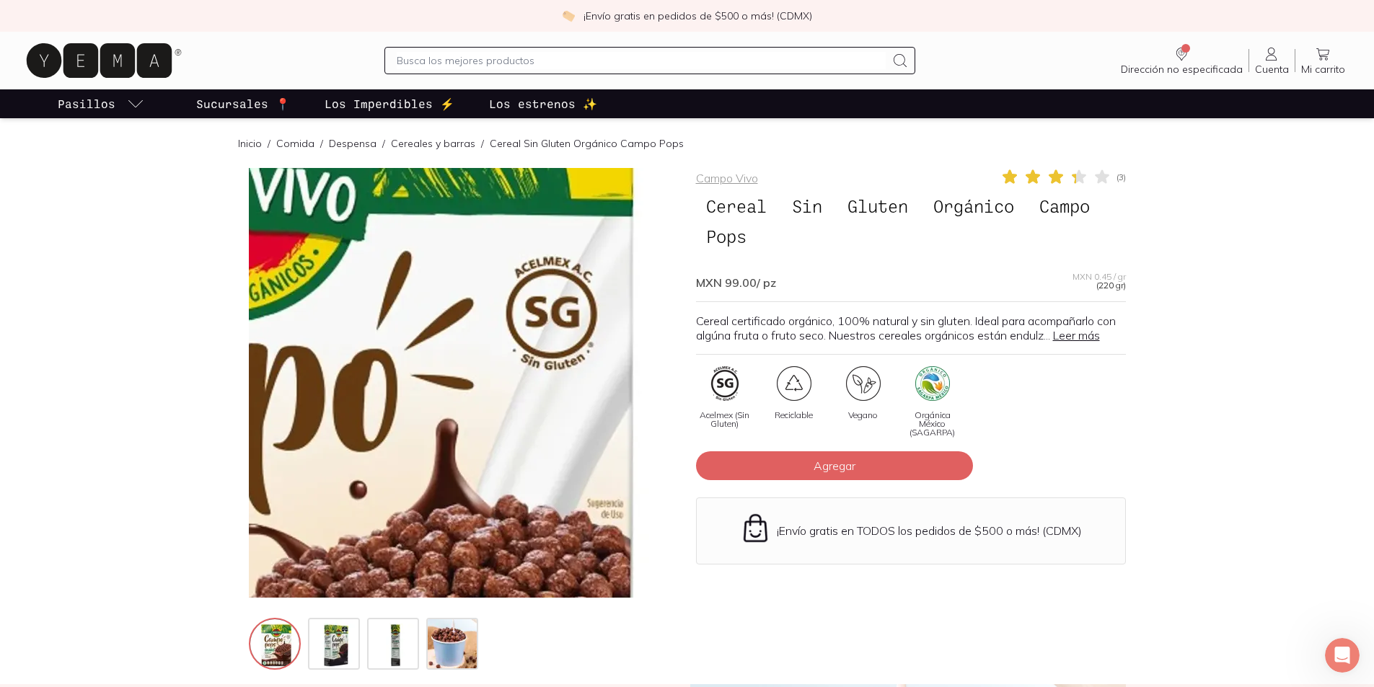
click at [567, 314] on img at bounding box center [219, 546] width 1442 height 1442
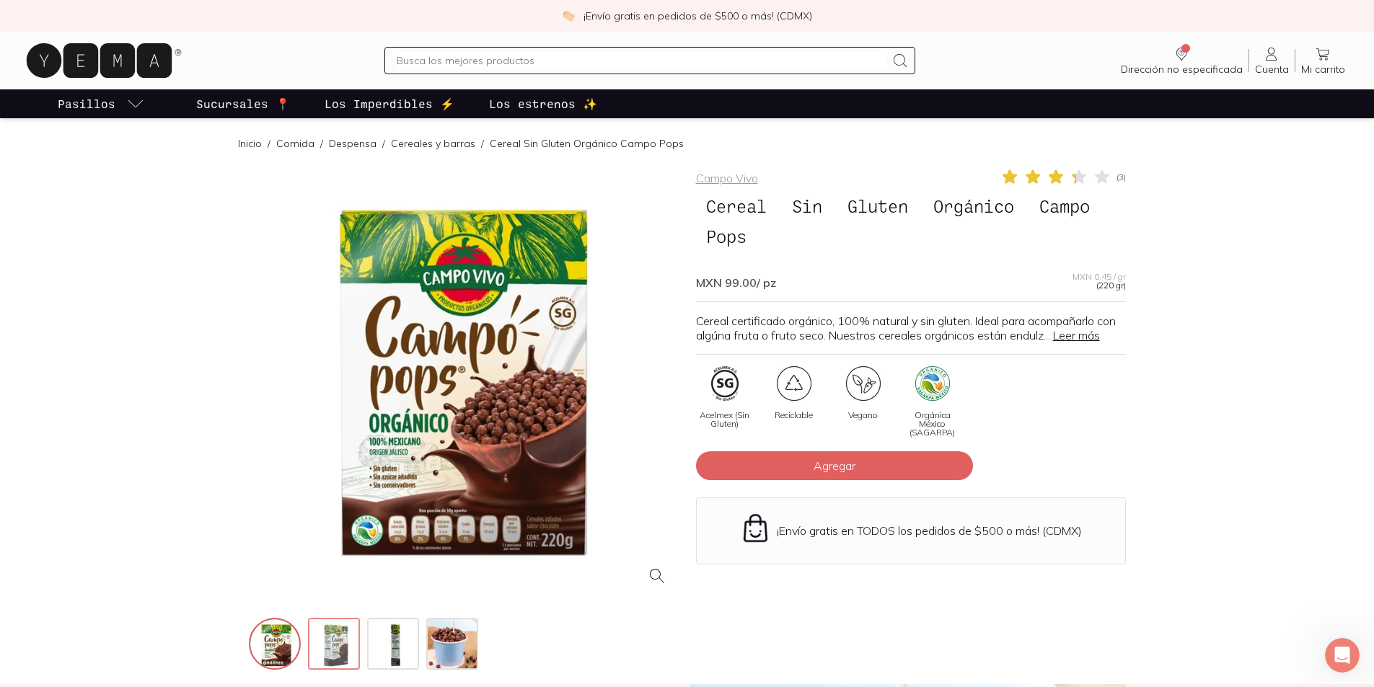
click at [331, 657] on img at bounding box center [335, 645] width 52 height 52
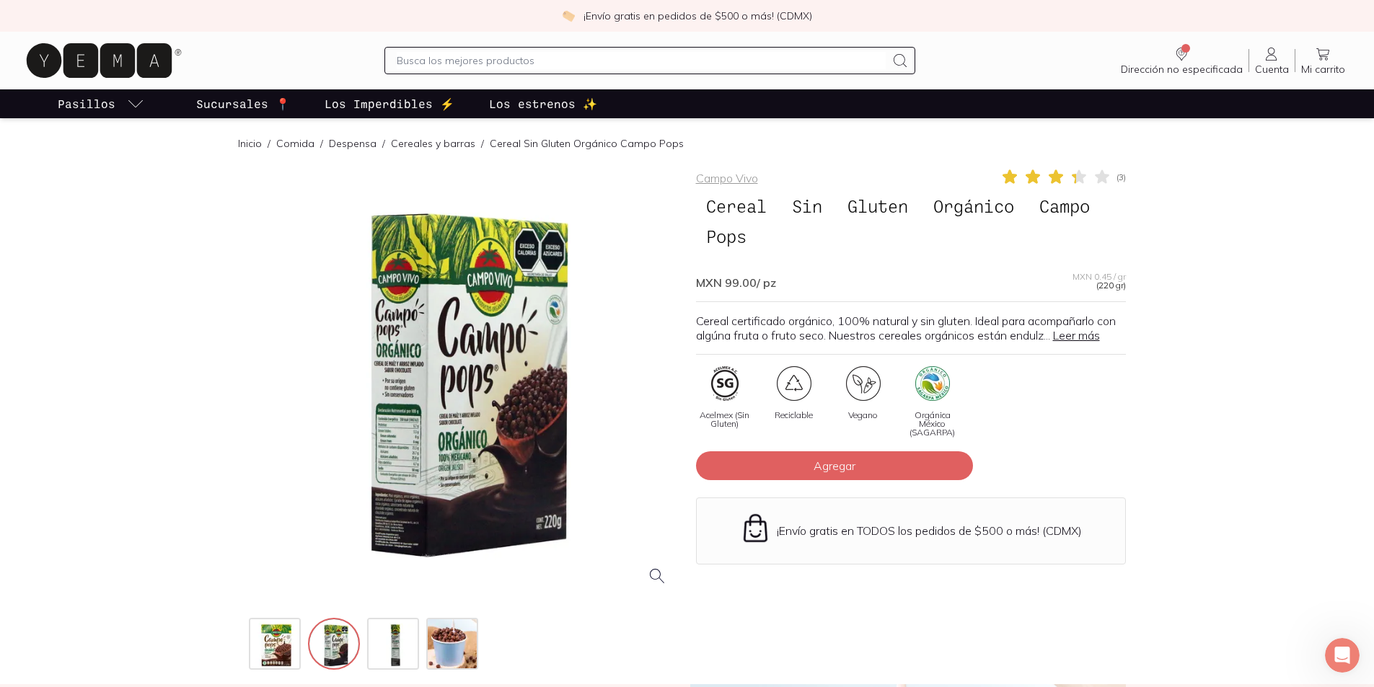
click at [444, 383] on div at bounding box center [464, 383] width 430 height 430
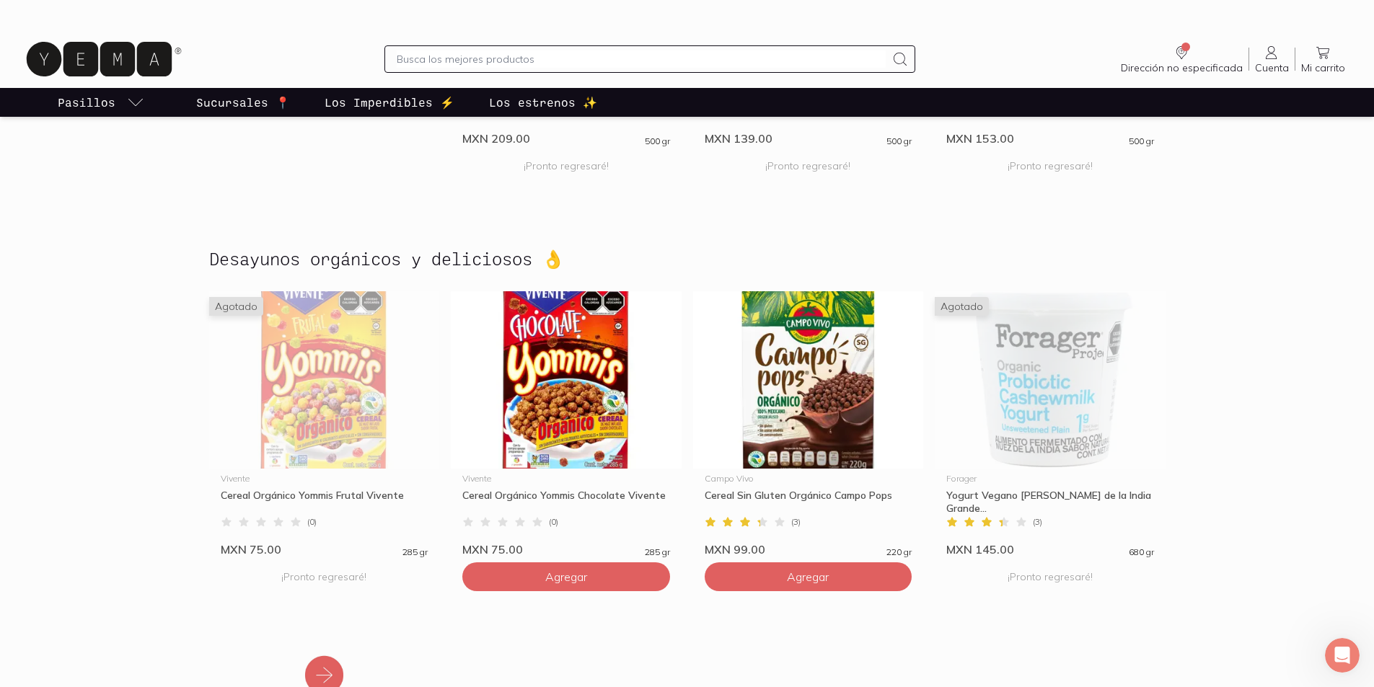
scroll to position [2107, 0]
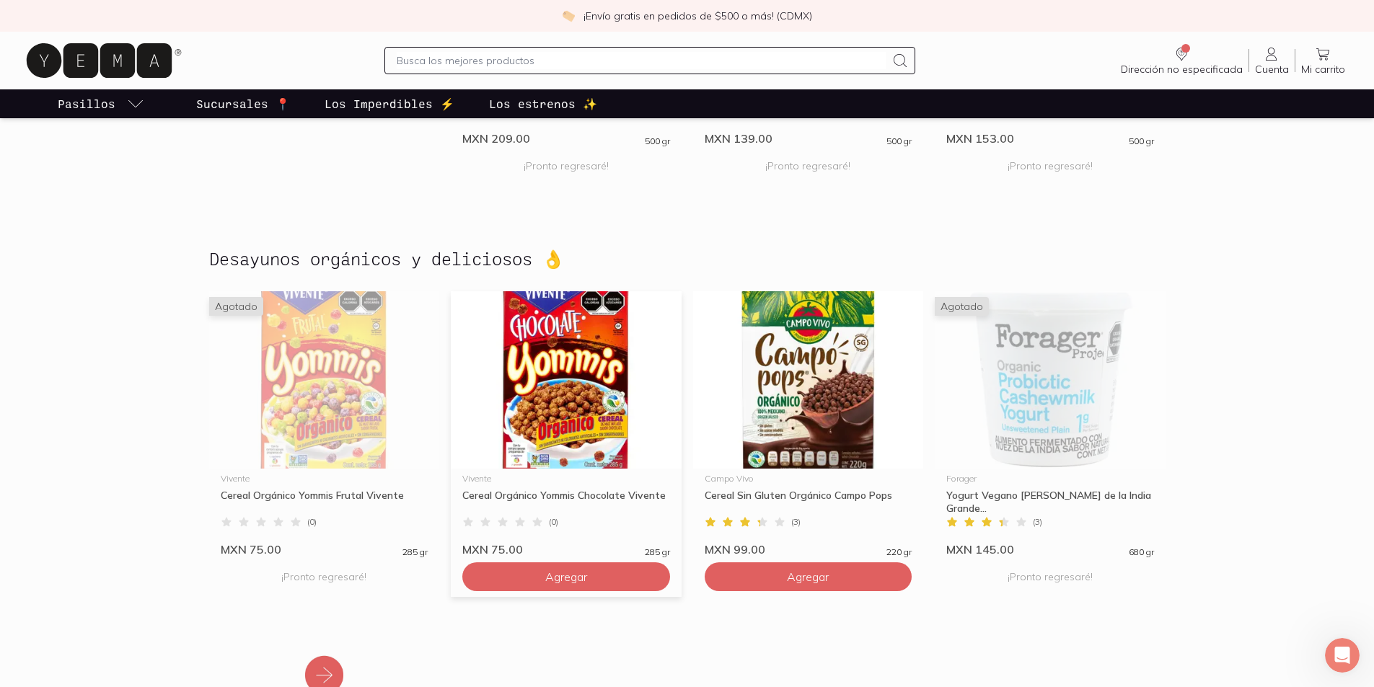
click at [553, 364] on img at bounding box center [566, 379] width 231 height 177
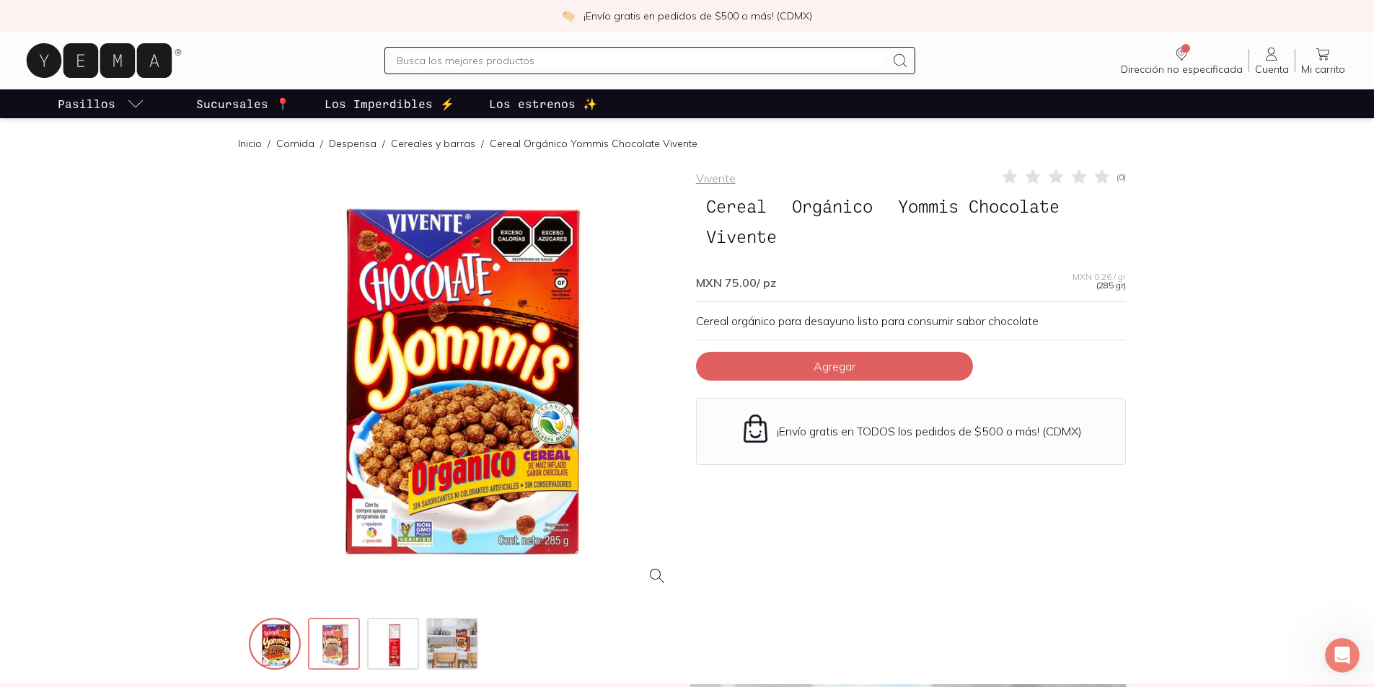
click at [341, 640] on img at bounding box center [335, 645] width 52 height 52
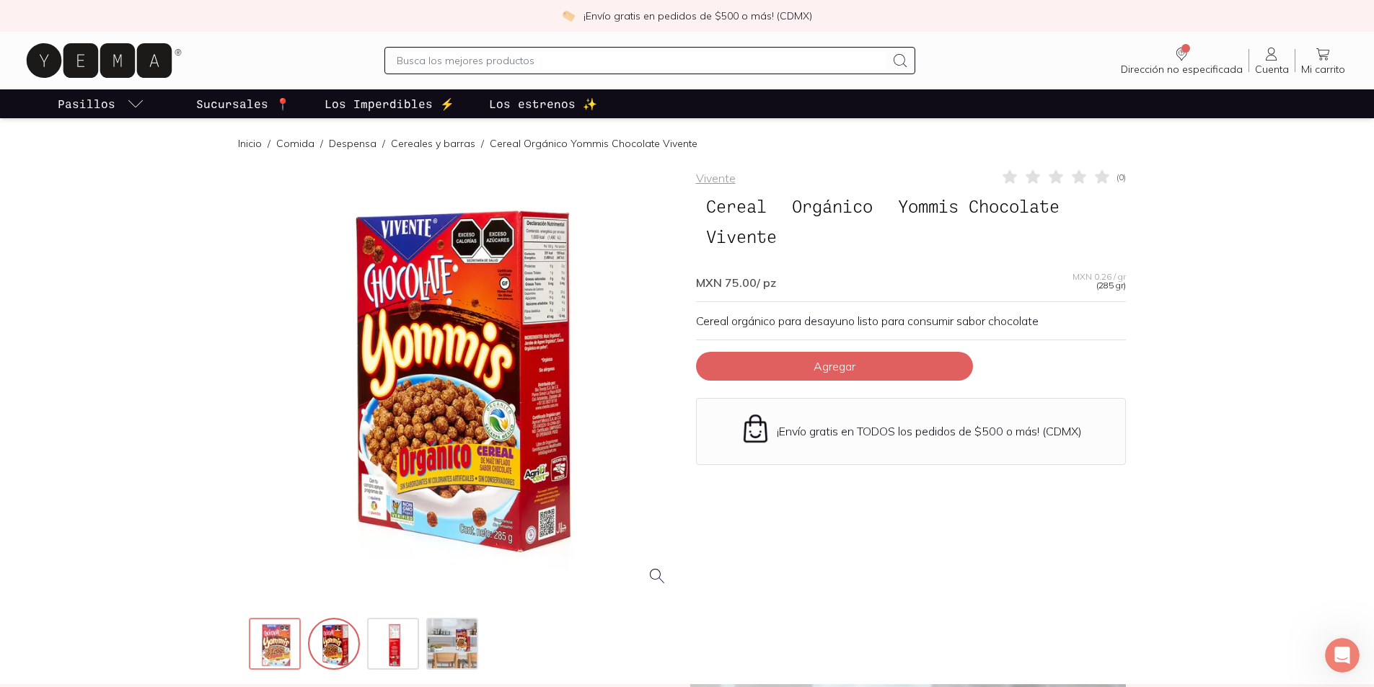
click at [288, 630] on img at bounding box center [276, 645] width 52 height 52
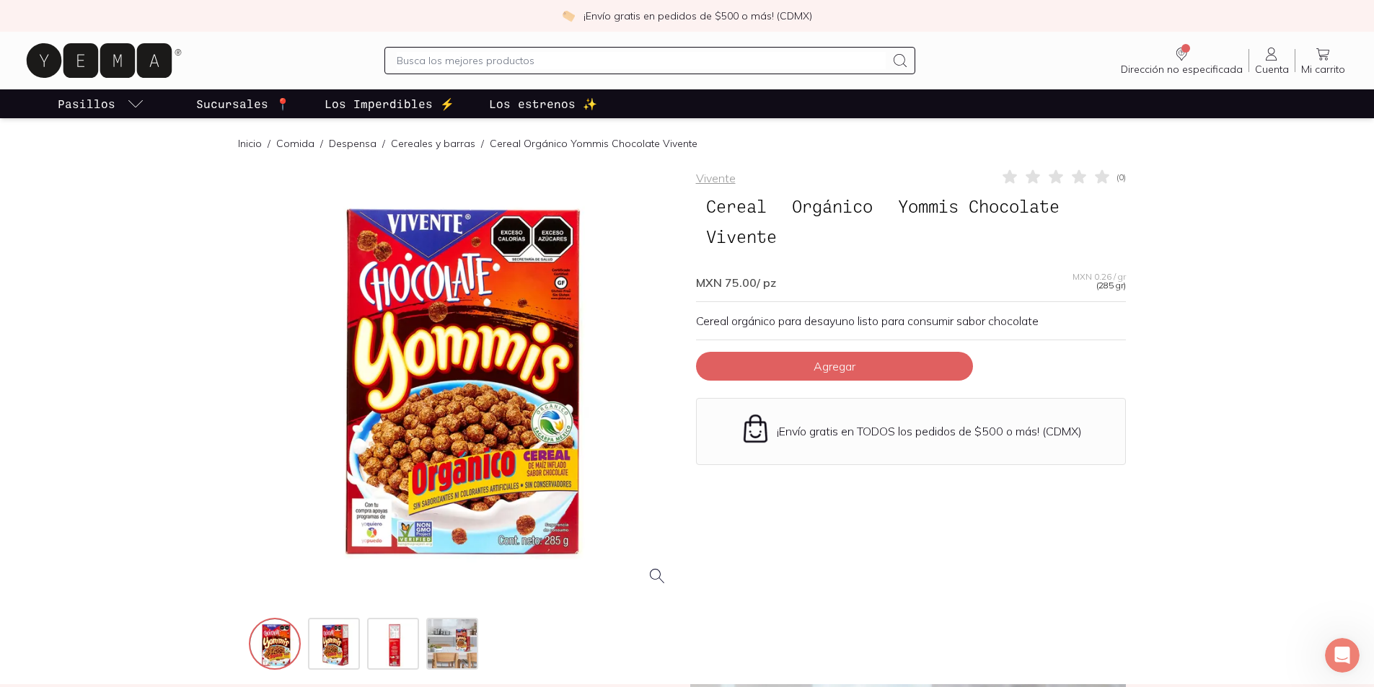
click at [450, 310] on div at bounding box center [464, 383] width 430 height 430
click at [581, 444] on div at bounding box center [464, 383] width 430 height 430
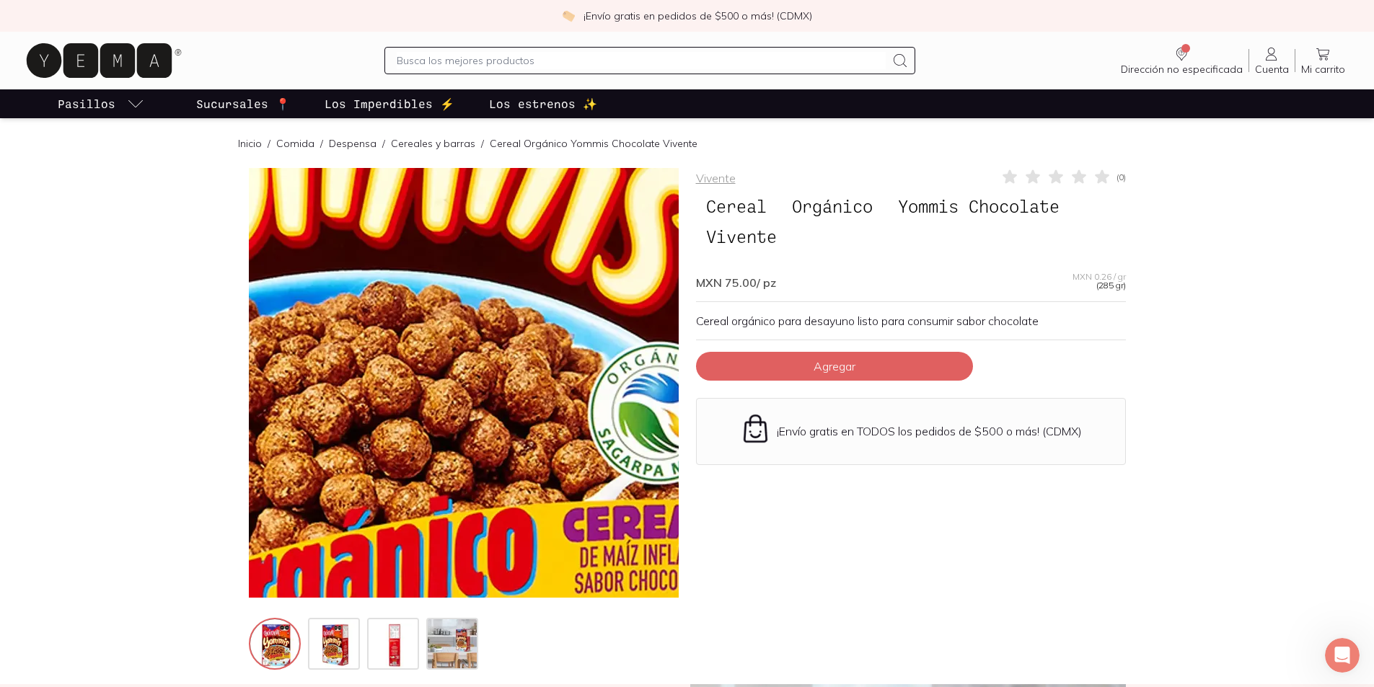
click at [506, 427] on img at bounding box center [362, 279] width 1442 height 1442
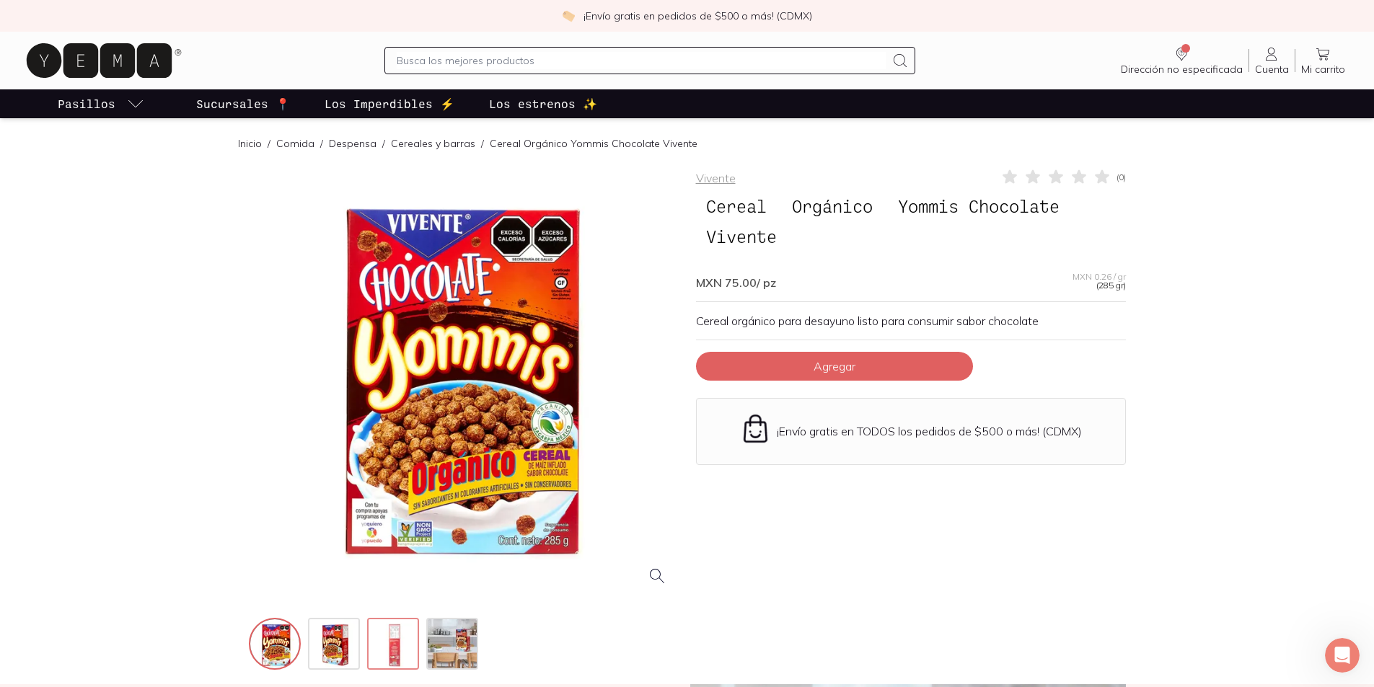
click at [400, 652] on img at bounding box center [395, 645] width 52 height 52
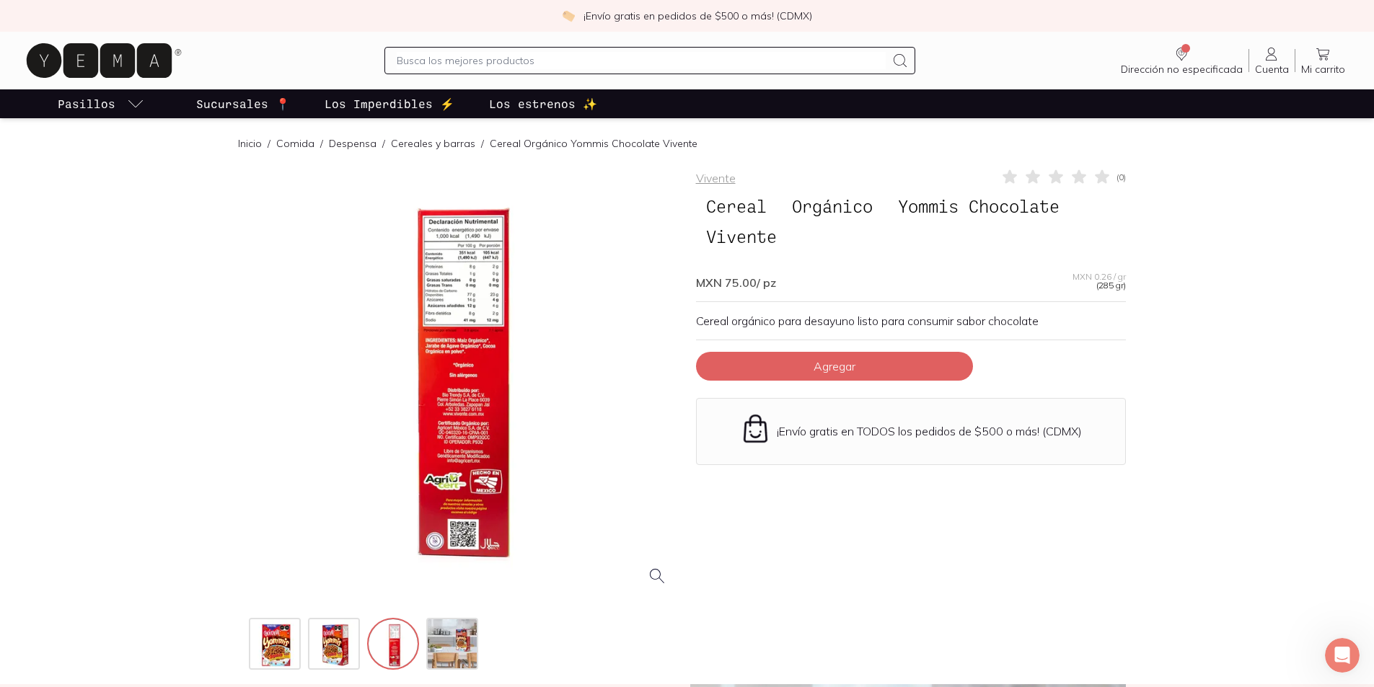
click at [460, 522] on div at bounding box center [464, 383] width 430 height 430
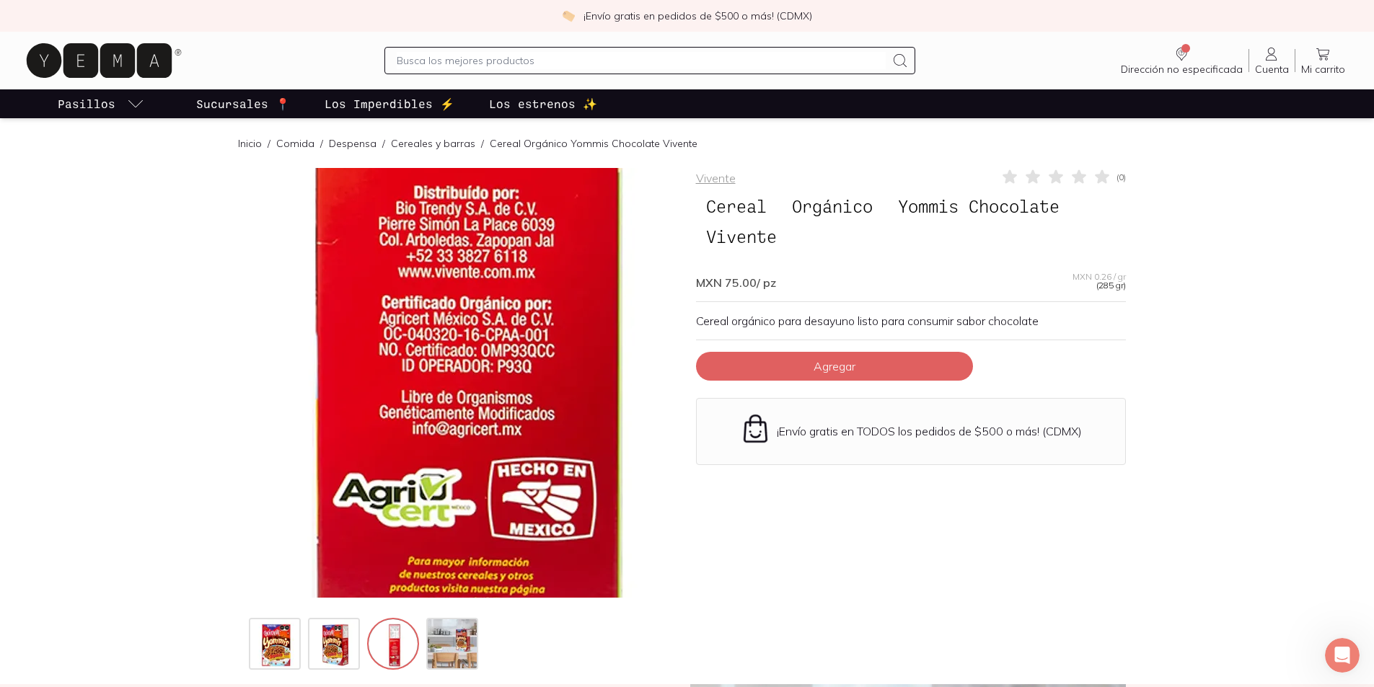
click at [462, 475] on img at bounding box center [467, 167] width 1442 height 1442
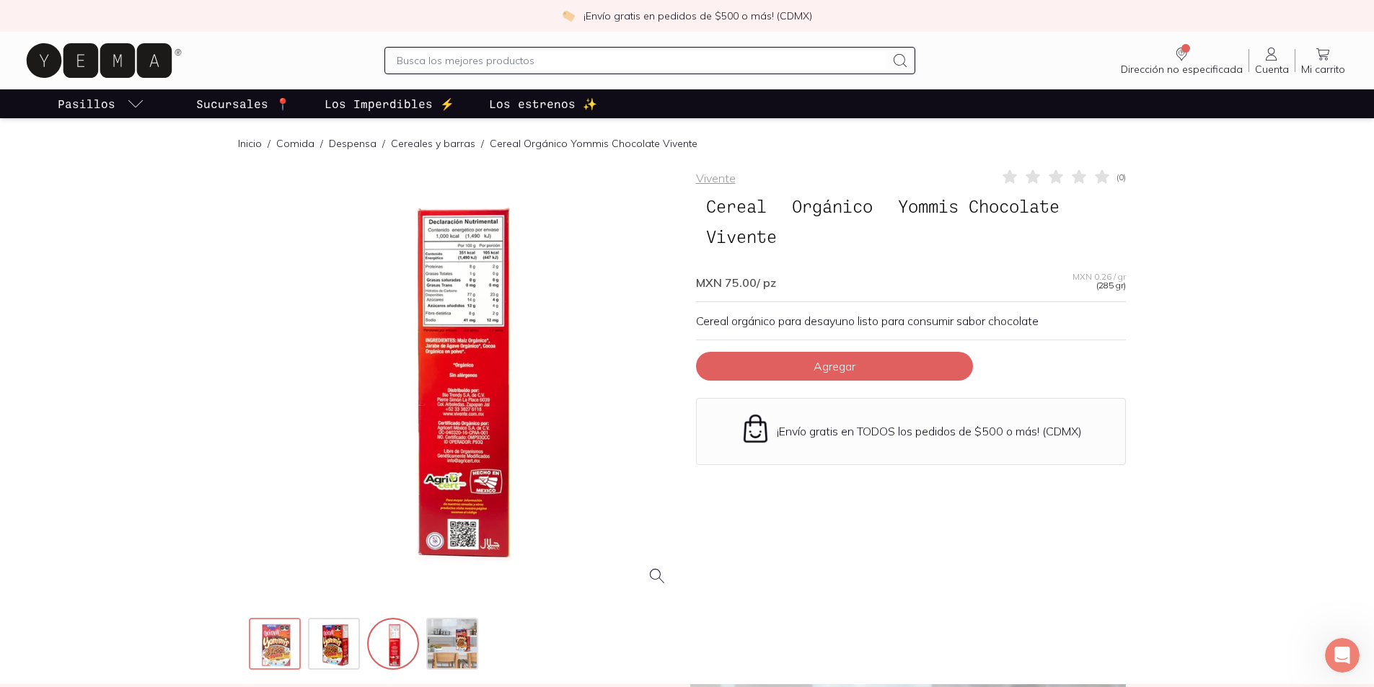
click at [291, 643] on img at bounding box center [276, 645] width 52 height 52
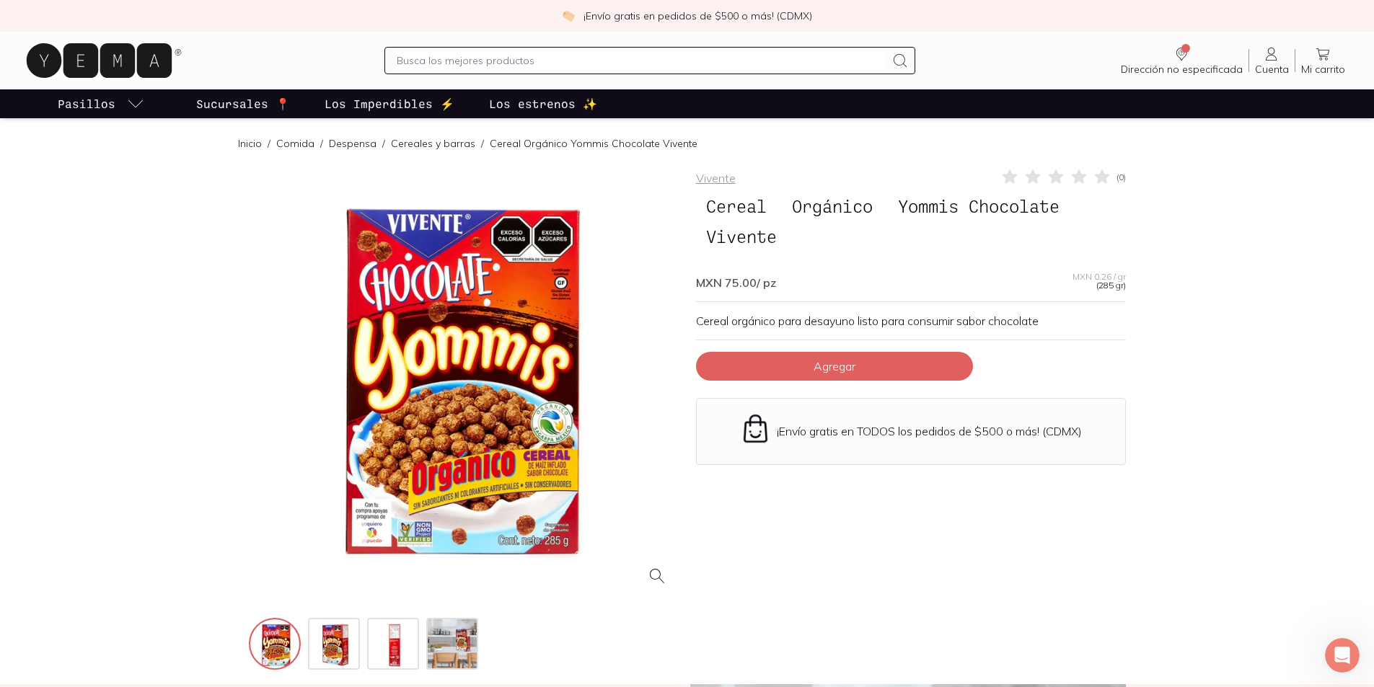
click at [439, 537] on div at bounding box center [464, 383] width 430 height 430
click at [594, 596] on div at bounding box center [464, 383] width 430 height 430
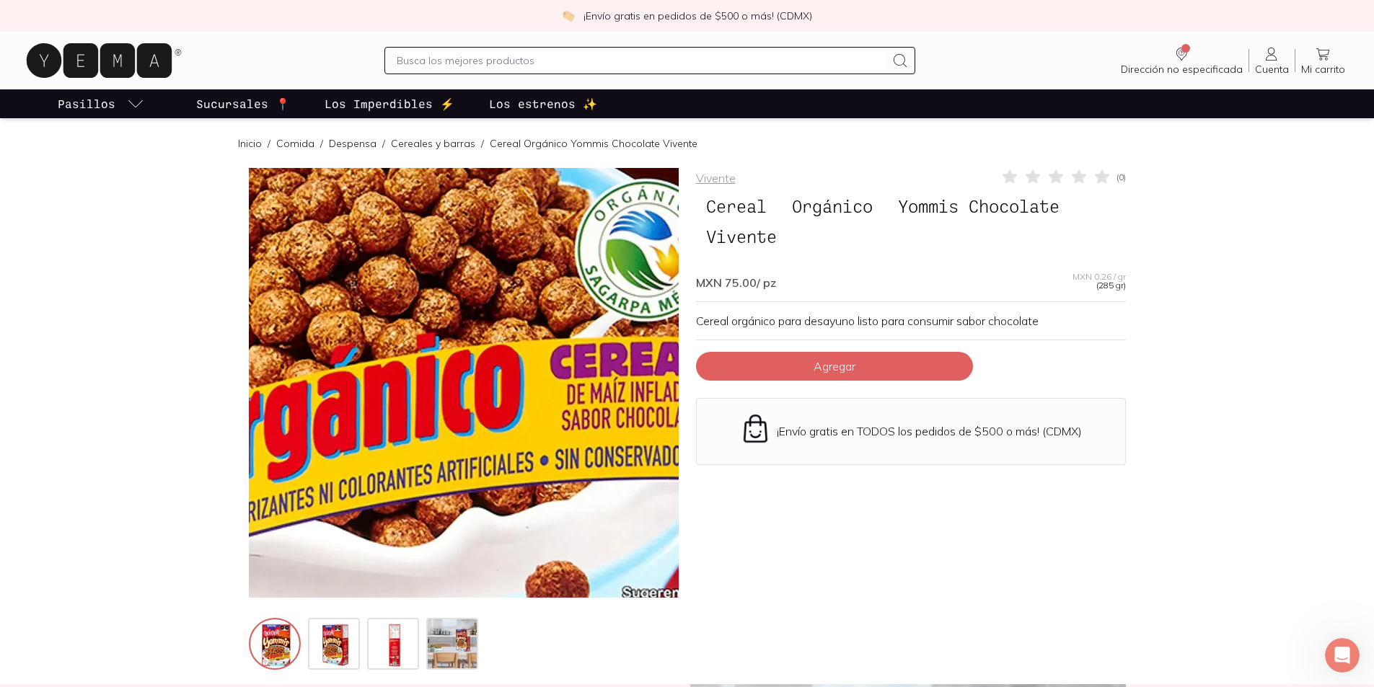
click at [512, 496] on img at bounding box center [349, 116] width 1442 height 1442
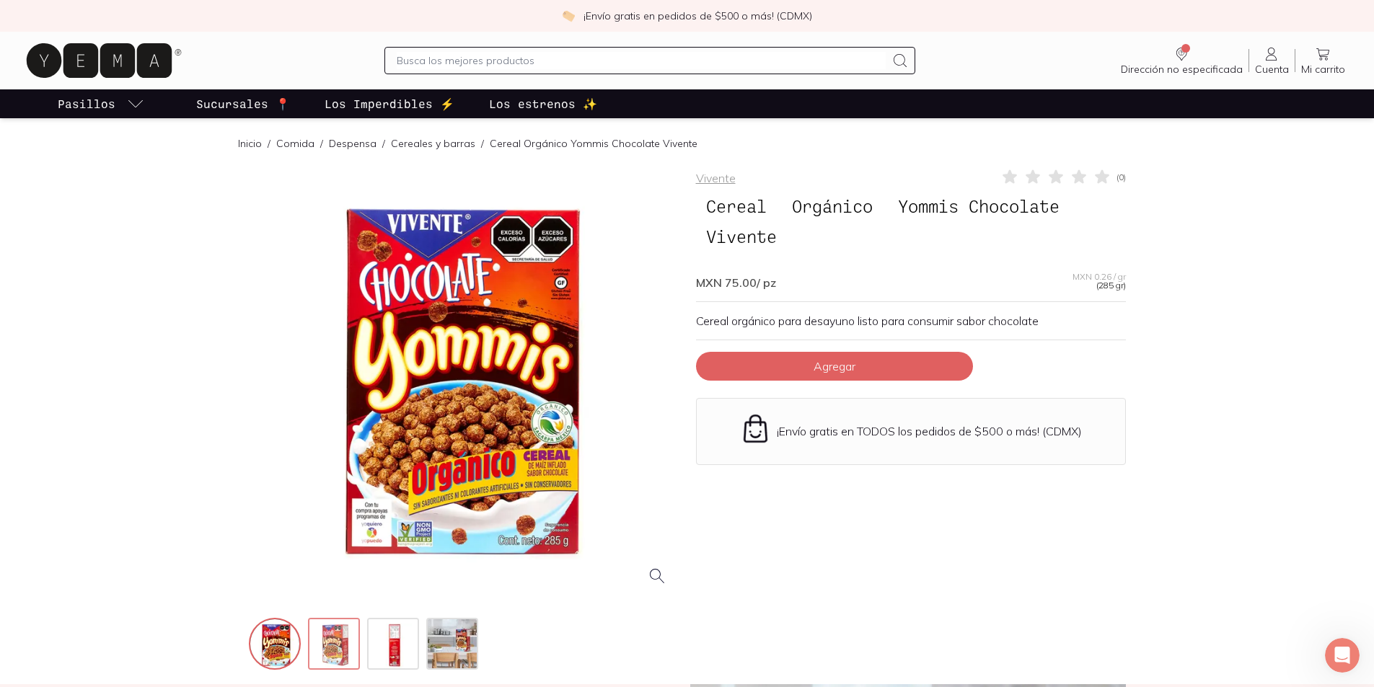
click at [342, 649] on img at bounding box center [335, 645] width 52 height 52
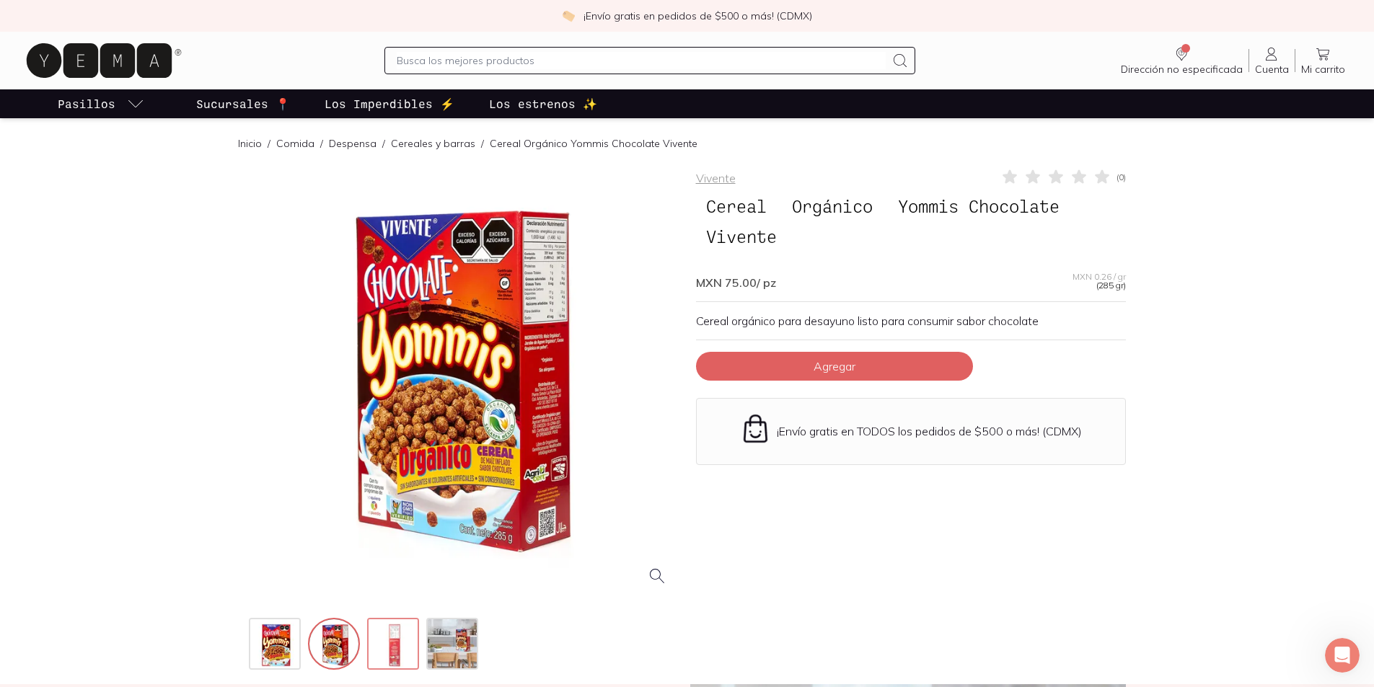
click at [395, 643] on img at bounding box center [395, 645] width 52 height 52
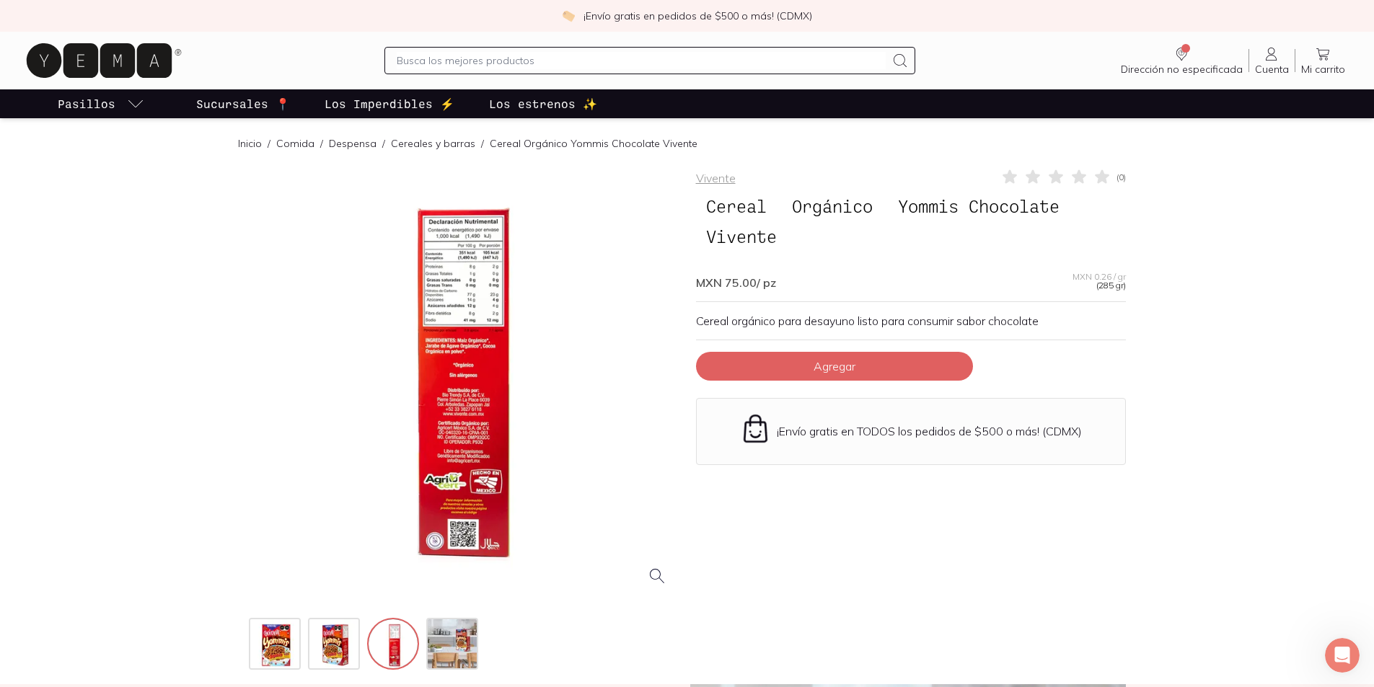
click at [506, 513] on div at bounding box center [464, 383] width 430 height 430
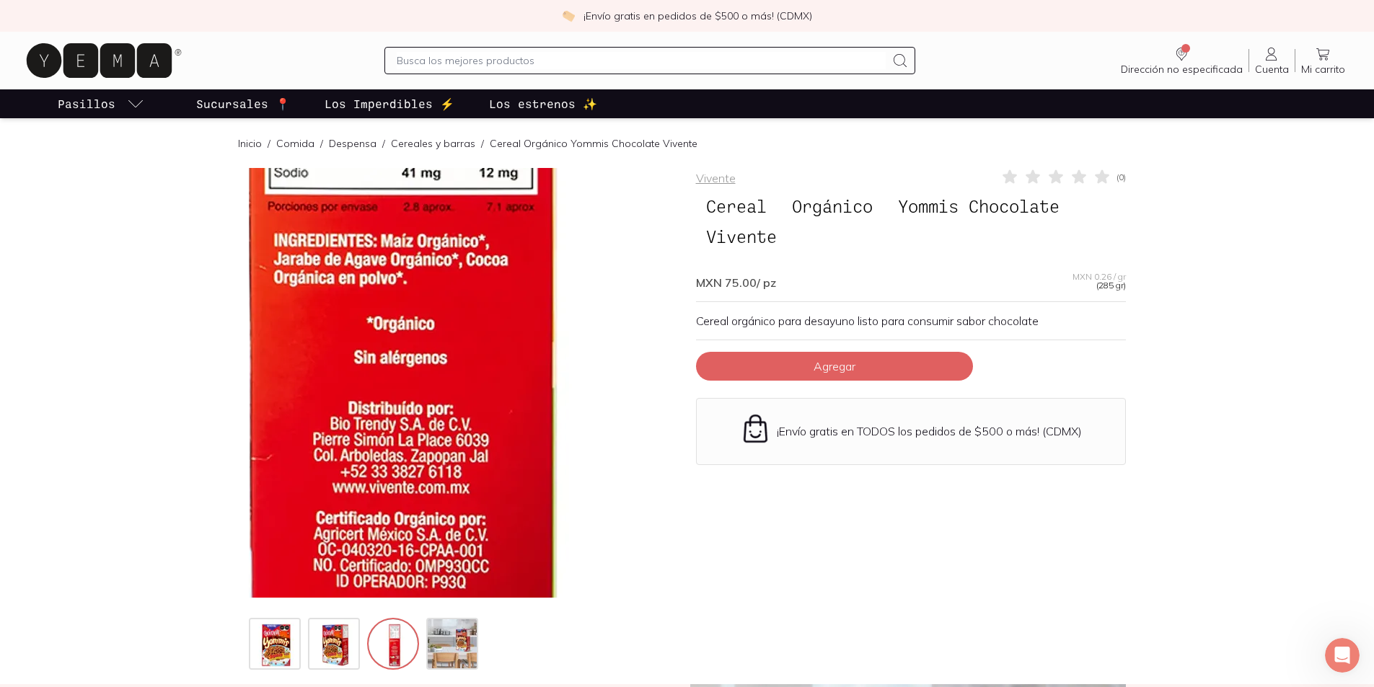
click at [490, 383] on img at bounding box center [402, 383] width 1442 height 1442
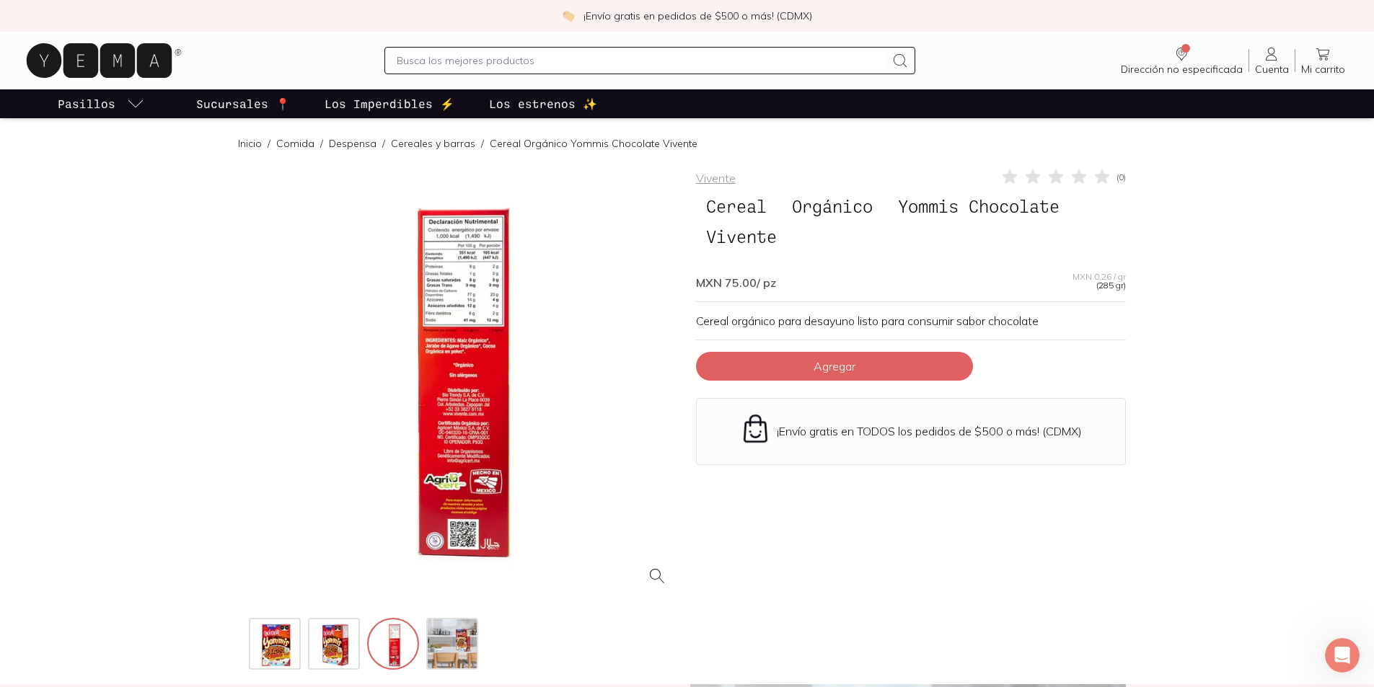
click at [519, 462] on div at bounding box center [464, 383] width 430 height 430
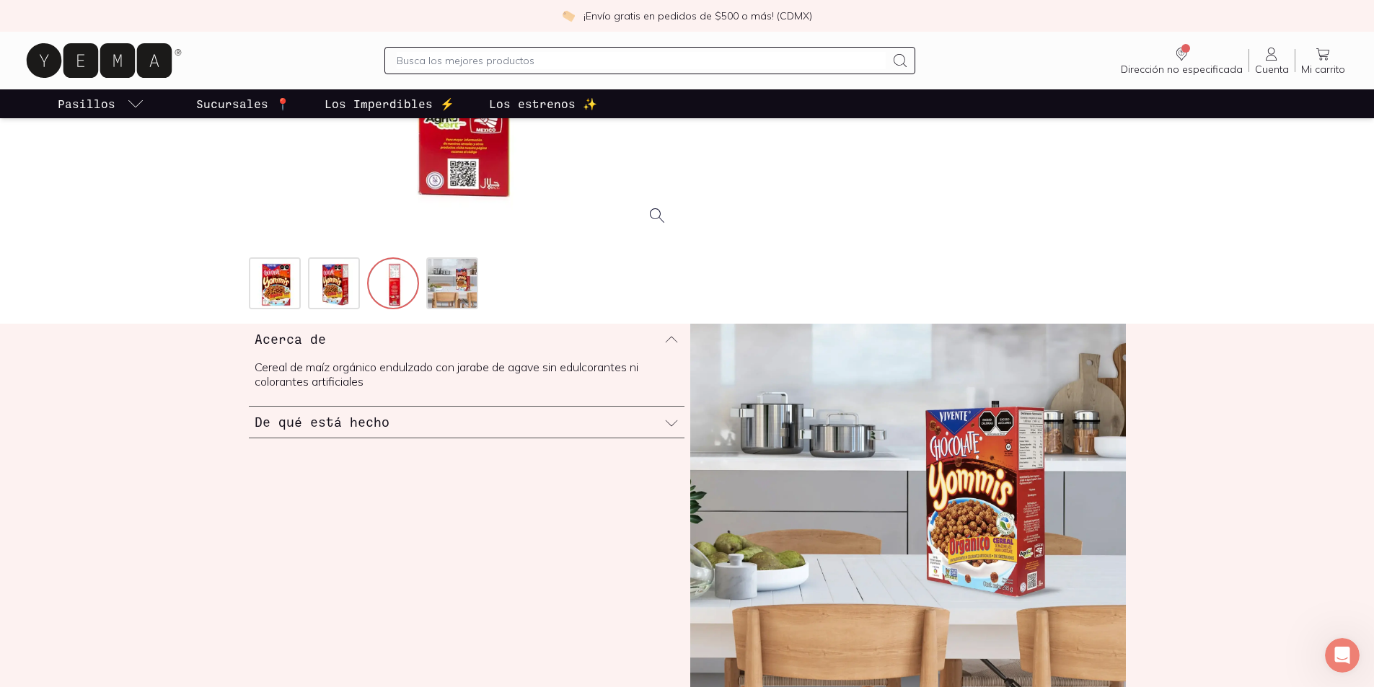
scroll to position [938, 0]
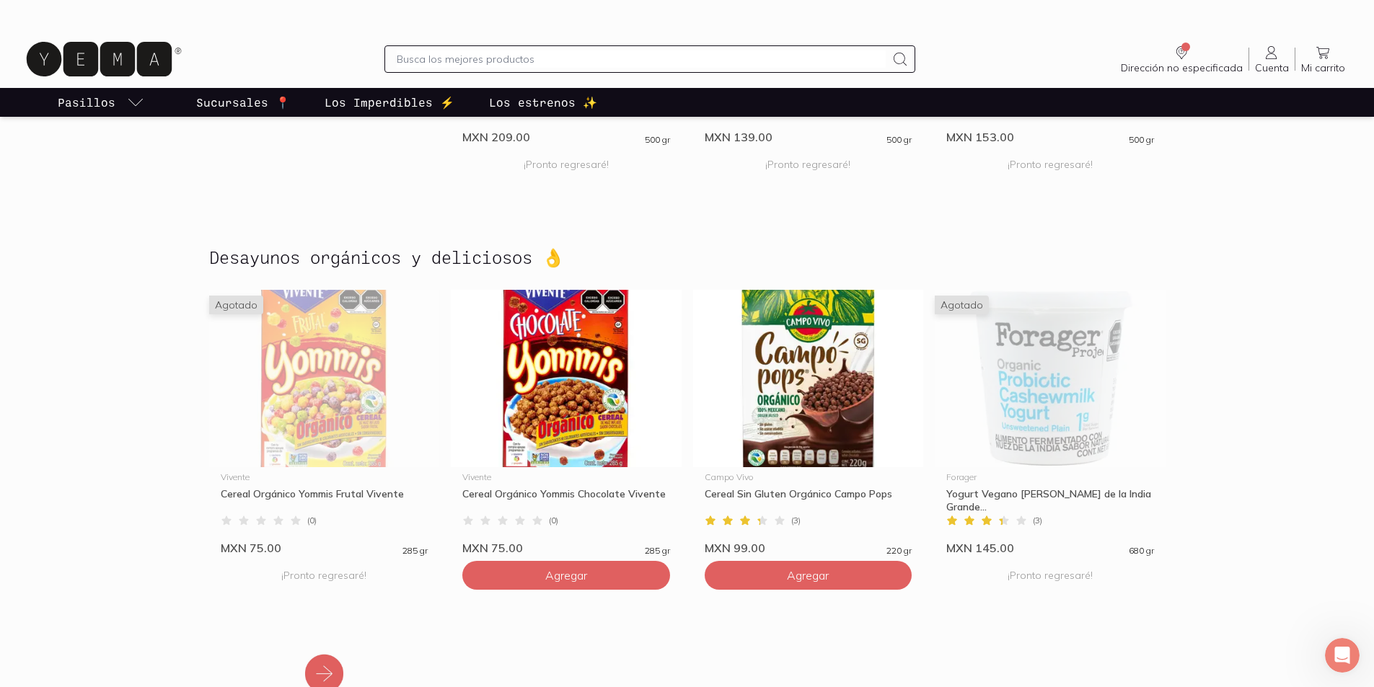
scroll to position [2109, 0]
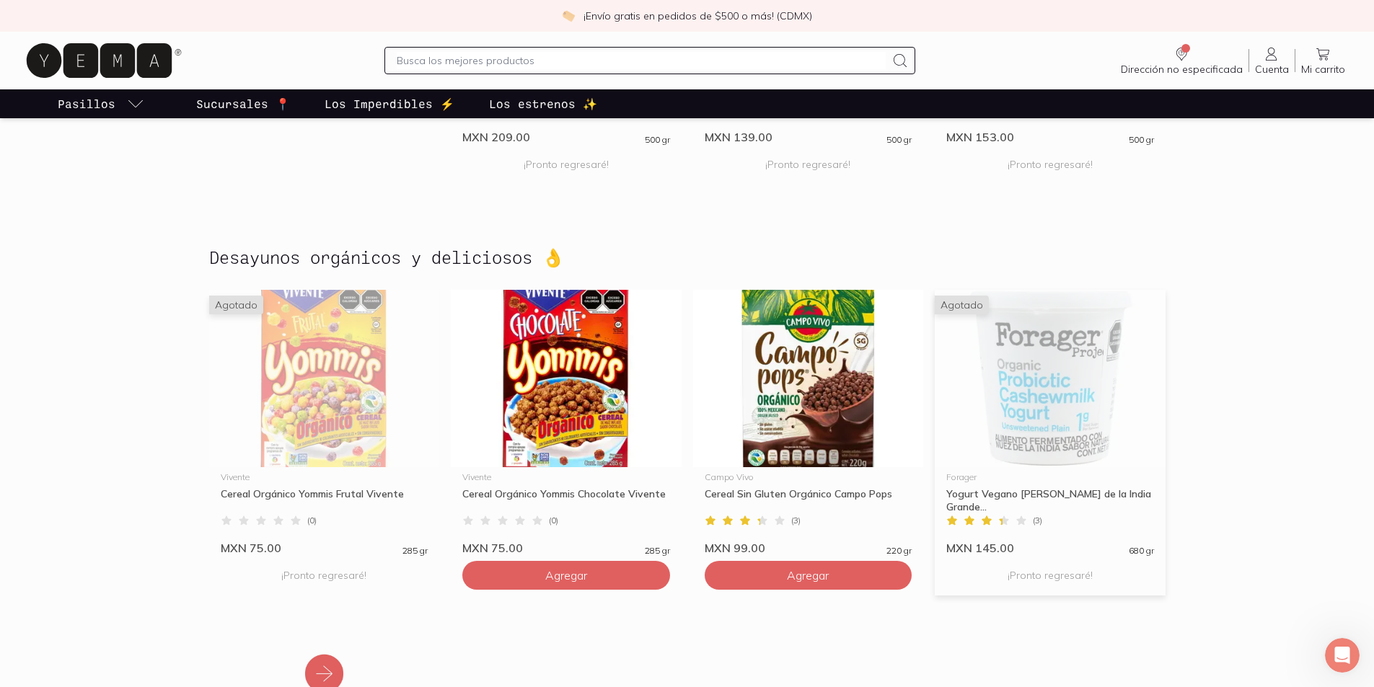
click at [1075, 390] on img at bounding box center [1050, 378] width 231 height 177
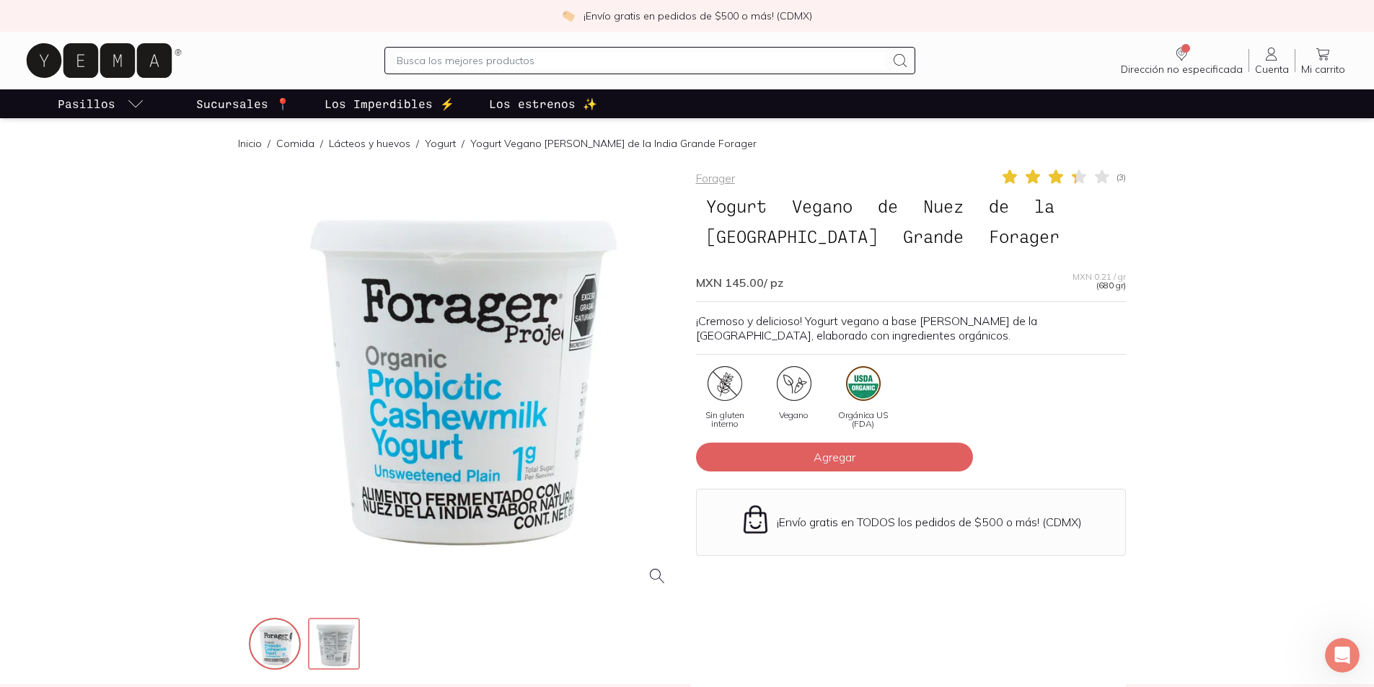
click at [341, 645] on img at bounding box center [335, 645] width 52 height 52
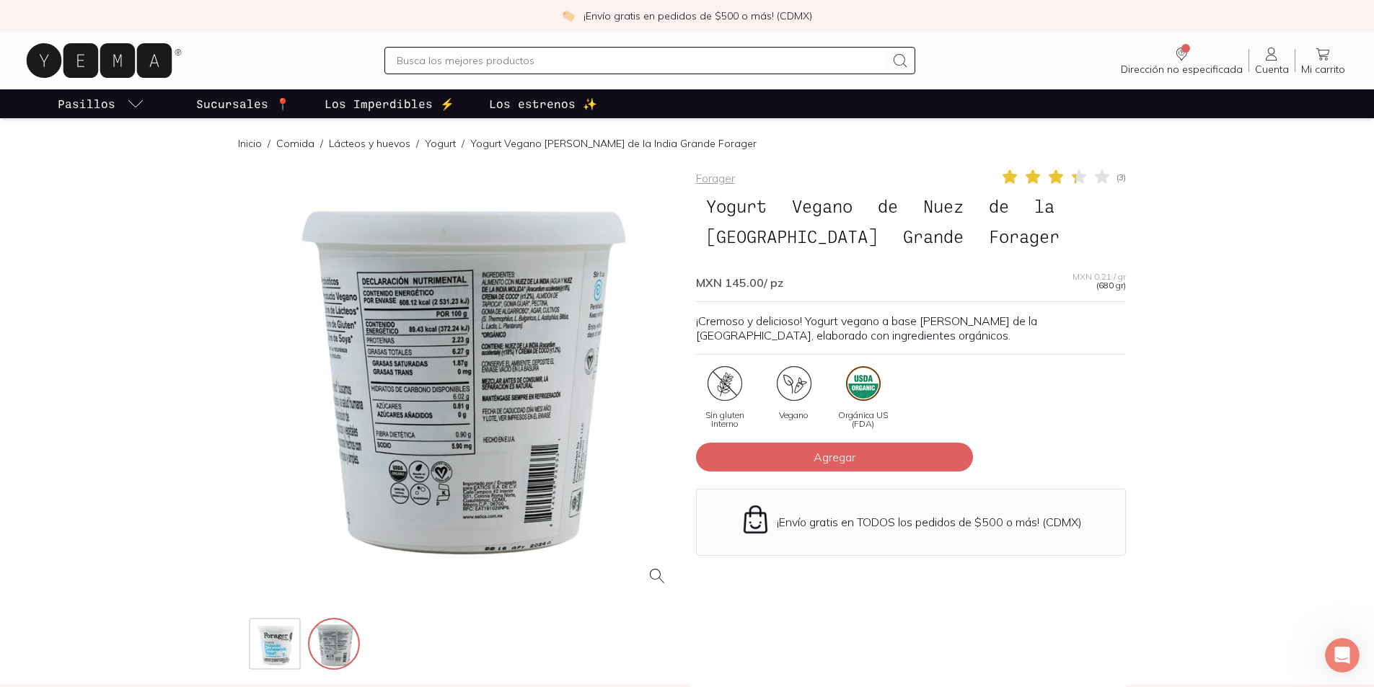
click at [433, 354] on div at bounding box center [464, 383] width 430 height 430
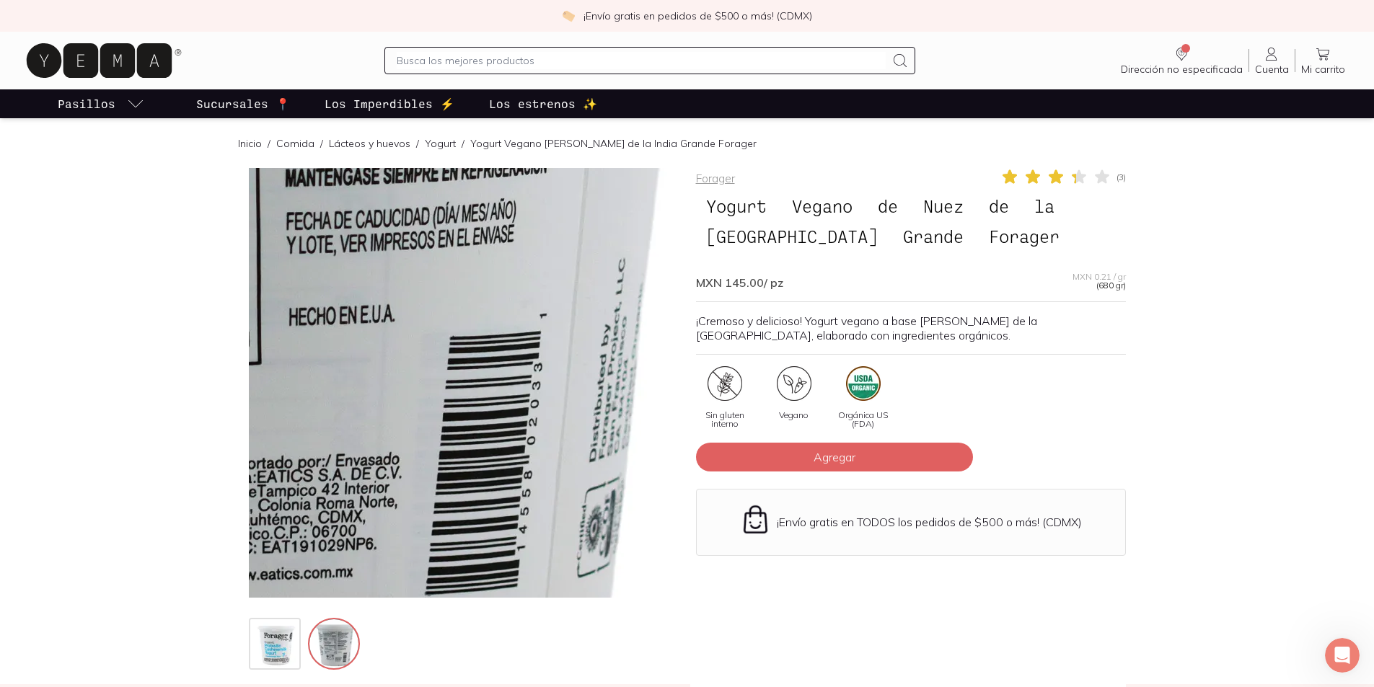
click at [565, 493] on img at bounding box center [223, 125] width 1442 height 1442
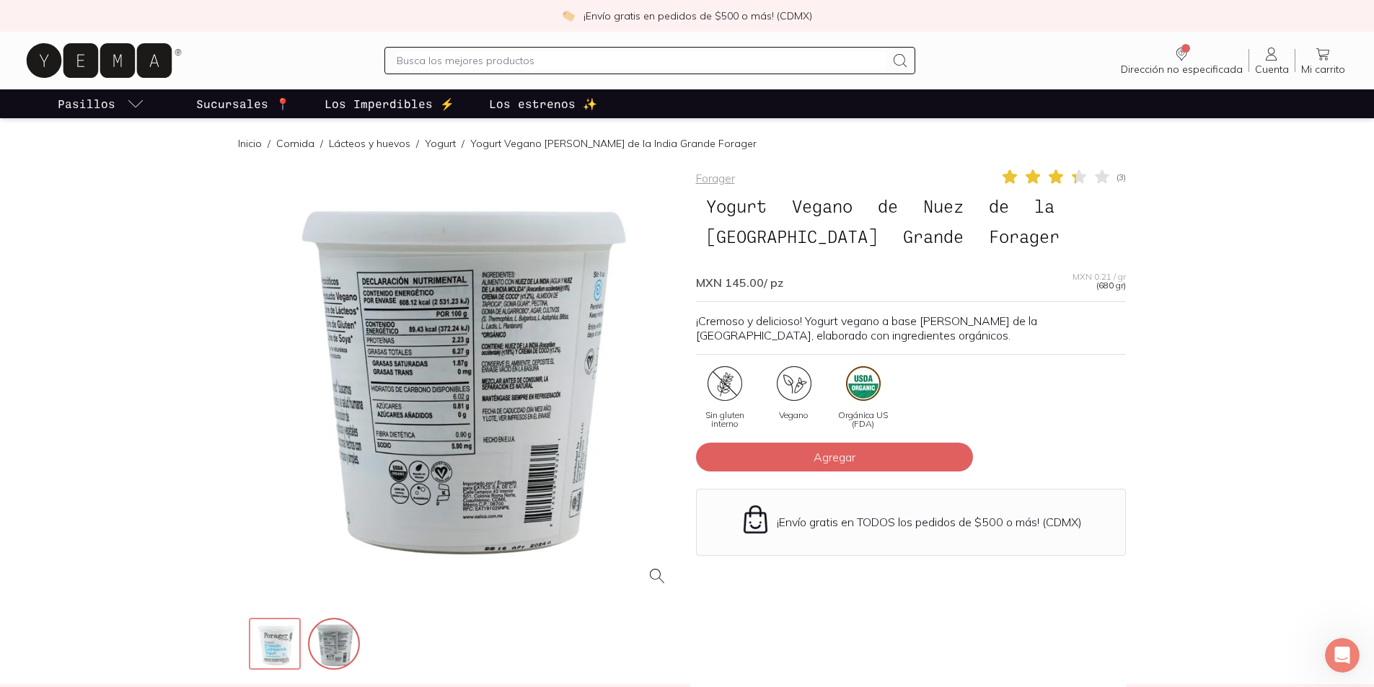
click at [288, 651] on img at bounding box center [276, 645] width 52 height 52
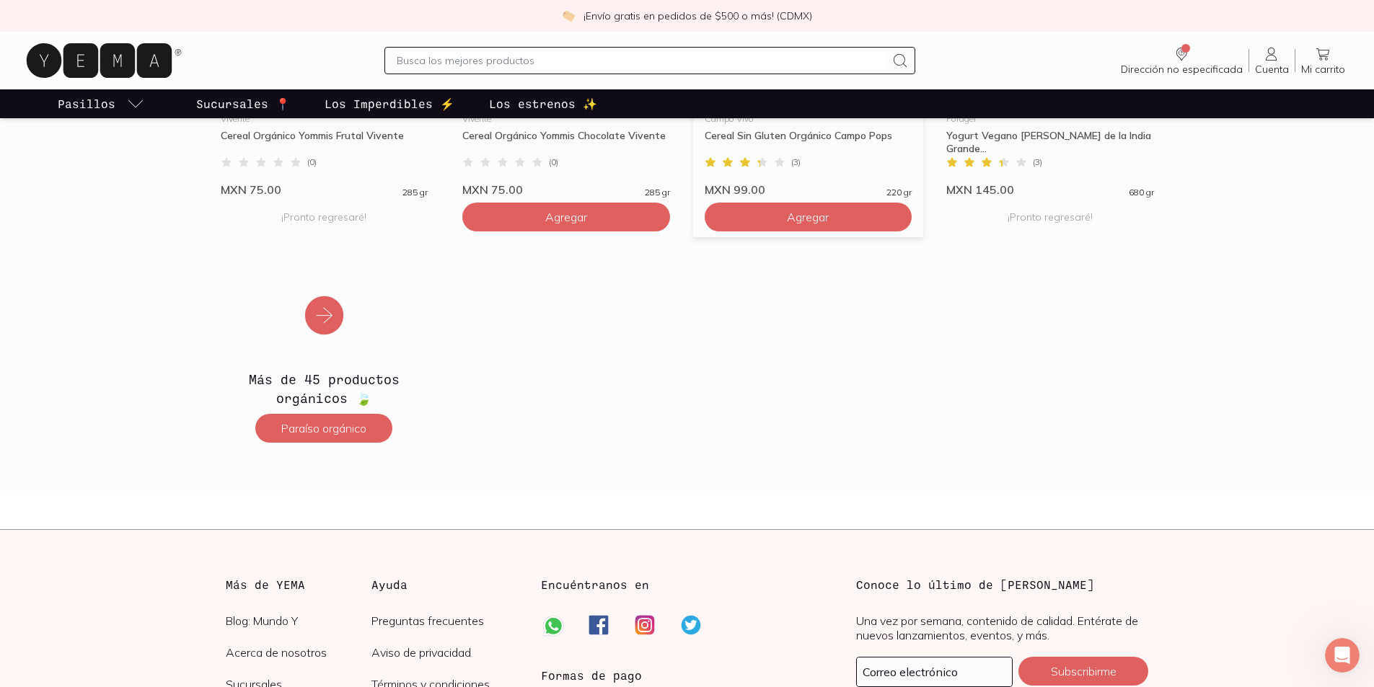
scroll to position [2471, 0]
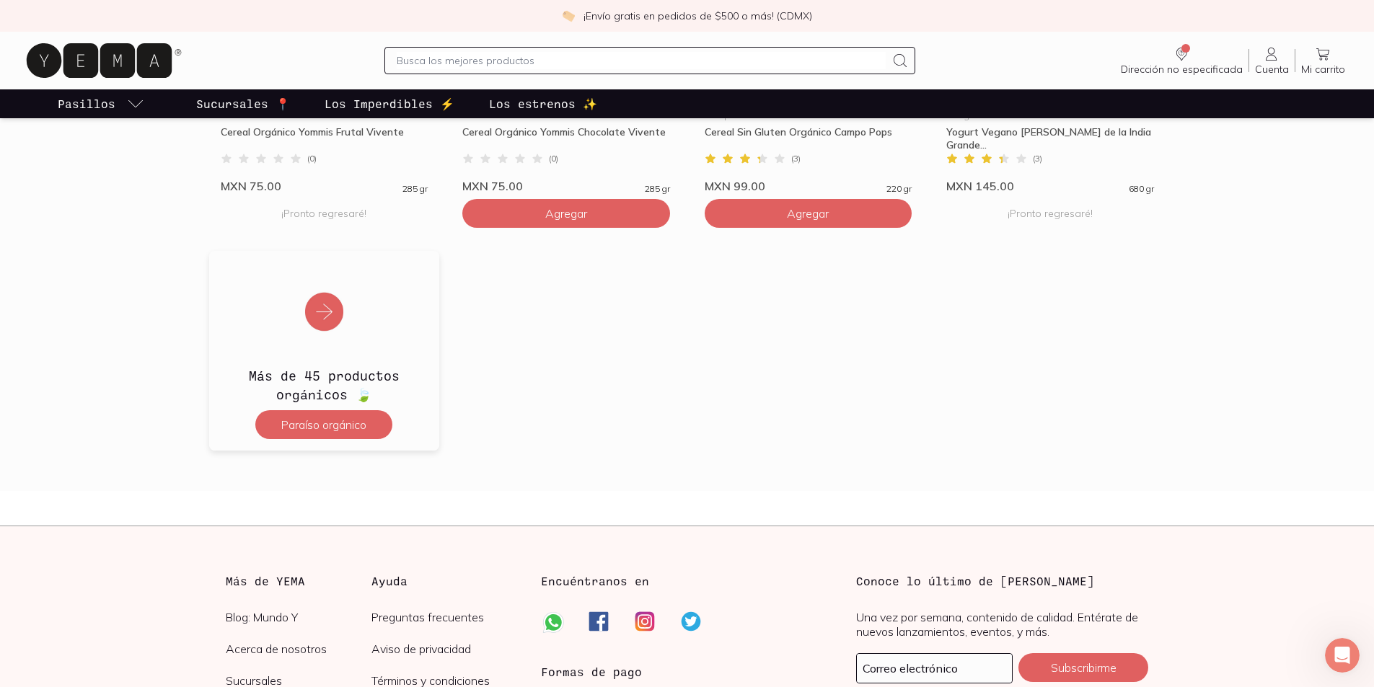
click at [321, 321] on img at bounding box center [324, 303] width 231 height 104
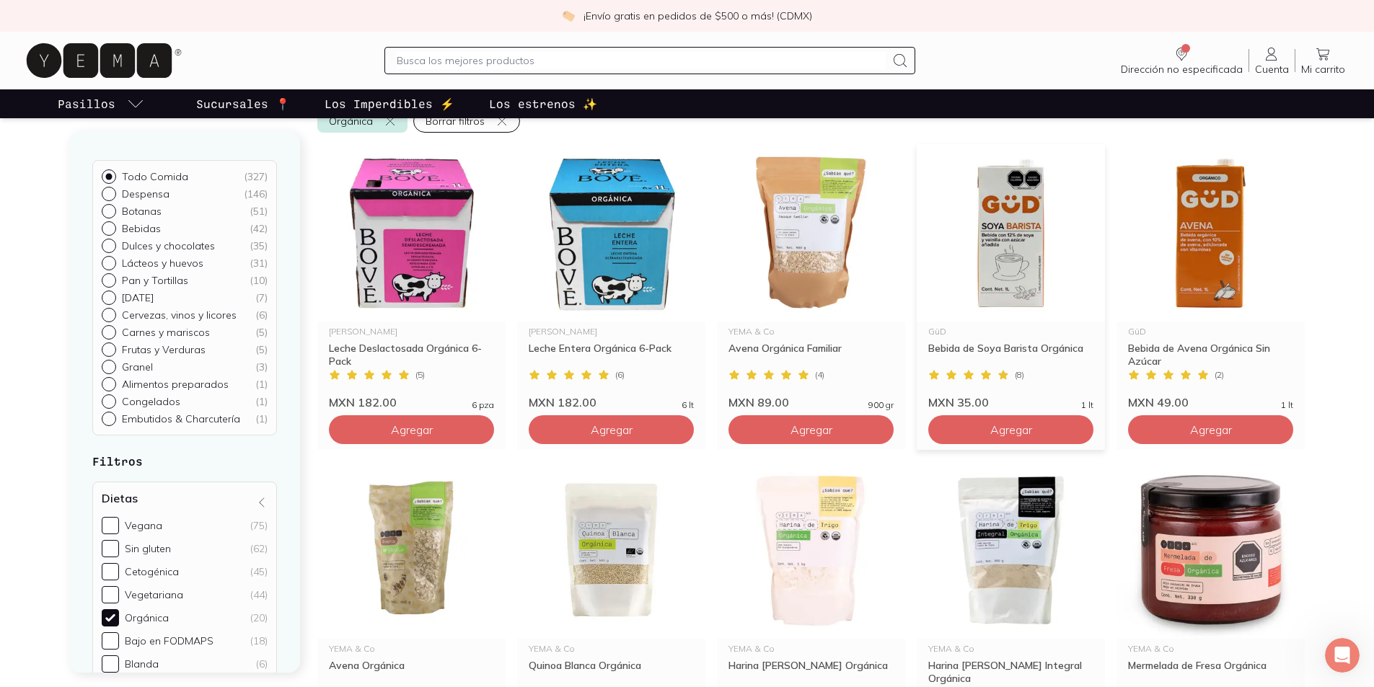
scroll to position [216, 0]
click at [1018, 219] on img at bounding box center [1011, 232] width 188 height 177
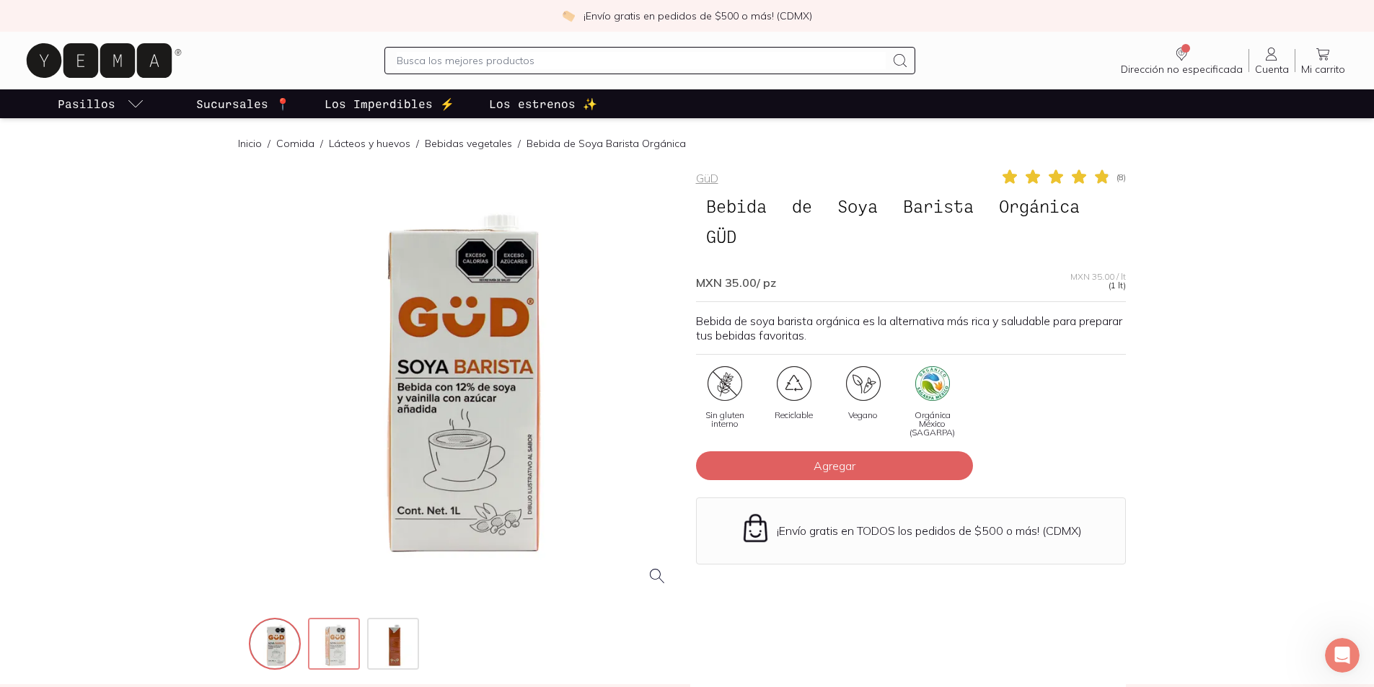
click at [333, 639] on img at bounding box center [335, 645] width 52 height 52
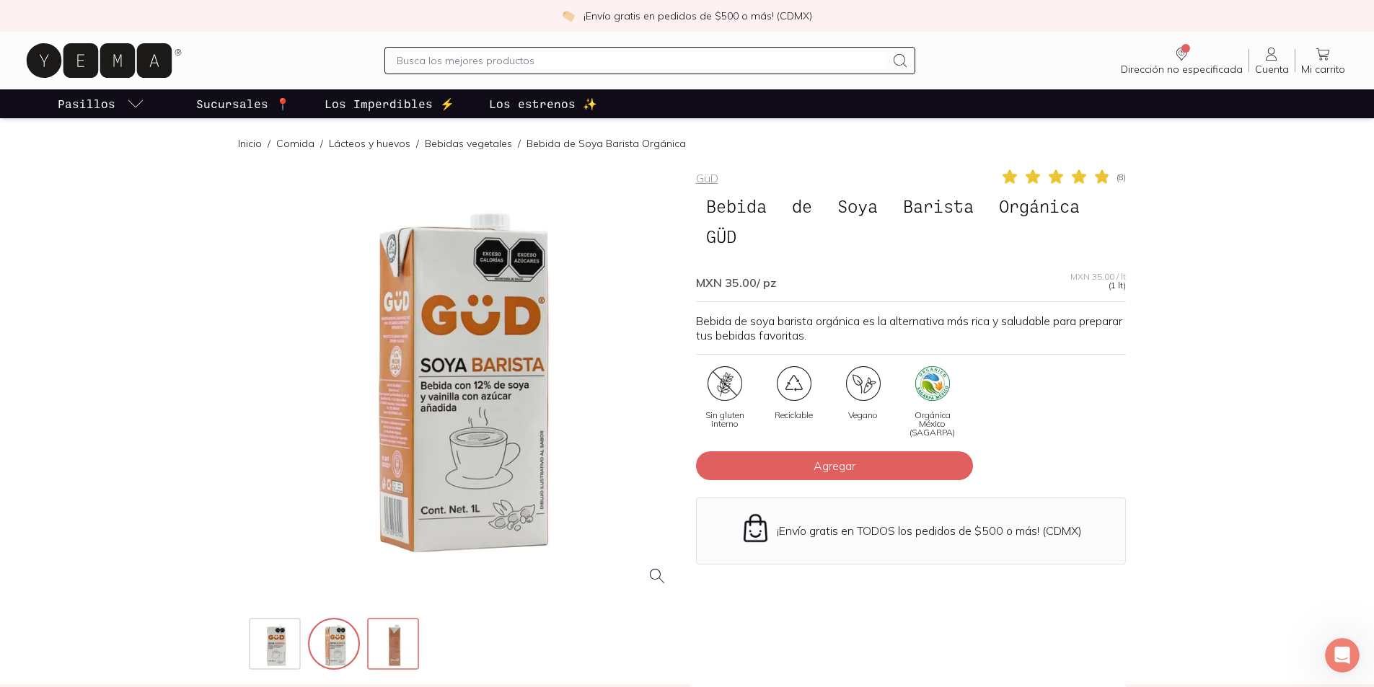
click at [417, 651] on img at bounding box center [395, 645] width 52 height 52
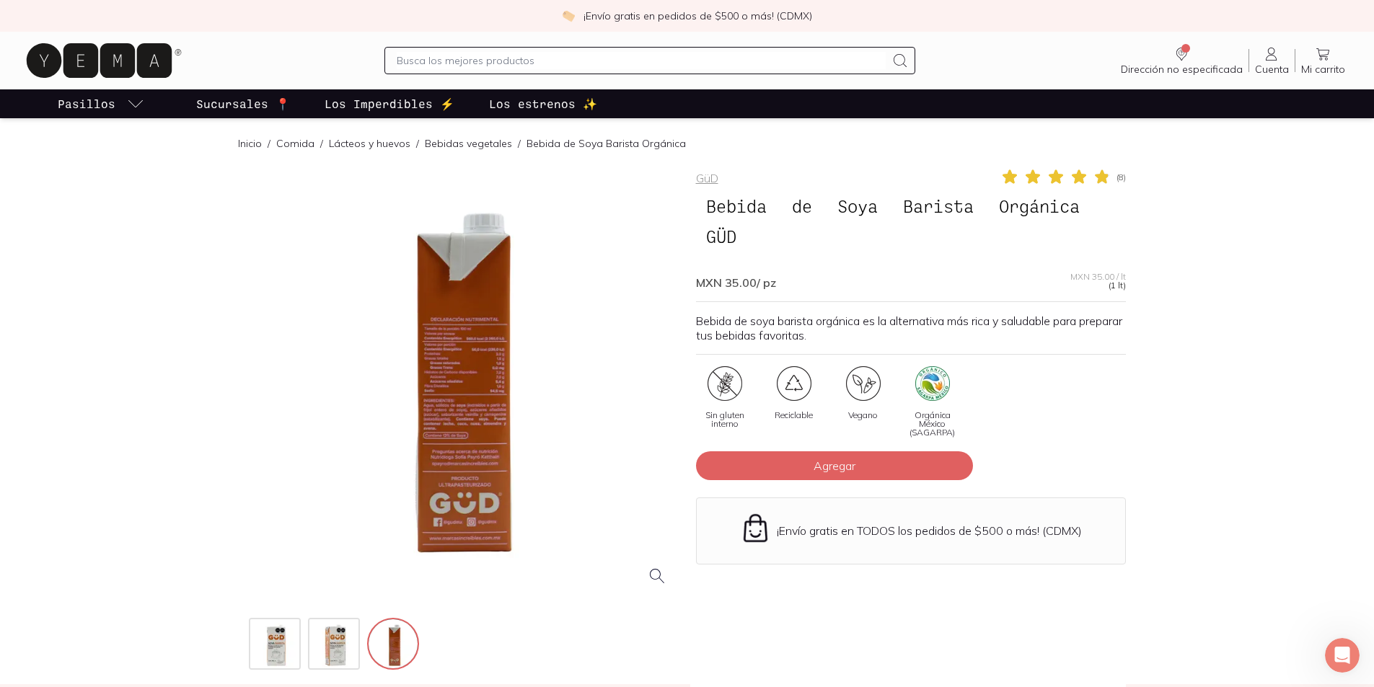
click at [499, 456] on div at bounding box center [464, 383] width 430 height 430
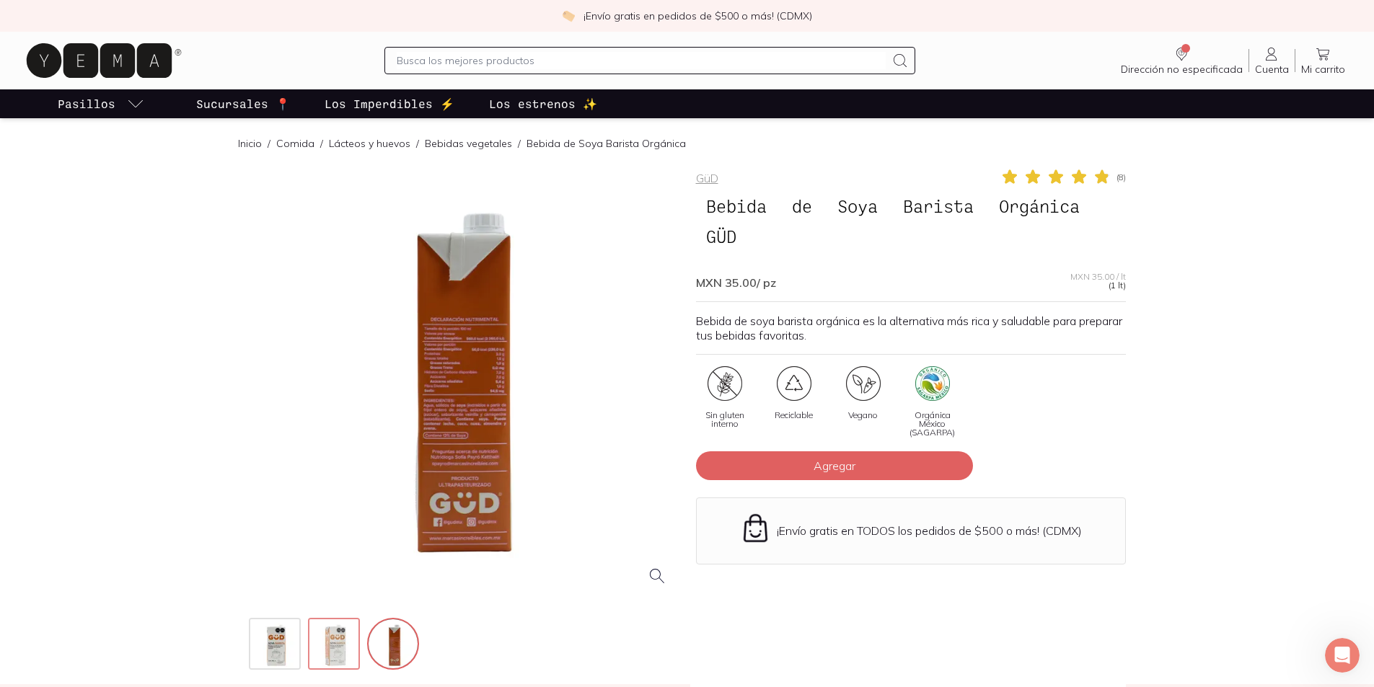
click at [324, 658] on img at bounding box center [335, 645] width 52 height 52
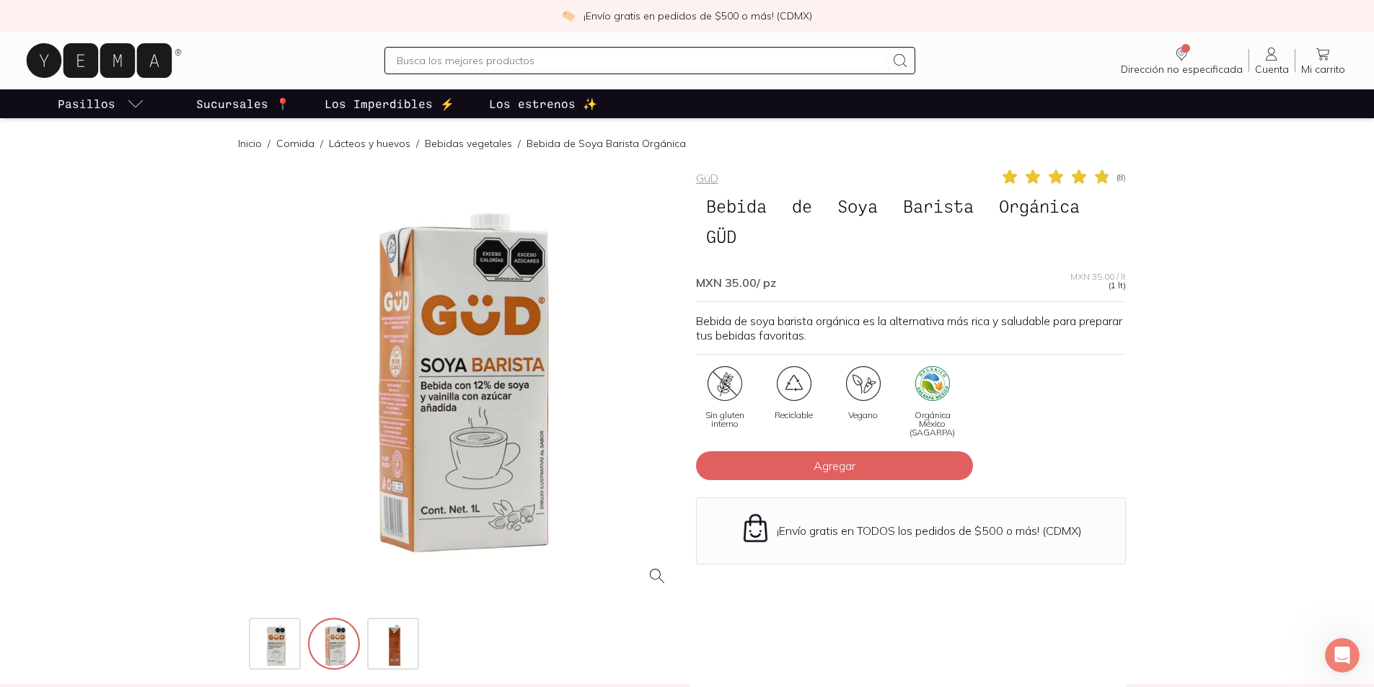
click at [596, 411] on div at bounding box center [464, 383] width 430 height 430
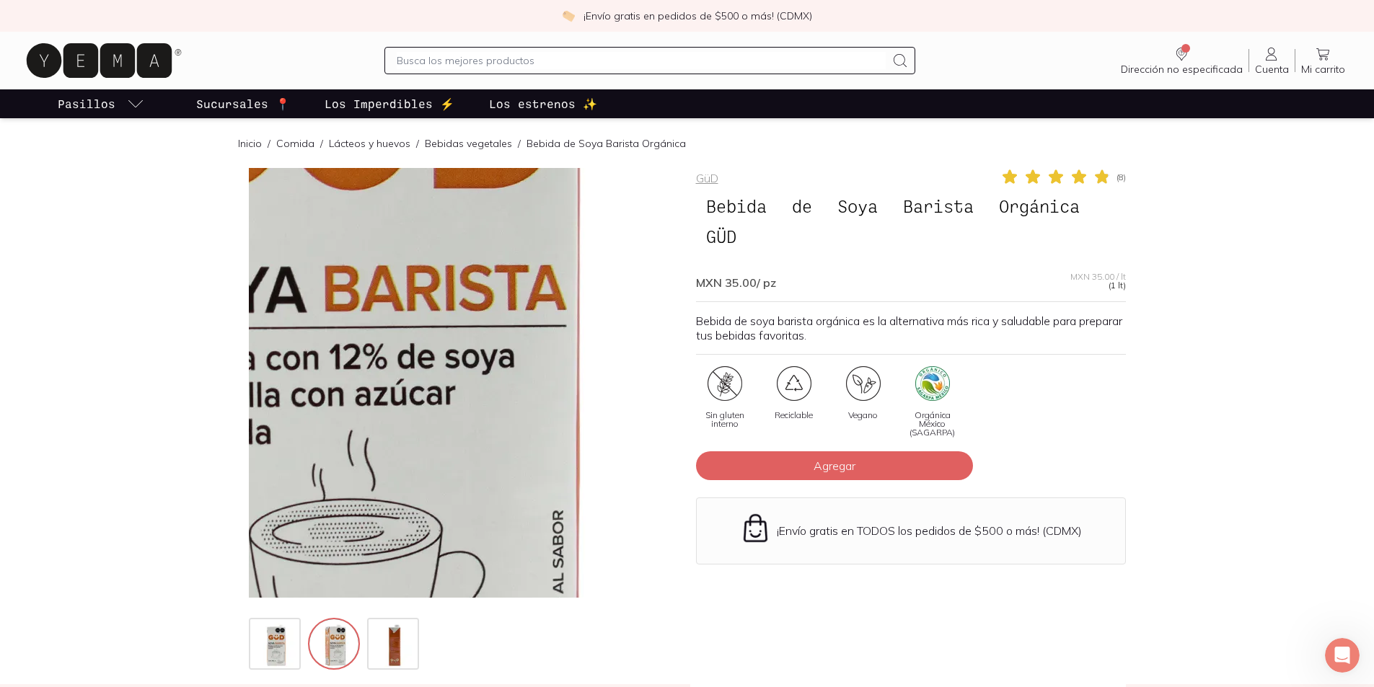
click at [534, 397] on img at bounding box center [296, 349] width 1442 height 1442
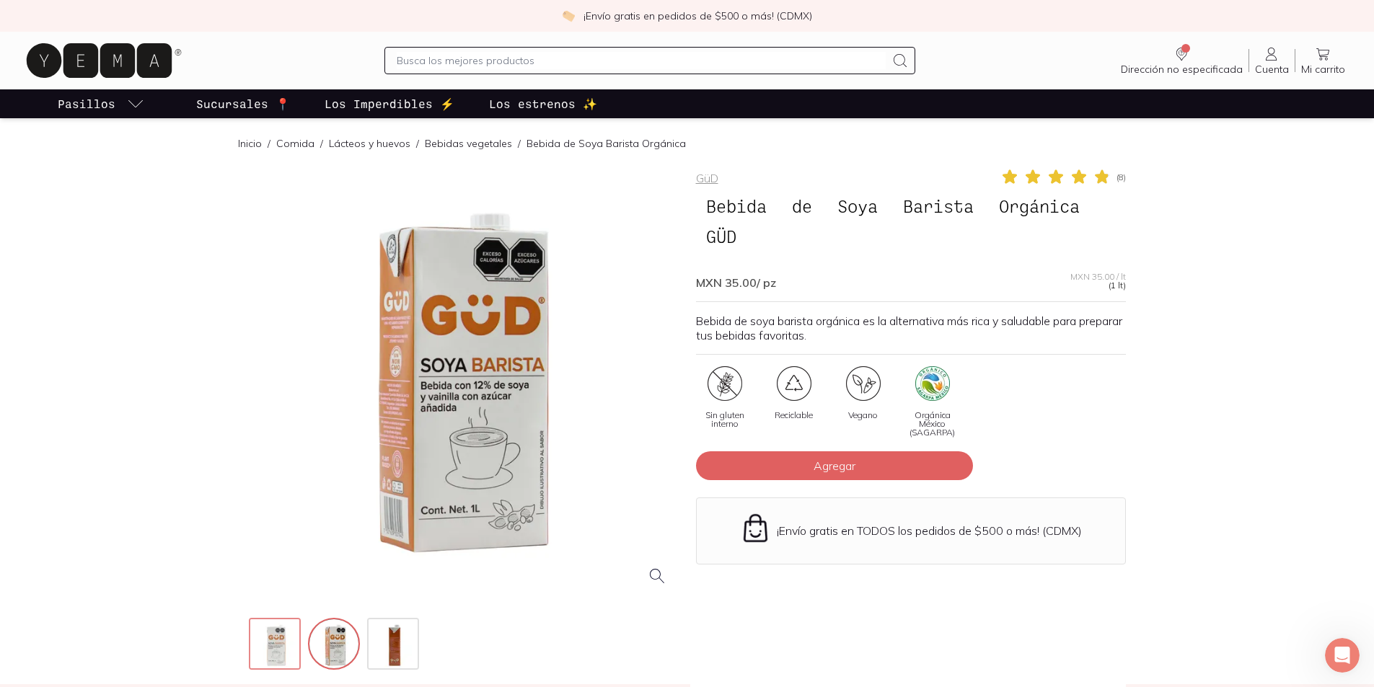
click at [276, 645] on img at bounding box center [276, 645] width 52 height 52
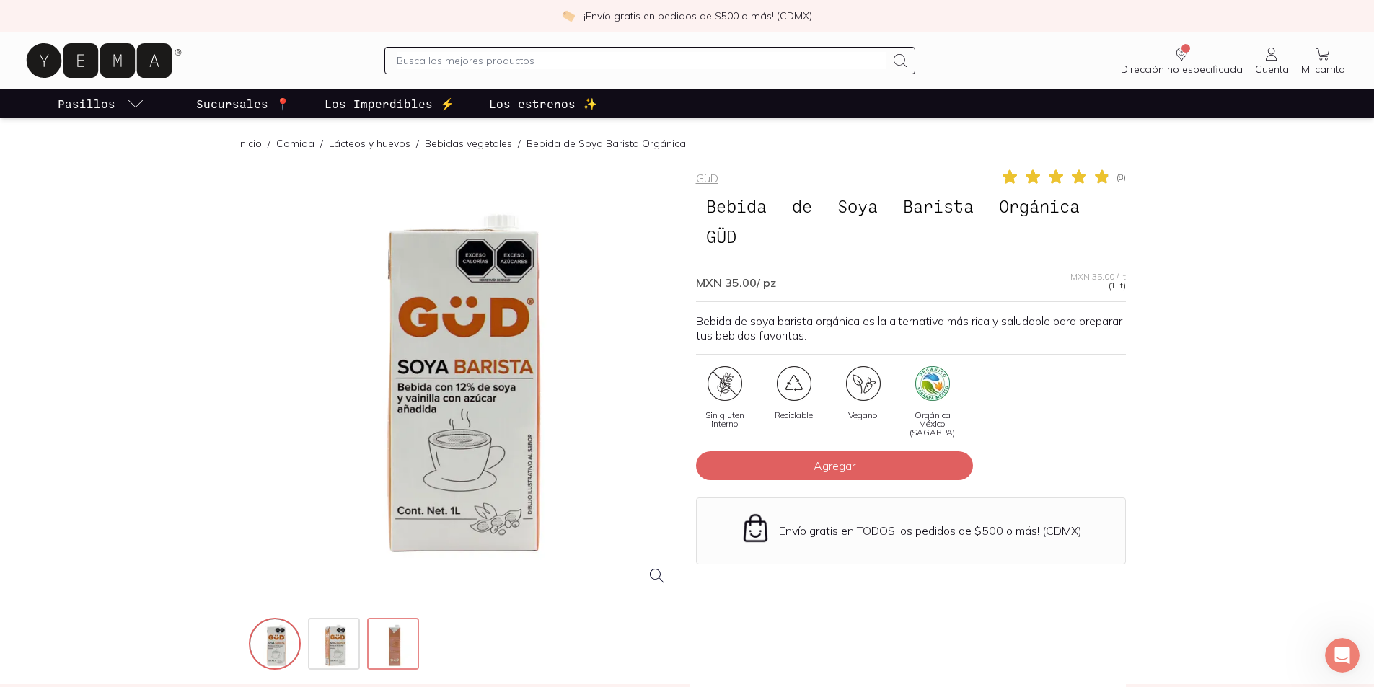
click at [383, 650] on img at bounding box center [395, 645] width 52 height 52
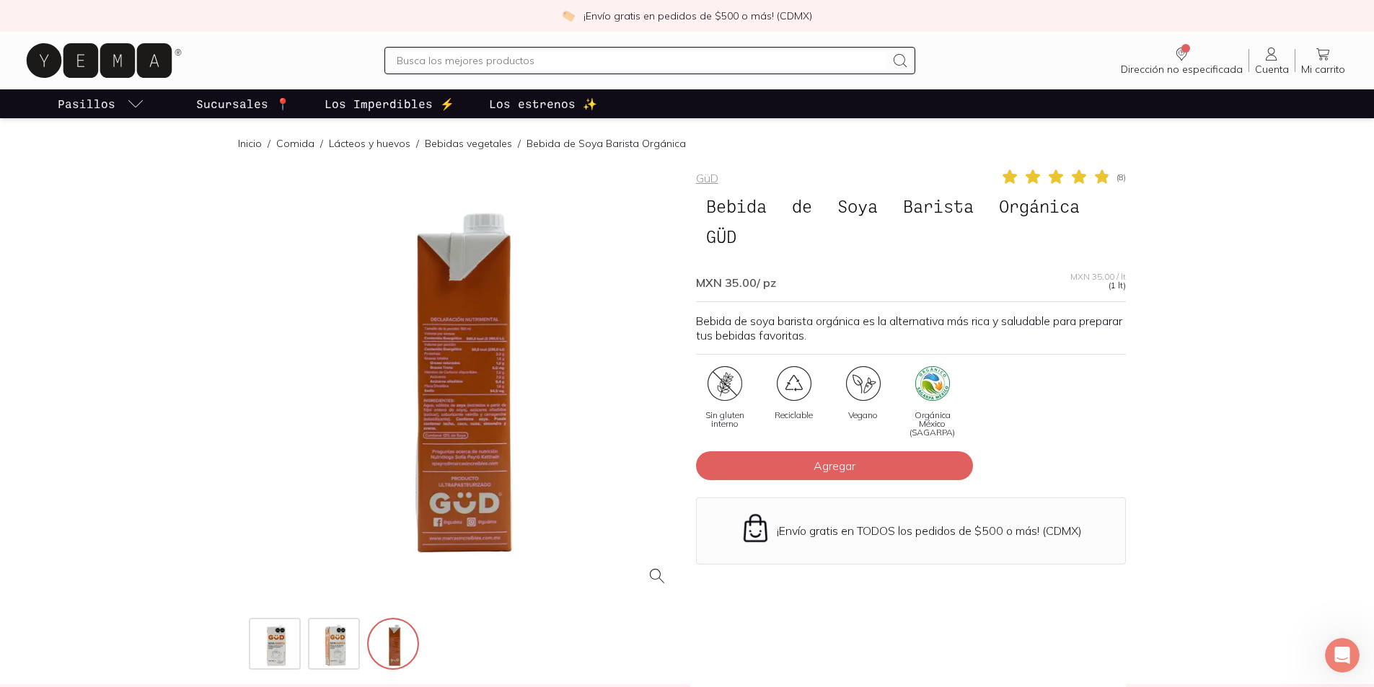
click at [449, 478] on div at bounding box center [464, 383] width 430 height 430
click at [472, 482] on div at bounding box center [464, 383] width 430 height 430
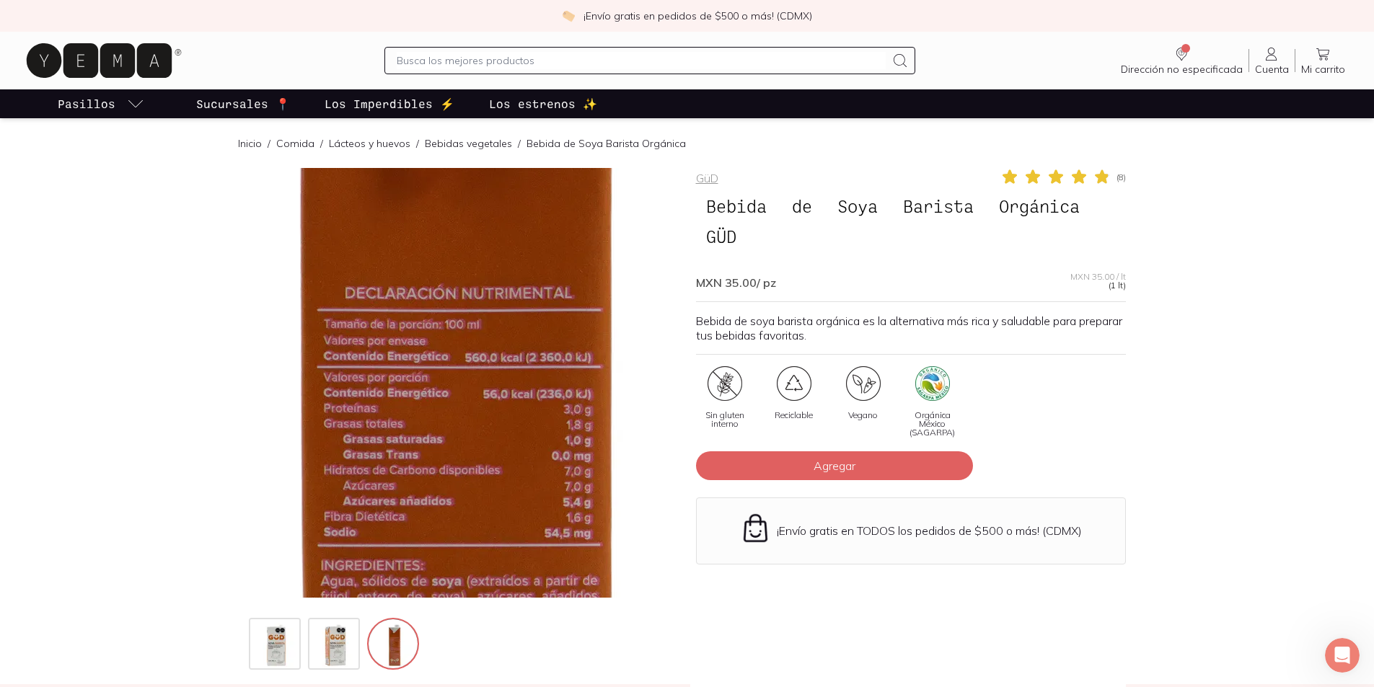
click at [467, 331] on img at bounding box center [456, 505] width 1442 height 1442
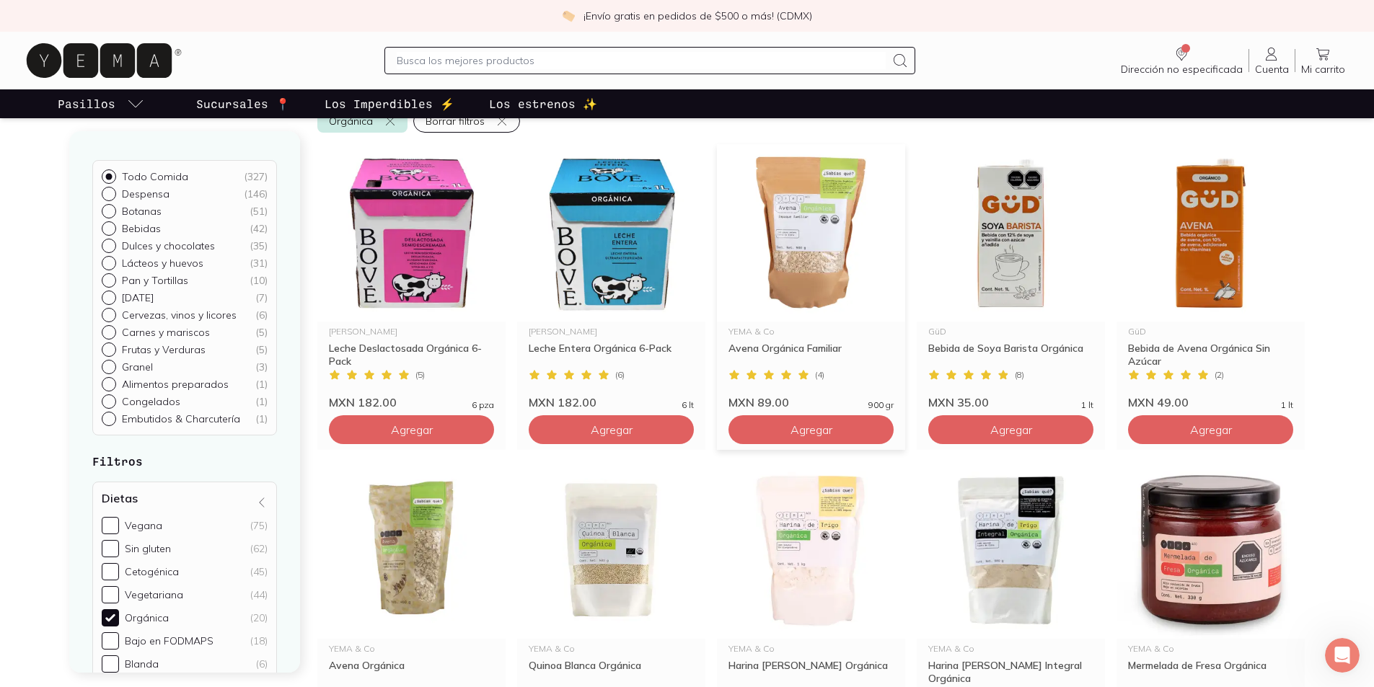
scroll to position [216, 0]
click at [1181, 279] on img at bounding box center [1210, 232] width 188 height 177
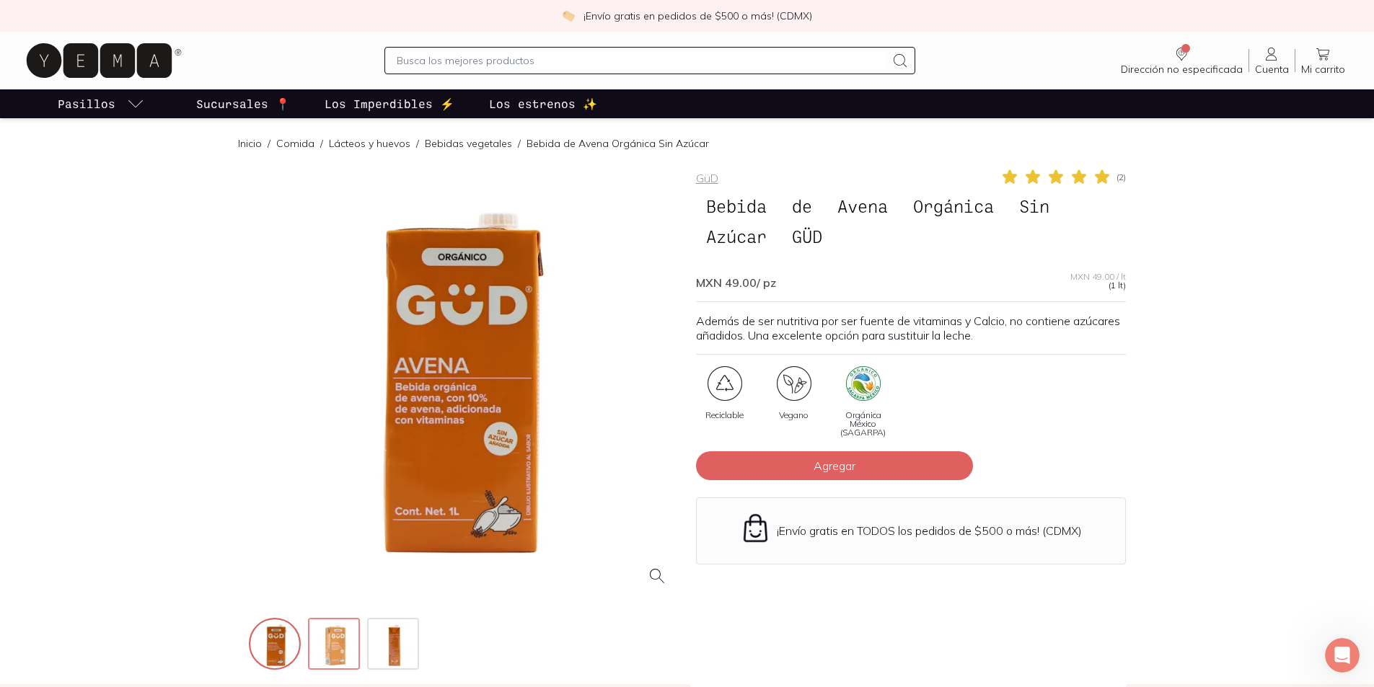
click at [333, 655] on img at bounding box center [335, 645] width 52 height 52
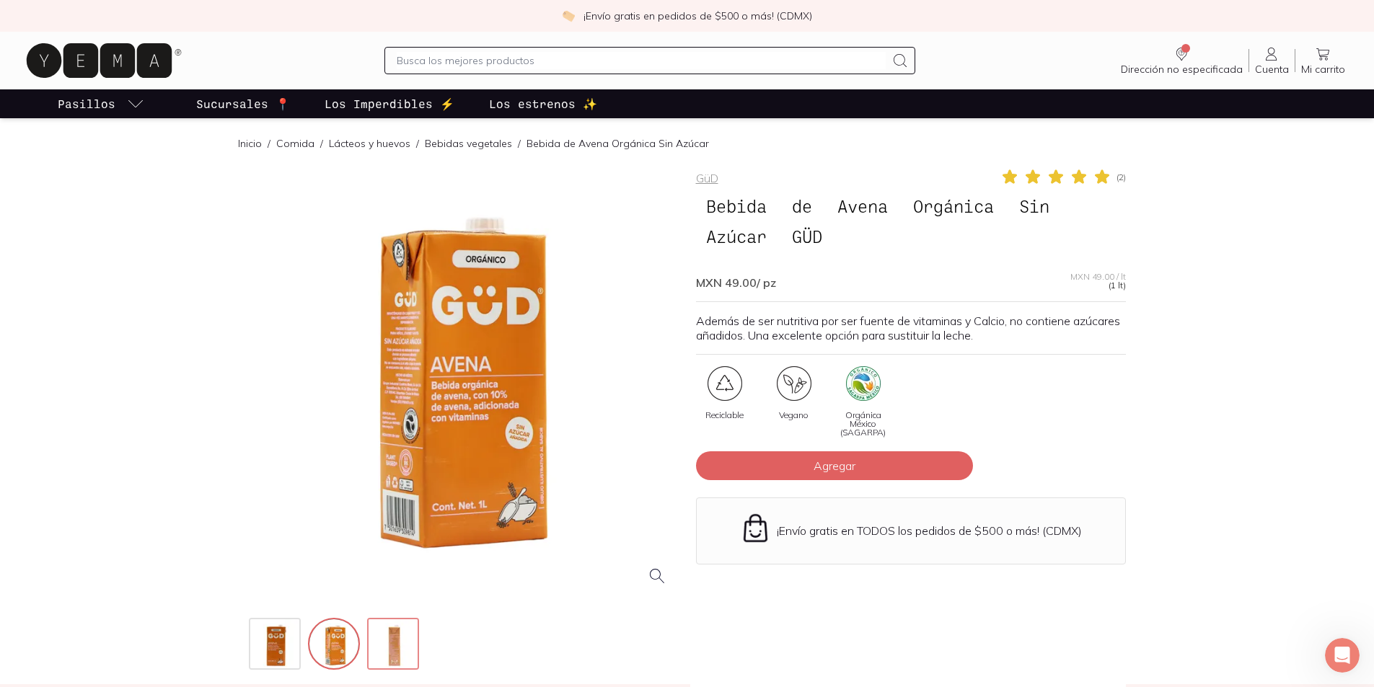
click at [396, 651] on img at bounding box center [395, 645] width 52 height 52
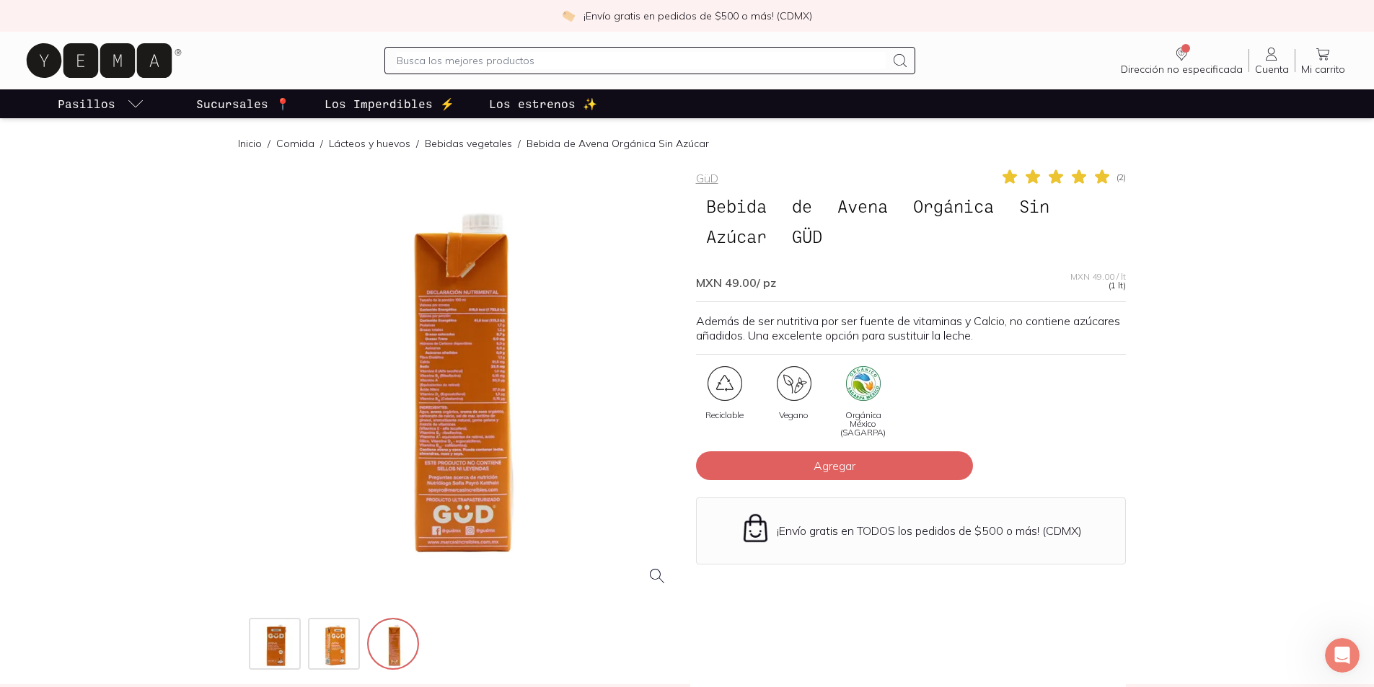
click at [493, 322] on div at bounding box center [464, 383] width 430 height 430
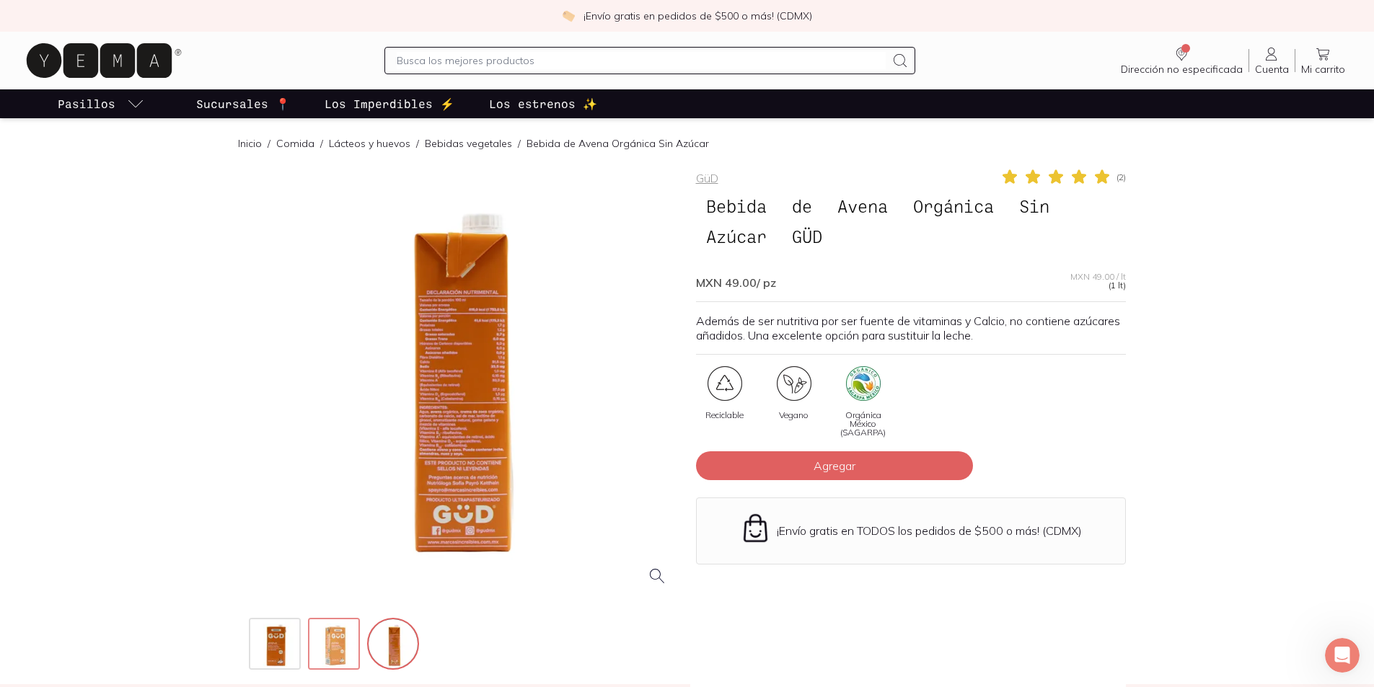
click at [327, 656] on img at bounding box center [335, 645] width 52 height 52
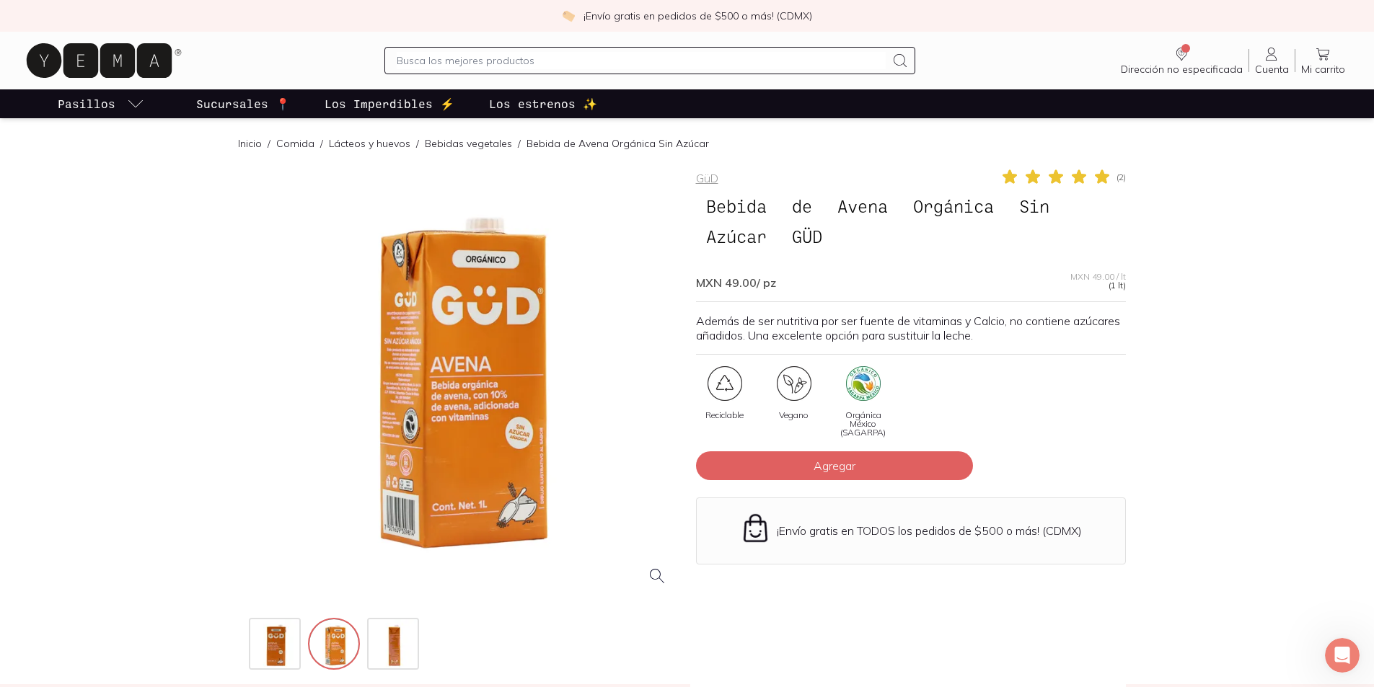
click at [415, 474] on div at bounding box center [464, 383] width 430 height 430
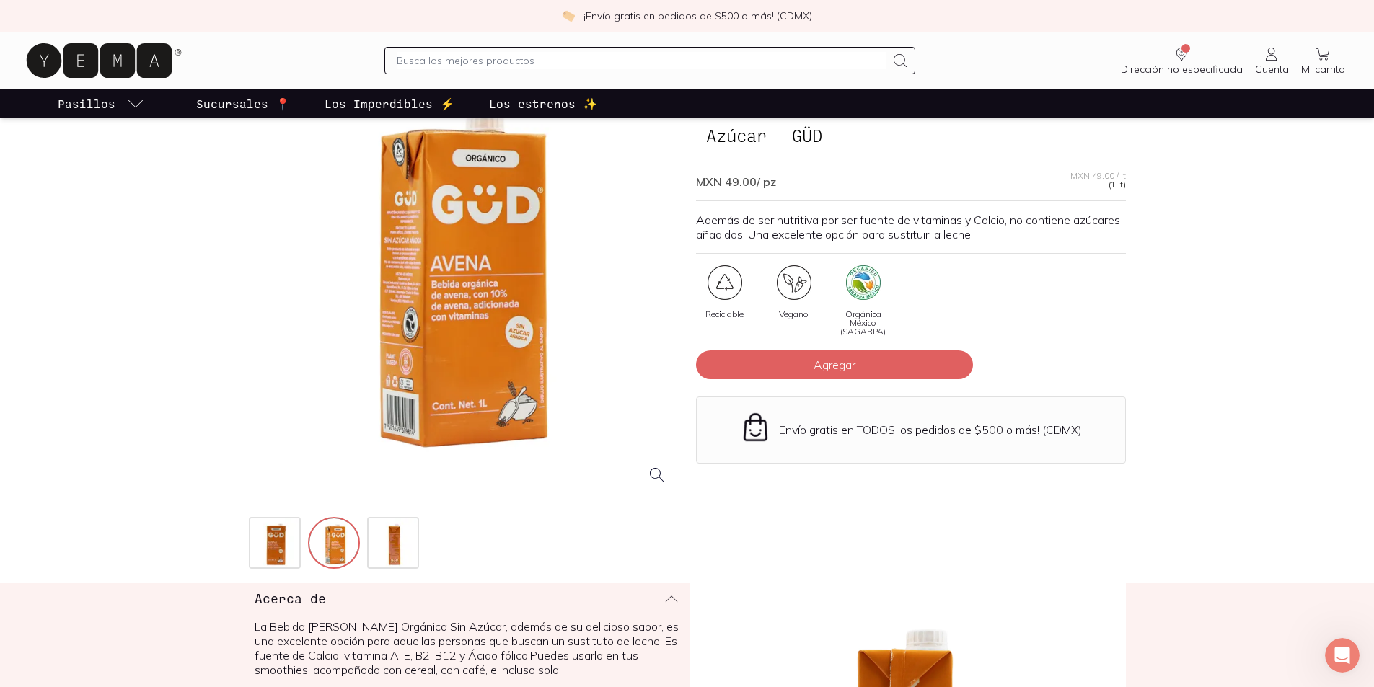
scroll to position [144, 0]
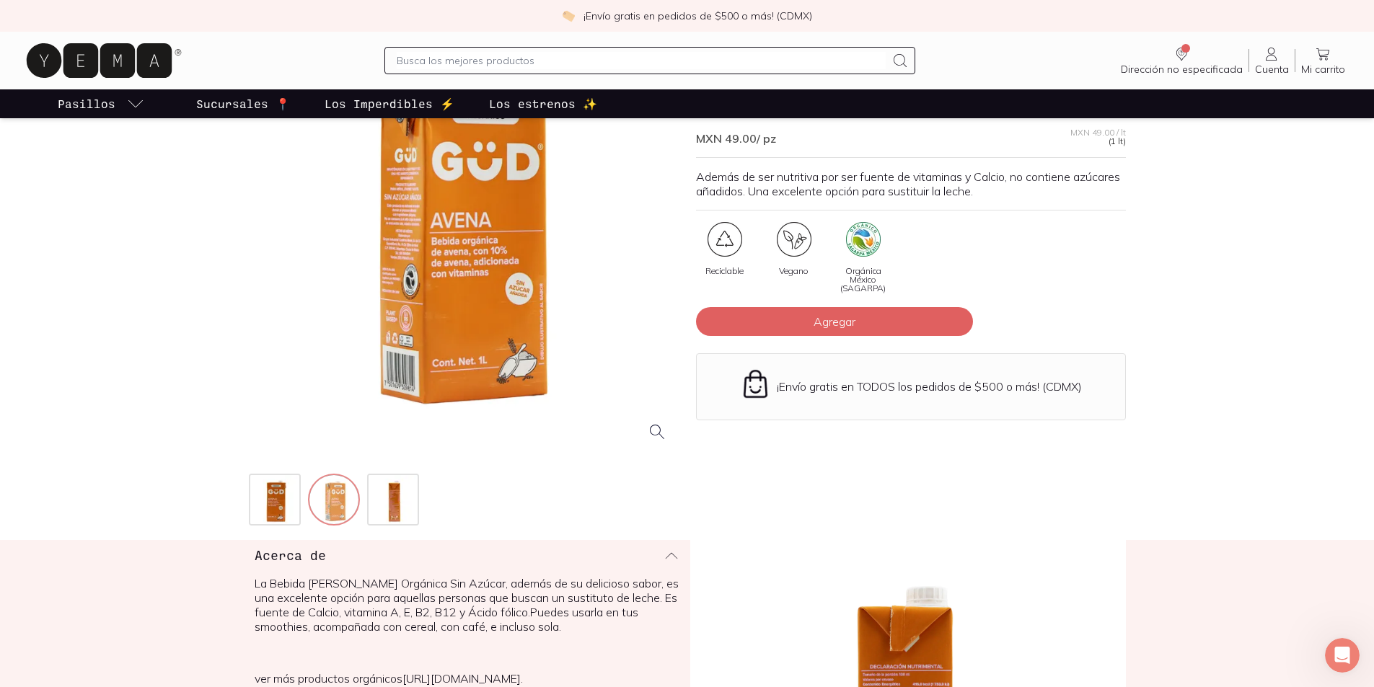
click at [329, 501] on img at bounding box center [335, 501] width 52 height 52
click at [465, 294] on div at bounding box center [464, 239] width 430 height 430
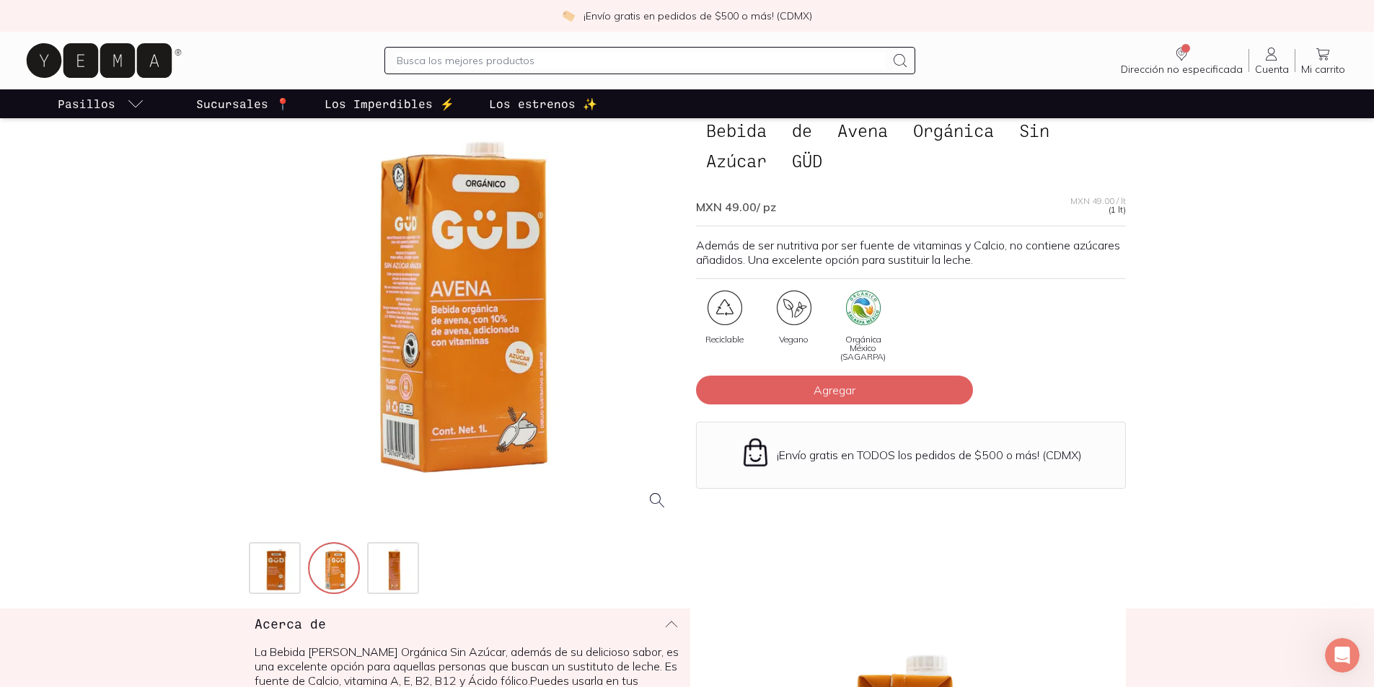
scroll to position [0, 0]
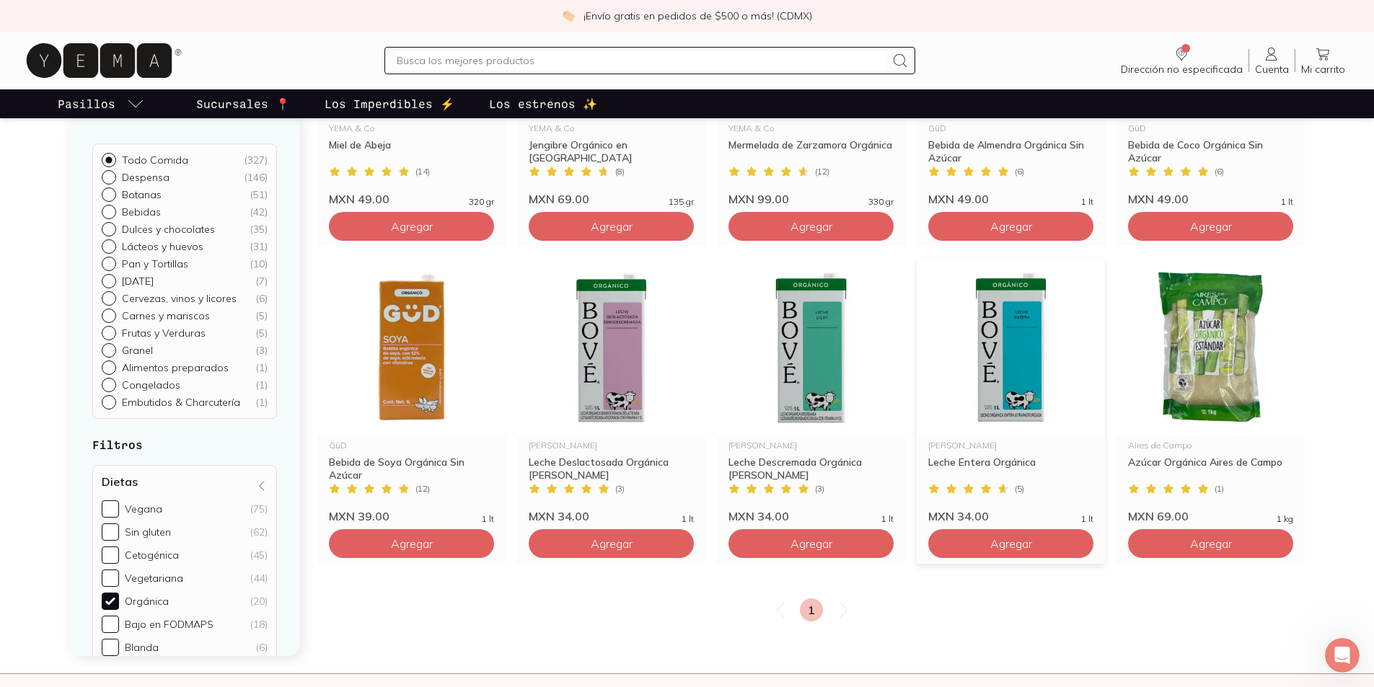
scroll to position [1154, 0]
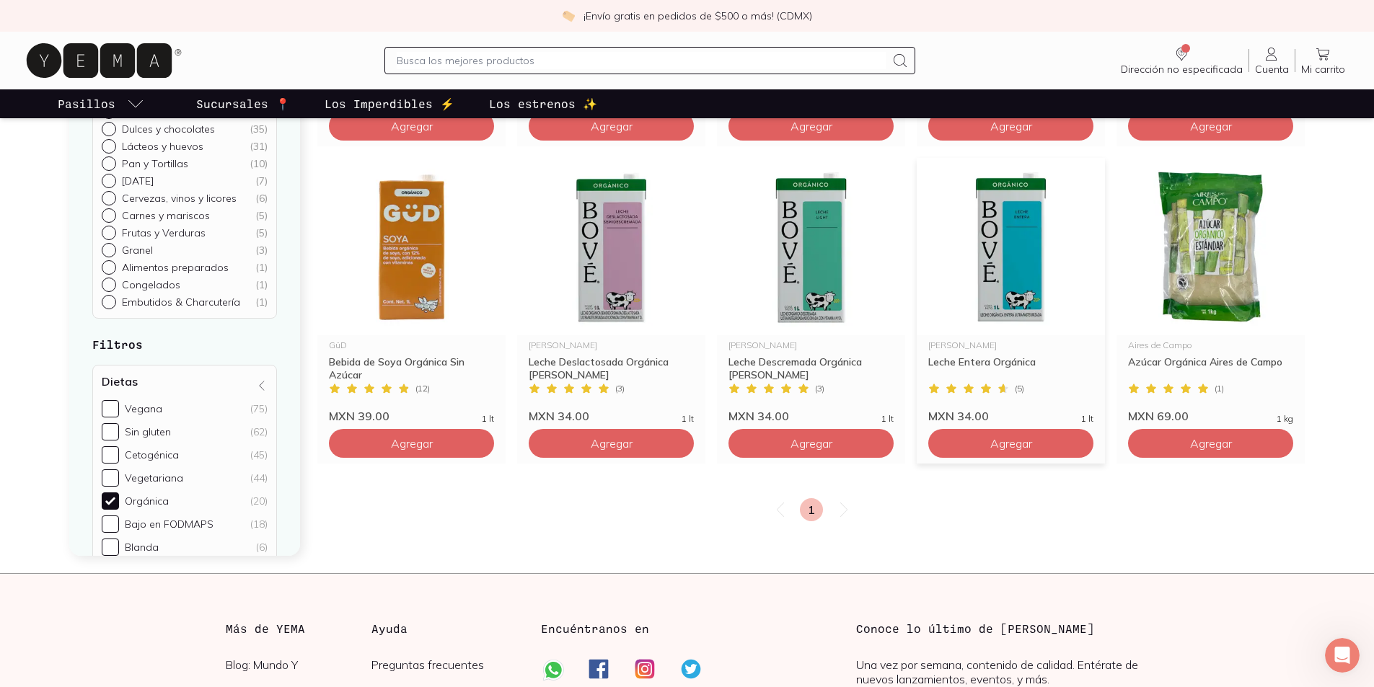
click at [1024, 263] on img at bounding box center [1011, 246] width 188 height 177
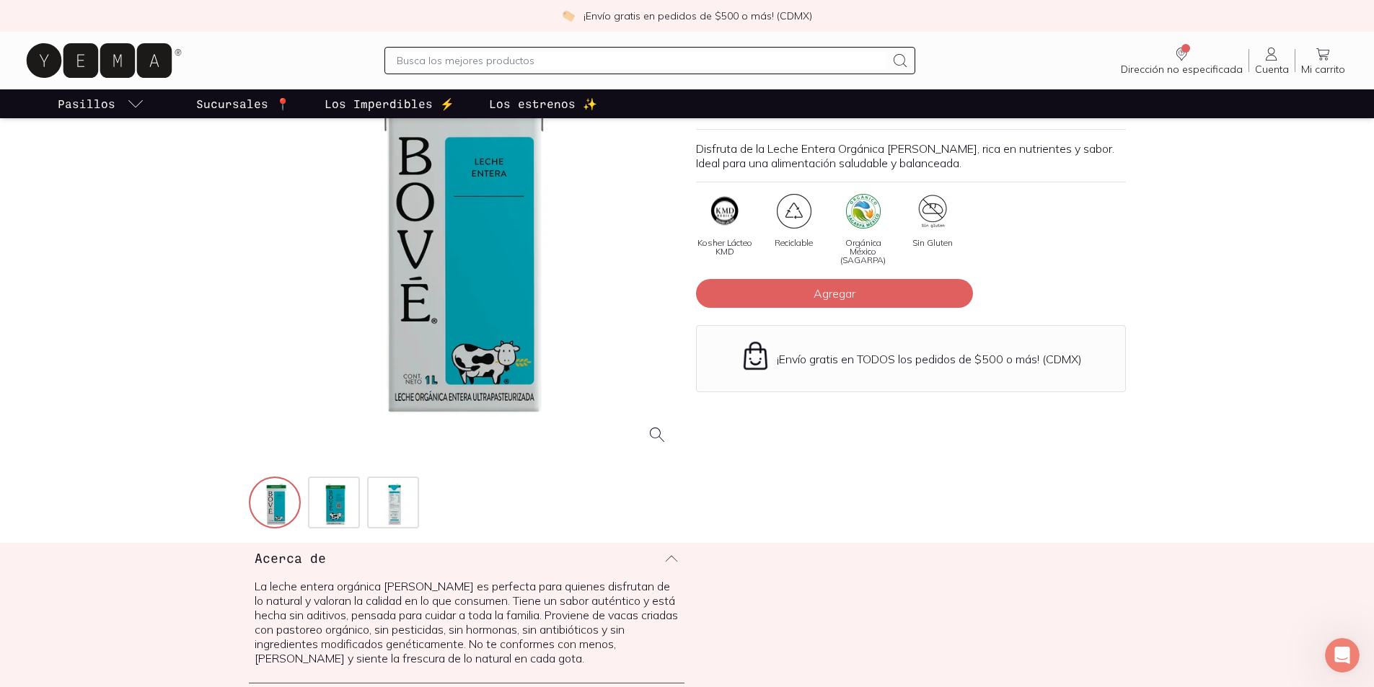
scroll to position [144, 0]
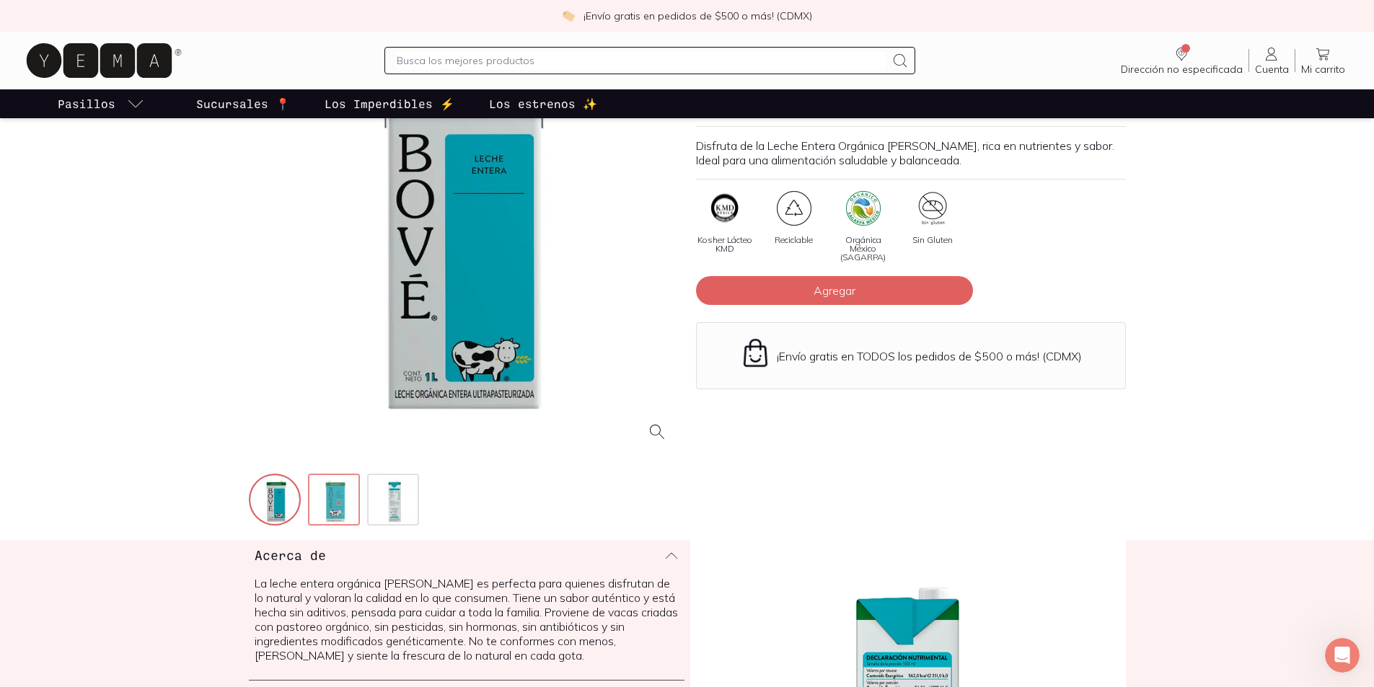
click at [348, 501] on img at bounding box center [335, 501] width 52 height 52
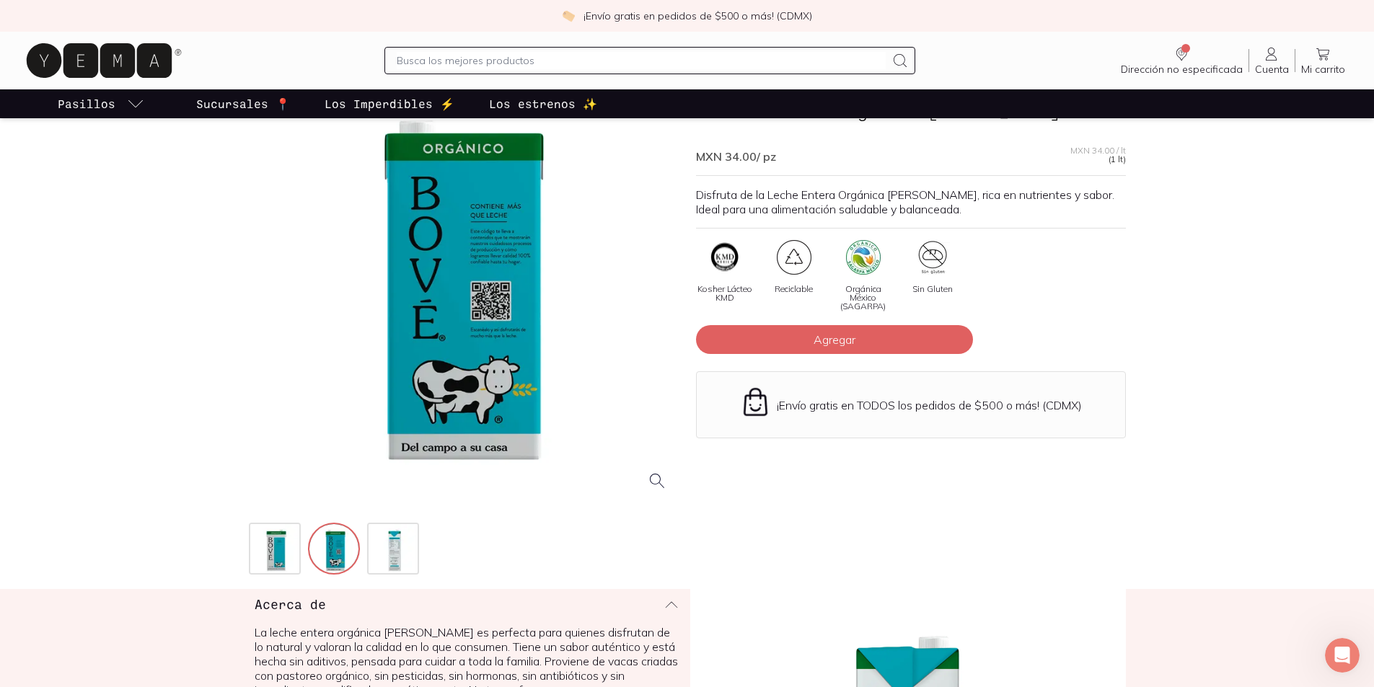
scroll to position [72, 0]
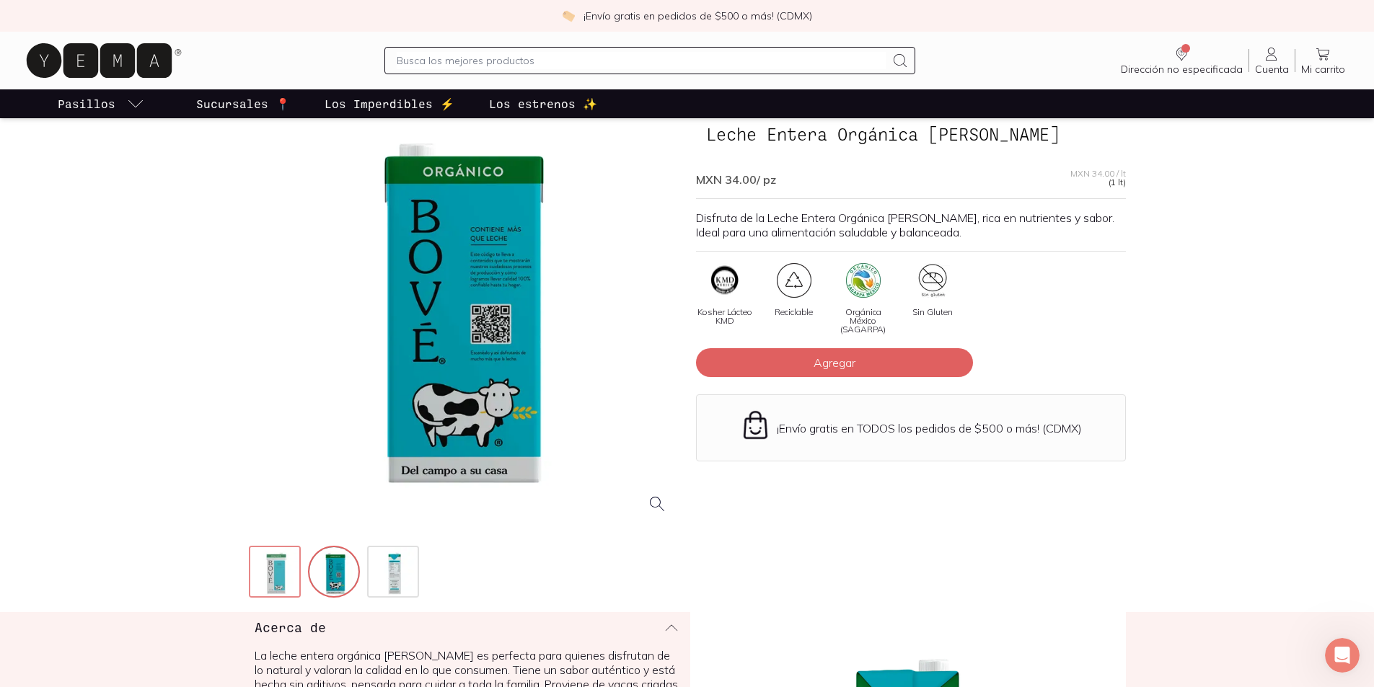
click at [272, 577] on img at bounding box center [276, 573] width 52 height 52
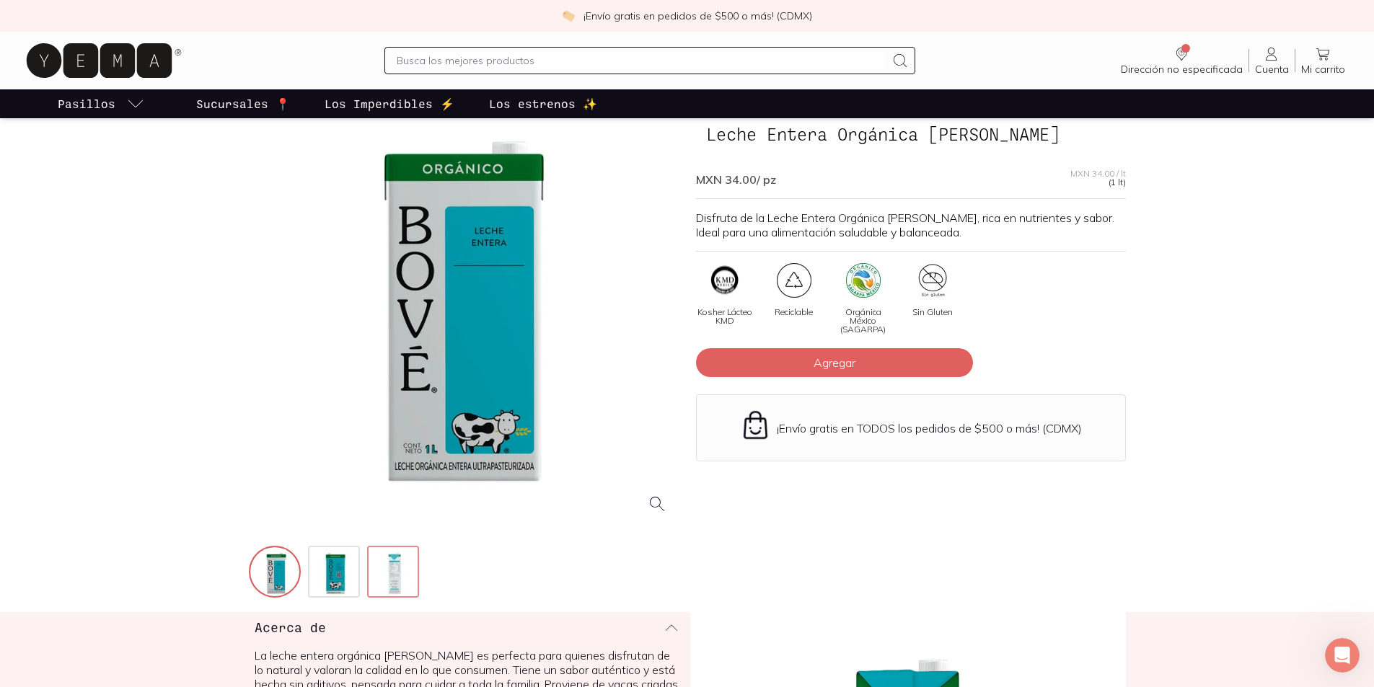
click at [384, 557] on img at bounding box center [395, 573] width 52 height 52
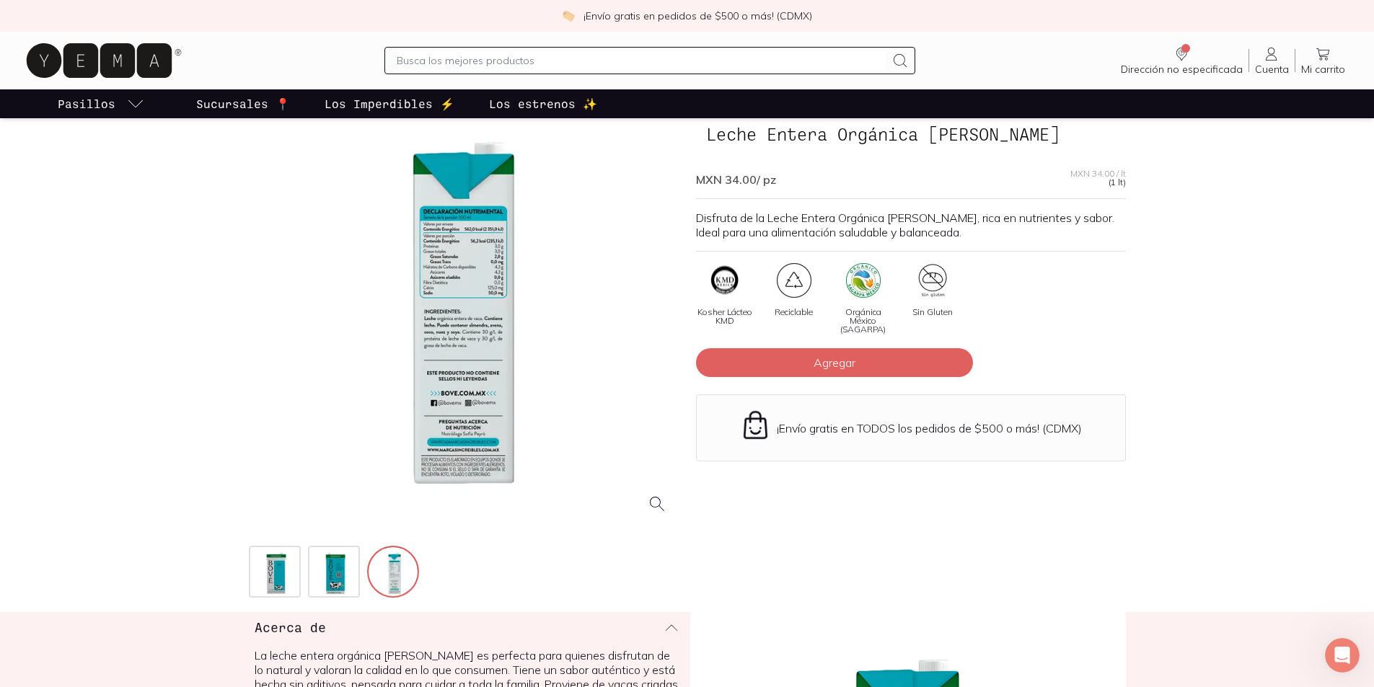
click at [498, 323] on div at bounding box center [464, 311] width 430 height 430
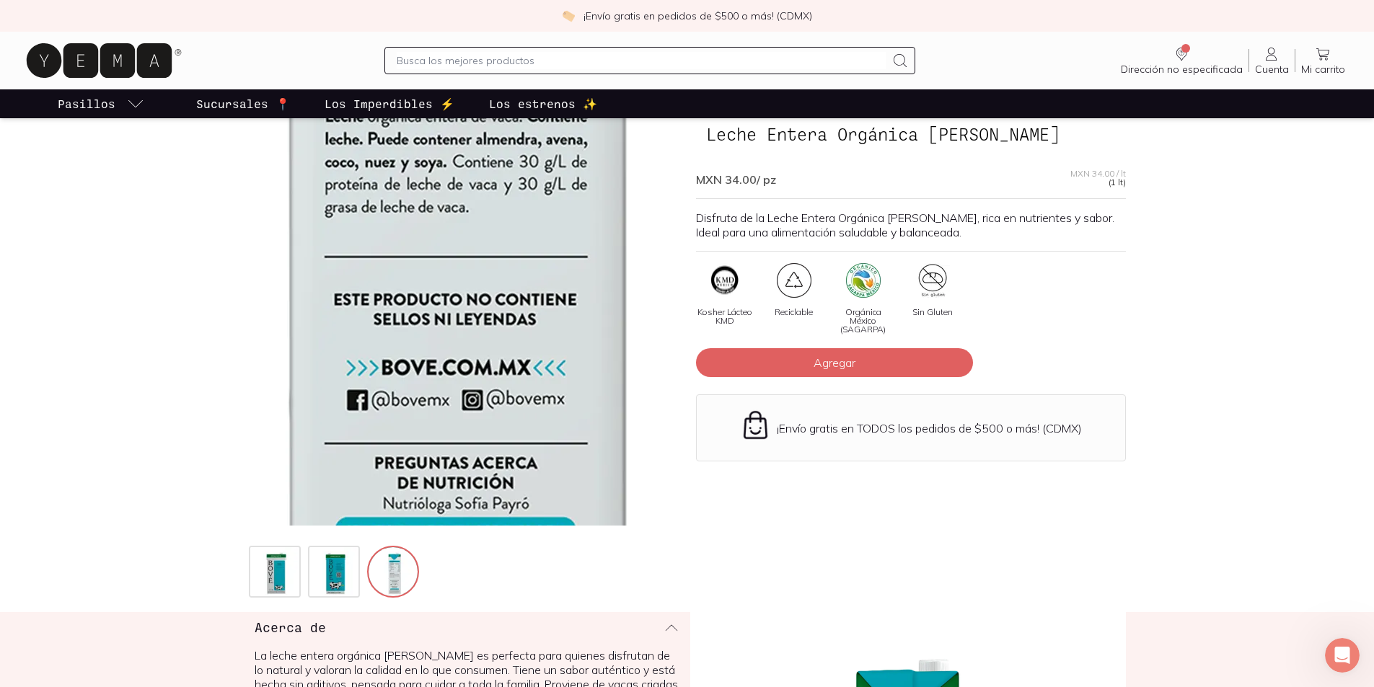
click at [466, 405] on img at bounding box center [457, 90] width 1442 height 1442
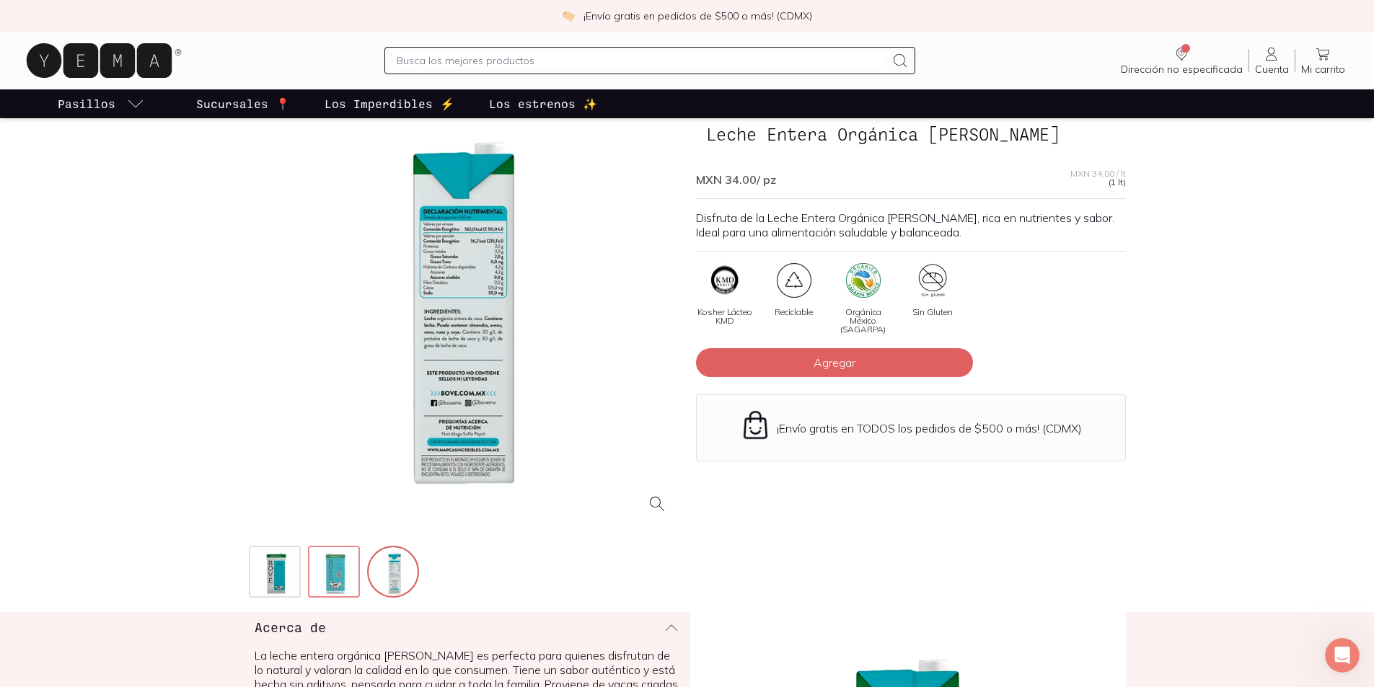
click at [348, 563] on img at bounding box center [335, 573] width 52 height 52
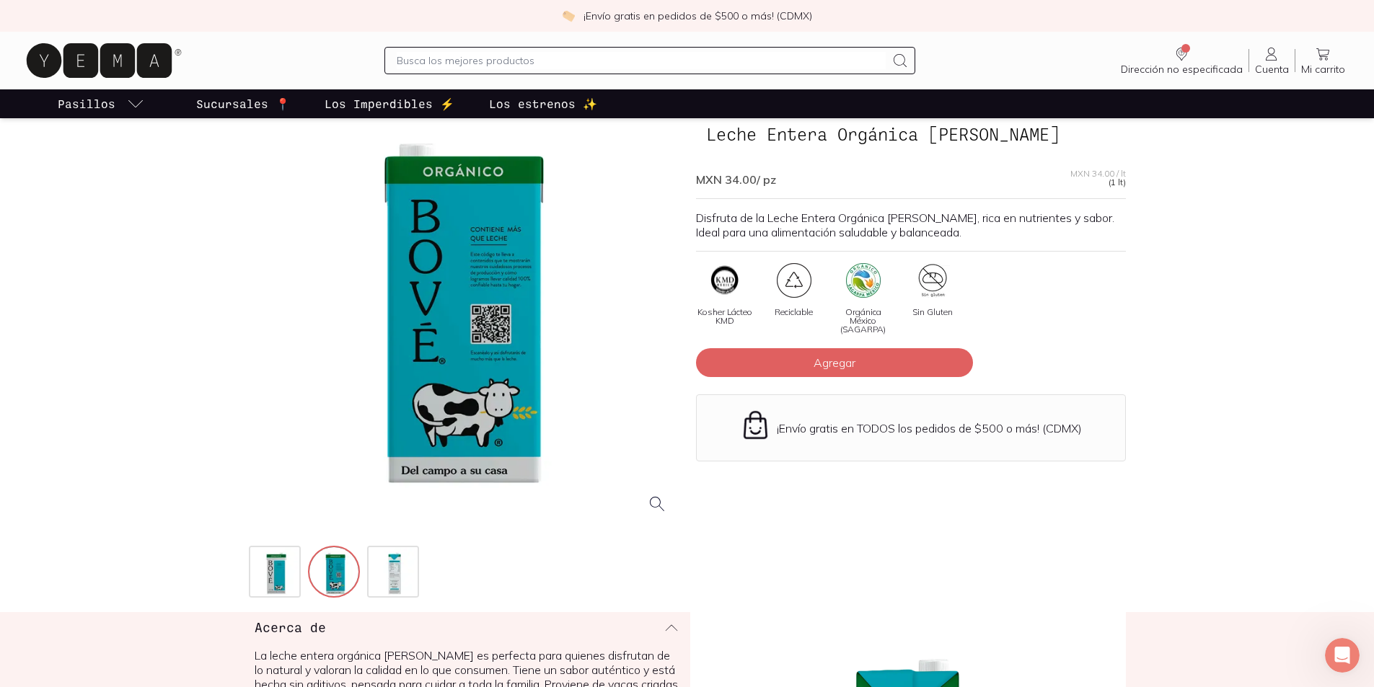
click at [526, 330] on div at bounding box center [464, 311] width 430 height 430
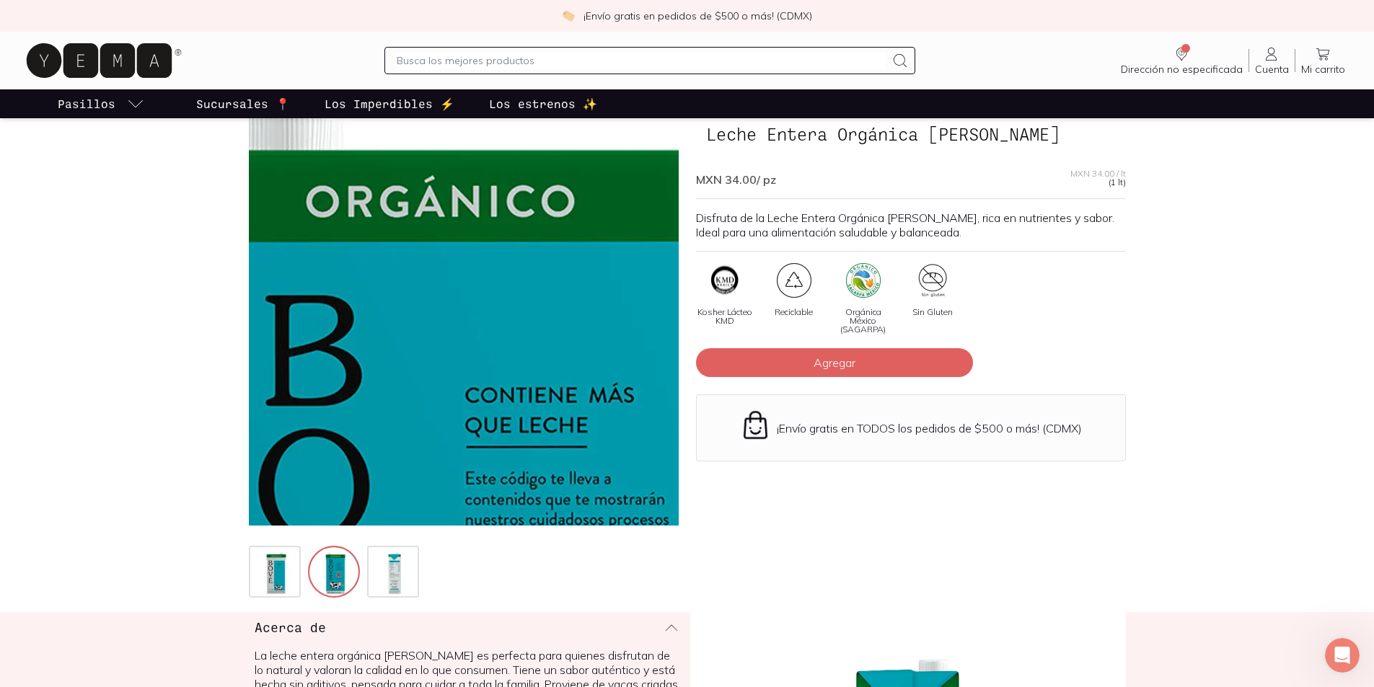
click at [472, 159] on img at bounding box center [442, 668] width 1442 height 1442
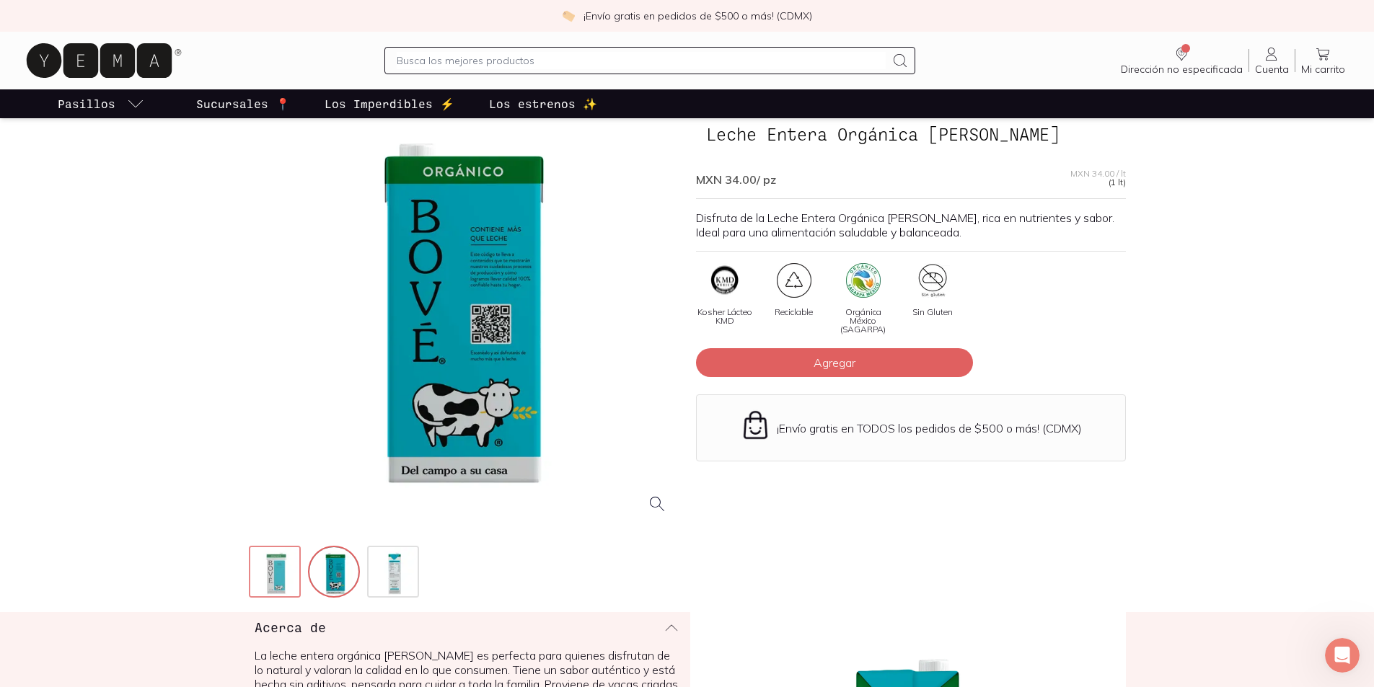
click at [275, 563] on img at bounding box center [276, 573] width 52 height 52
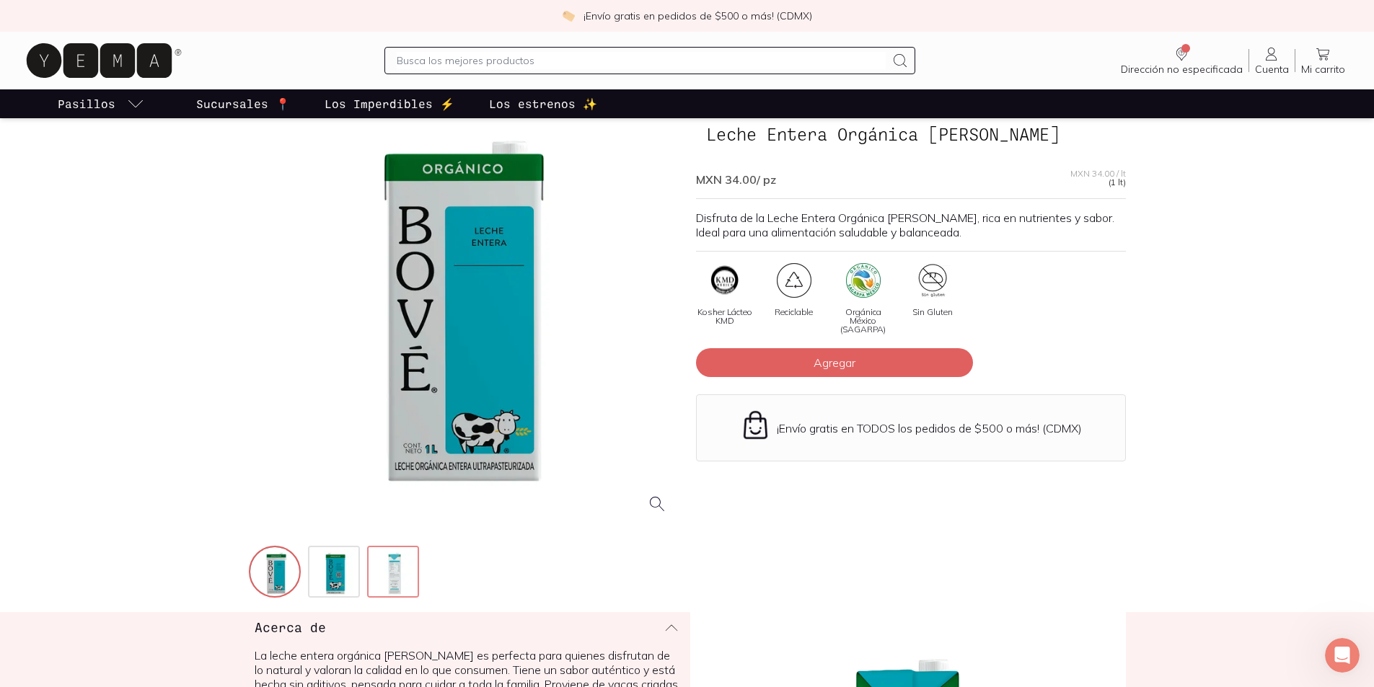
click at [399, 563] on img at bounding box center [395, 573] width 52 height 52
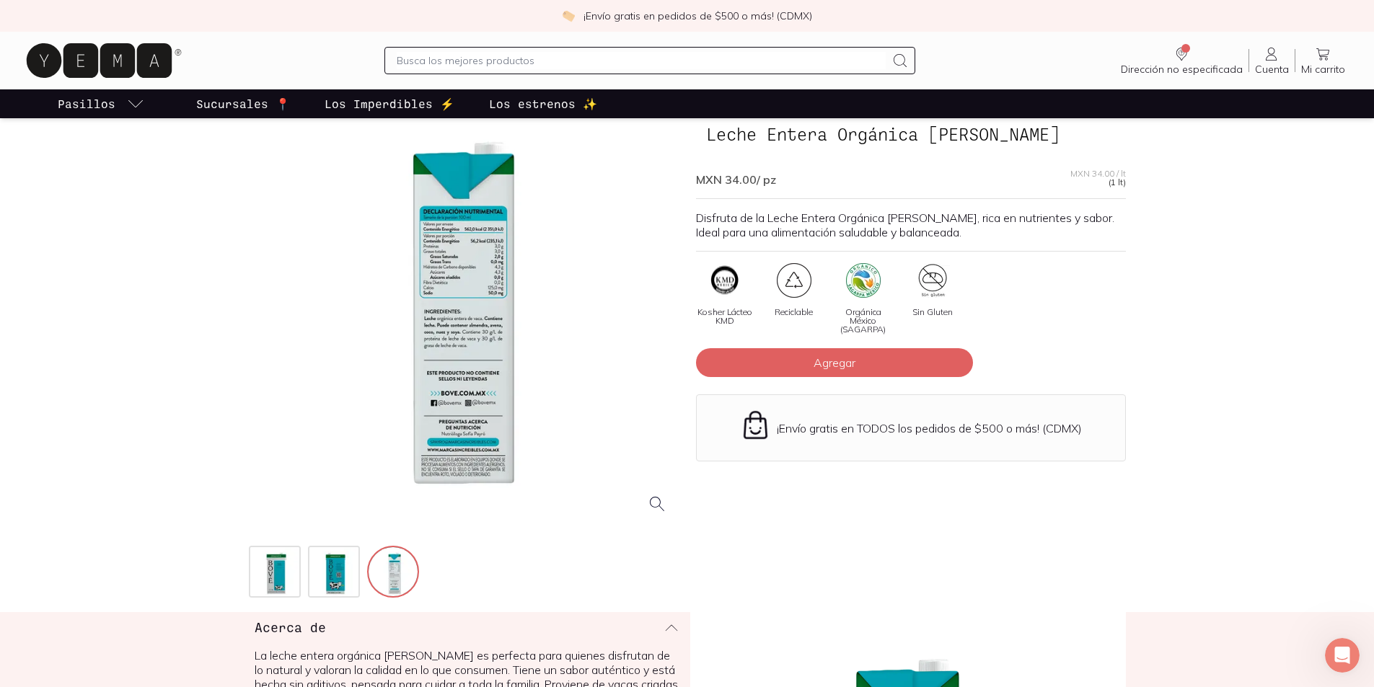
click at [486, 335] on div at bounding box center [464, 311] width 430 height 430
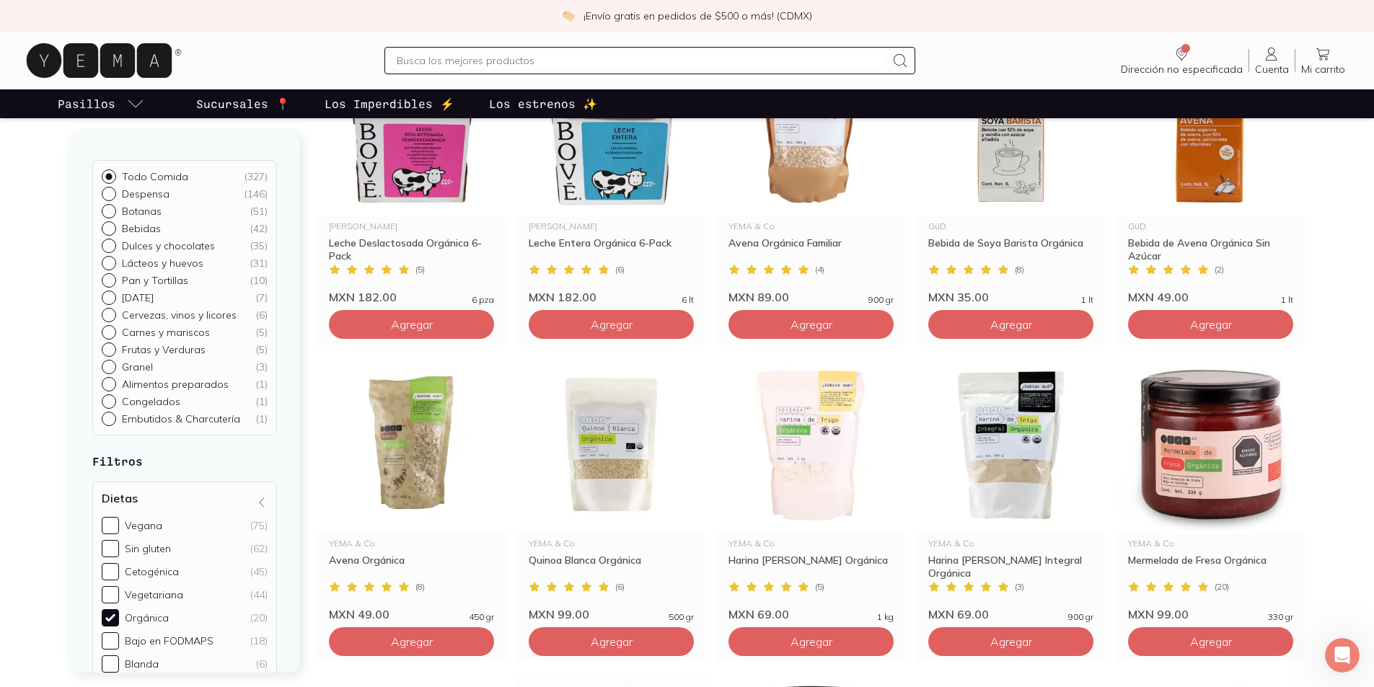
scroll to position [288, 0]
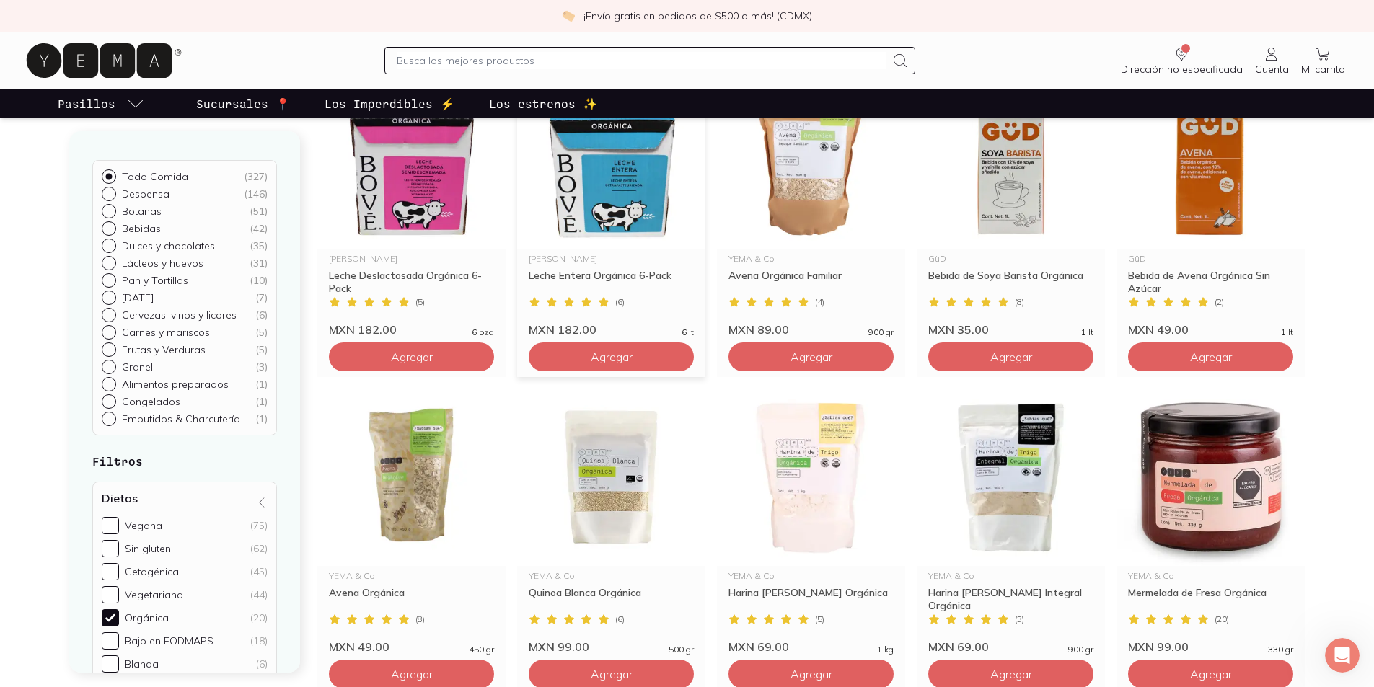
click at [609, 202] on img at bounding box center [611, 159] width 188 height 177
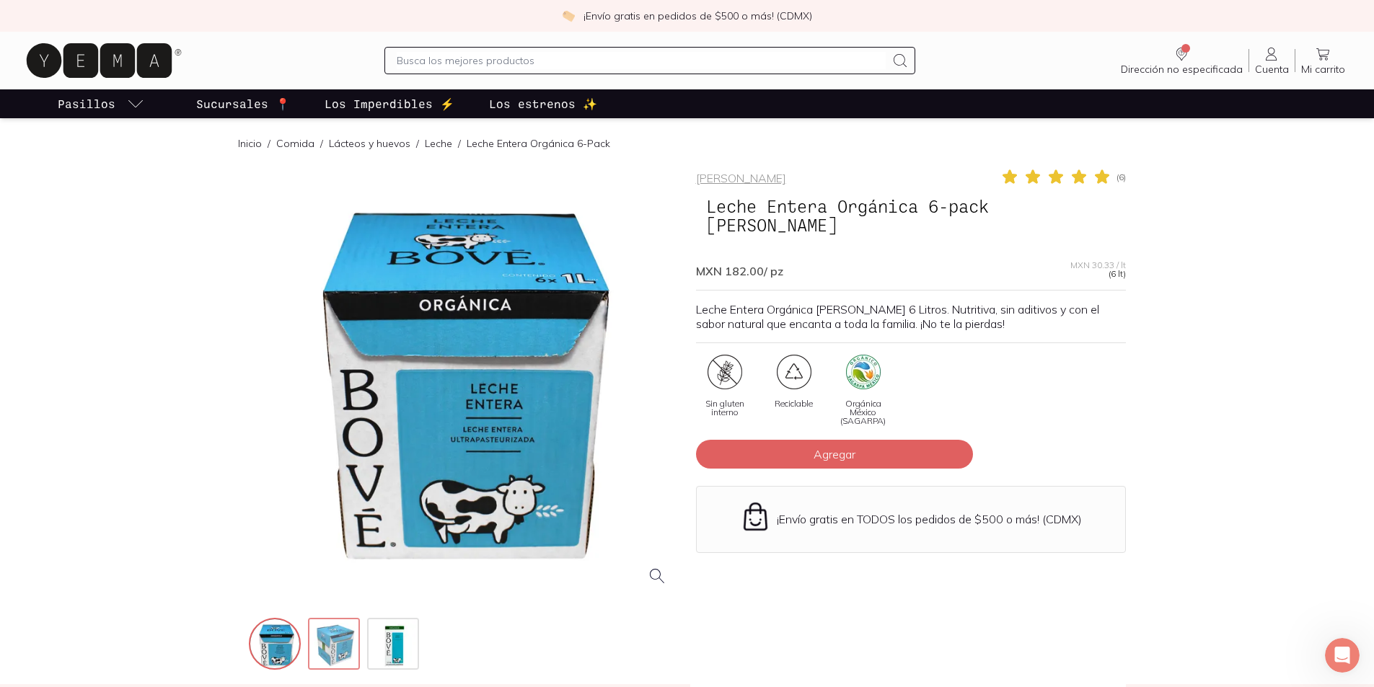
click at [344, 656] on img at bounding box center [335, 645] width 52 height 52
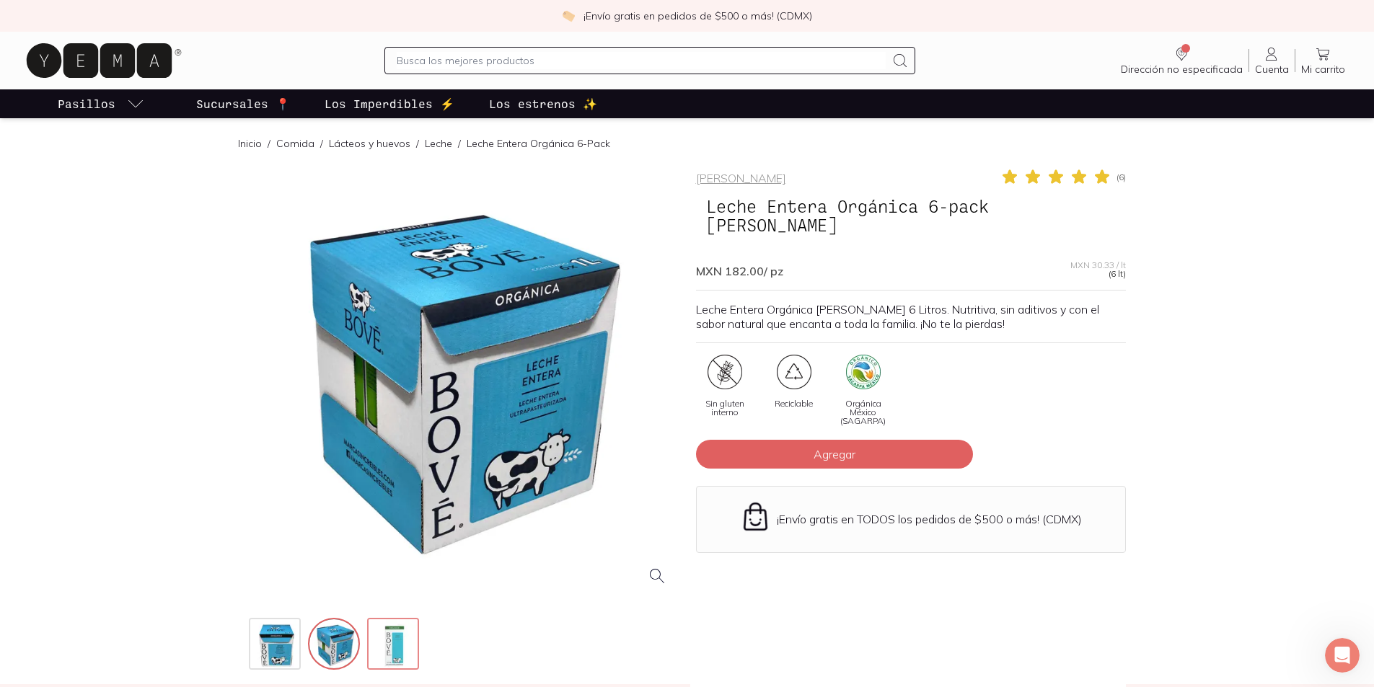
click at [383, 656] on img at bounding box center [395, 645] width 52 height 52
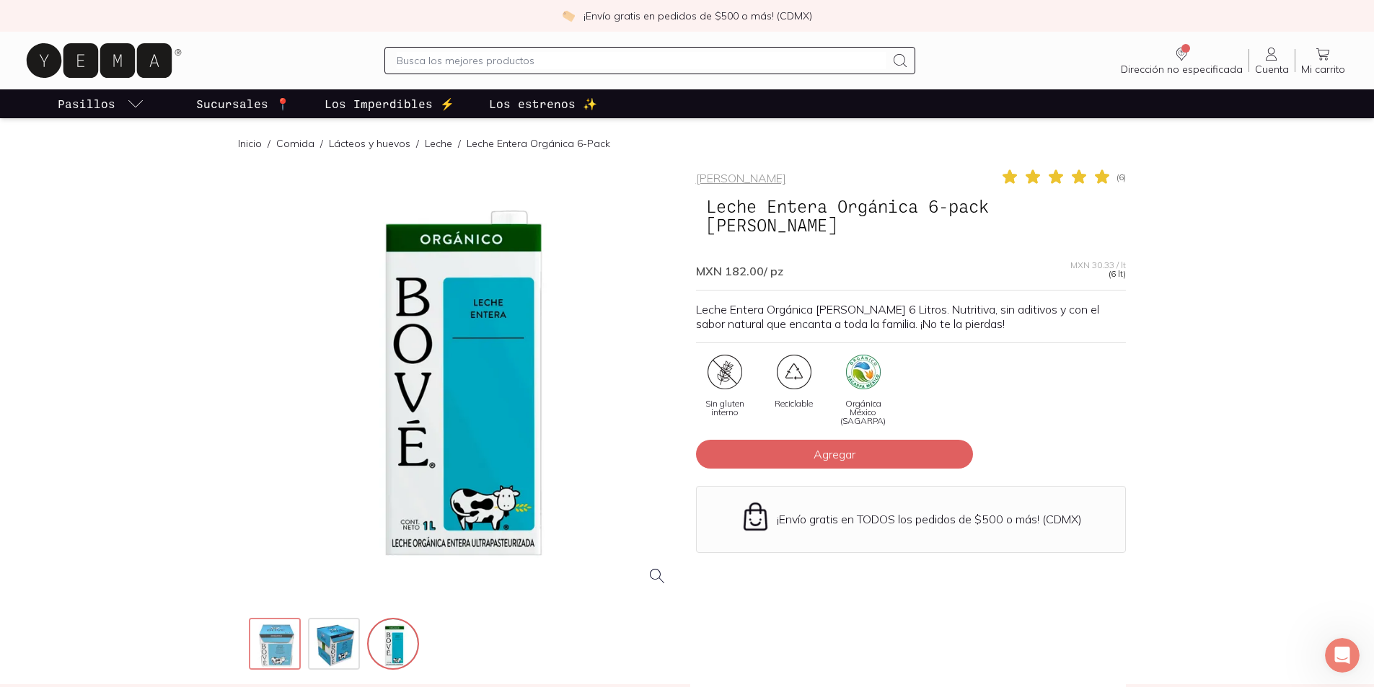
click at [275, 645] on img at bounding box center [276, 645] width 52 height 52
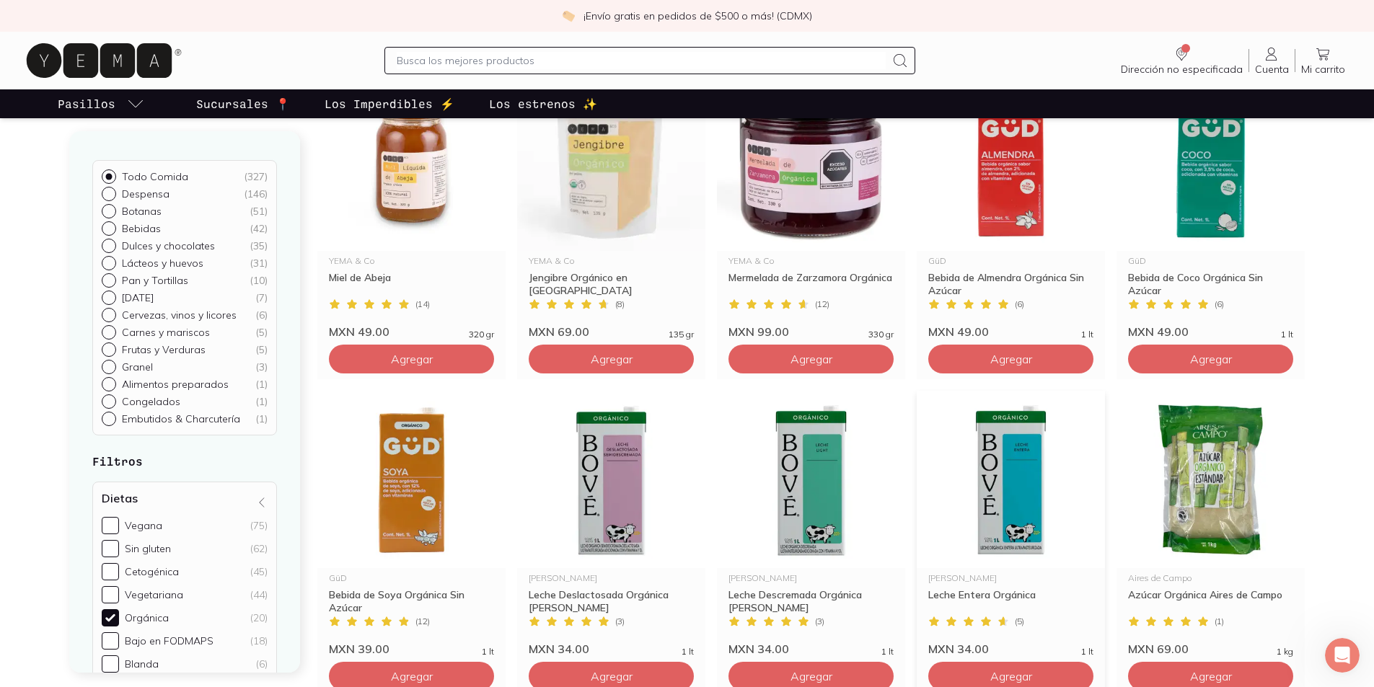
scroll to position [938, 0]
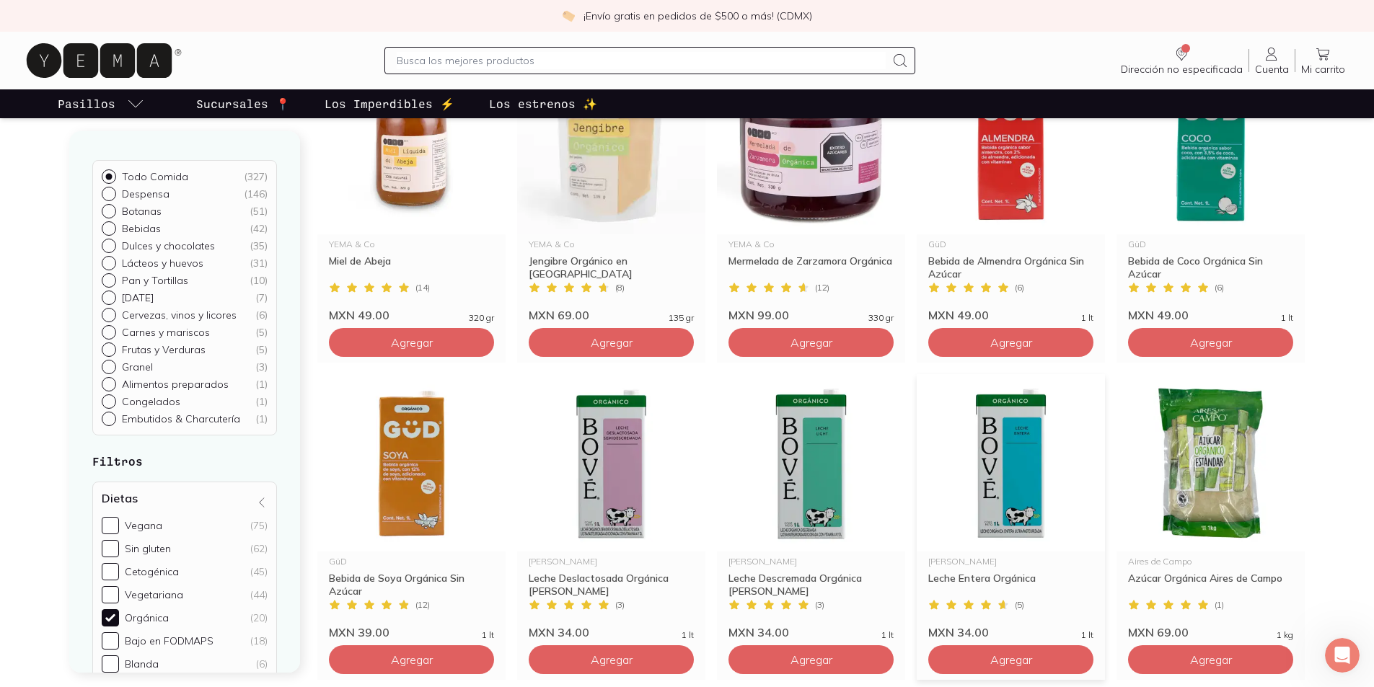
click at [969, 475] on img at bounding box center [1011, 462] width 188 height 177
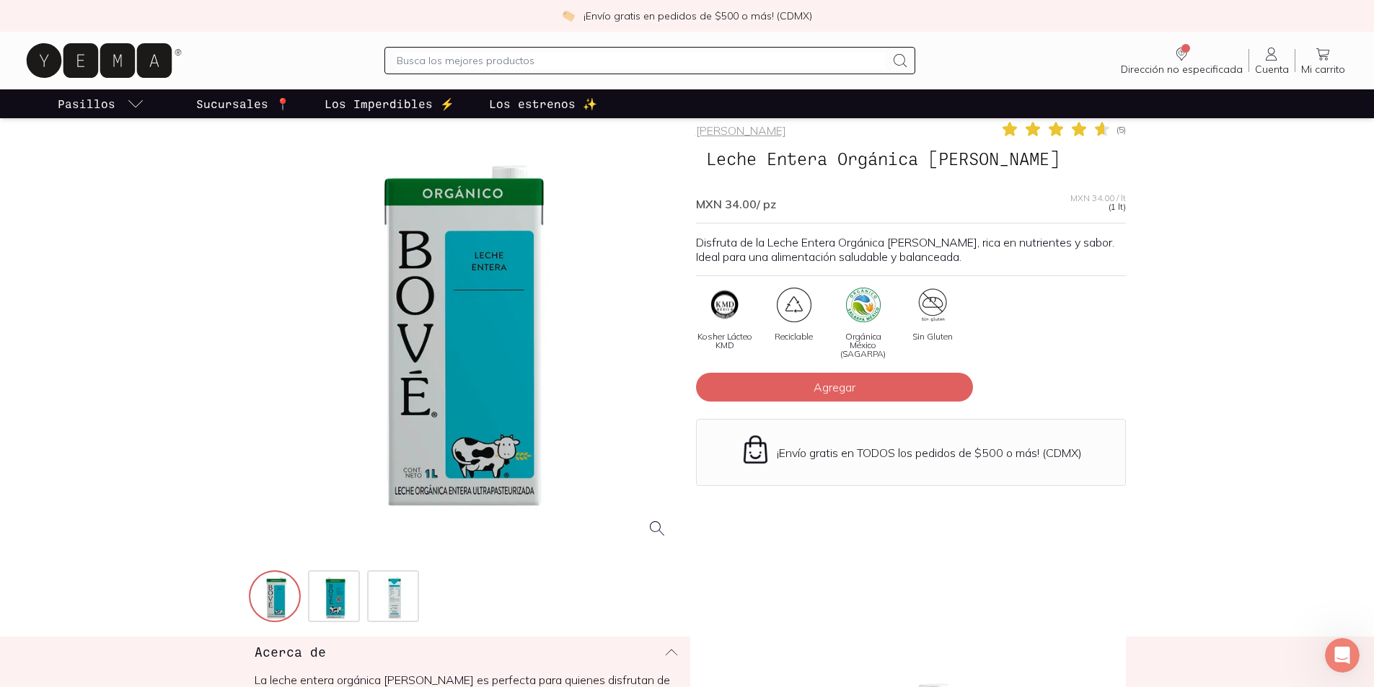
scroll to position [72, 0]
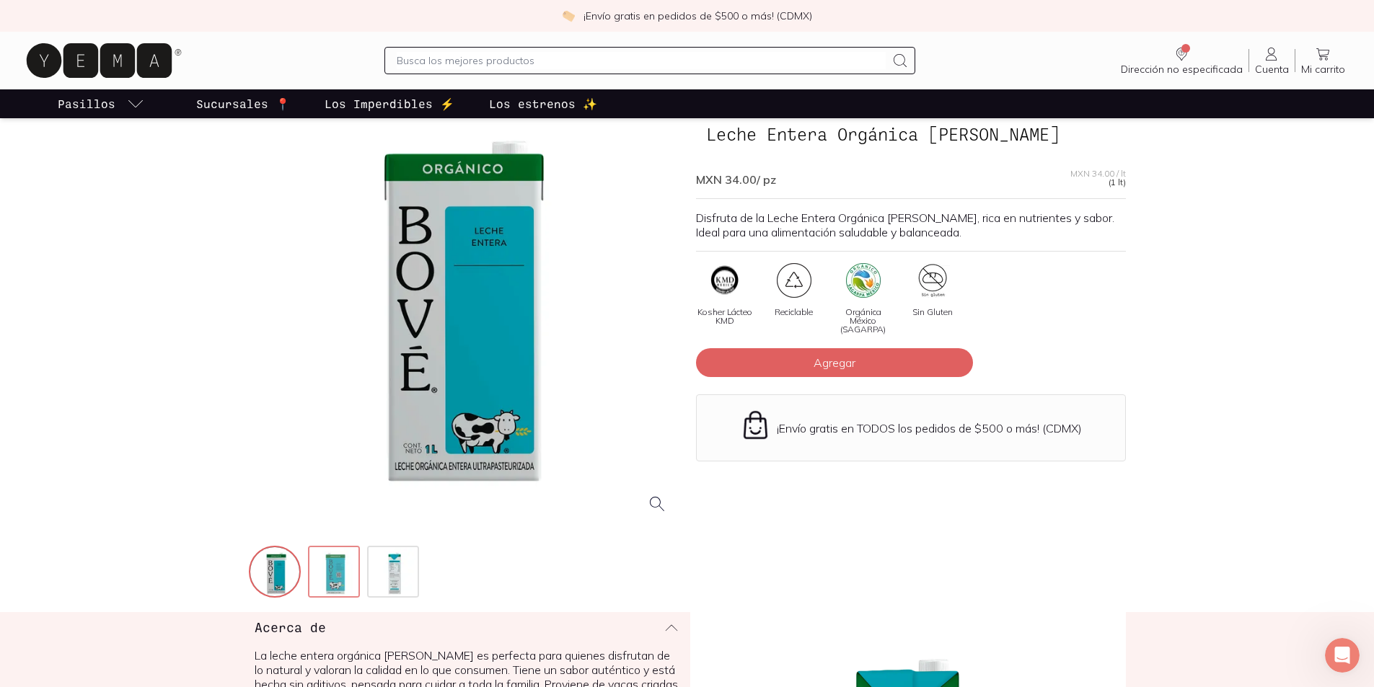
click at [350, 573] on img at bounding box center [335, 573] width 52 height 52
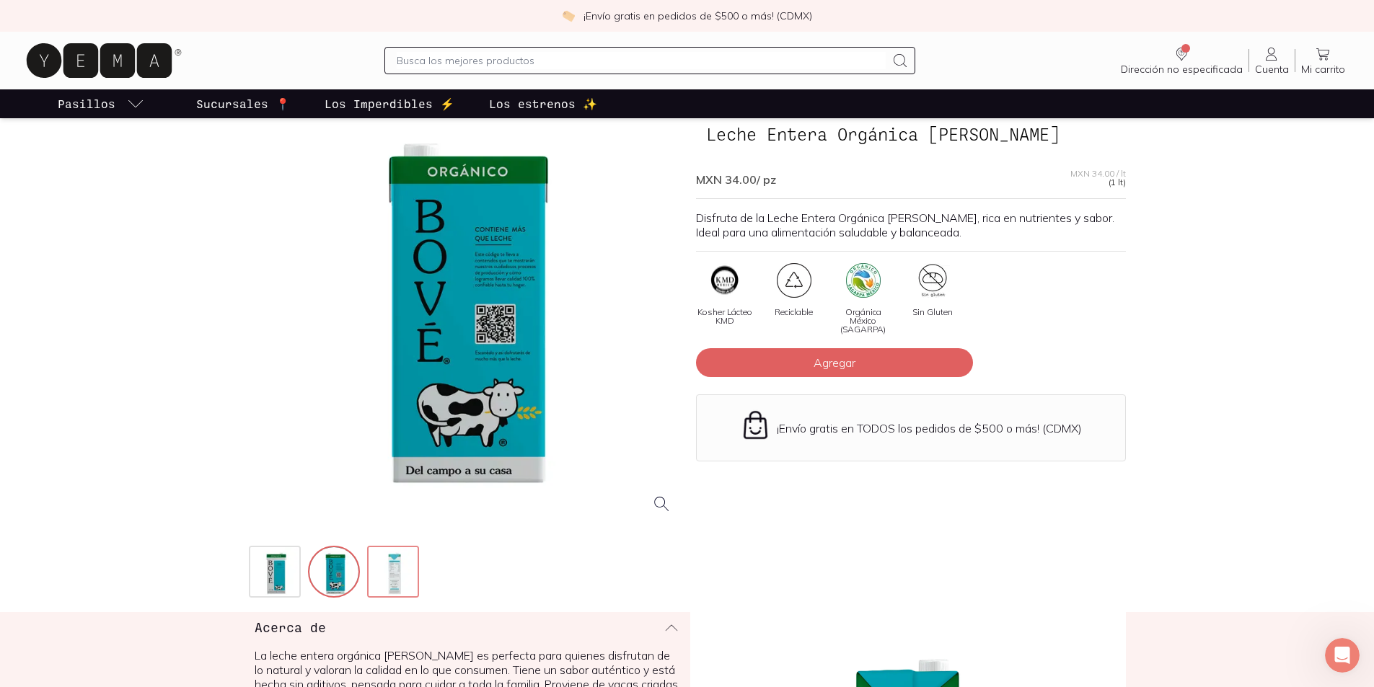
click at [407, 579] on img at bounding box center [395, 573] width 52 height 52
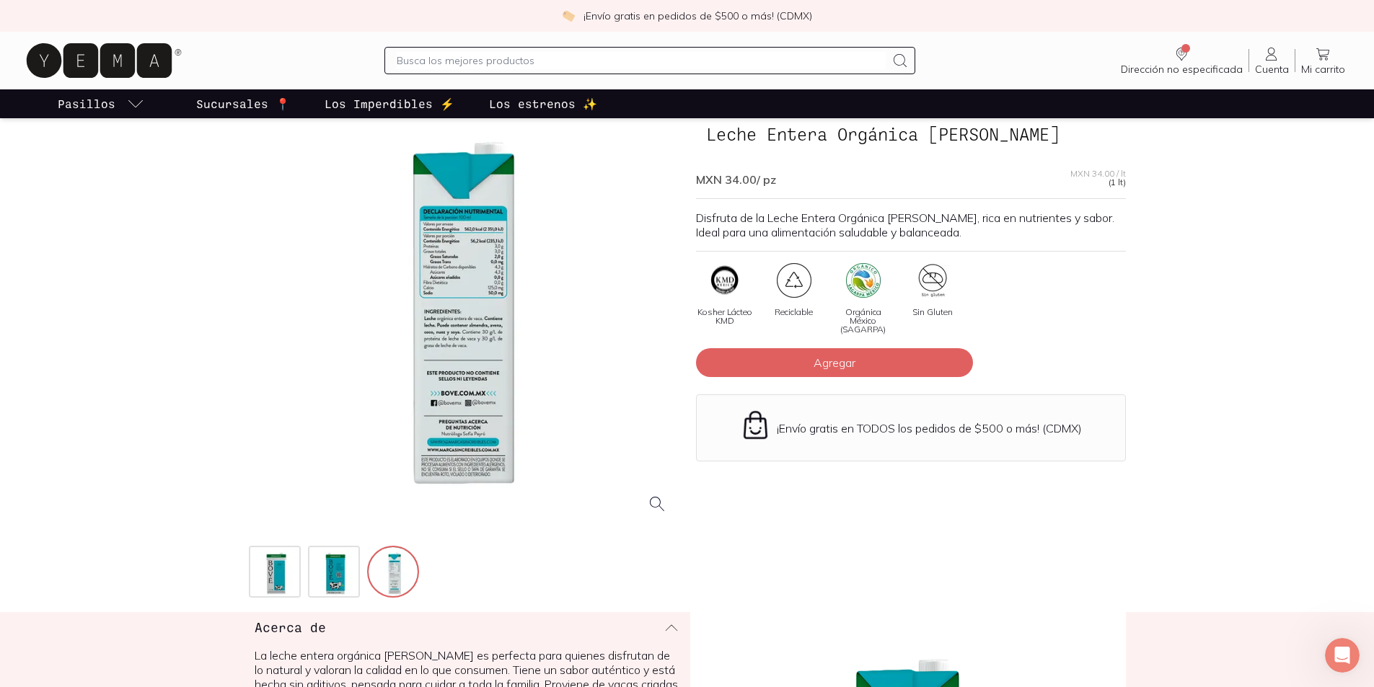
click at [508, 348] on div at bounding box center [464, 311] width 430 height 430
click at [509, 423] on div at bounding box center [464, 311] width 430 height 430
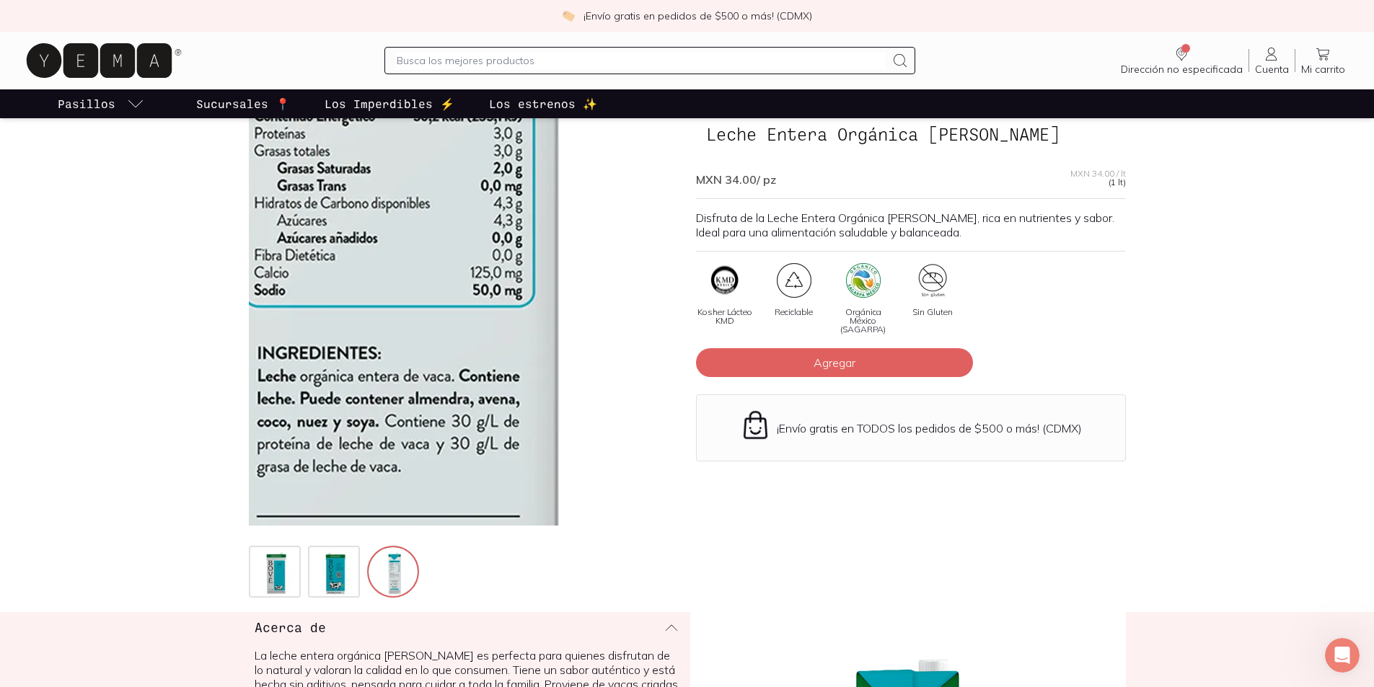
click at [495, 294] on img at bounding box center [389, 350] width 1442 height 1442
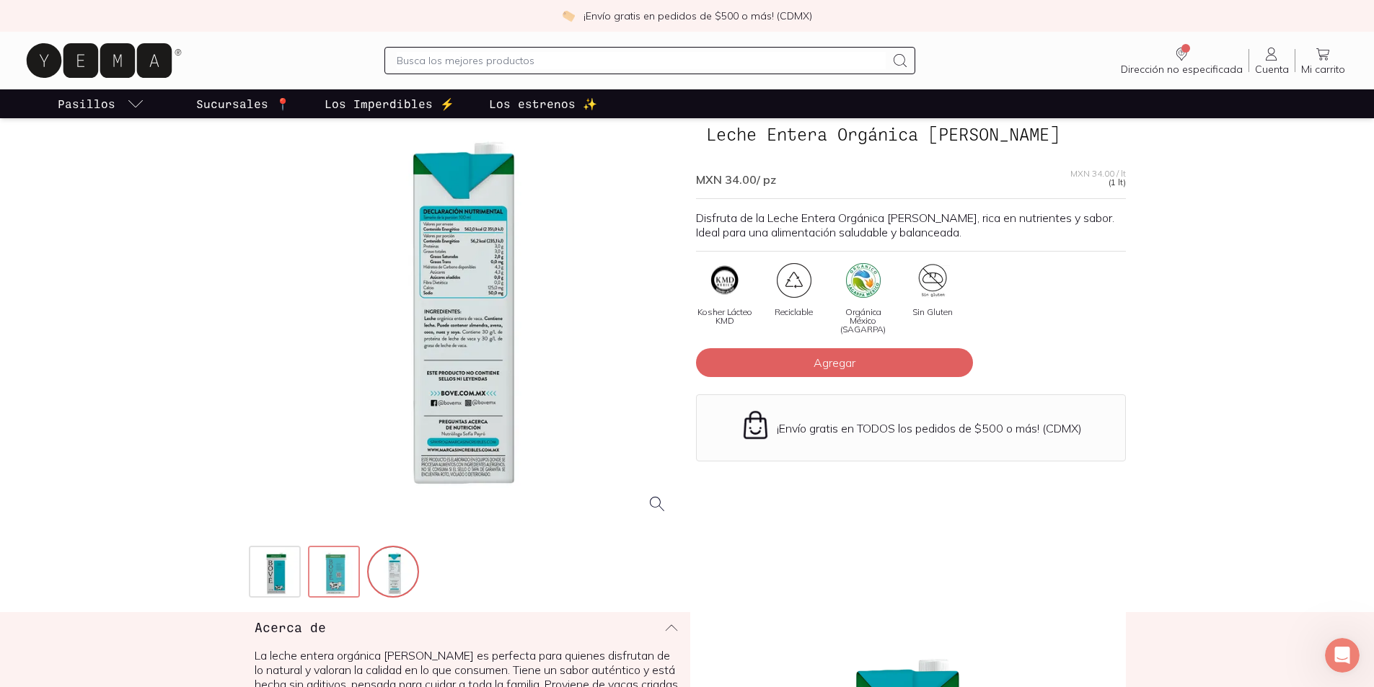
click at [339, 574] on img at bounding box center [335, 573] width 52 height 52
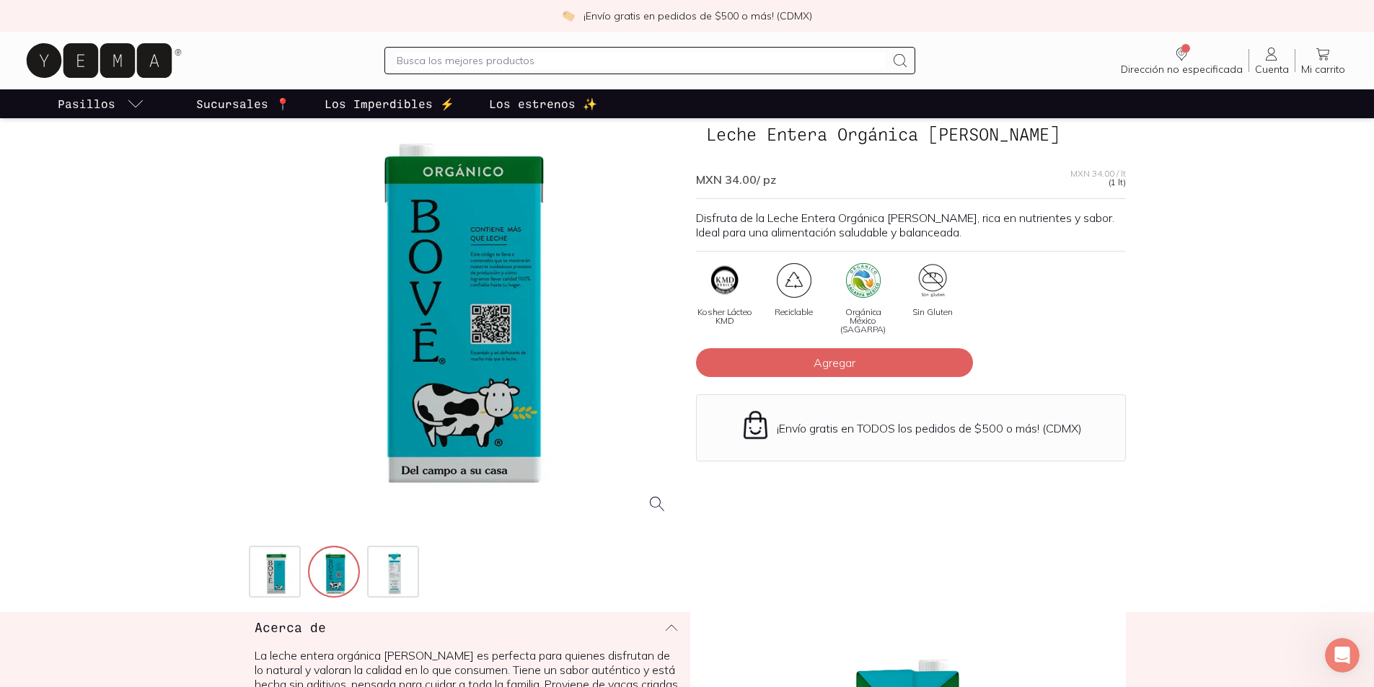
click at [484, 356] on div at bounding box center [464, 311] width 430 height 430
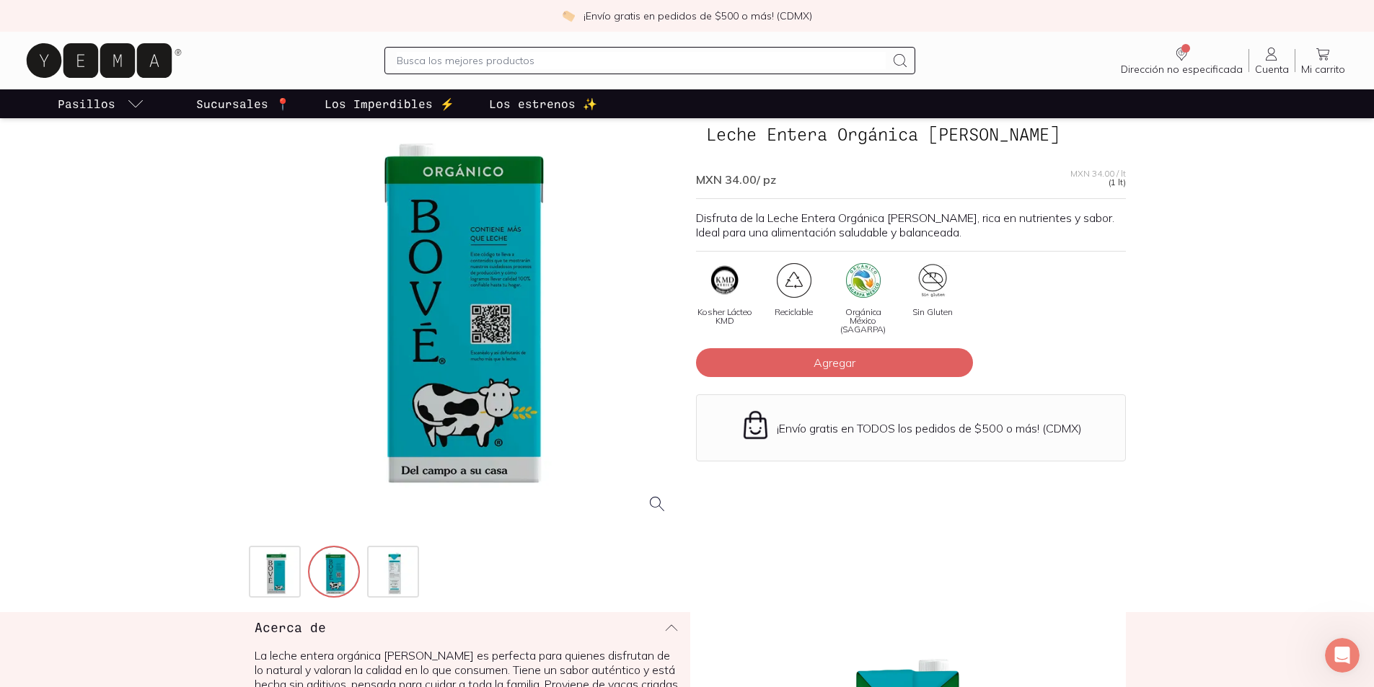
click at [512, 259] on div at bounding box center [464, 311] width 430 height 430
